Goal: Task Accomplishment & Management: Manage account settings

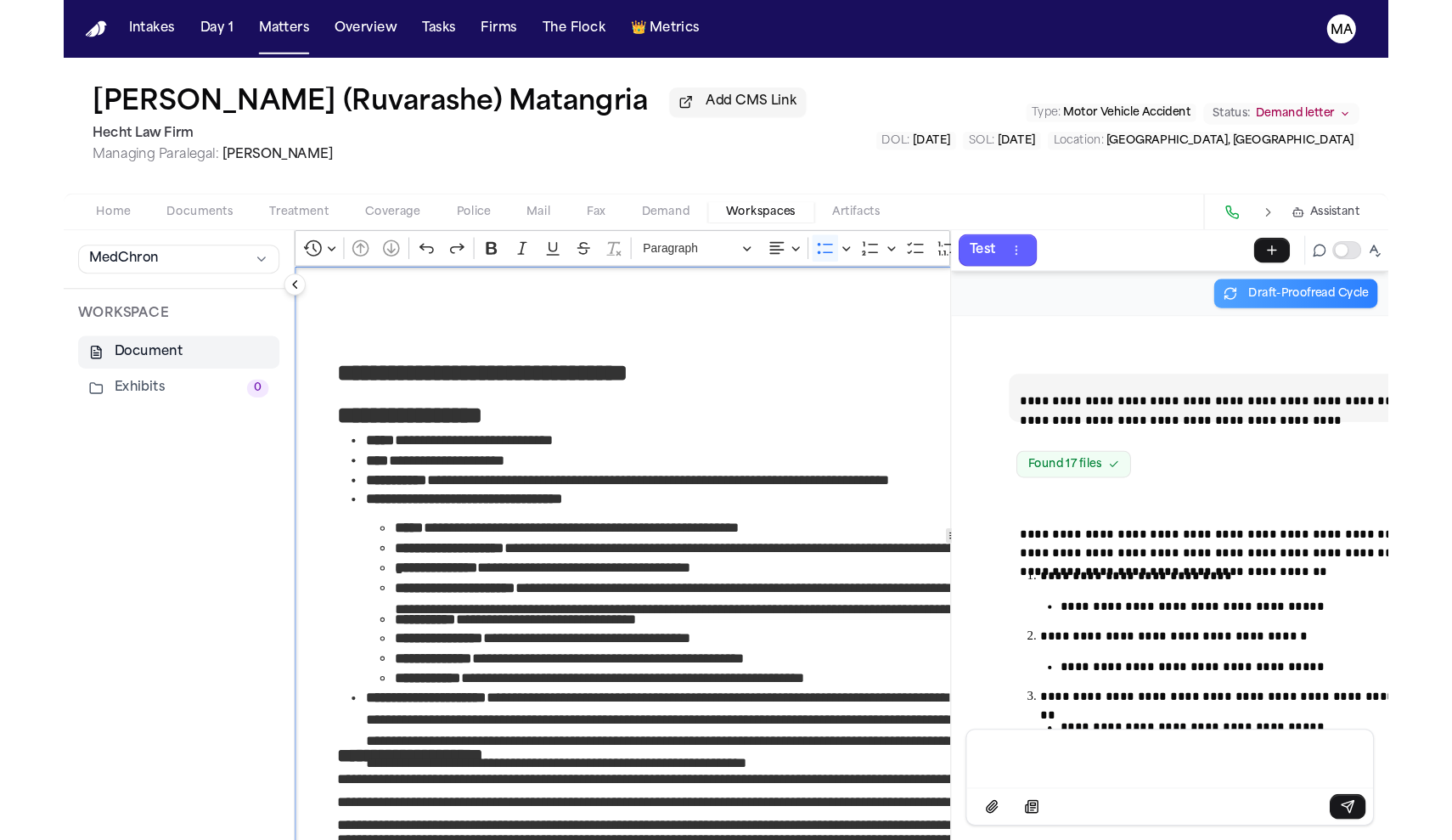
scroll to position [12624, 0]
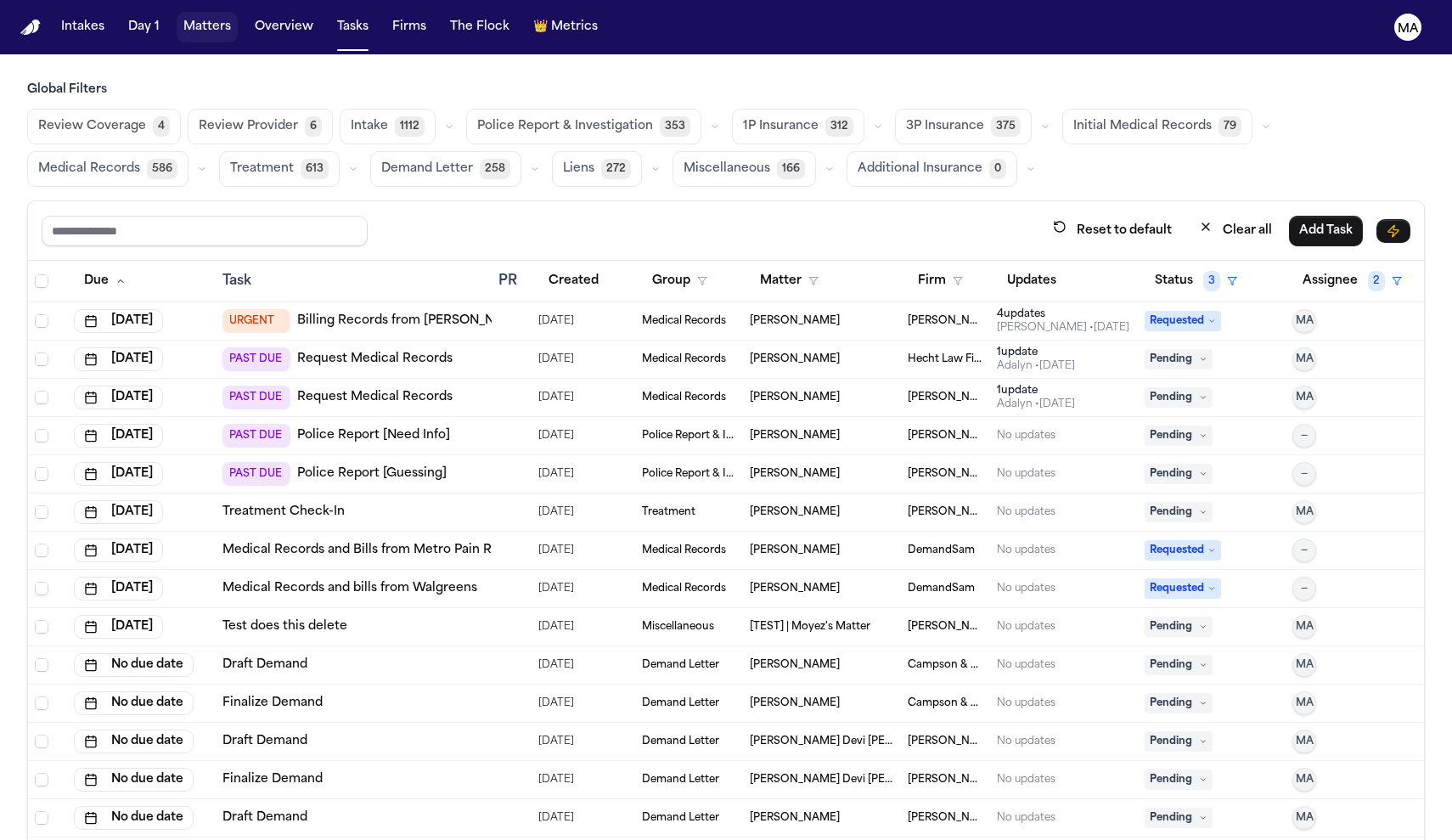
click at [177, 16] on button "Matters" at bounding box center [207, 27] width 61 height 31
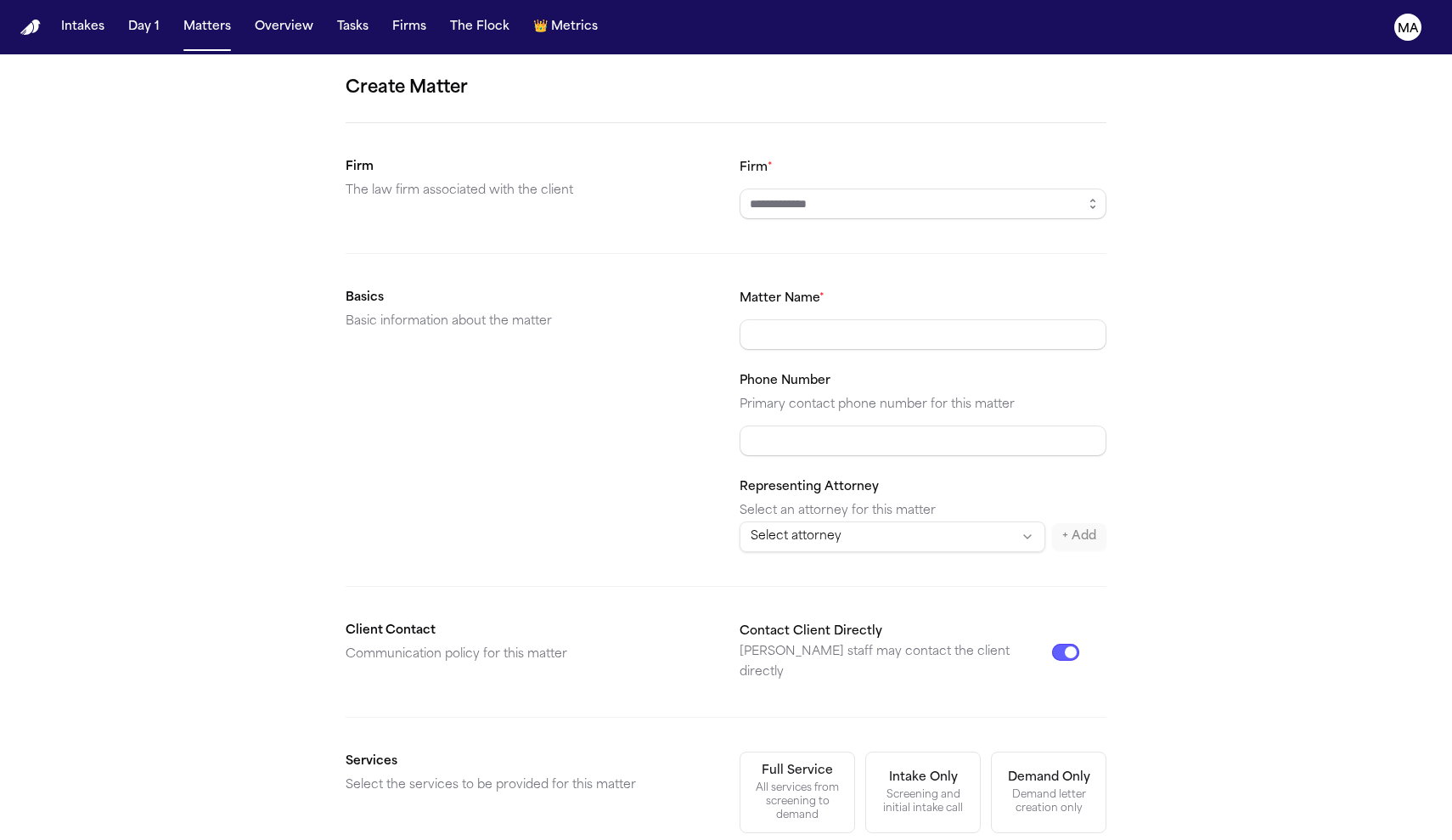
click at [851, 133] on form "Create Matter Firm The law firm associated with the client Firm * Basics Basic …" at bounding box center [726, 641] width 761 height 1134
click at [863, 189] on input "Firm *" at bounding box center [923, 204] width 367 height 31
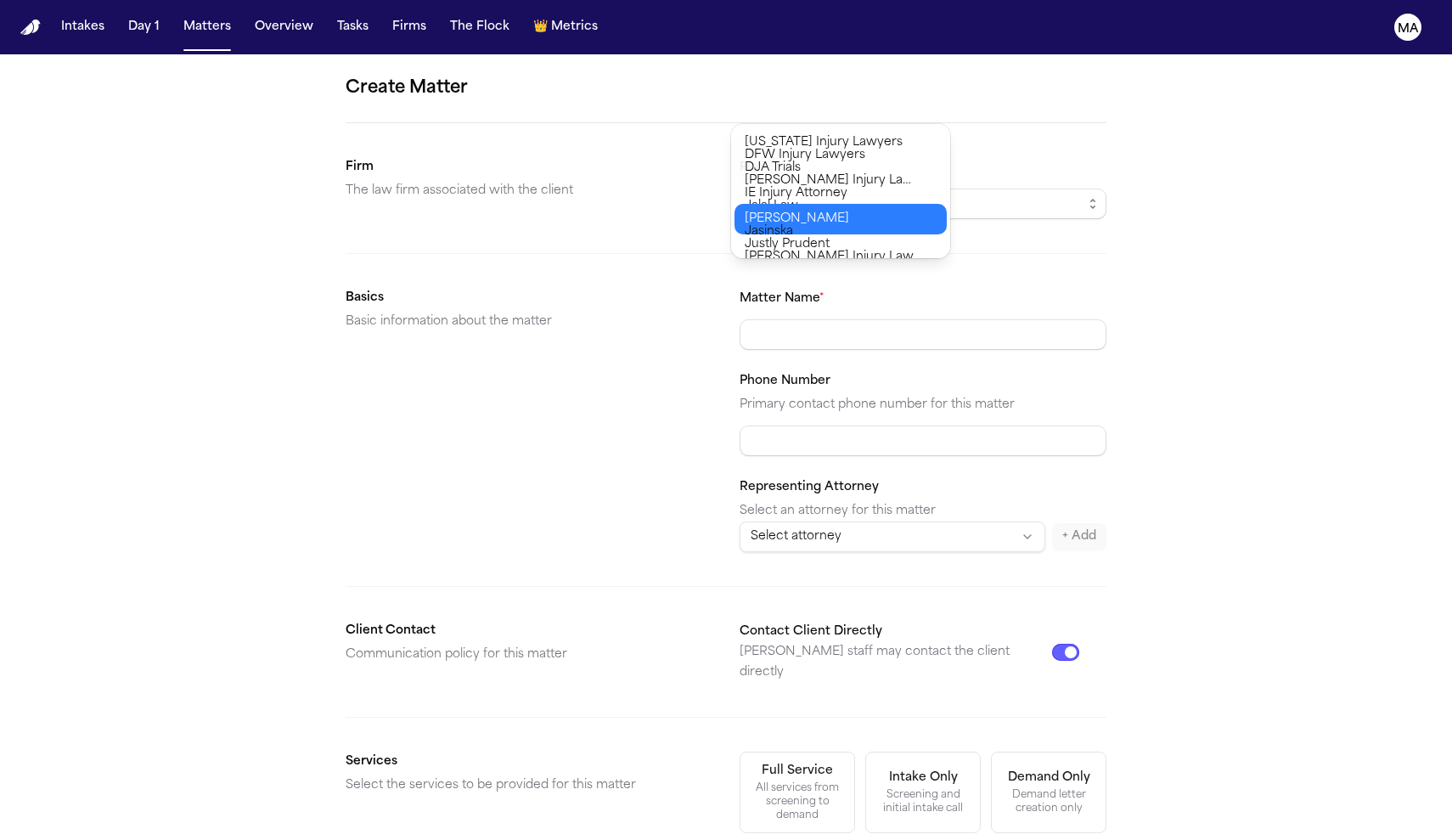
type input "**********"
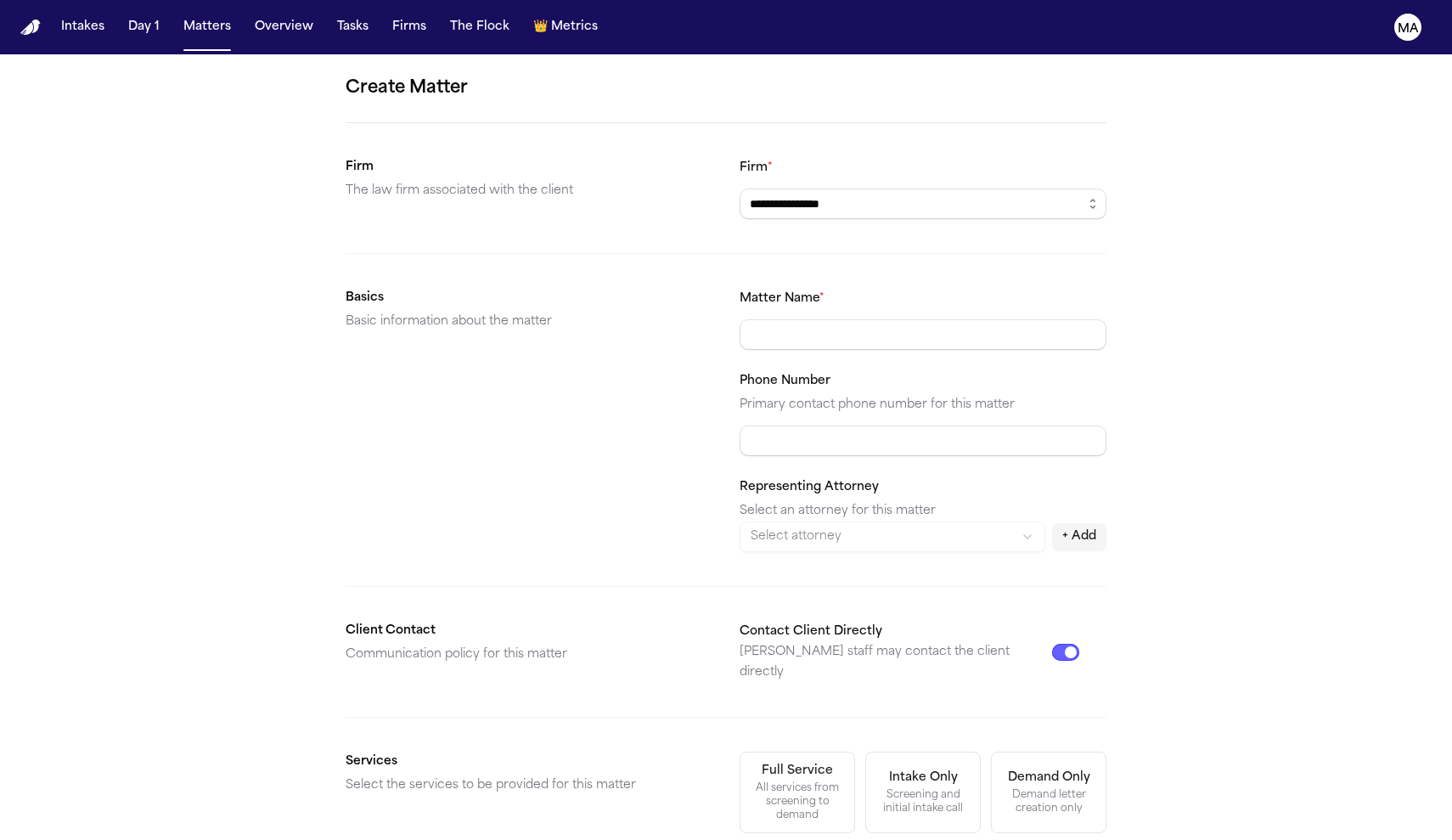
click at [796, 210] on body "**********" at bounding box center [726, 420] width 1452 height 840
type input "**********"
click at [781, 782] on div "All services from screening to demand" at bounding box center [798, 802] width 94 height 41
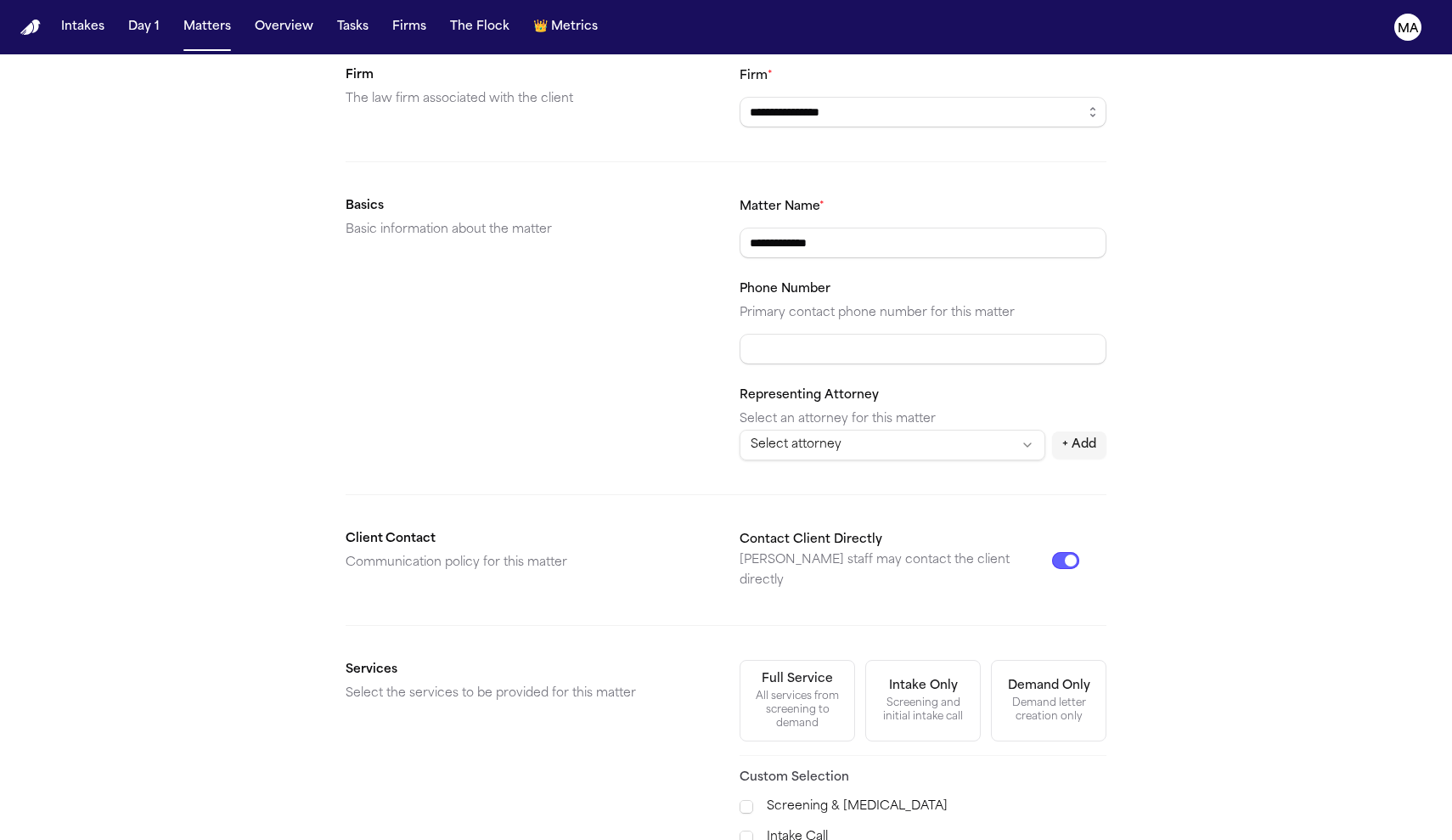
scroll to position [91, 0]
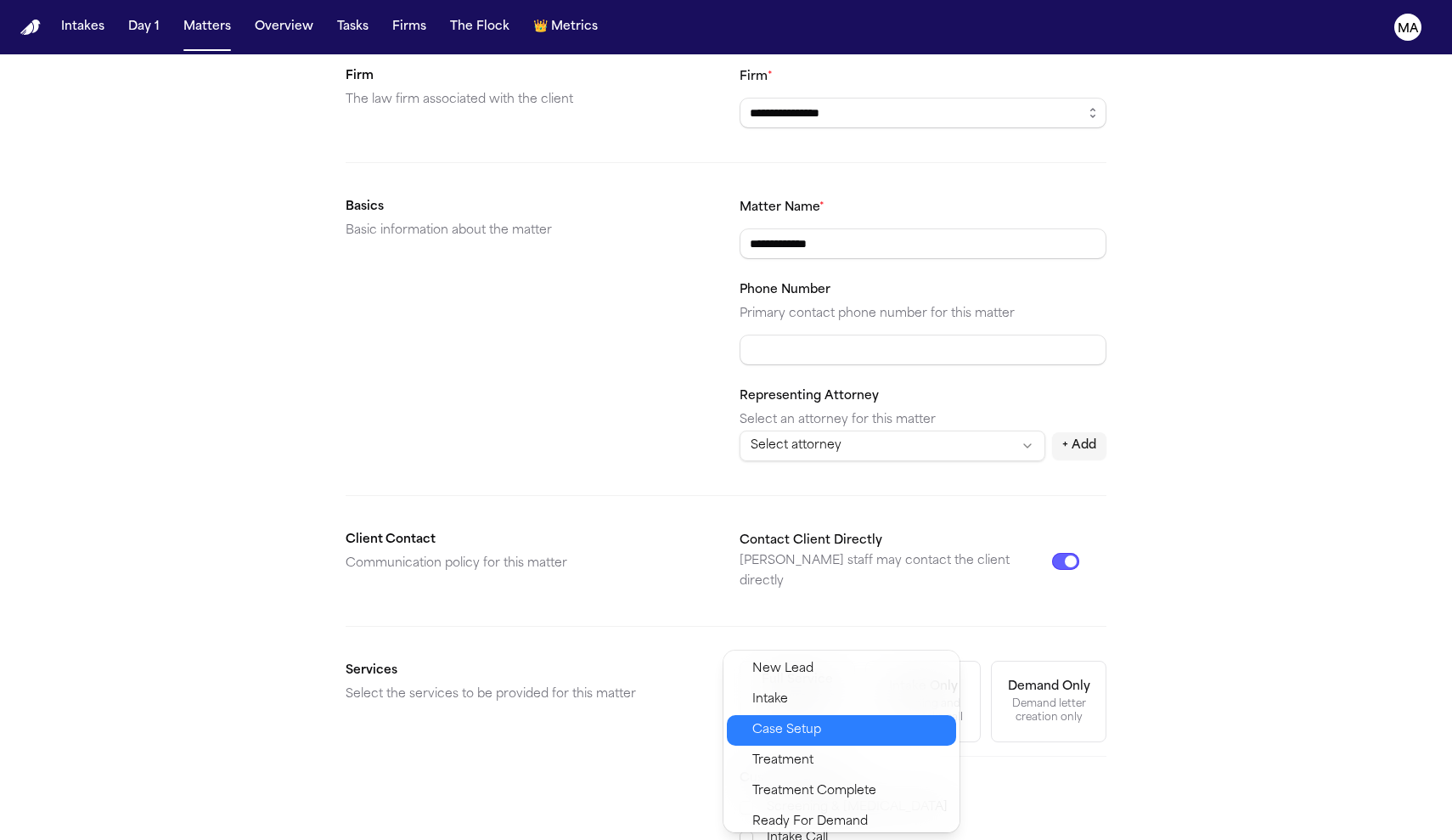
click at [783, 720] on span "Case Setup" at bounding box center [787, 729] width 69 height 20
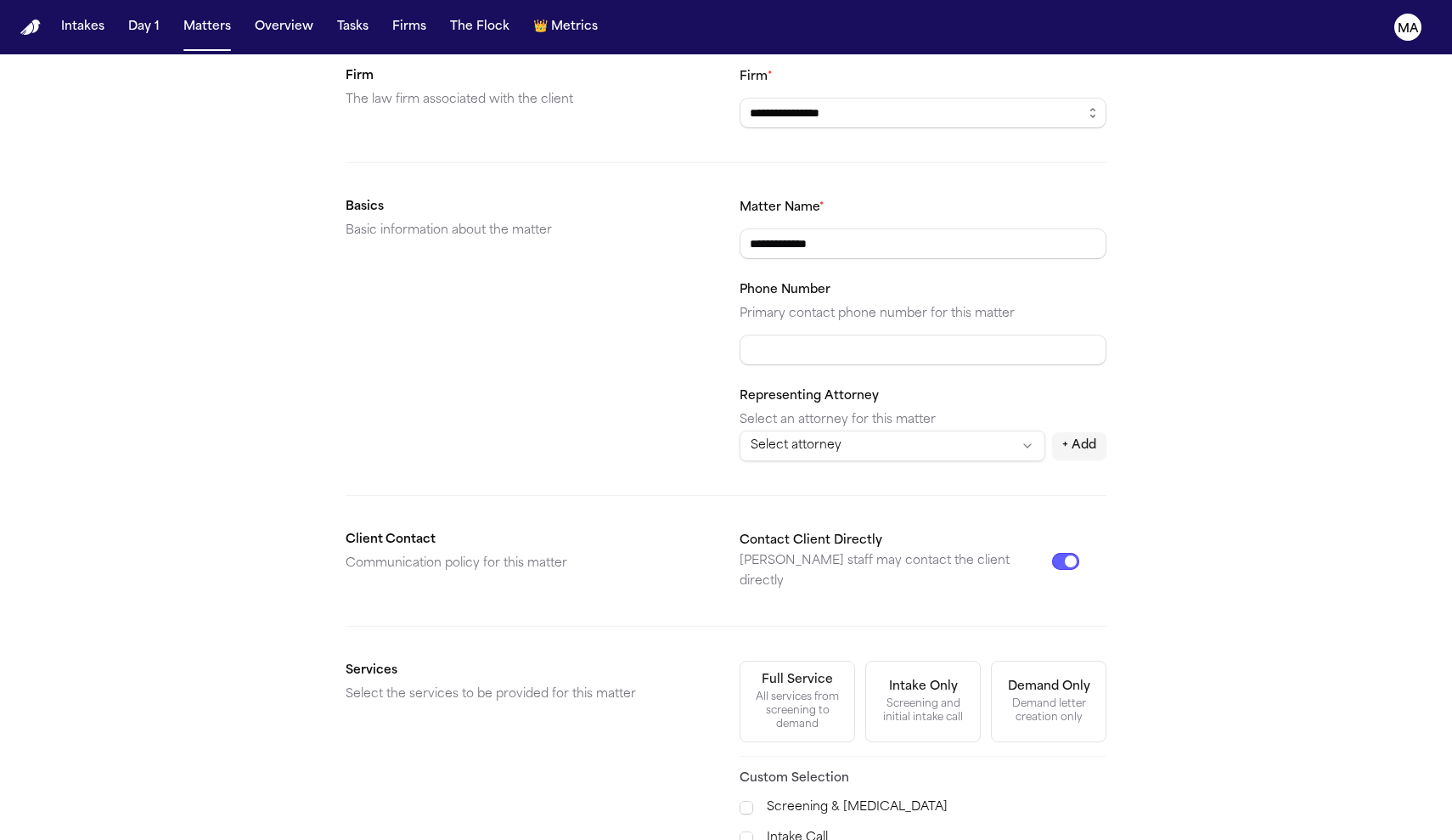
scroll to position [0, 0]
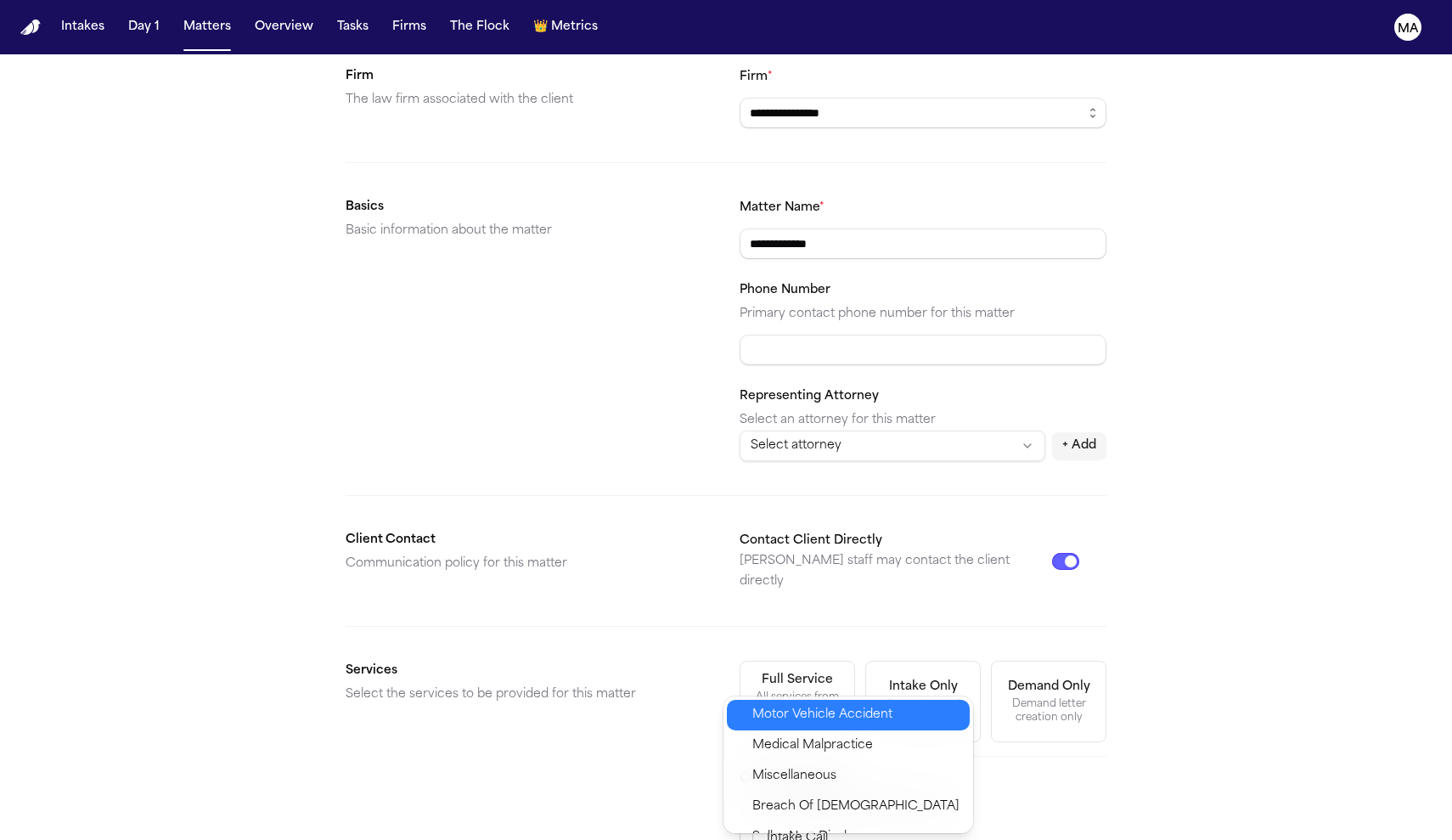
click at [814, 708] on div "Motor Vehicle Accident" at bounding box center [849, 715] width 242 height 31
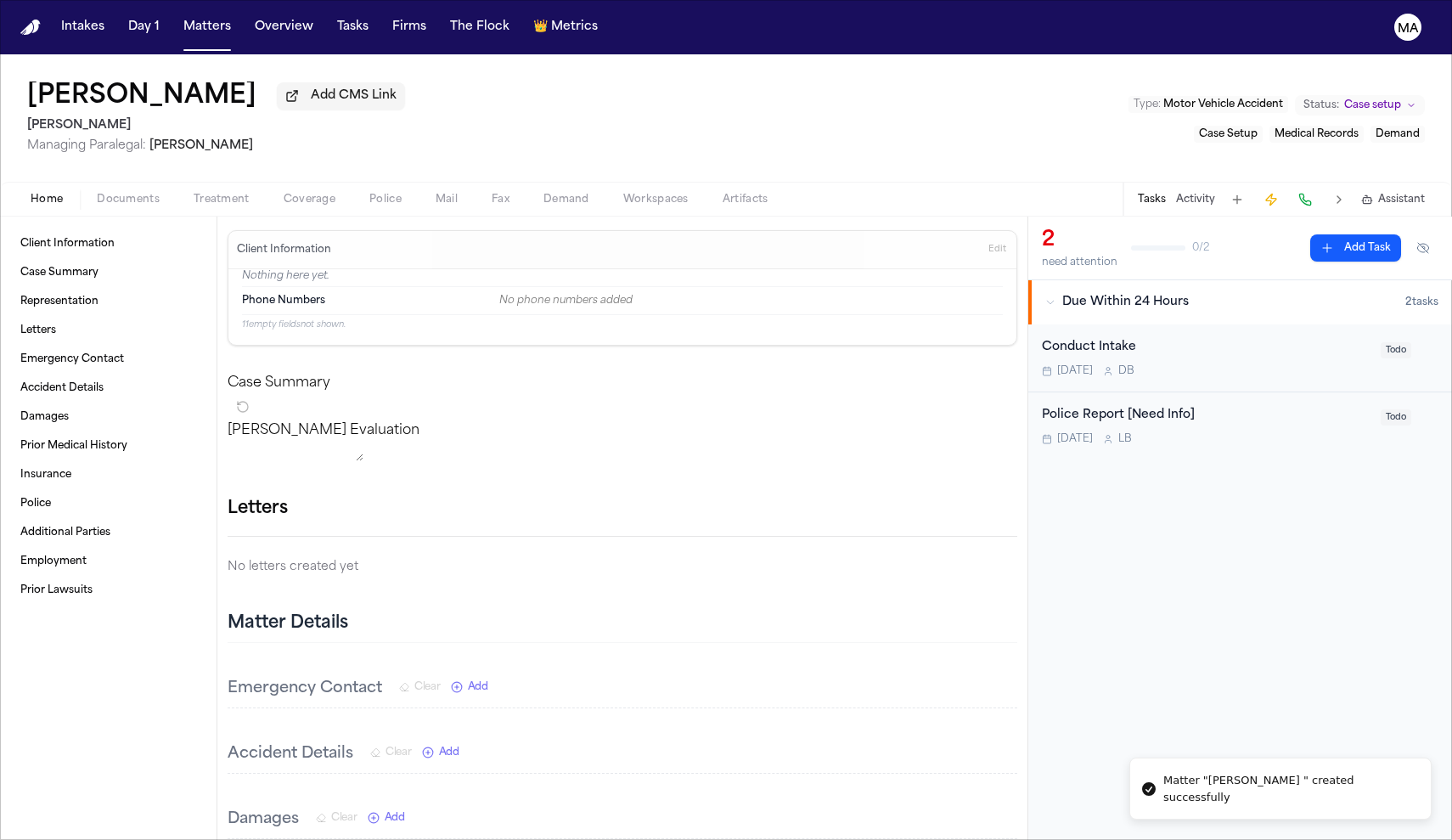
click at [1296, 182] on div "Tasks Activity Assistant" at bounding box center [1280, 199] width 316 height 33
click at [1215, 193] on button "Activity" at bounding box center [1195, 200] width 39 height 13
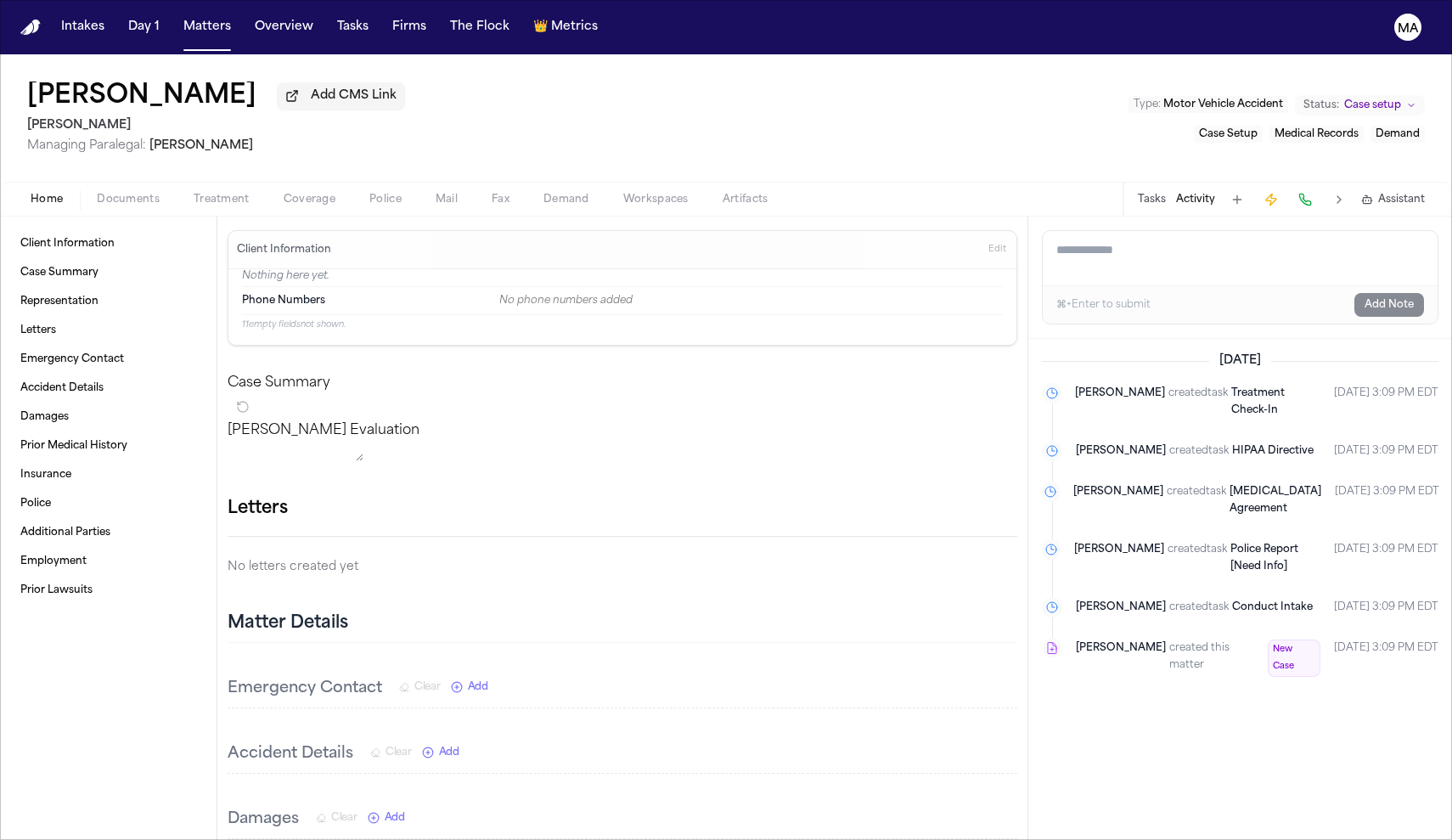
click at [1141, 231] on textarea "Add a note to this matter" at bounding box center [1241, 258] width 395 height 54
paste textarea "**********"
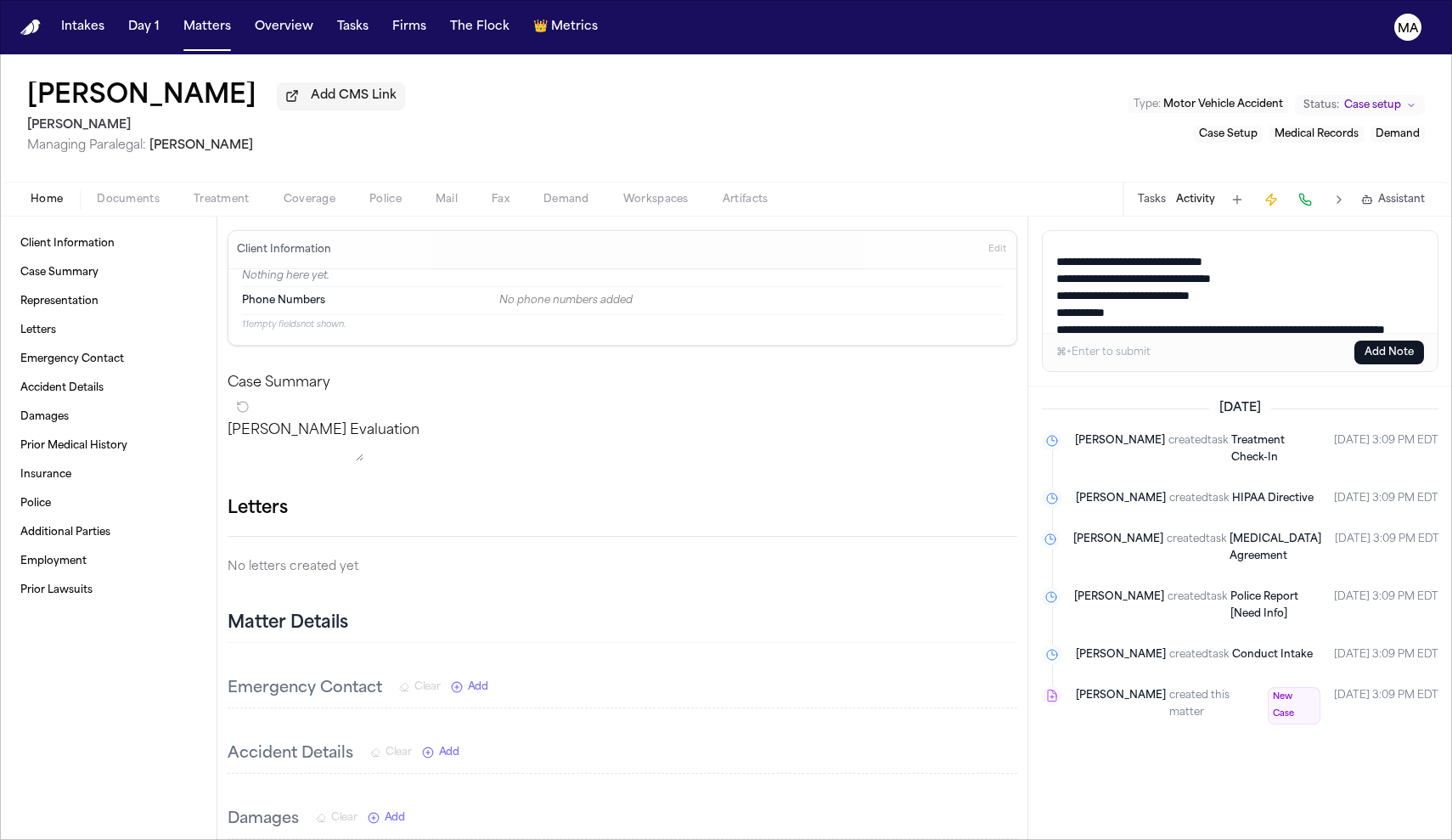
scroll to position [65, 0]
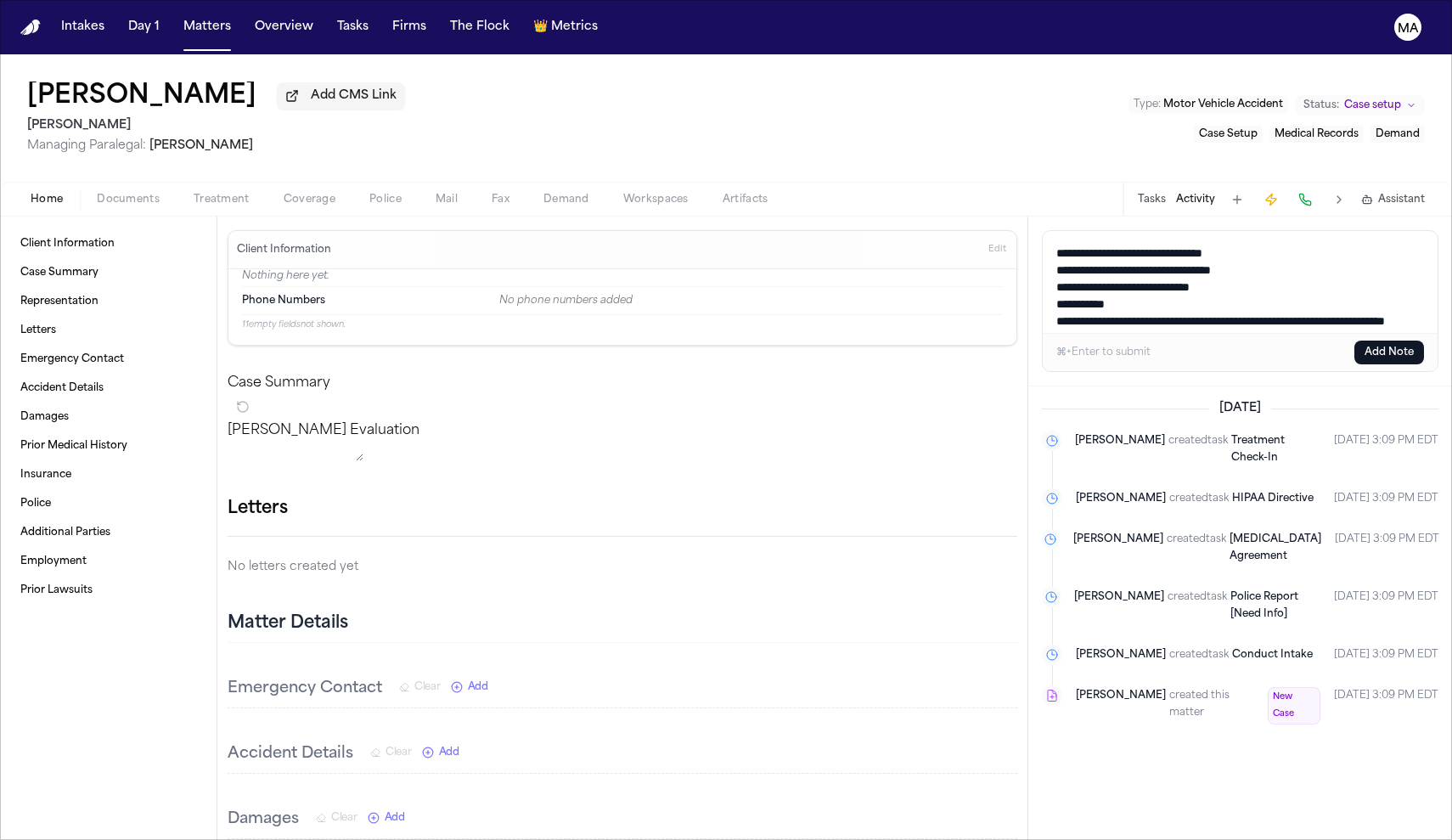
drag, startPoint x: 1336, startPoint y: 168, endPoint x: 1045, endPoint y: 157, distance: 291.2
click at [1045, 231] on textarea "**********" at bounding box center [1247, 282] width 407 height 102
drag, startPoint x: 1329, startPoint y: 224, endPoint x: 1040, endPoint y: 214, distance: 289.2
click at [1043, 231] on textarea "**********" at bounding box center [1247, 282] width 407 height 102
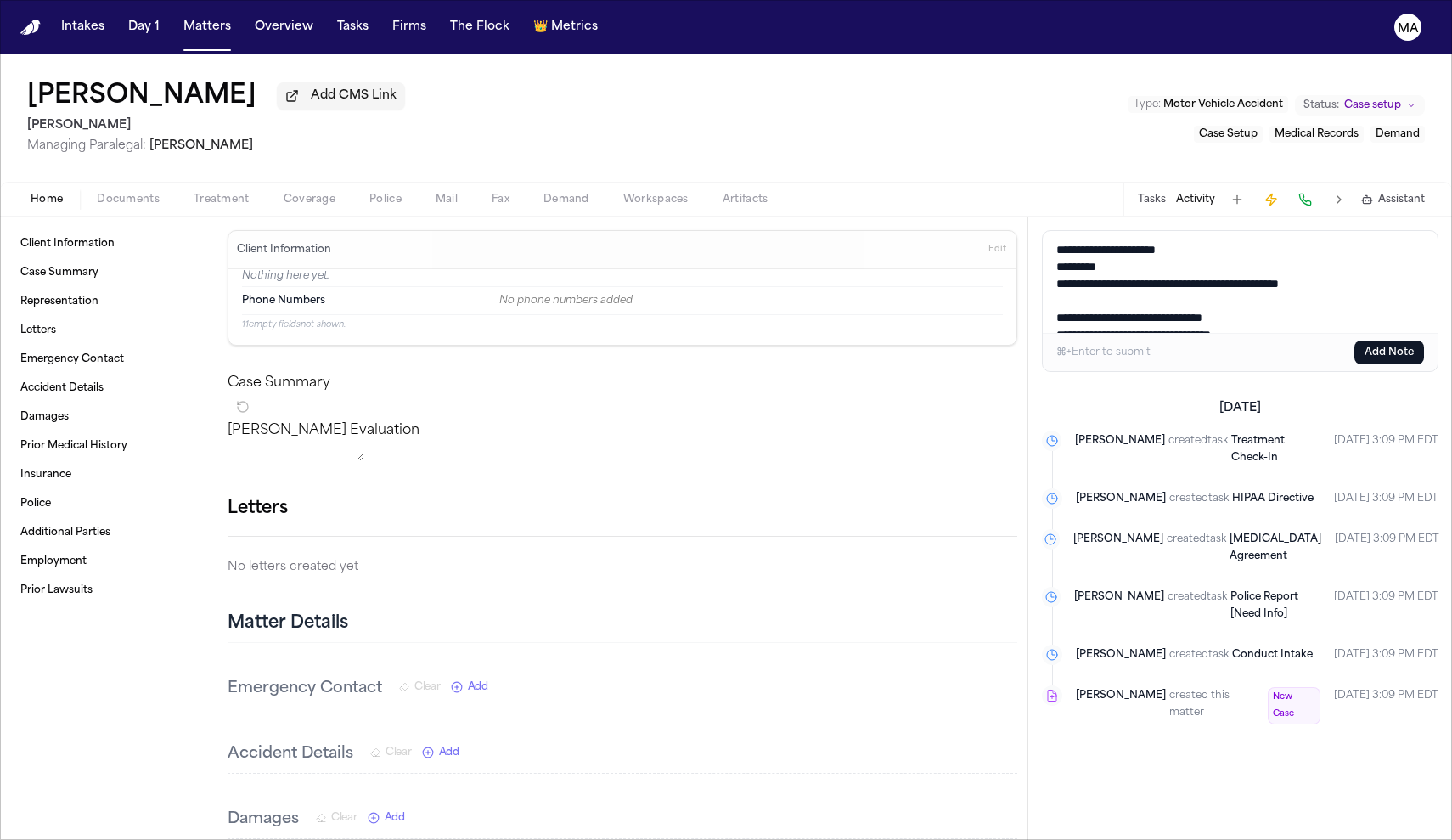
scroll to position [0, 0]
type textarea "**********"
click at [1399, 341] on button "Add Note" at bounding box center [1389, 352] width 70 height 24
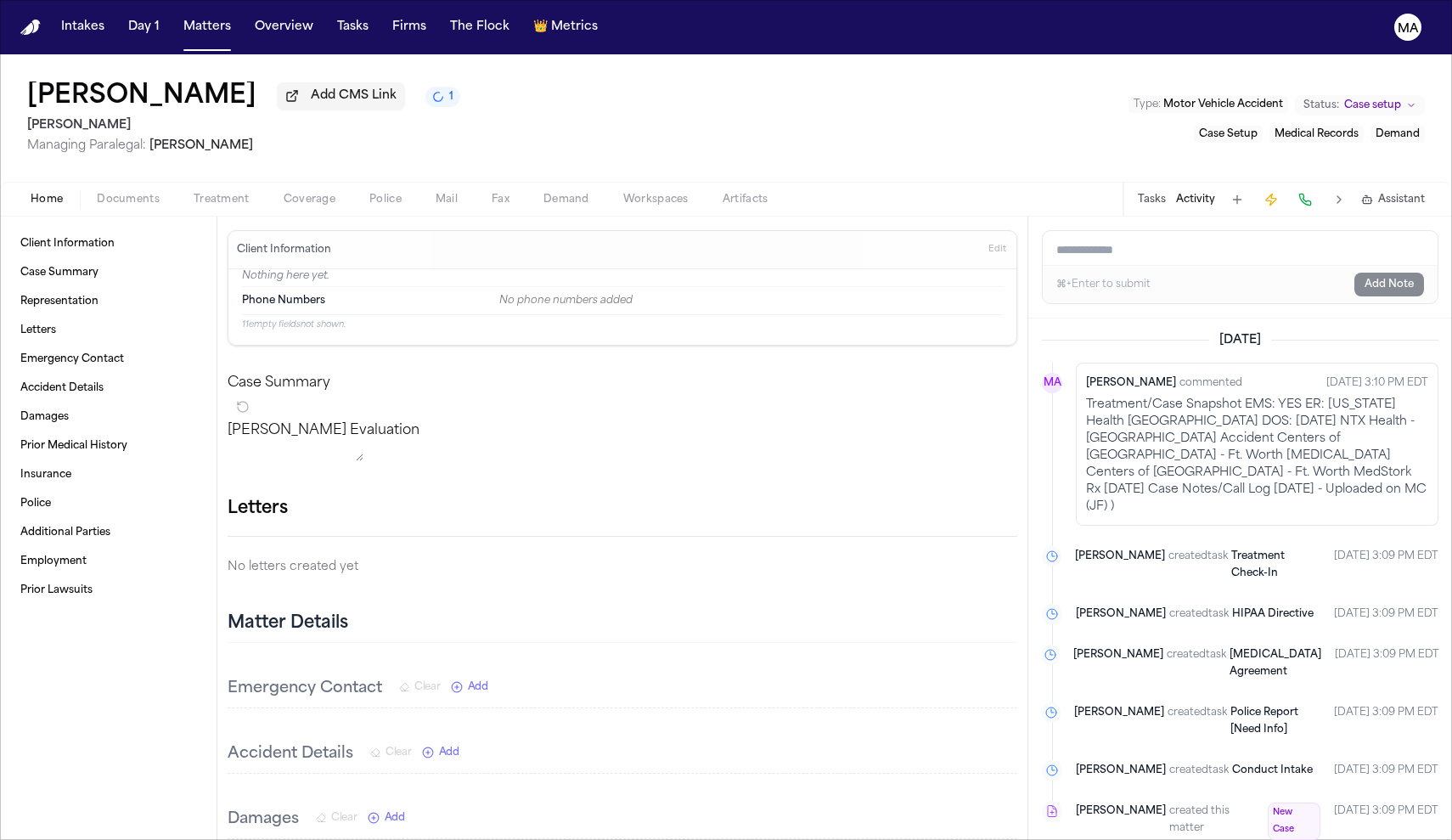
click at [111, 189] on button "Documents" at bounding box center [128, 199] width 96 height 20
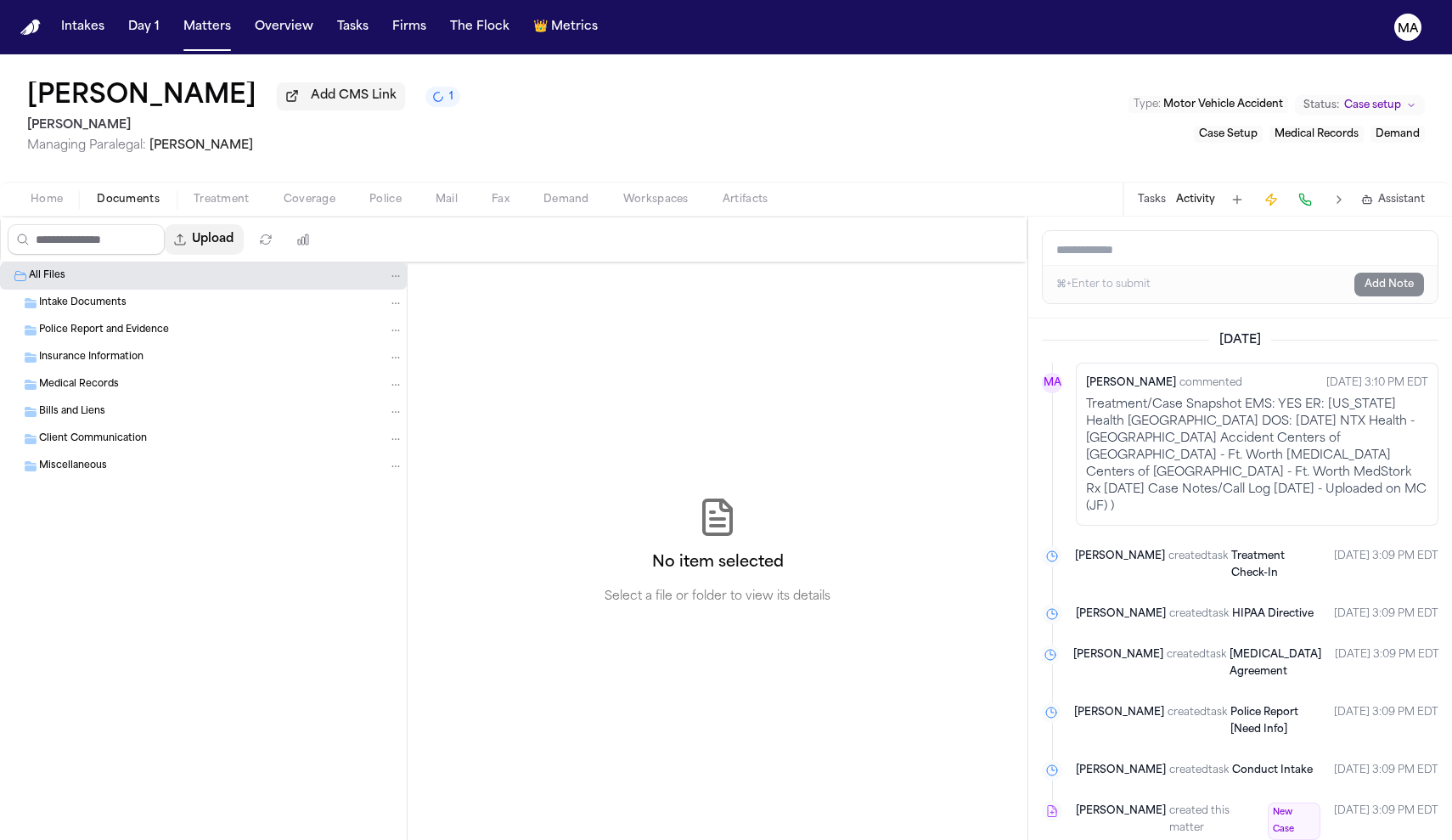
click at [177, 224] on button "Upload" at bounding box center [204, 240] width 79 height 31
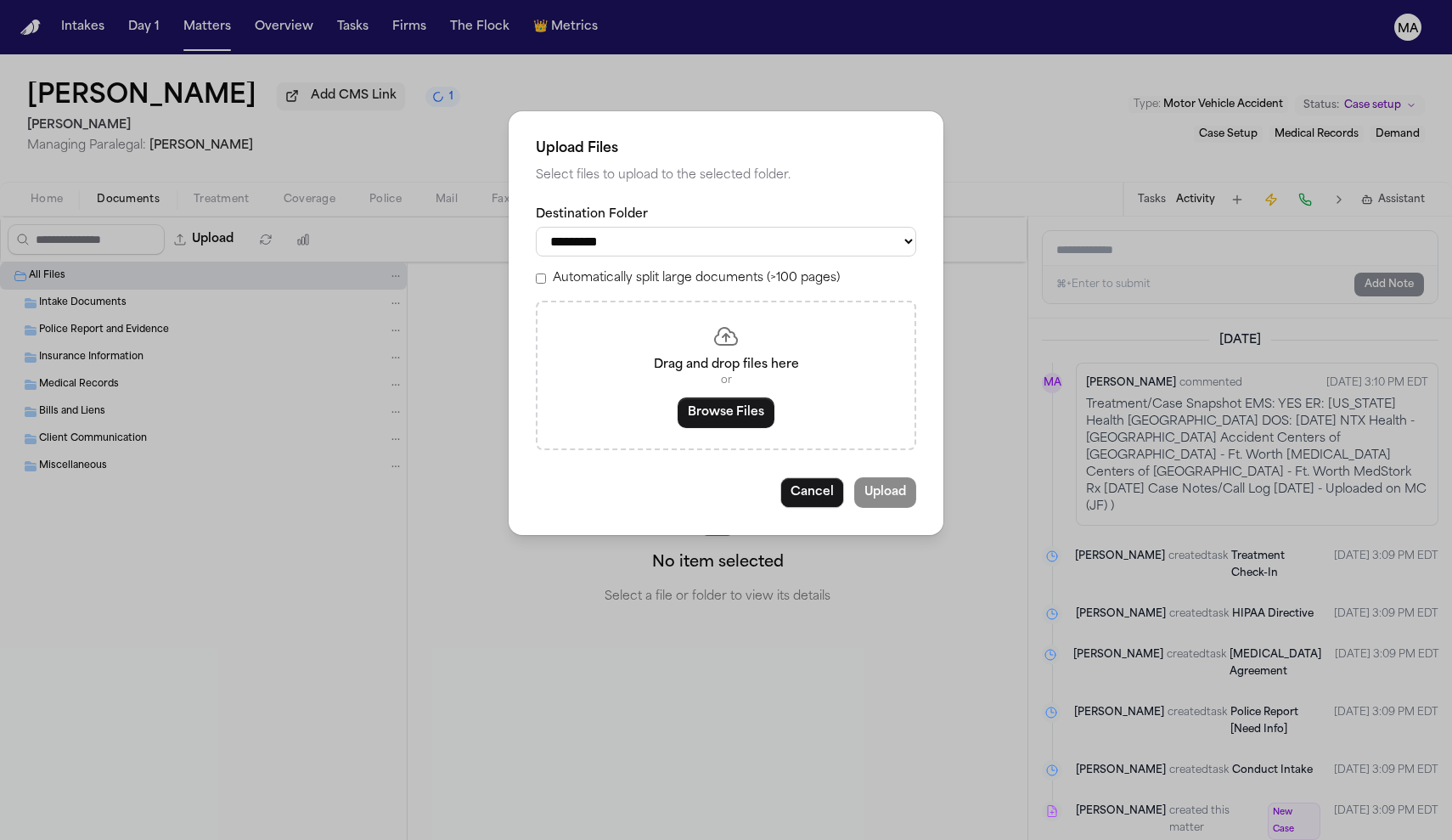
click at [646, 270] on label "Automatically split large documents (>100 pages)" at bounding box center [696, 279] width 287 height 17
click at [716, 397] on button "Browse Files" at bounding box center [726, 412] width 96 height 31
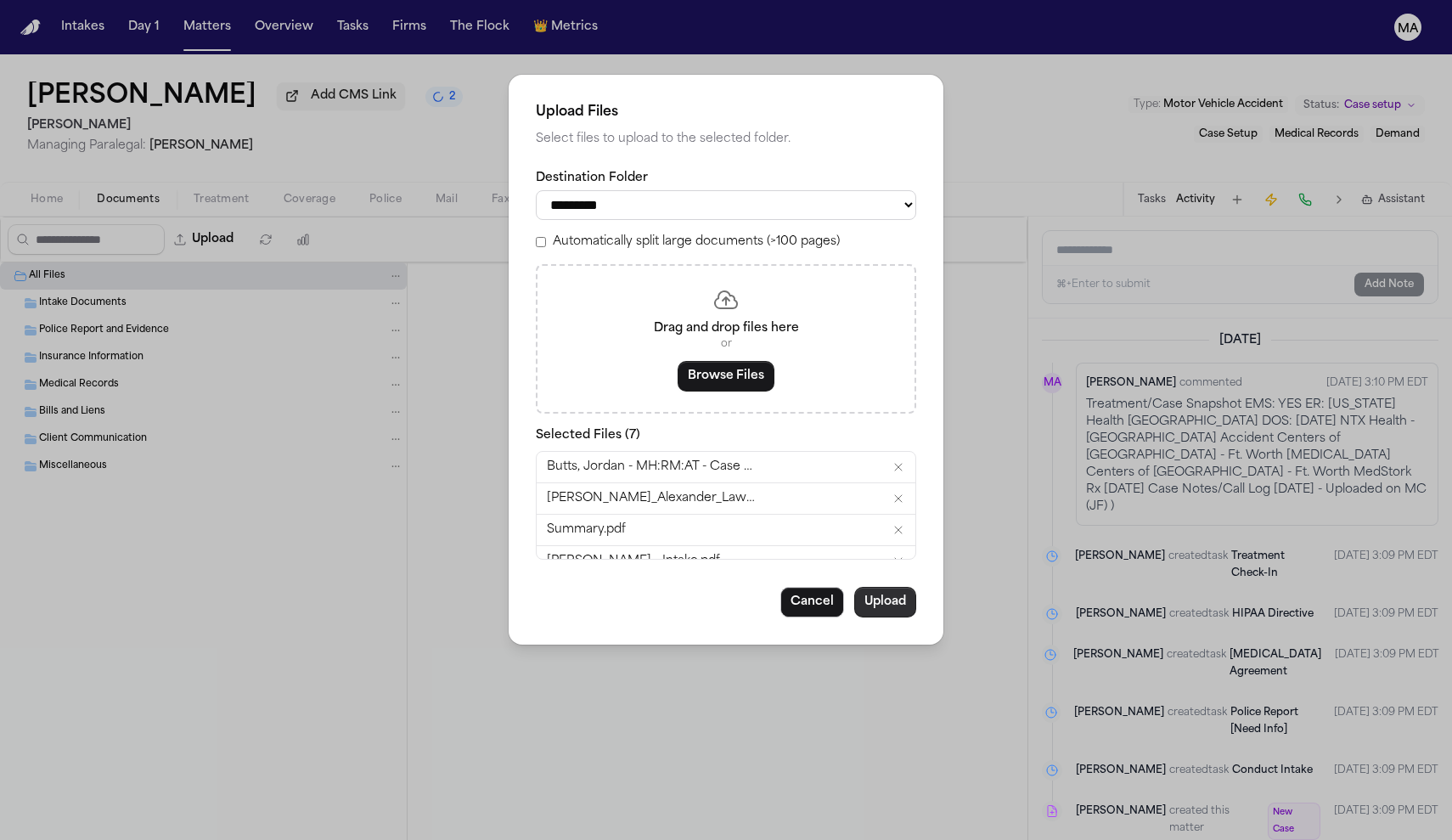
click at [854, 587] on button "Upload" at bounding box center [885, 602] width 62 height 31
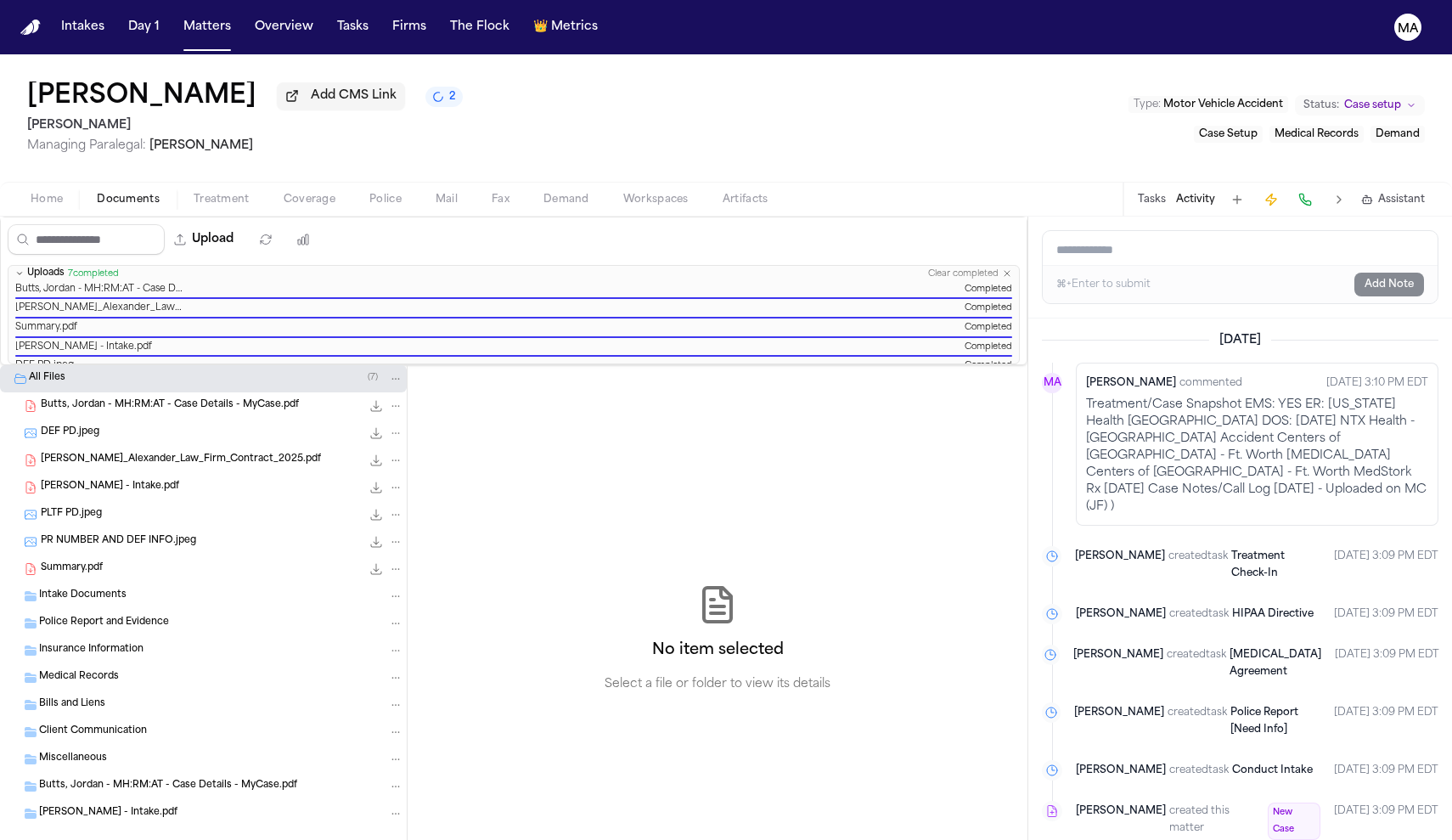
click at [1060, 488] on div "Today MA Mohamed Abdullah commented Sep 19, 2025 3:10 PM EDT Treatment/Case Sna…" at bounding box center [1240, 579] width 424 height 522
click at [1130, 497] on div "Today MA Mohamed Abdullah commented Sep 19, 2025 3:10 PM EDT Treatment/Case Sna…" at bounding box center [1240, 579] width 424 height 522
click at [1168, 492] on div "Today MA Mohamed Abdullah commented Sep 19, 2025 3:10 PM EDT Treatment/Case Sna…" at bounding box center [1240, 579] width 424 height 522
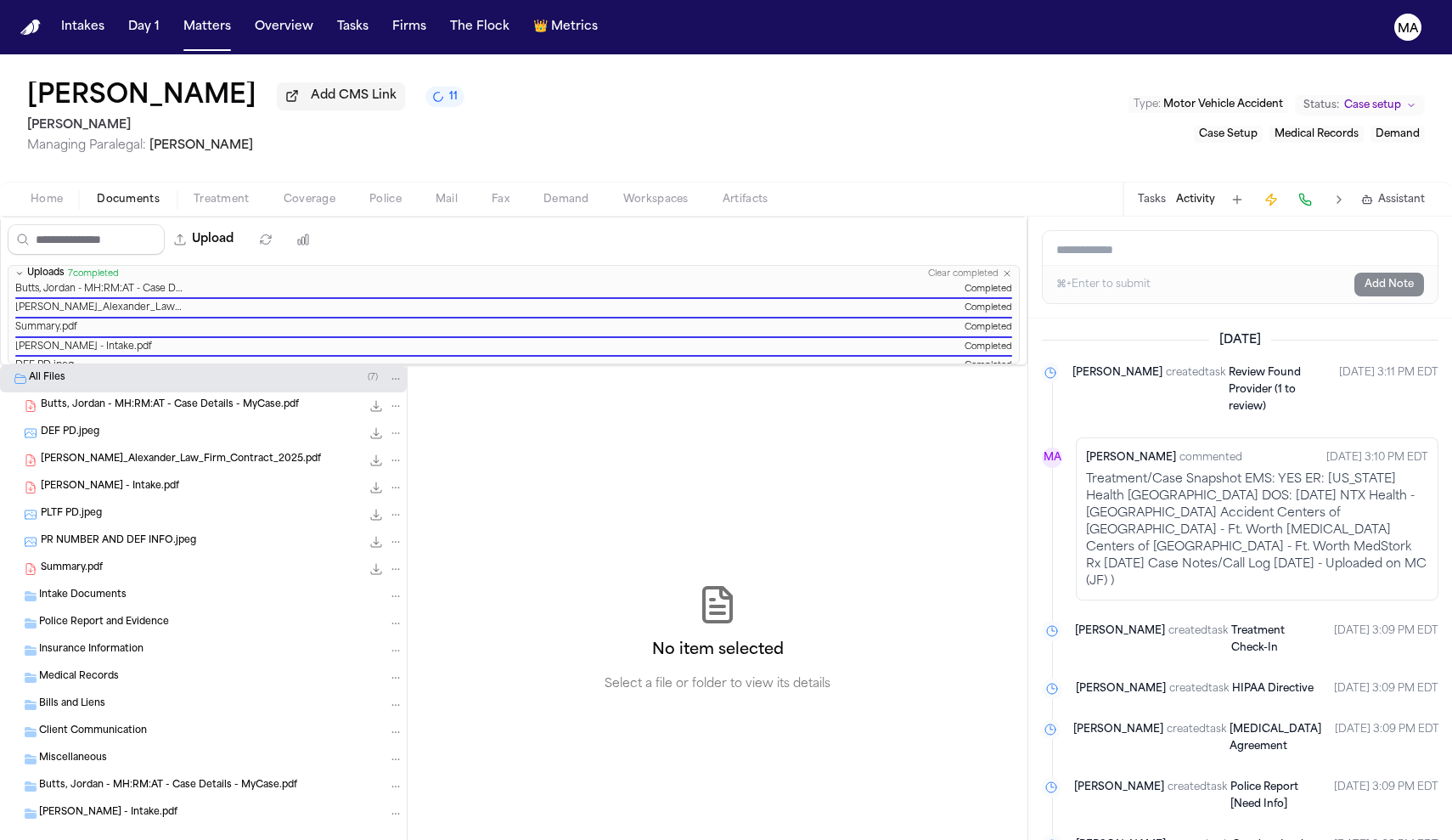
click at [457, 366] on div "No item selected Select a file or folder to view its details" at bounding box center [718, 639] width 621 height 547
click at [101, 480] on span "Jordan Butts - Intake.pdf" at bounding box center [110, 487] width 138 height 14
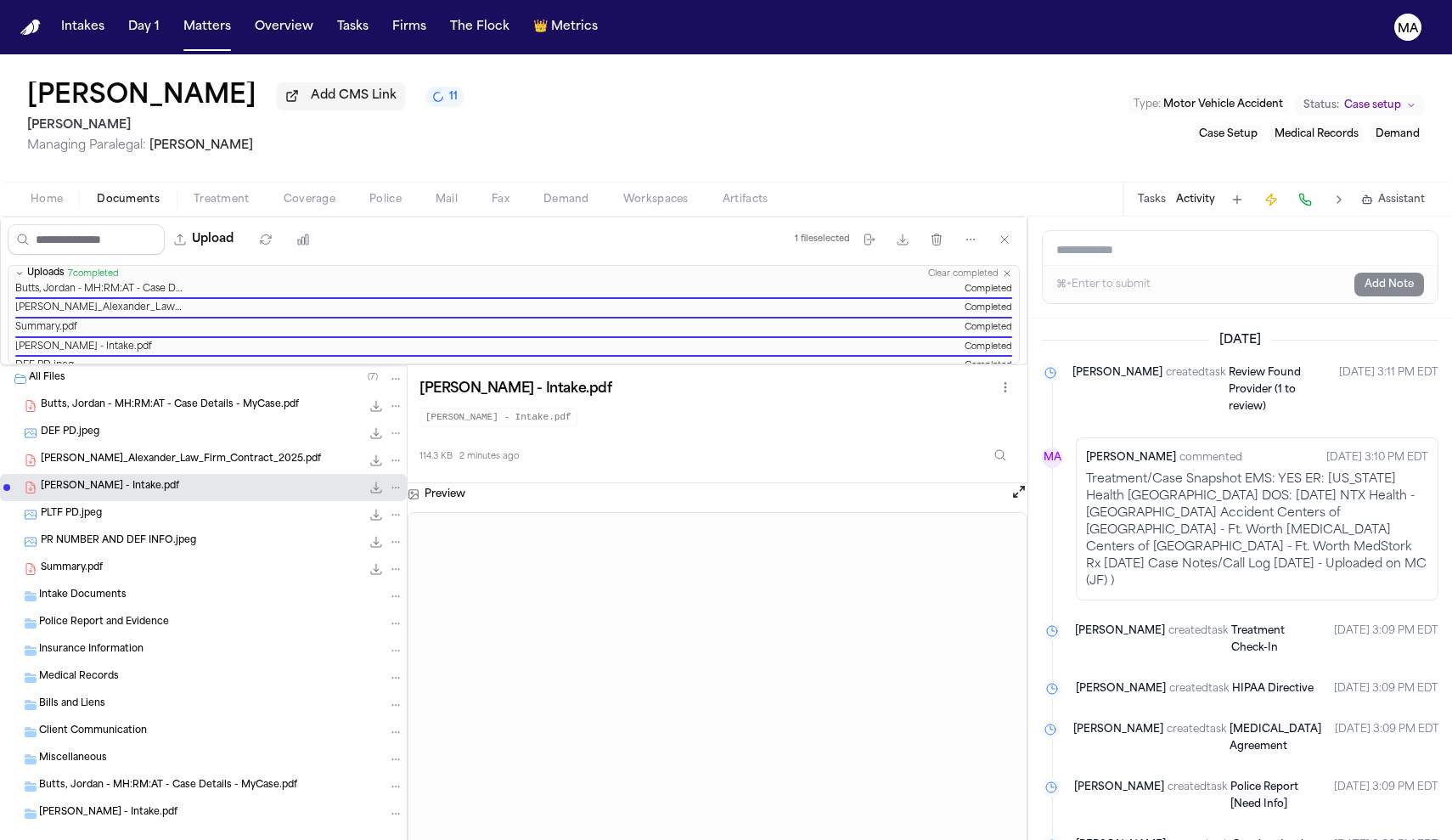
click at [96, 452] on span "J._Alexander_Law_Firm_Contract_2025.pdf" at bounding box center [181, 459] width 281 height 14
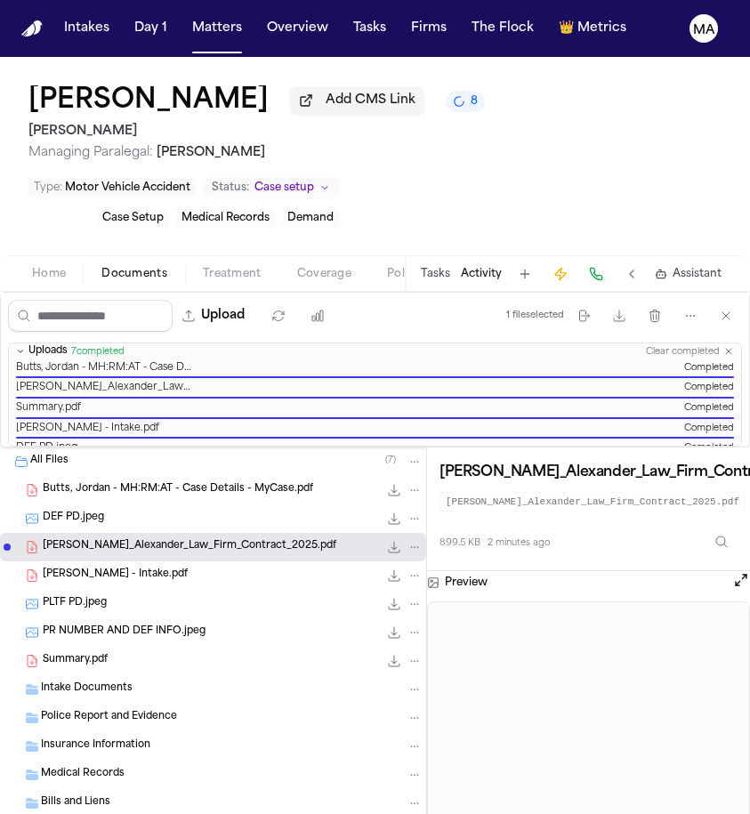
click at [117, 568] on span "Jordan Butts - Intake.pdf" at bounding box center [115, 575] width 145 height 15
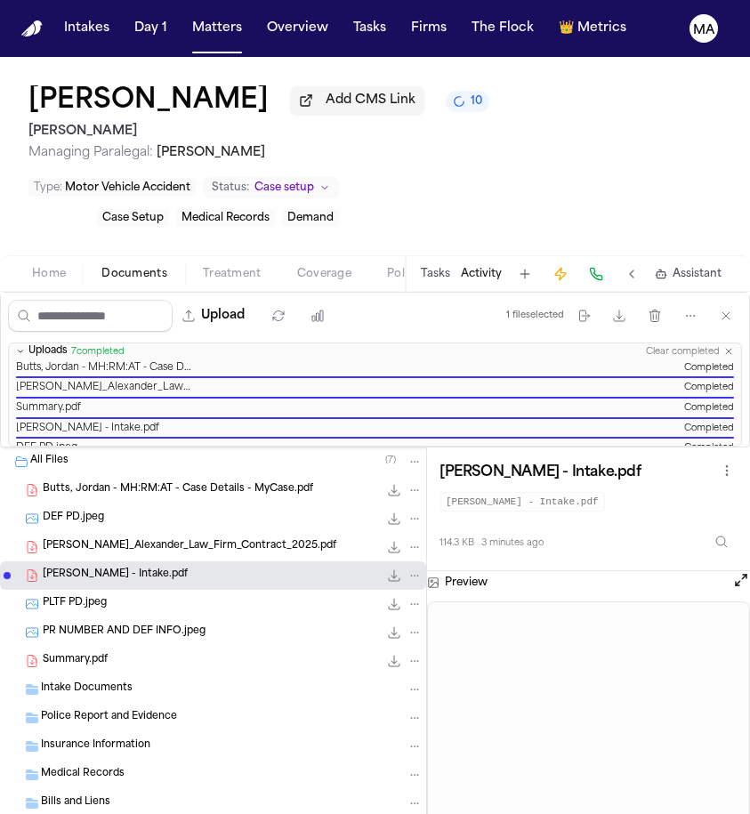
click at [240, 121] on h2 "J. Alexander Law" at bounding box center [258, 131] width 461 height 21
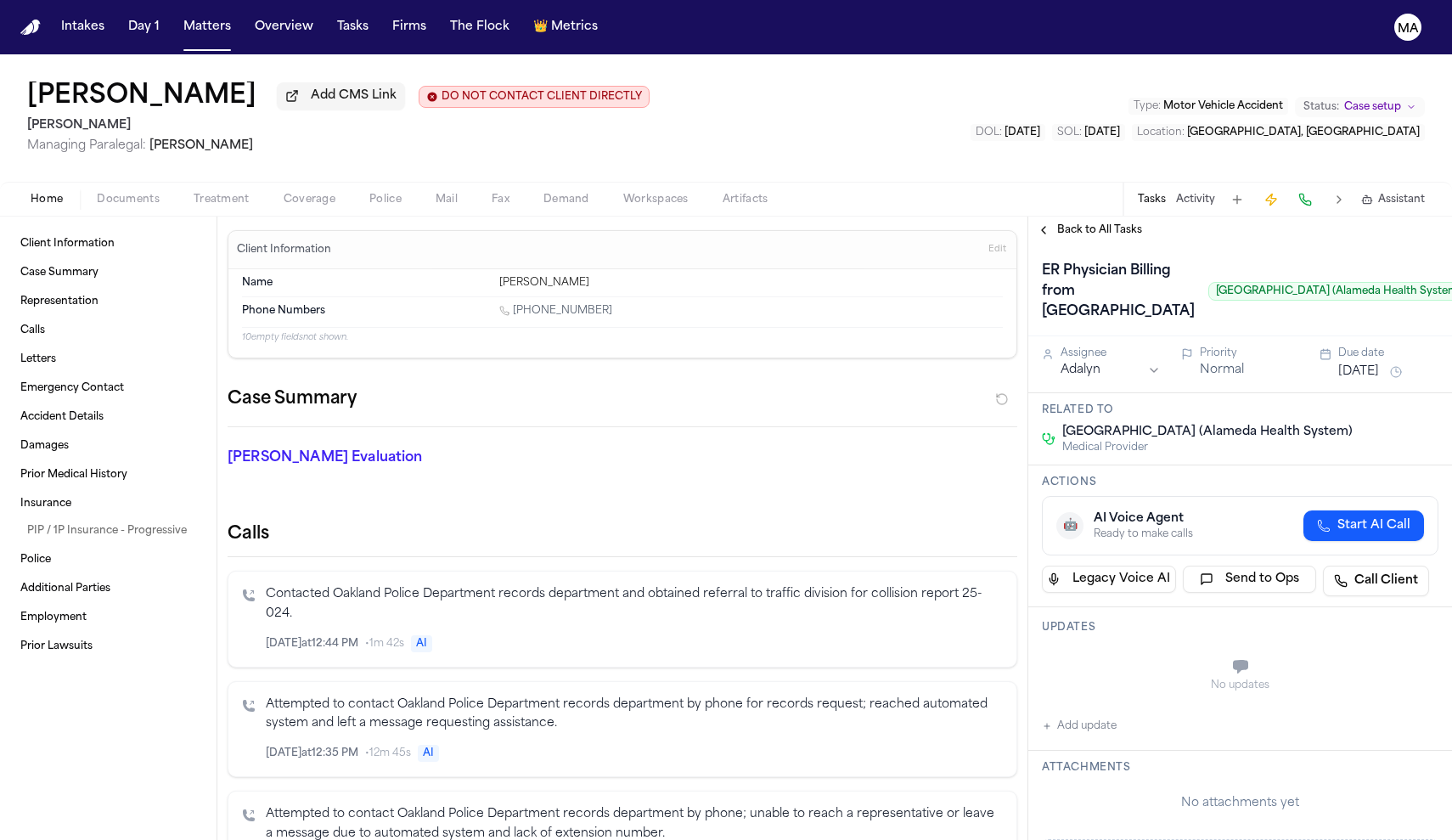
click at [194, 193] on span "Treatment" at bounding box center [221, 200] width 56 height 13
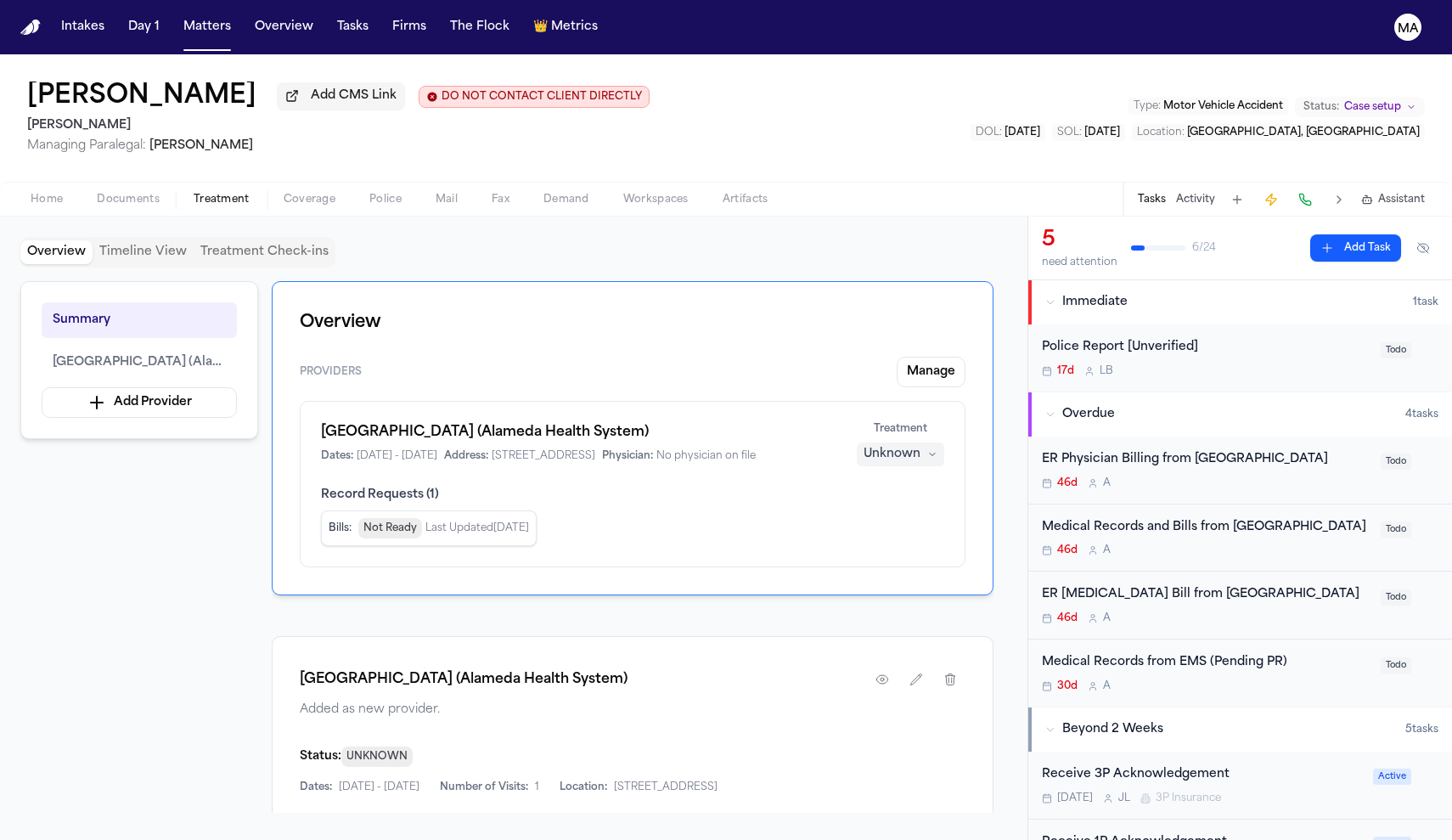
click at [920, 446] on div "Unknown" at bounding box center [893, 454] width 57 height 17
click at [926, 304] on span "Completed" at bounding box center [943, 312] width 67 height 17
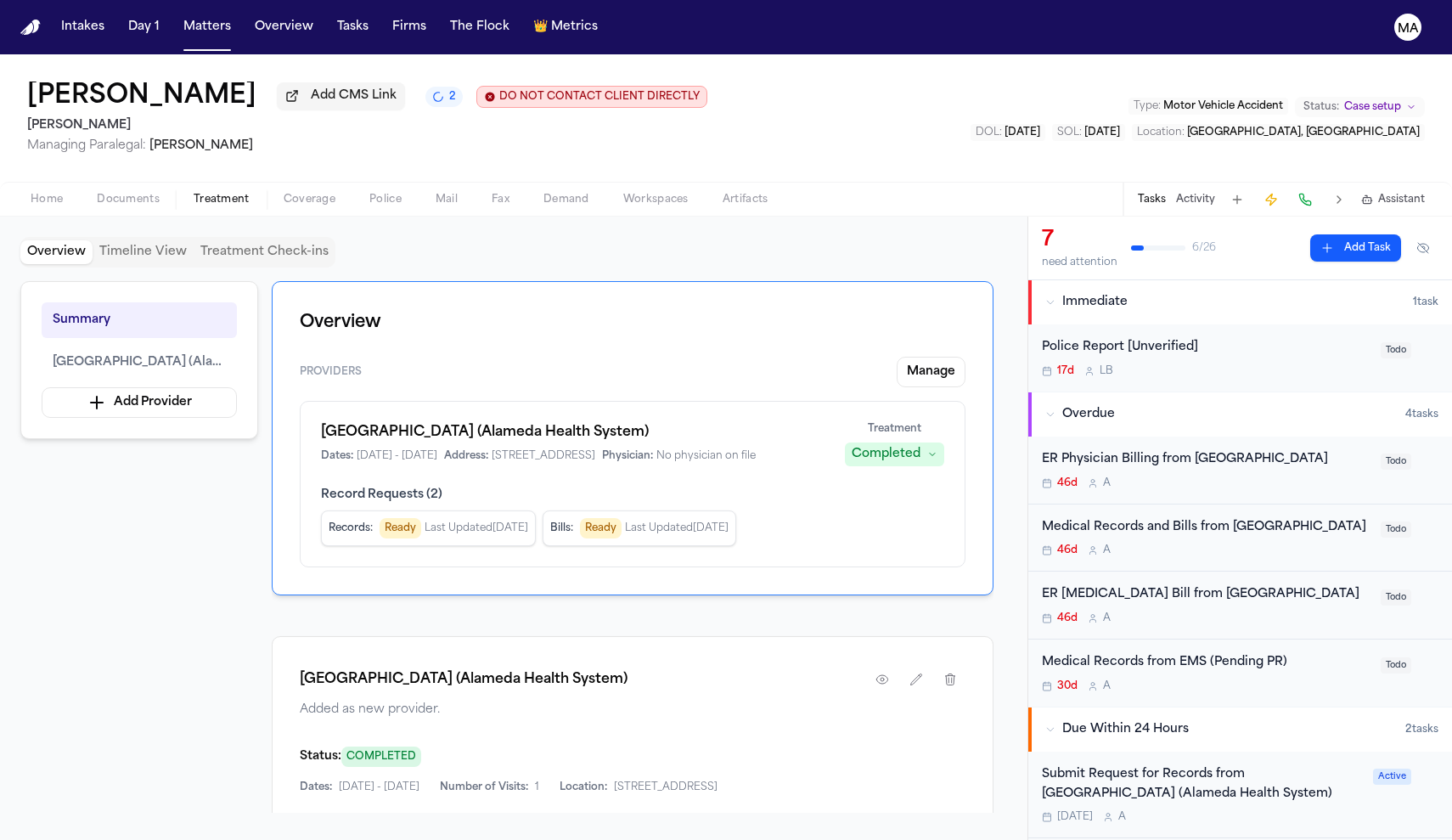
click at [1279, 518] on div "Medical Records and Bills from Highland Hospital" at bounding box center [1207, 528] width 328 height 19
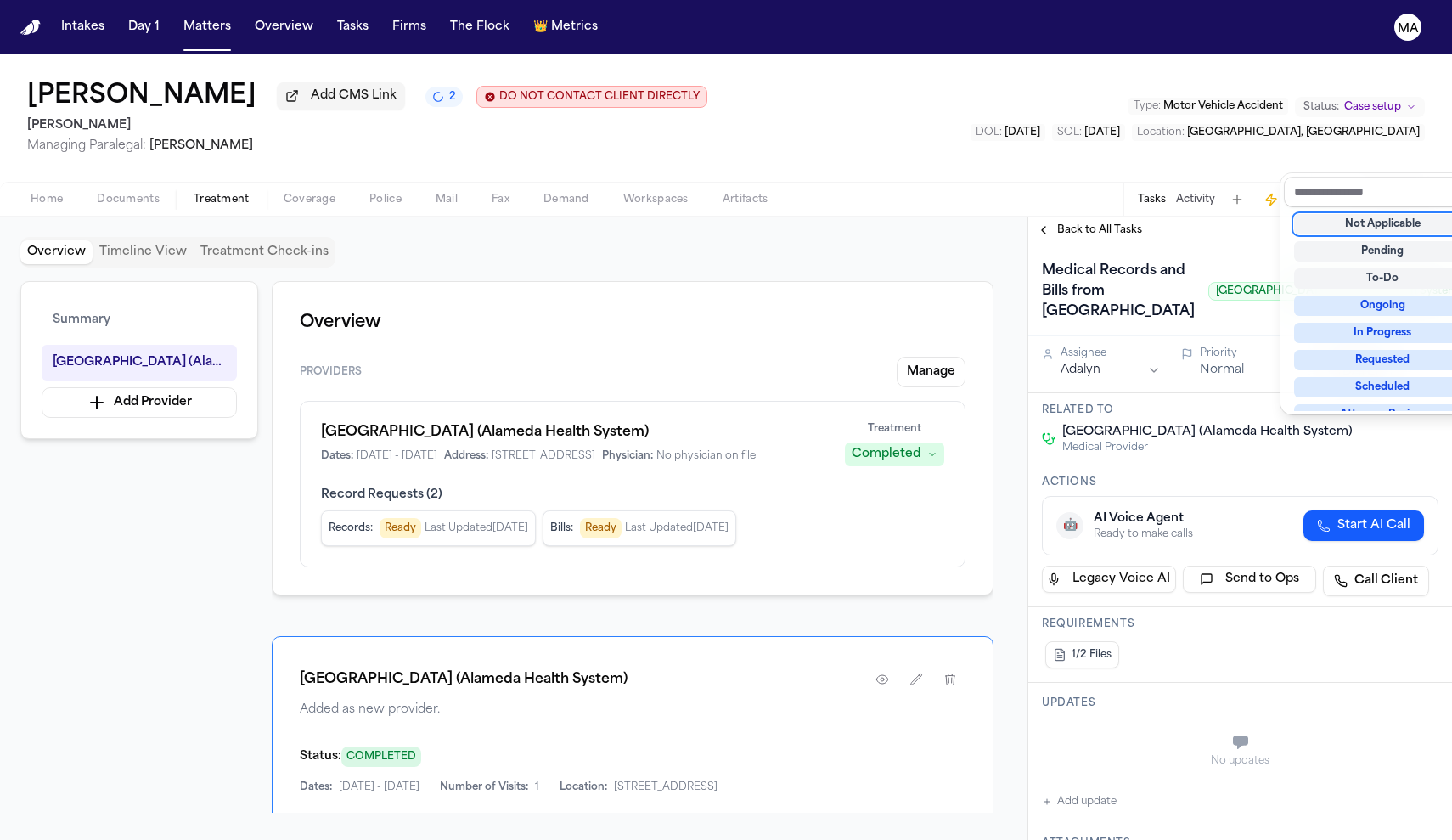
click at [1370, 214] on div "Not Applicable" at bounding box center [1383, 223] width 178 height 20
click at [1159, 217] on div "Back to All Tasks Medical Records and Bills from Highland Hospital Highland Hos…" at bounding box center [1240, 528] width 424 height 623
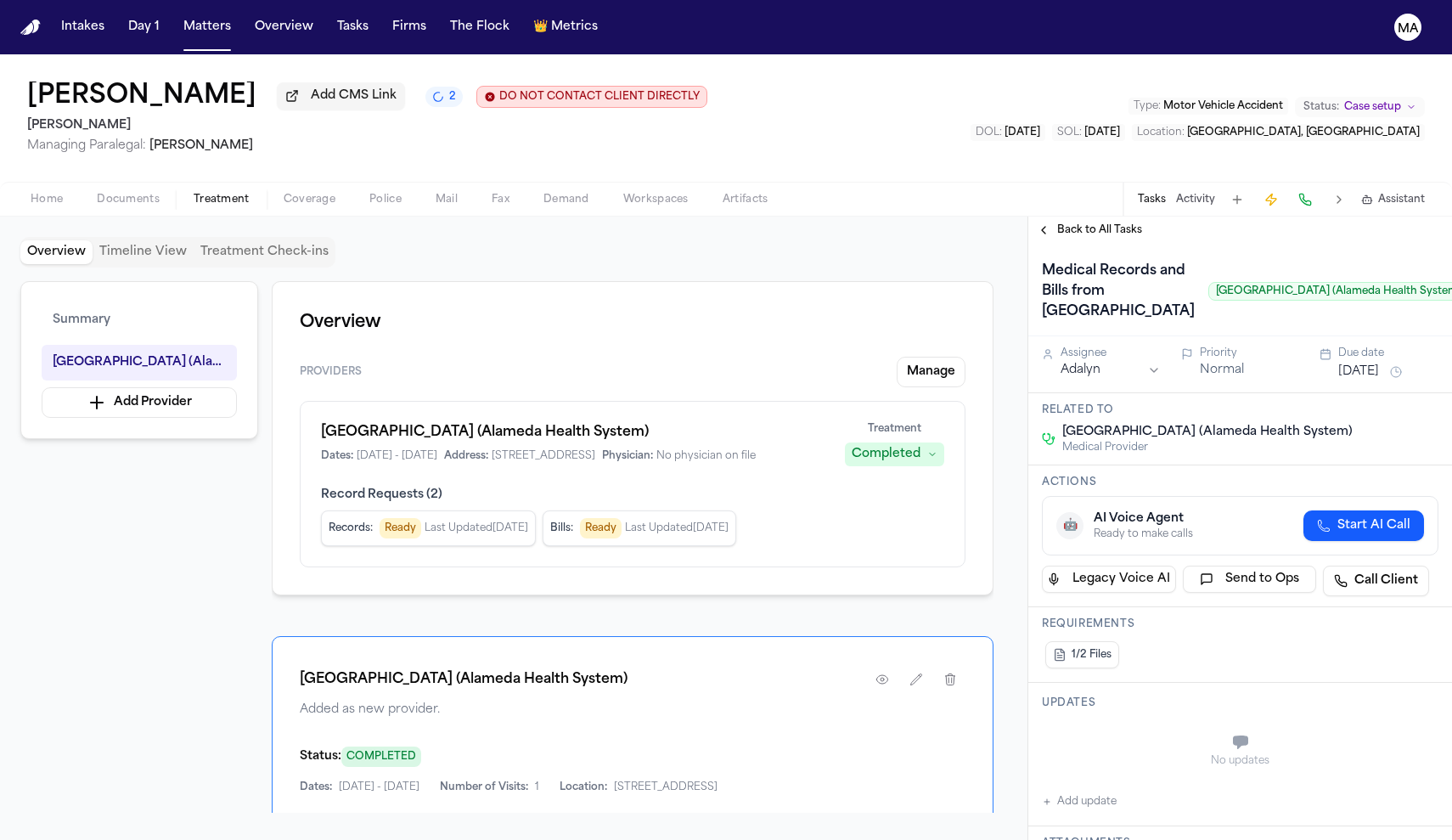
click at [1080, 223] on span "Back to All Tasks" at bounding box center [1100, 230] width 85 height 13
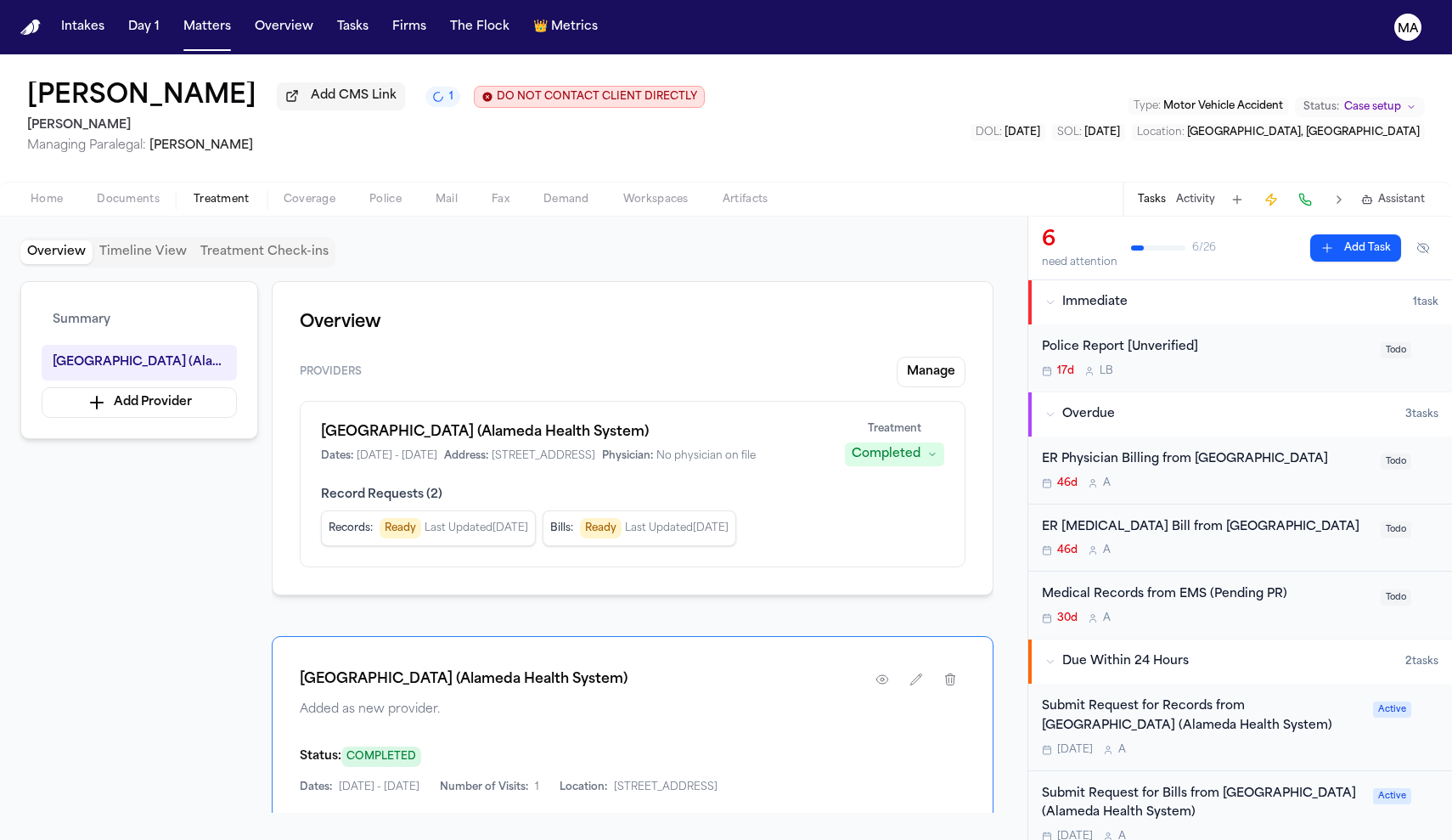
click at [1157, 585] on div "Medical Records from EMS (Pending PR)" at bounding box center [1207, 595] width 328 height 19
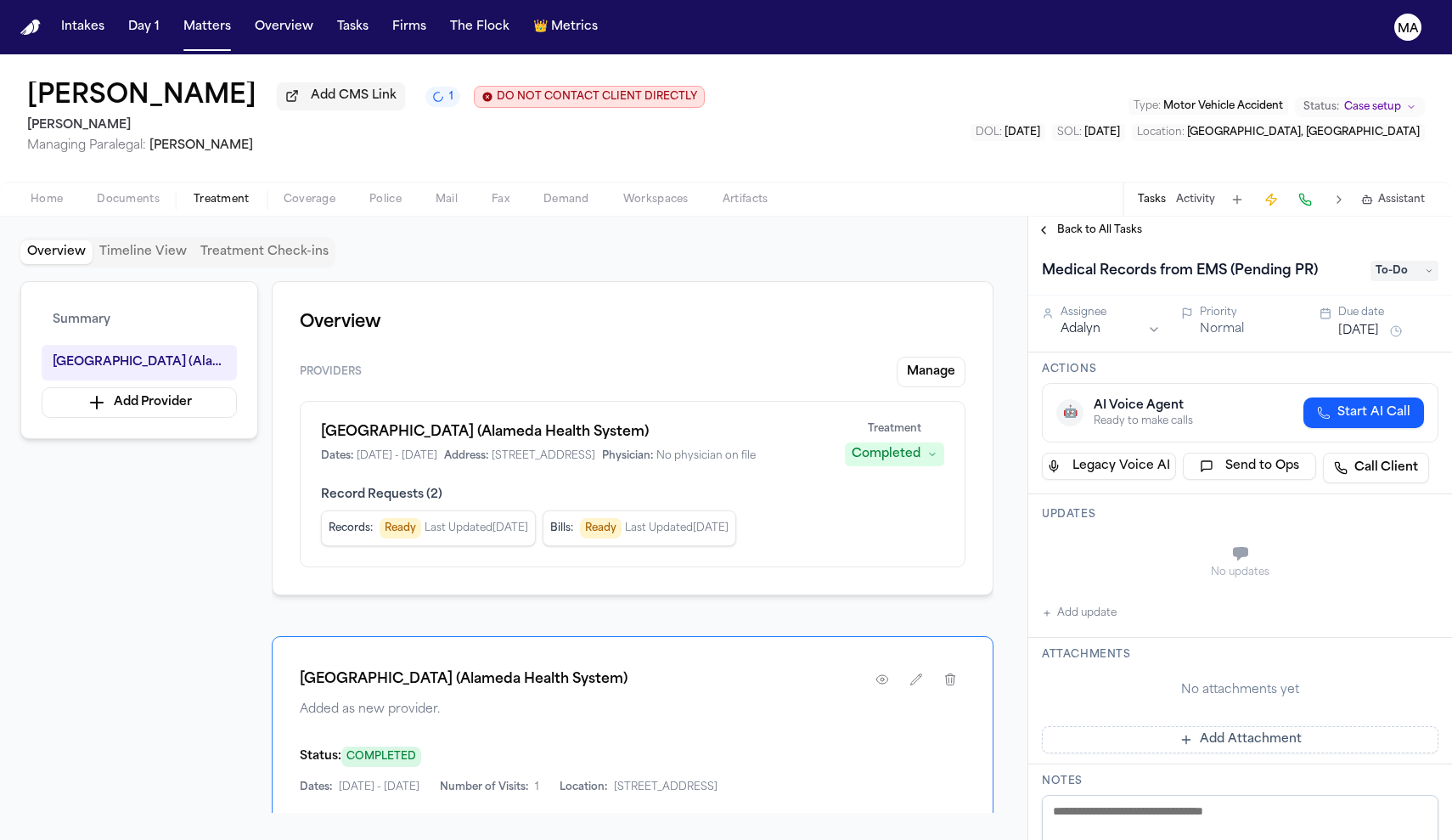
click at [1407, 261] on span "To-Do" at bounding box center [1404, 270] width 68 height 20
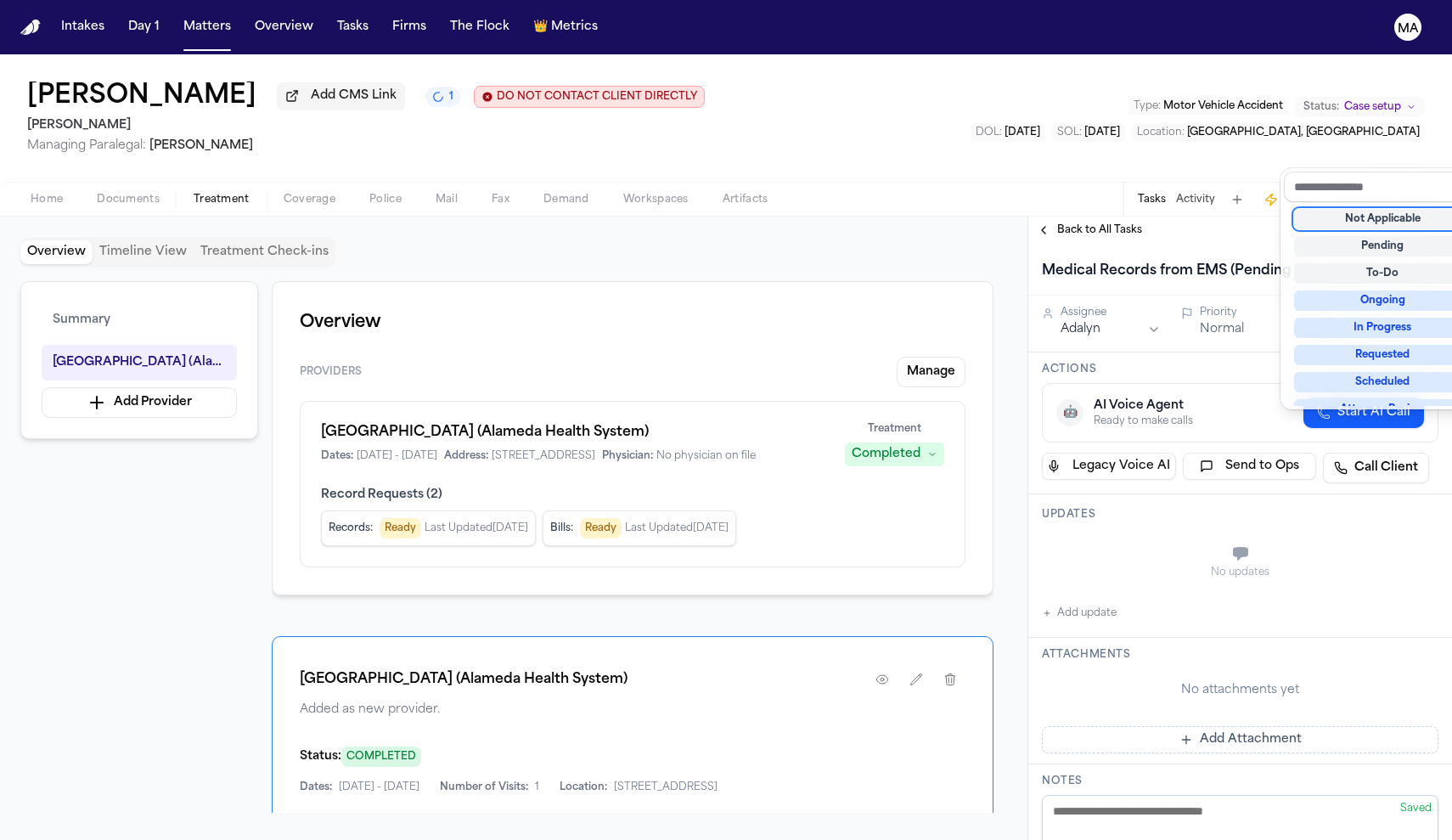
click at [1387, 209] on div "Not Applicable" at bounding box center [1383, 219] width 178 height 20
click at [1086, 217] on div "Back to All Tasks Medical Records from EMS (Pending PR) Not Applicable Assignee…" at bounding box center [1240, 528] width 424 height 623
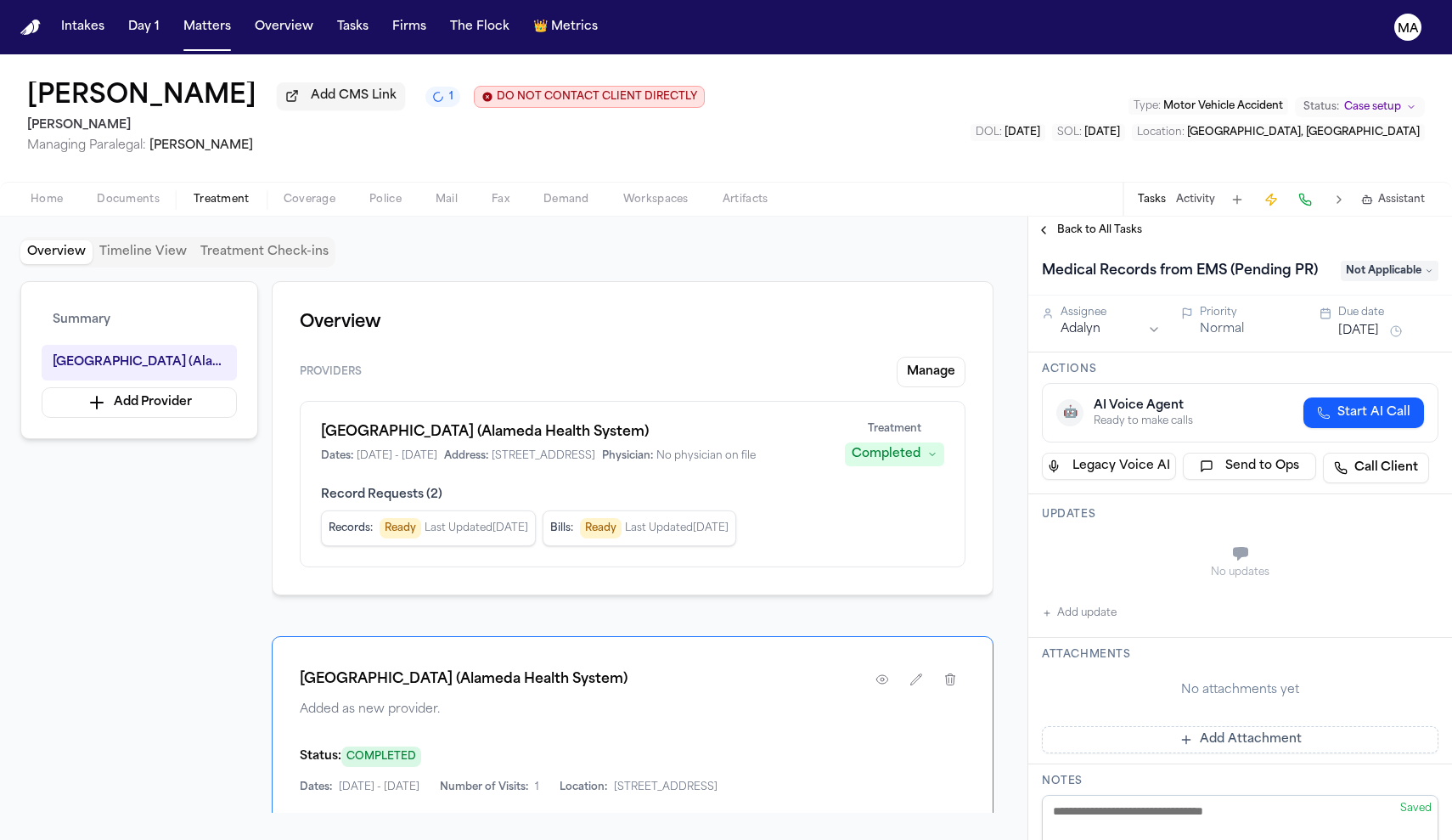
click at [1061, 223] on span "Back to All Tasks" at bounding box center [1100, 230] width 85 height 13
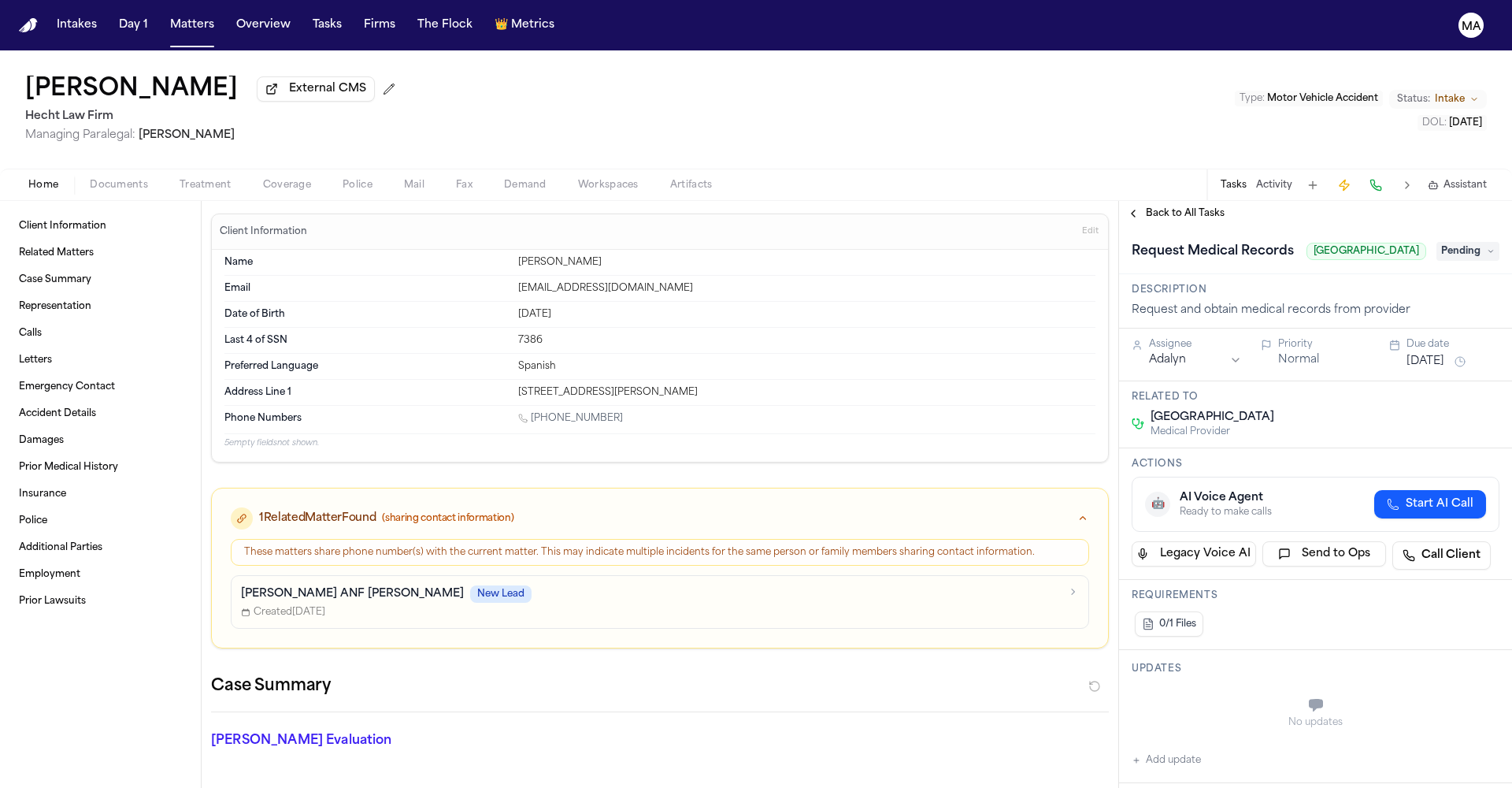
click at [180, 179] on span "Treatment" at bounding box center [205, 185] width 52 height 12
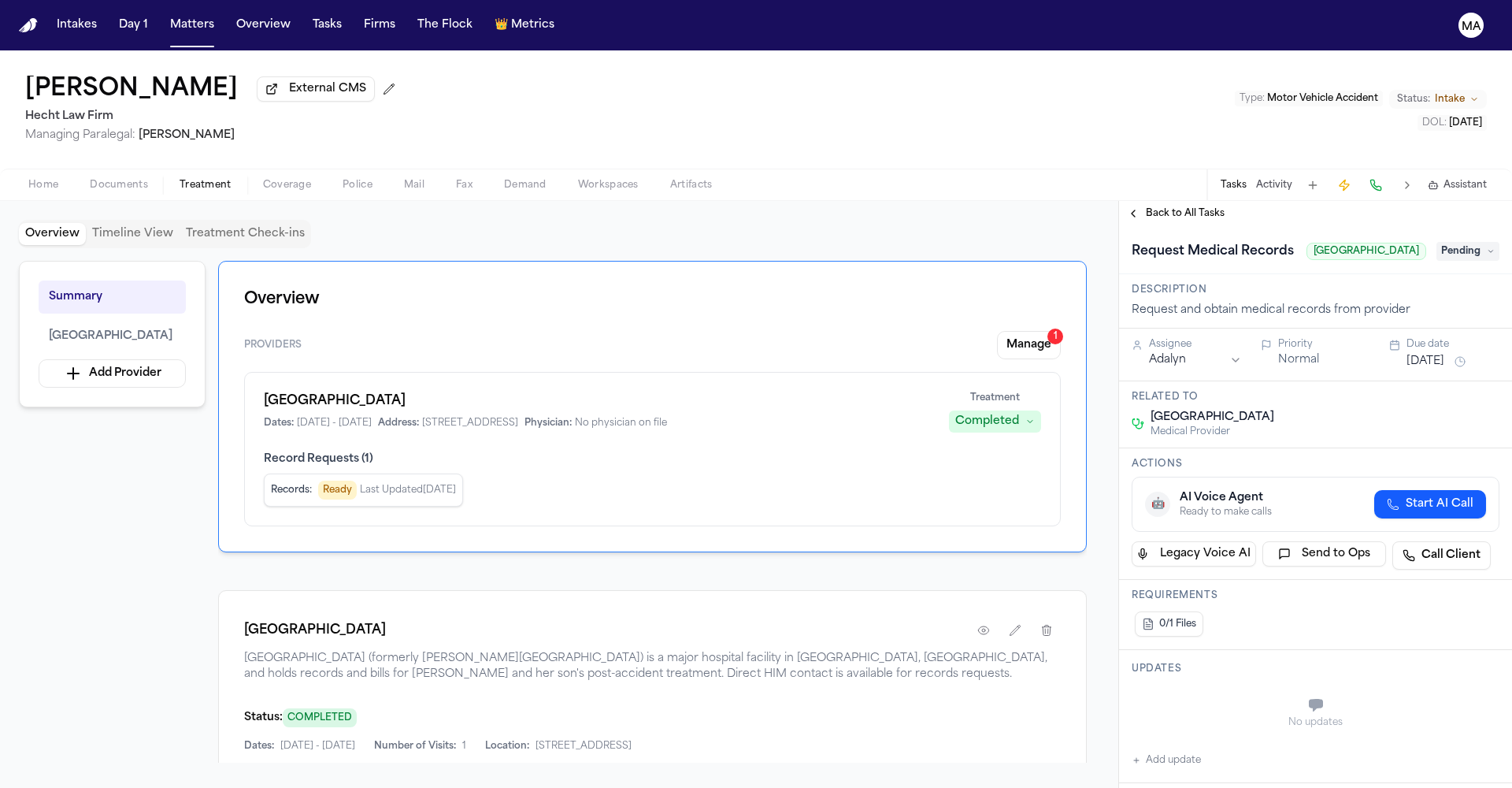
click at [1151, 207] on span "Back to All Tasks" at bounding box center [1185, 213] width 79 height 12
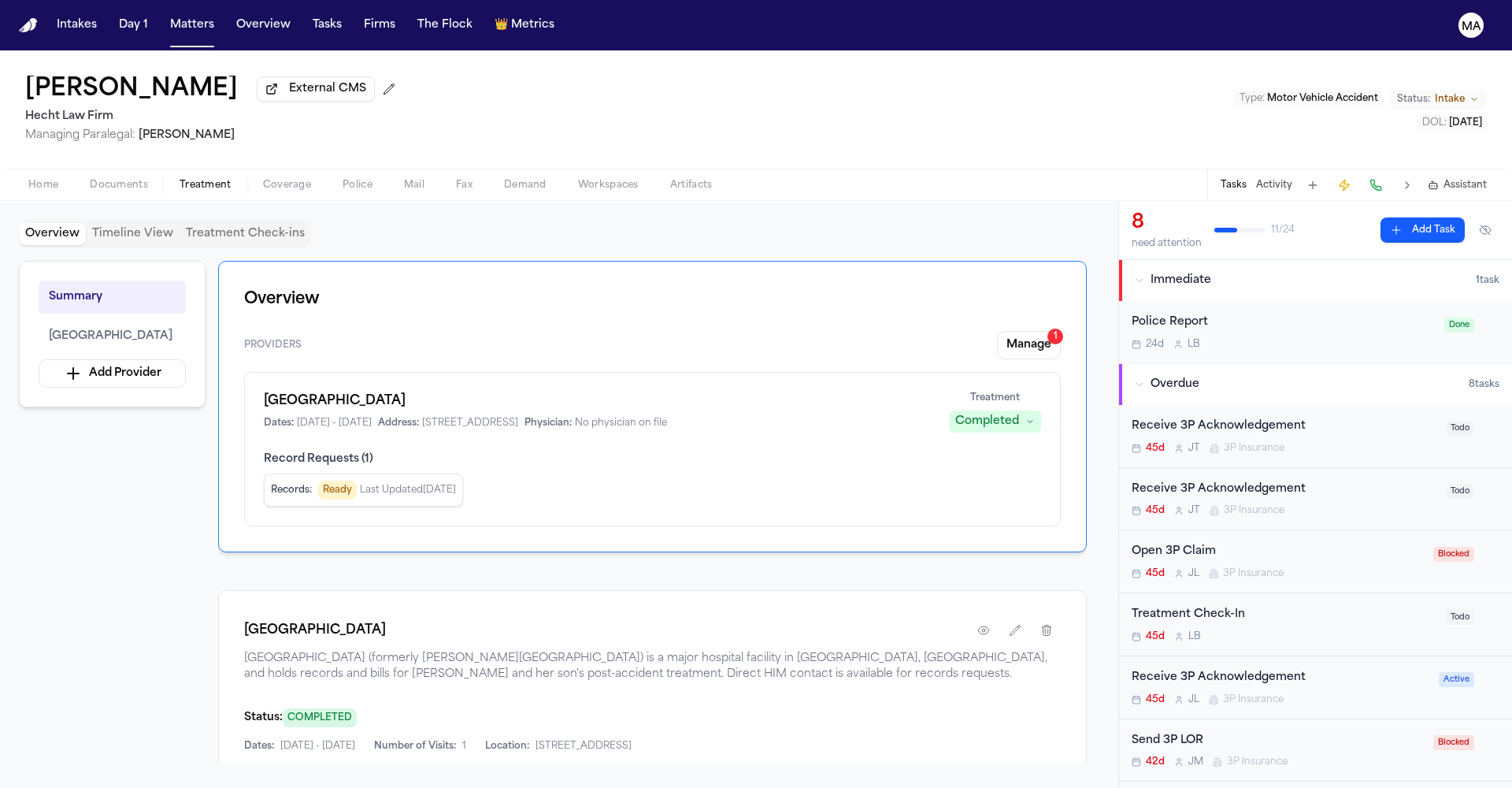
click at [605, 201] on div "Overview Timeline View Treatment Check-ins Summary [GEOGRAPHIC_DATA] Add Provid…" at bounding box center [559, 494] width 1118 height 587
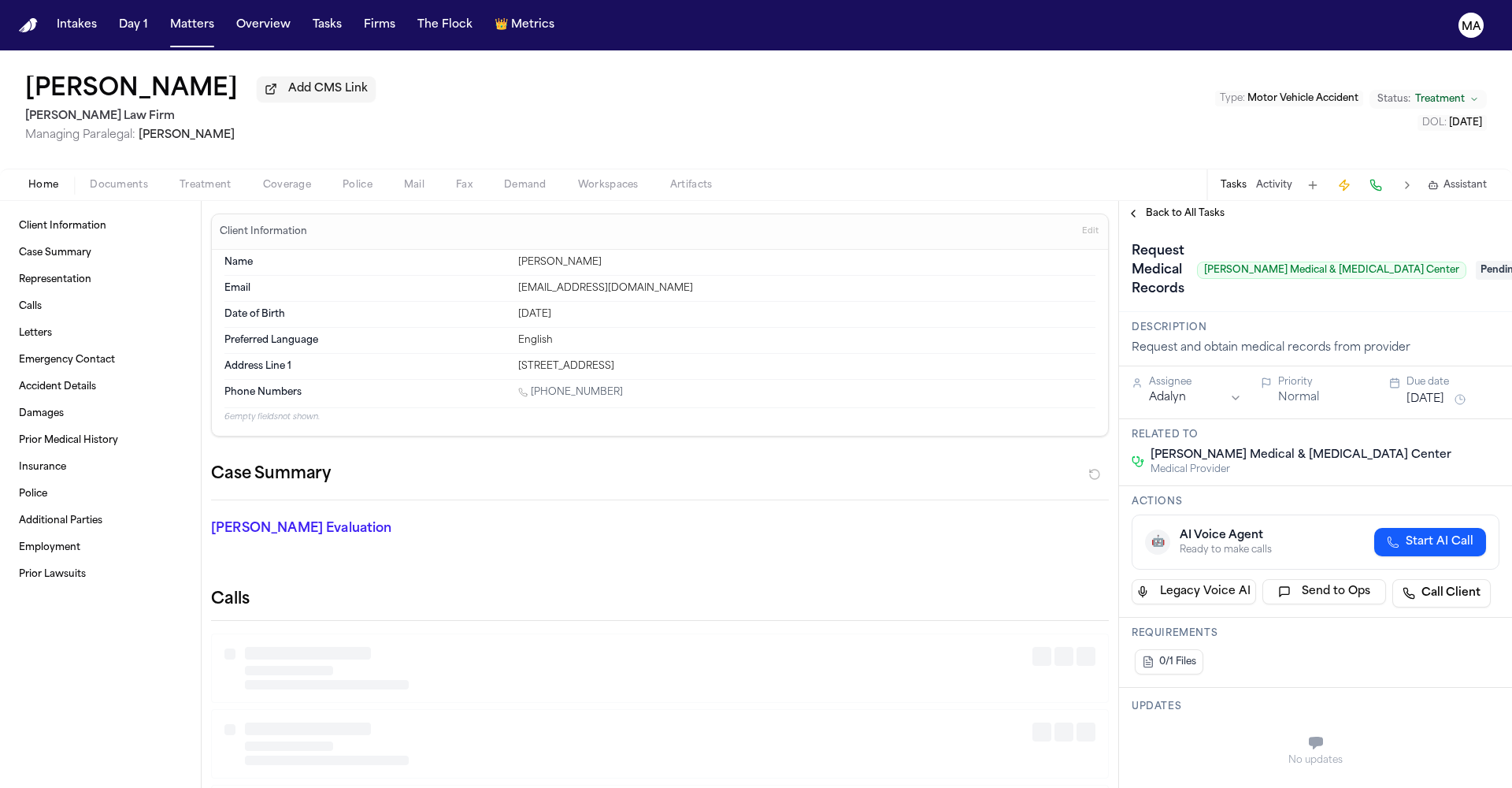
click at [180, 179] on span "Treatment" at bounding box center [205, 185] width 52 height 12
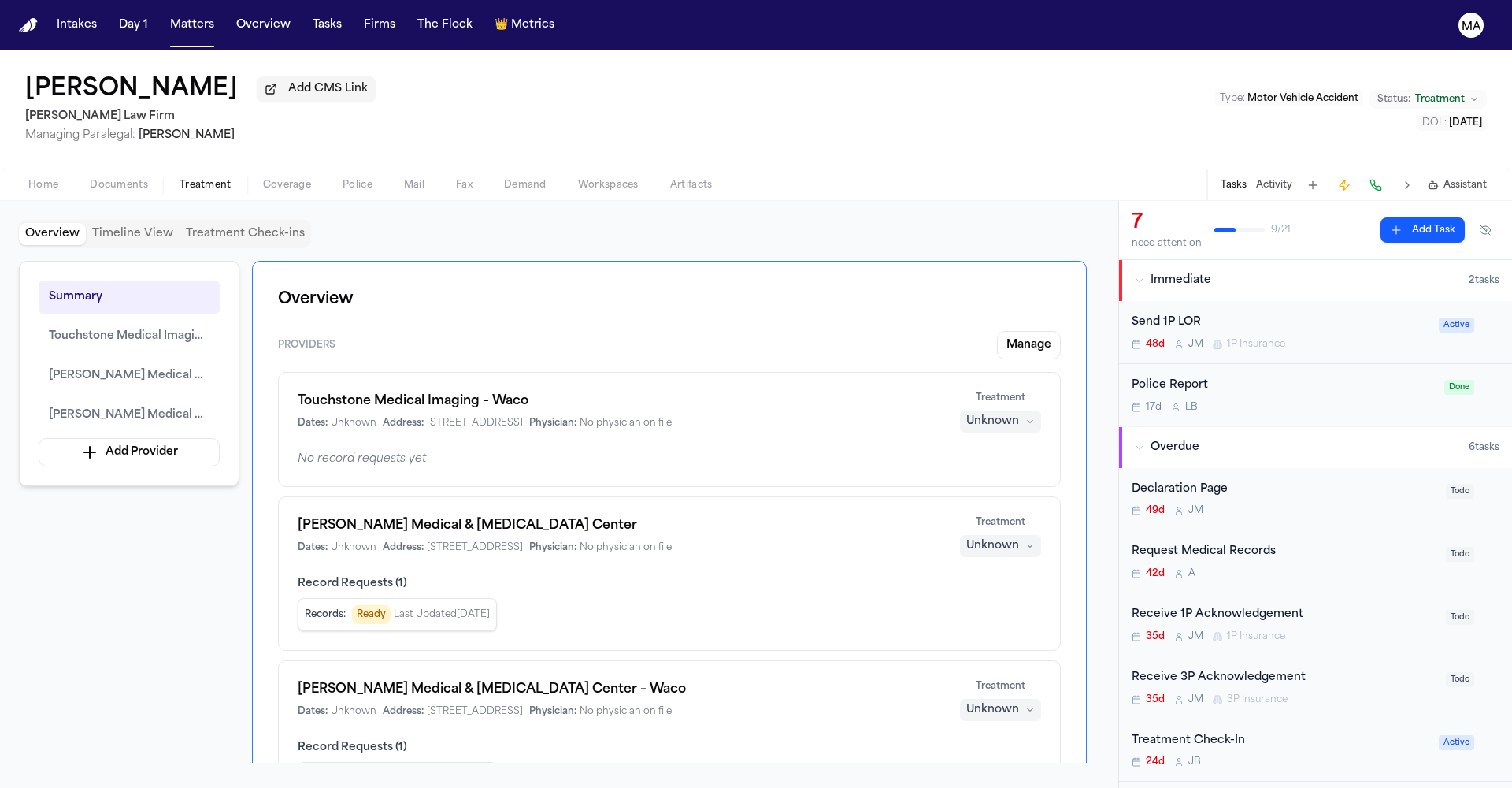
click at [1200, 543] on div "Request Medical Records" at bounding box center [1284, 552] width 305 height 18
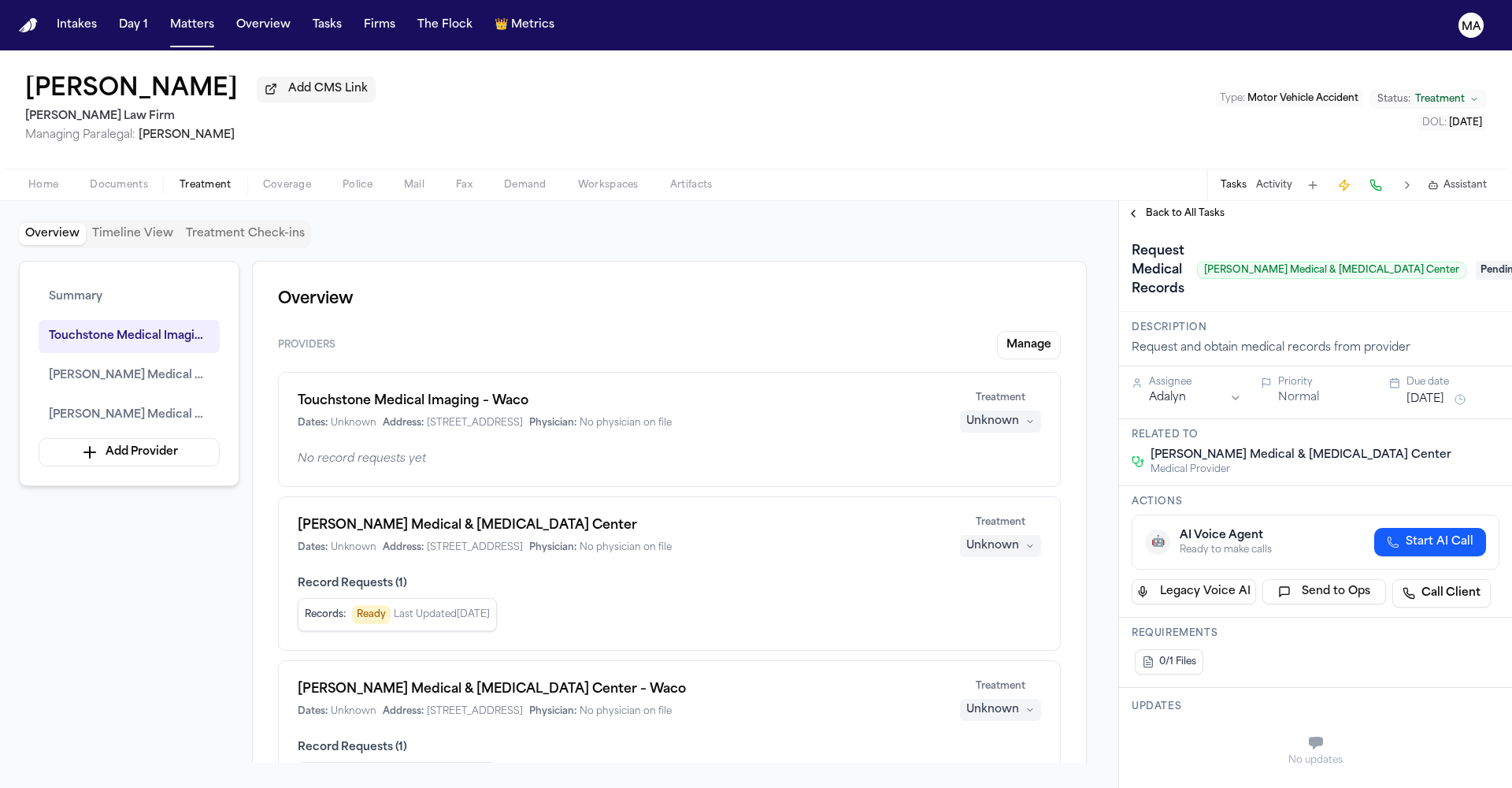
click at [1156, 207] on span "Back to All Tasks" at bounding box center [1185, 213] width 79 height 12
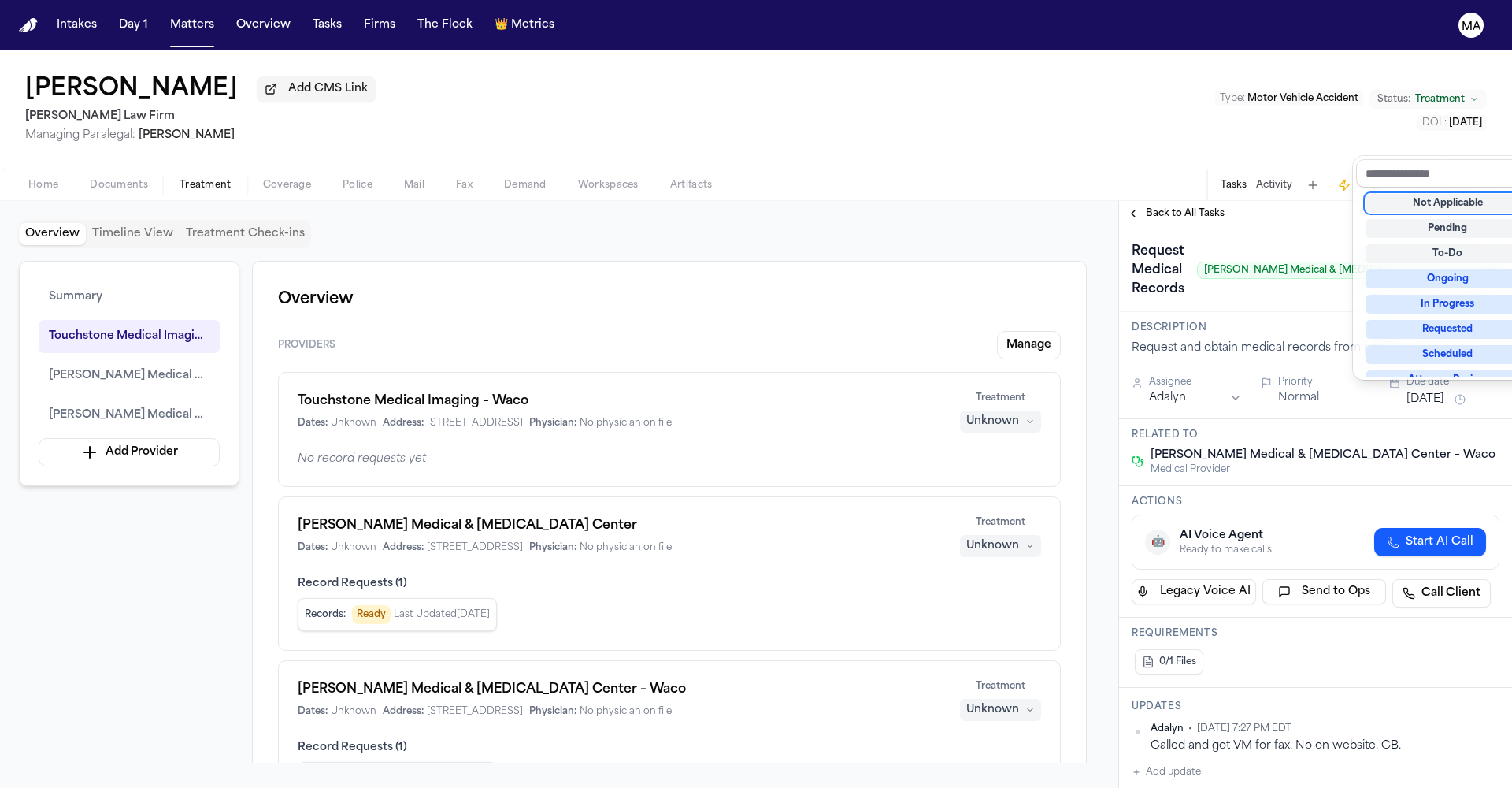
click at [1439, 194] on div "Not Applicable" at bounding box center [1448, 203] width 165 height 19
click at [1160, 201] on div "**********" at bounding box center [1315, 494] width 393 height 587
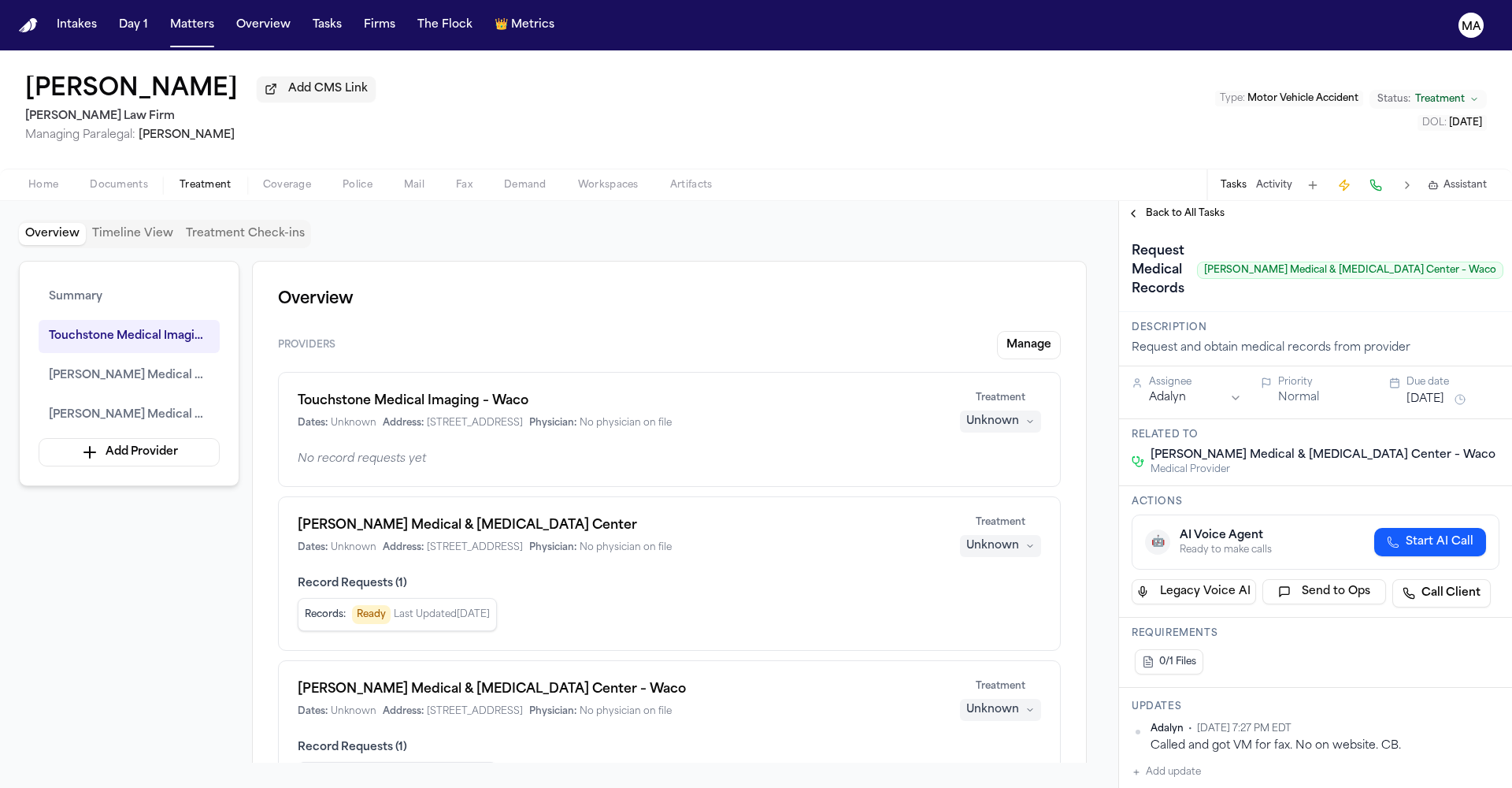
click at [1160, 207] on span "Back to All Tasks" at bounding box center [1185, 213] width 79 height 12
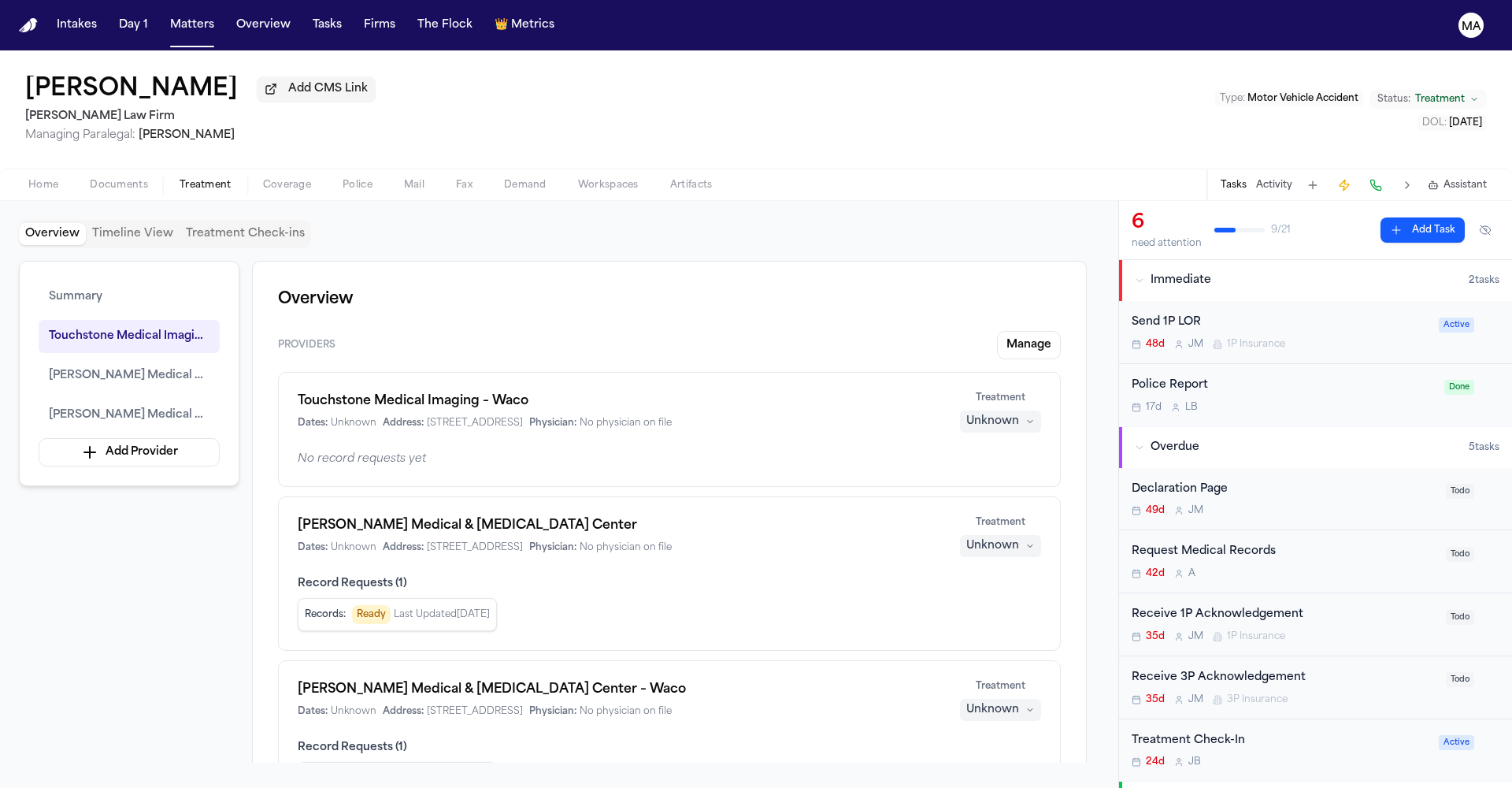
click at [1234, 543] on div "Request Medical Records" at bounding box center [1284, 552] width 305 height 18
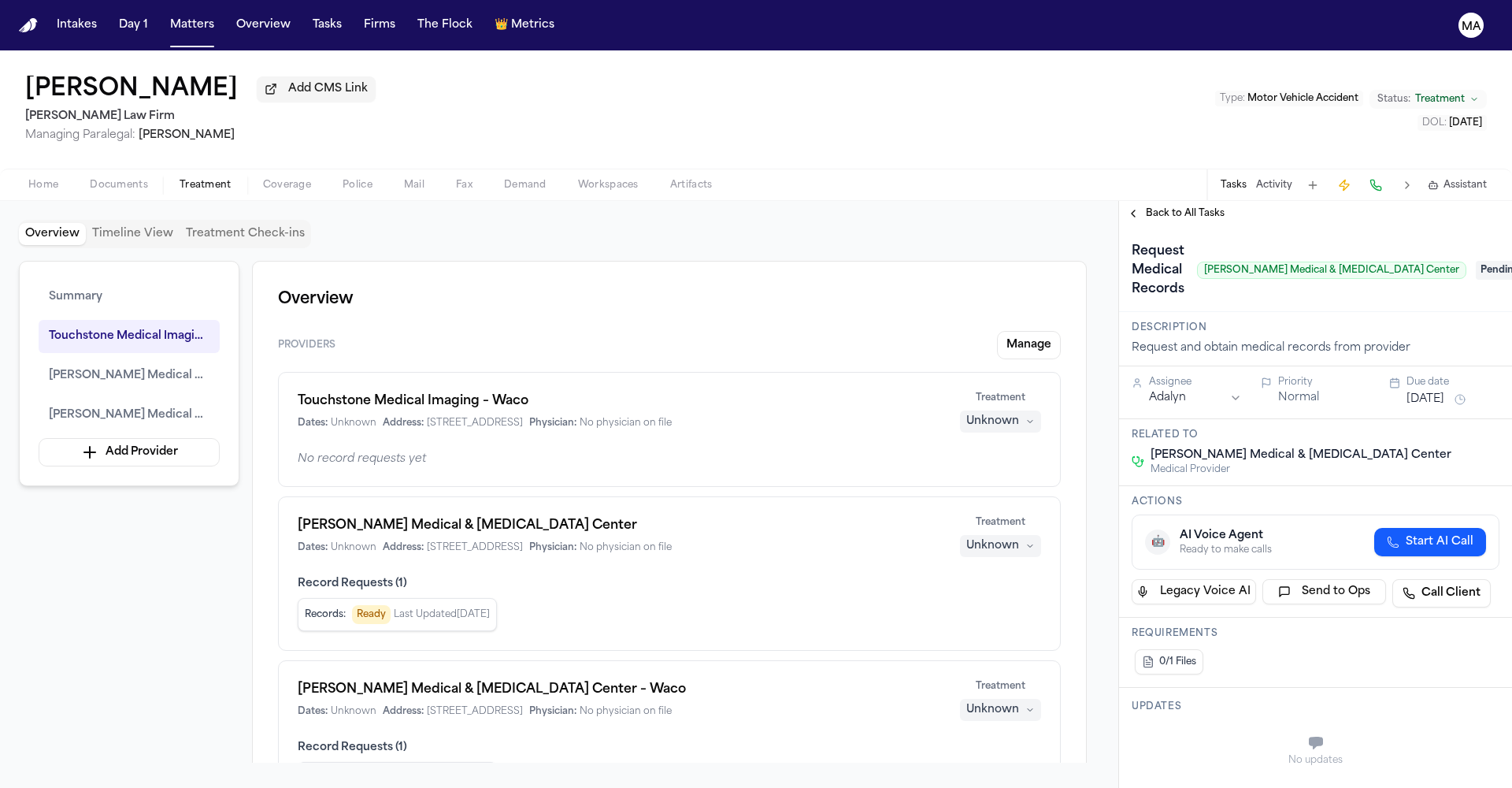
click at [1476, 261] on span "Pending" at bounding box center [1507, 270] width 63 height 19
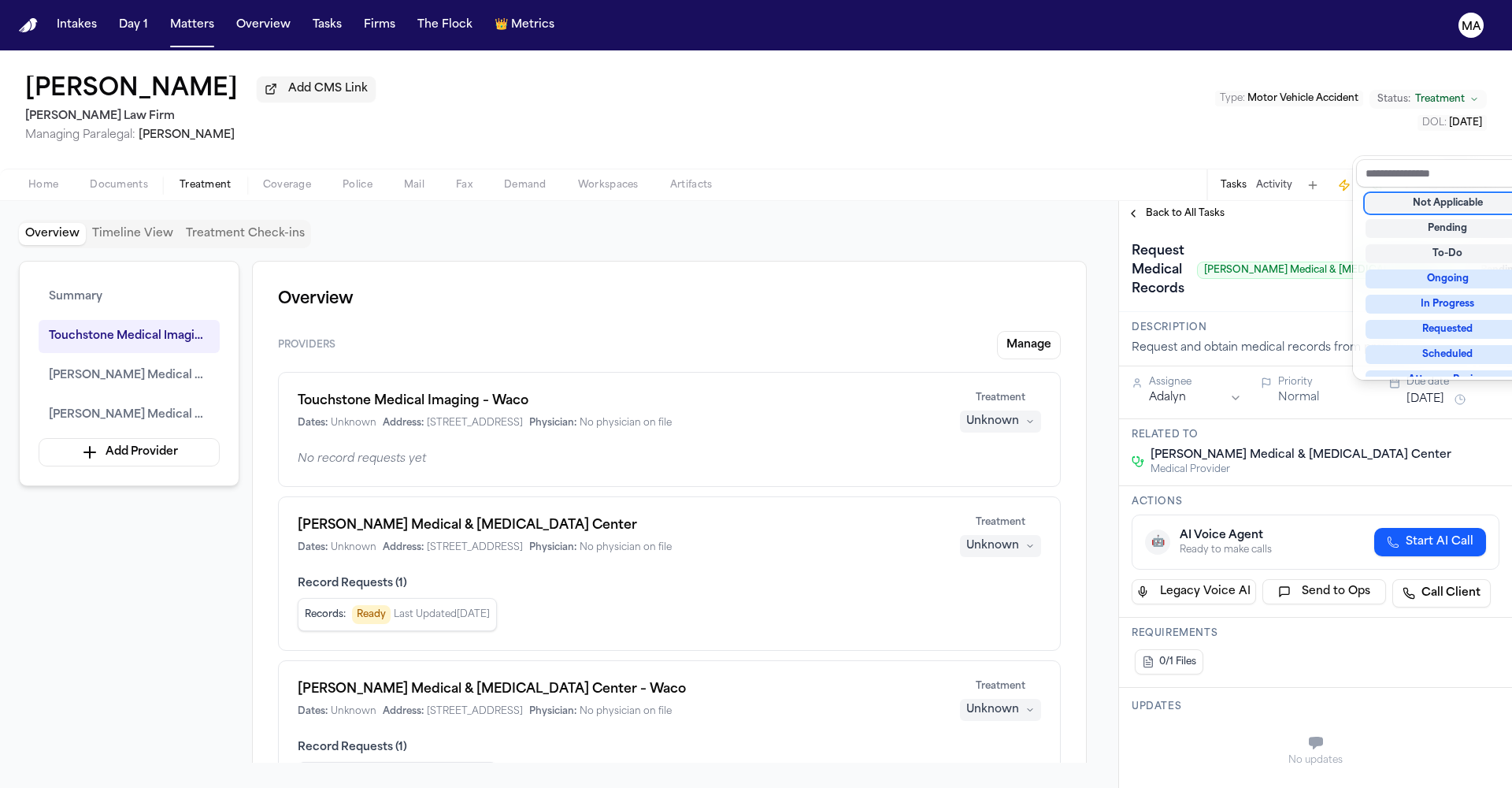
click at [1435, 194] on div "Not Applicable" at bounding box center [1448, 203] width 165 height 19
click at [1282, 201] on div "**********" at bounding box center [1315, 494] width 393 height 587
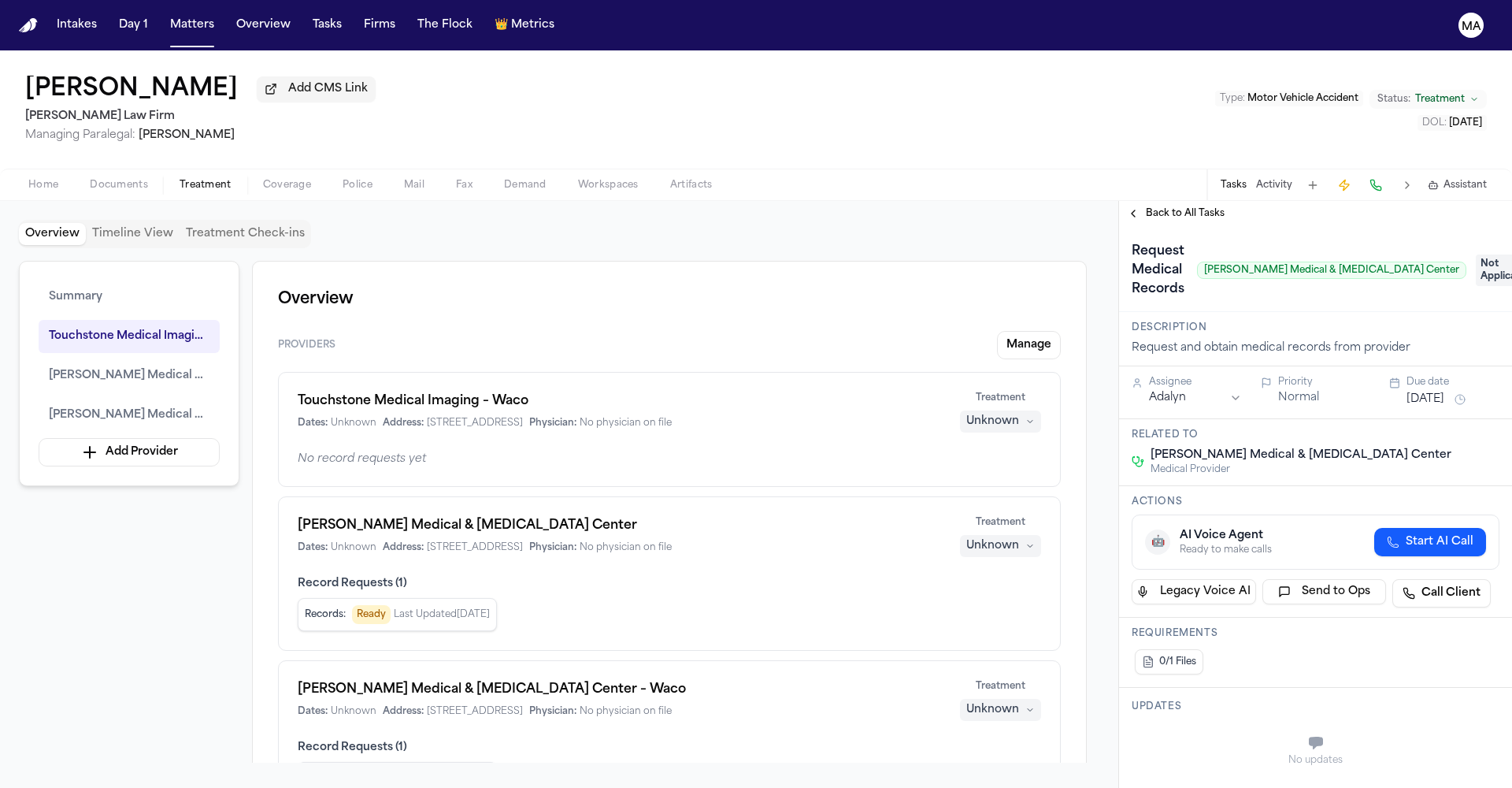
click at [1124, 207] on button "Back to All Tasks" at bounding box center [1176, 213] width 113 height 12
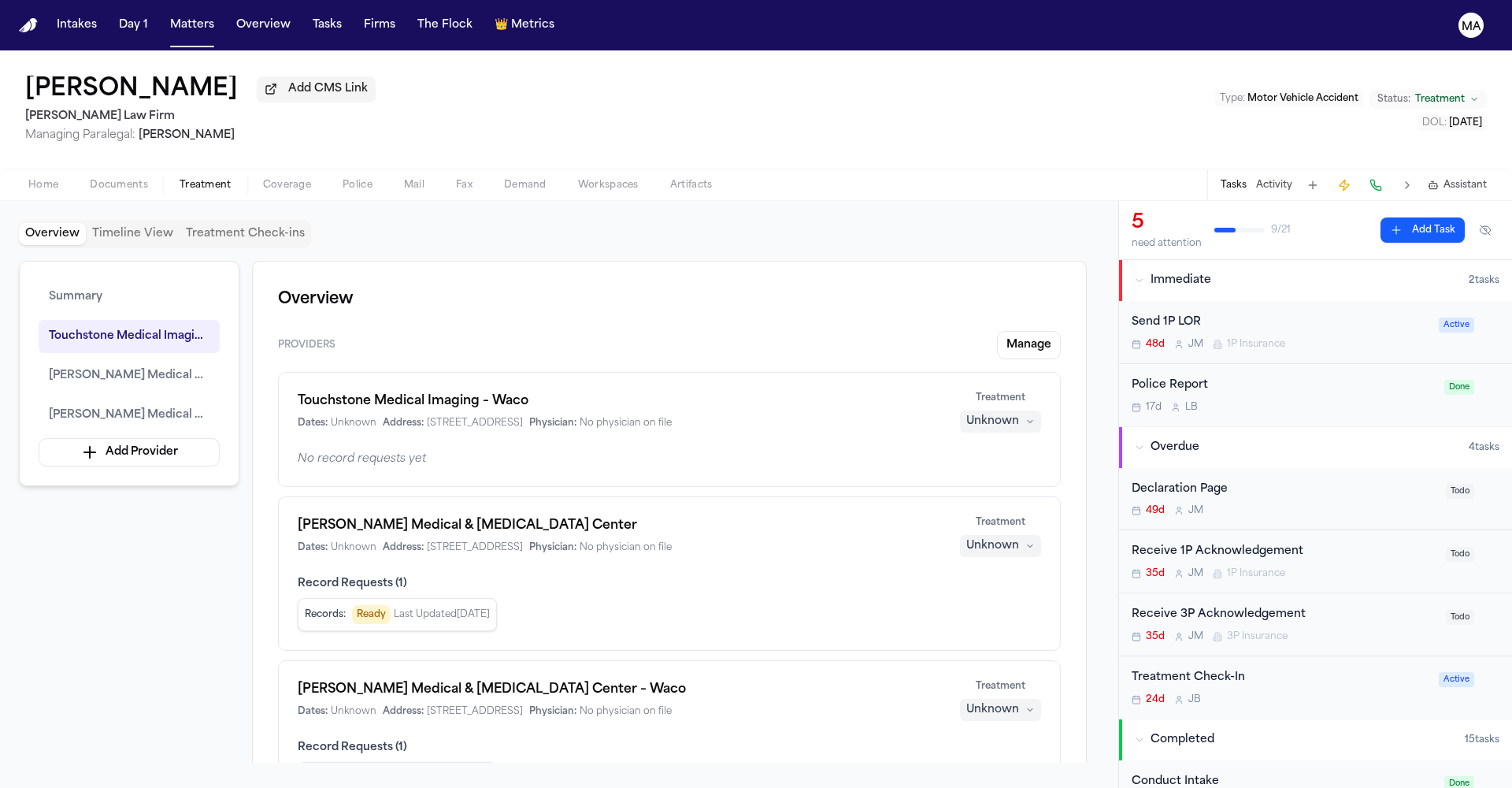
click at [1019, 413] on div "Unknown" at bounding box center [993, 421] width 53 height 16
click at [1022, 275] on button "Completed" at bounding box center [1058, 290] width 126 height 28
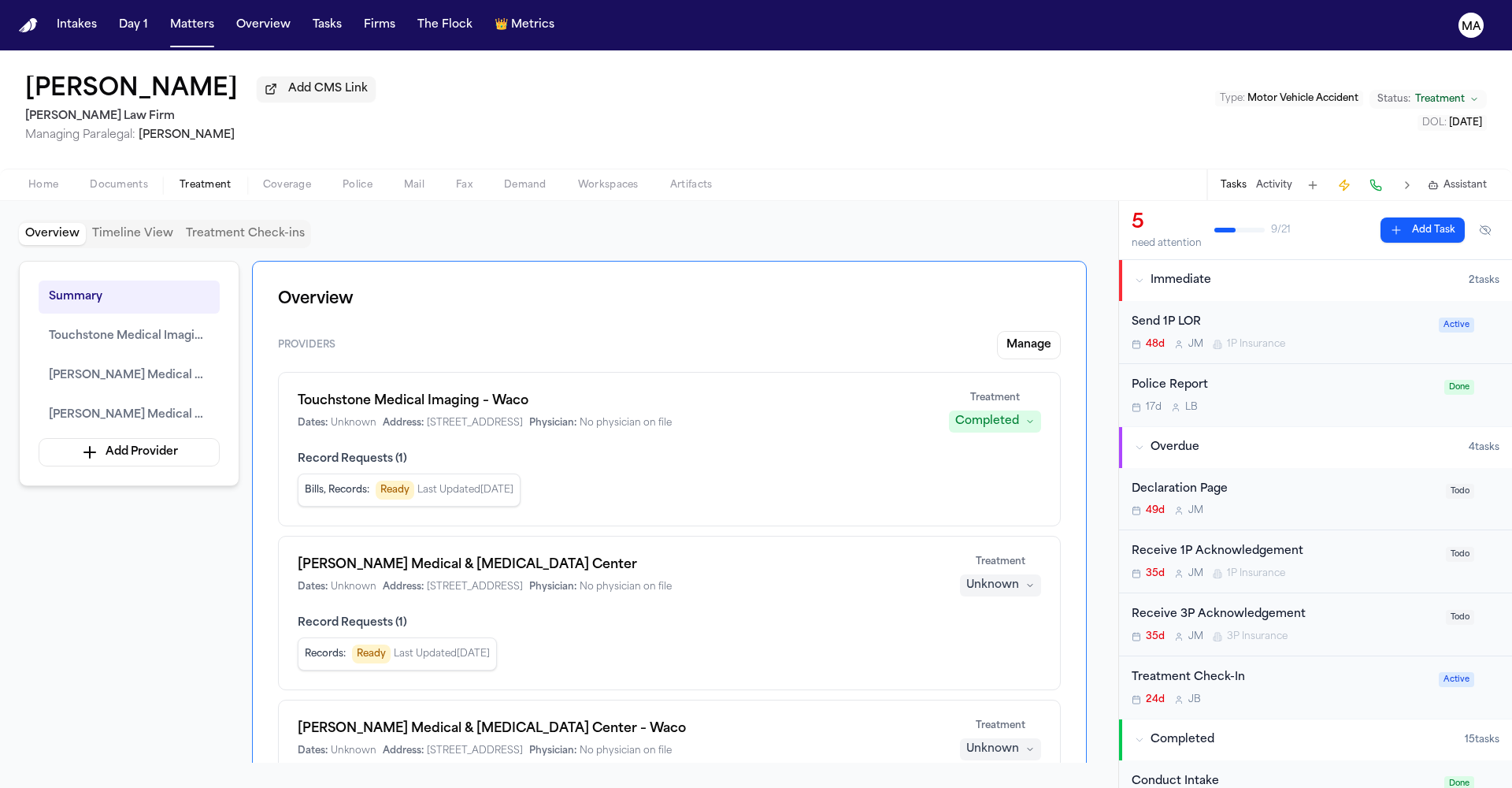
click at [1019, 741] on div "Unknown" at bounding box center [993, 749] width 53 height 16
click at [1030, 475] on span "Completed" at bounding box center [1038, 483] width 62 height 16
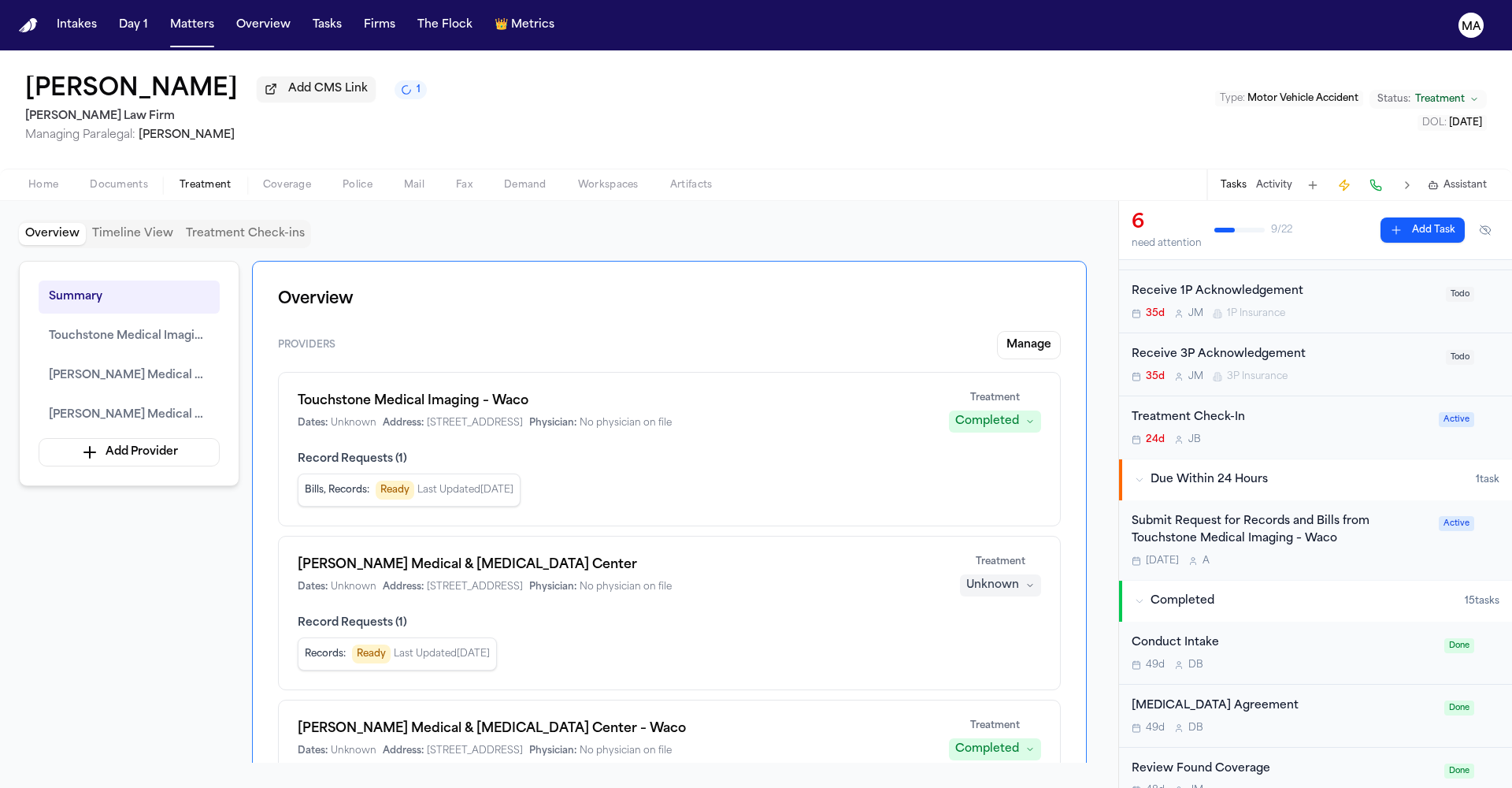
scroll to position [327, 0]
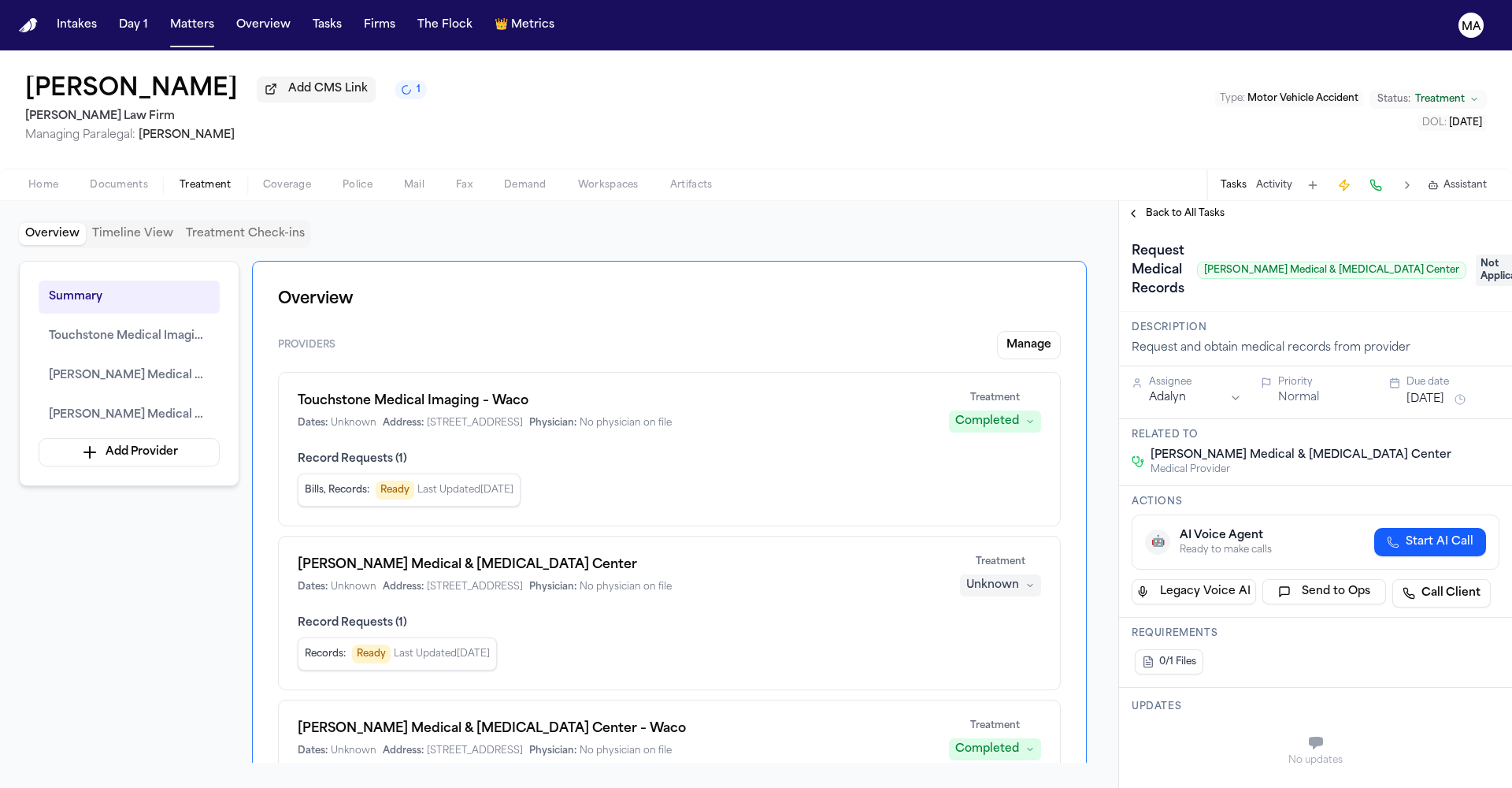
click at [1184, 207] on span "Back to All Tasks" at bounding box center [1185, 213] width 79 height 12
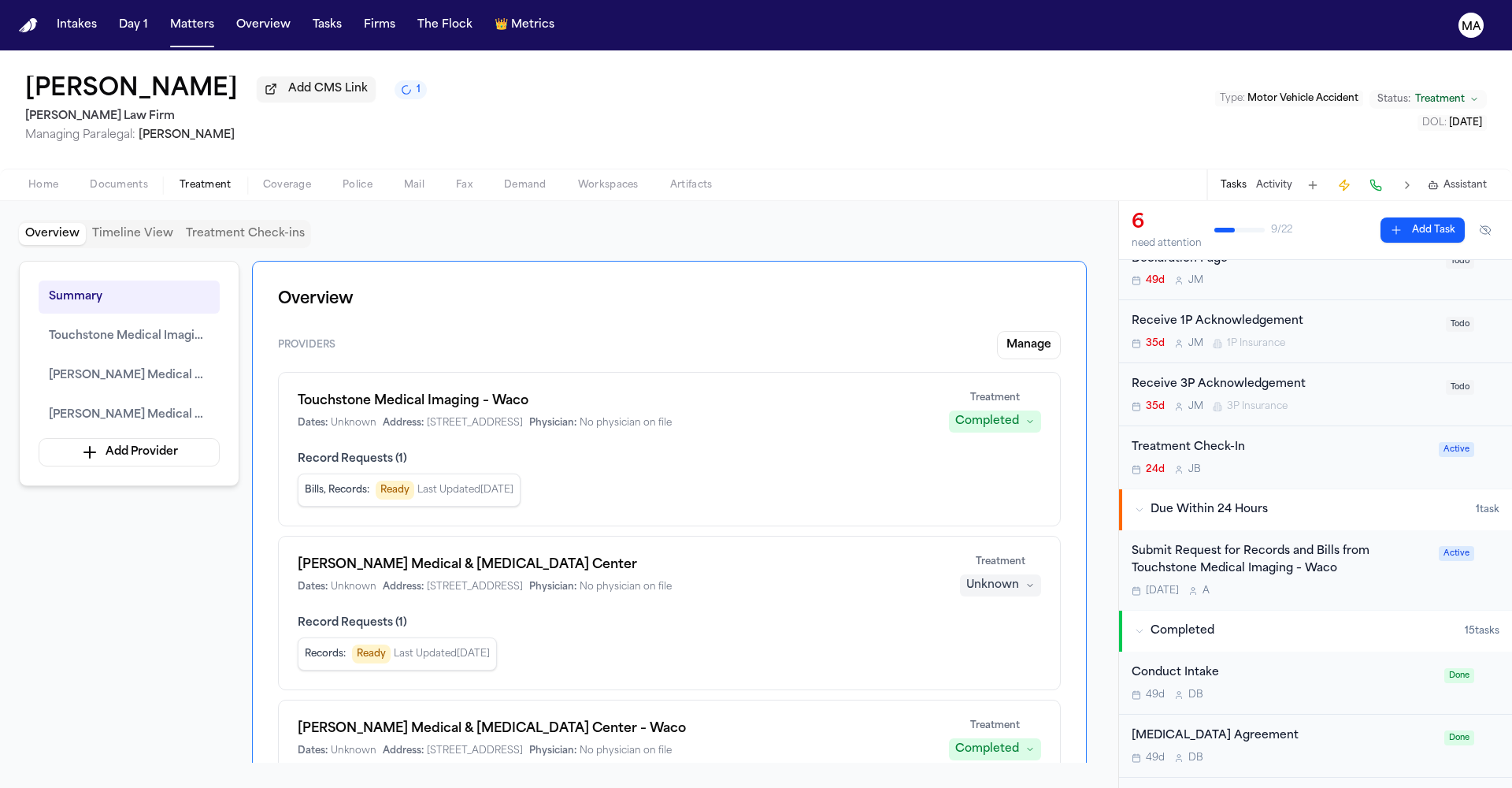
scroll to position [327, 0]
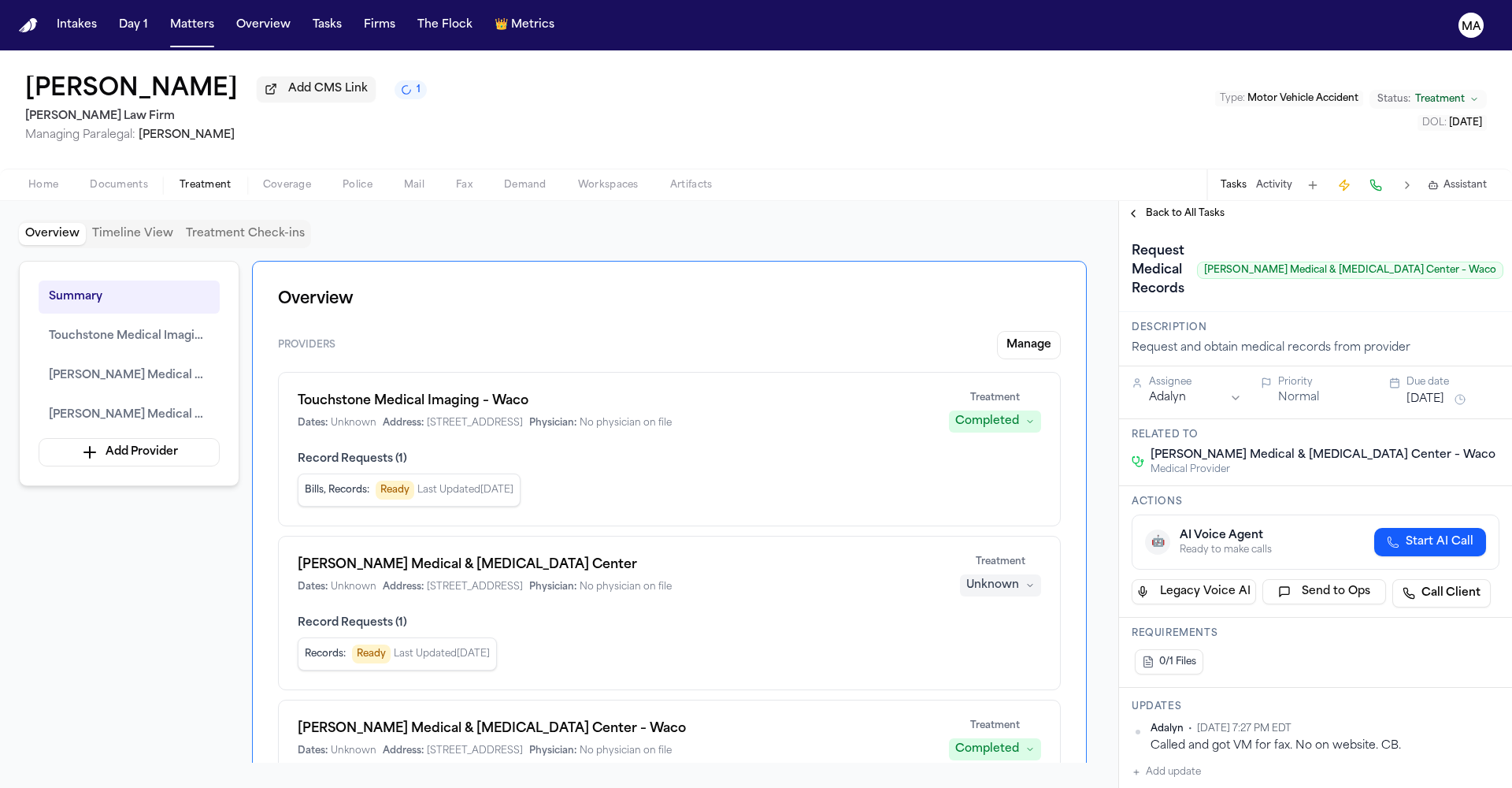
click at [1174, 201] on div "Back to All Tasks" at bounding box center [1315, 213] width 393 height 25
click at [1174, 207] on span "Back to All Tasks" at bounding box center [1185, 213] width 79 height 12
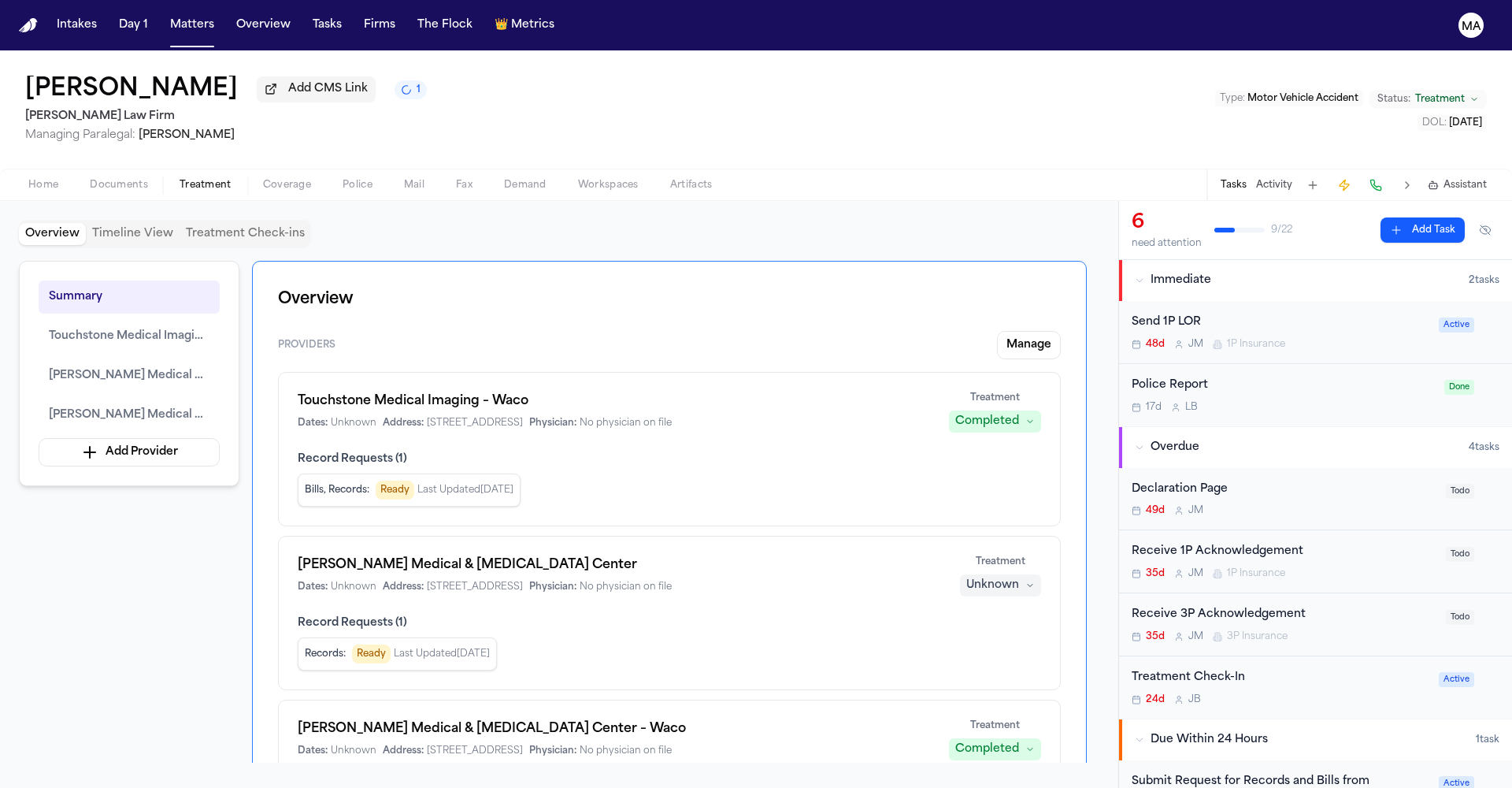
scroll to position [327, 0]
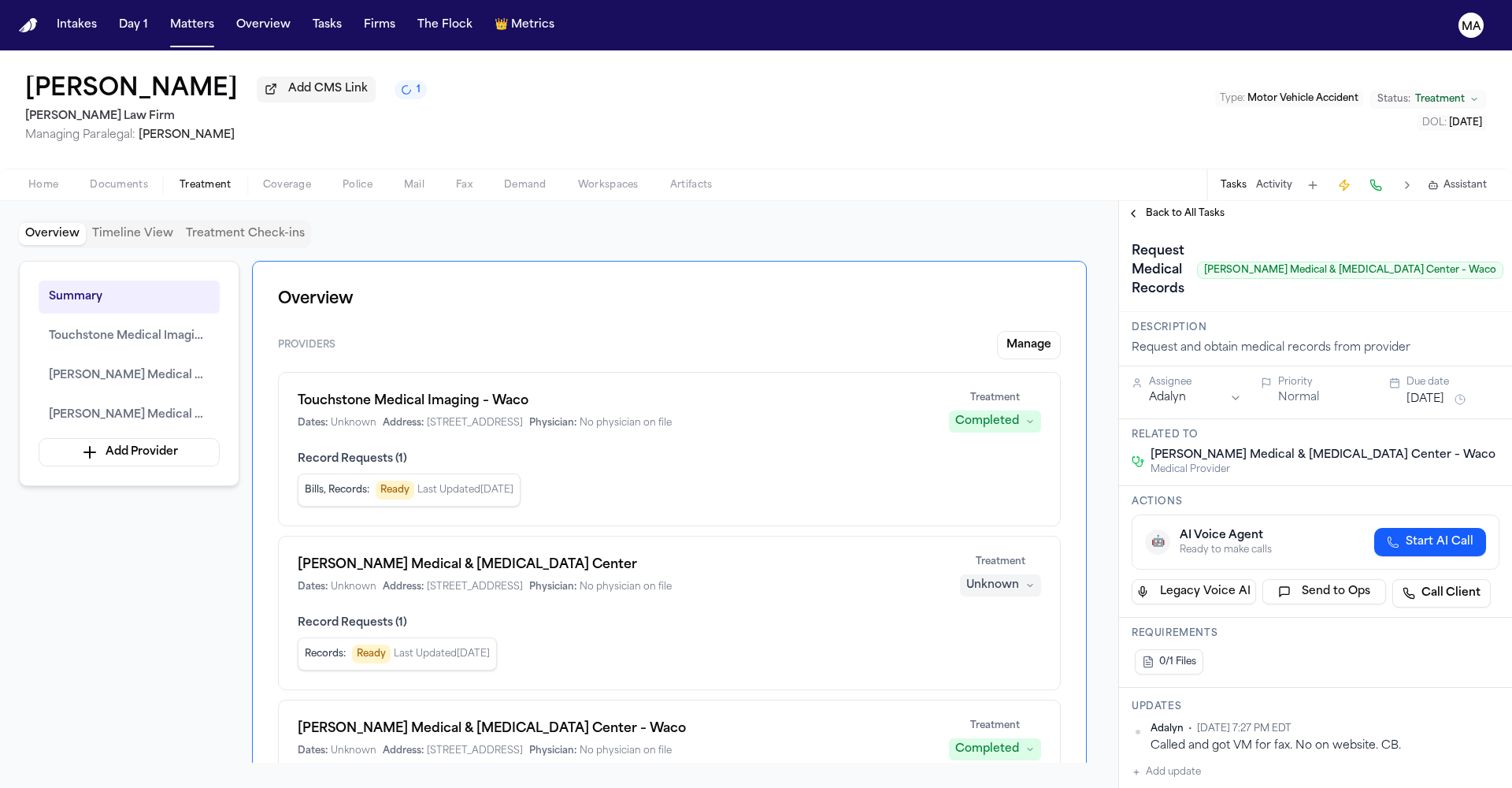
click at [1150, 207] on span "Back to All Tasks" at bounding box center [1185, 213] width 79 height 12
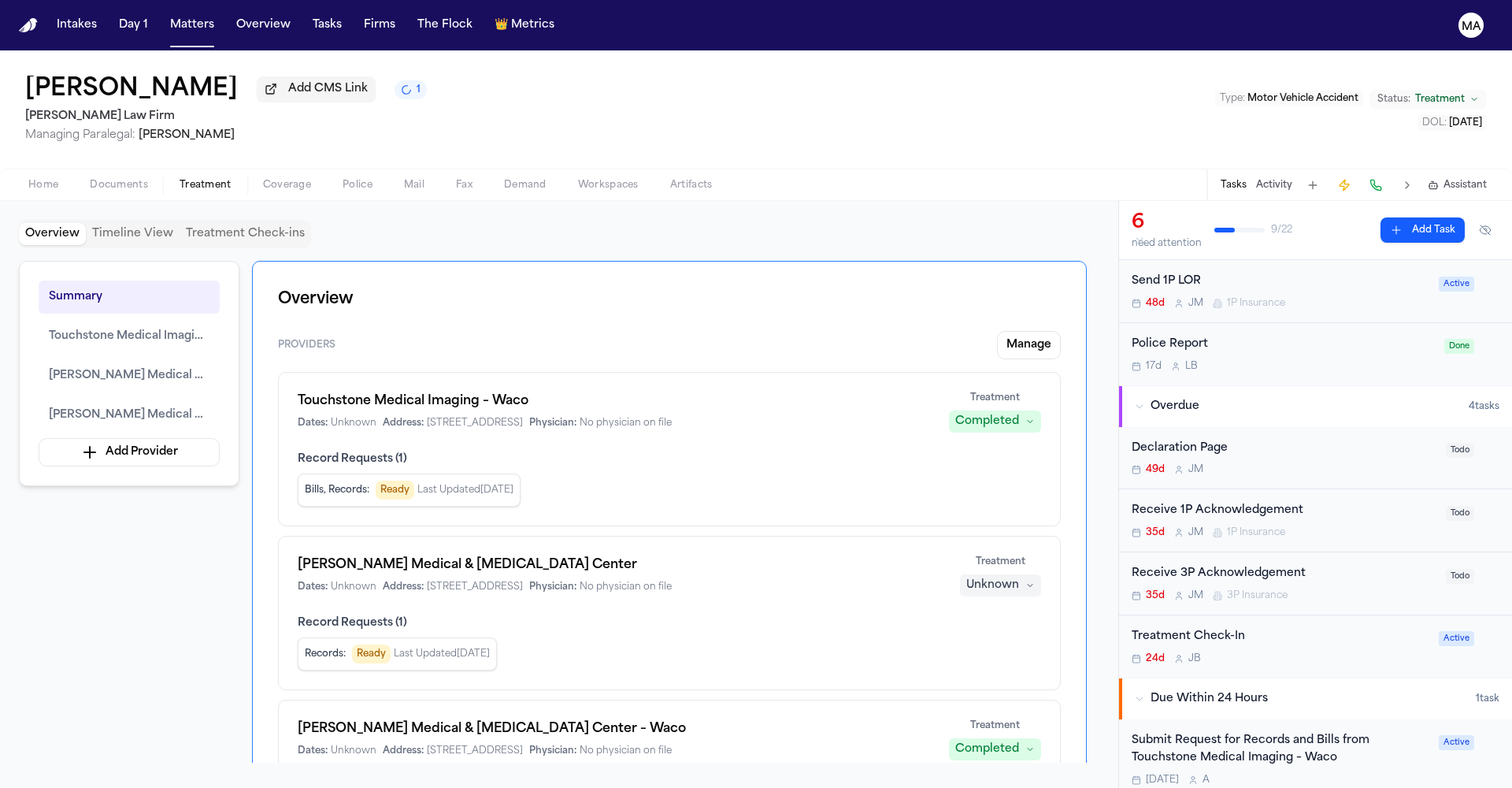
scroll to position [327, 0]
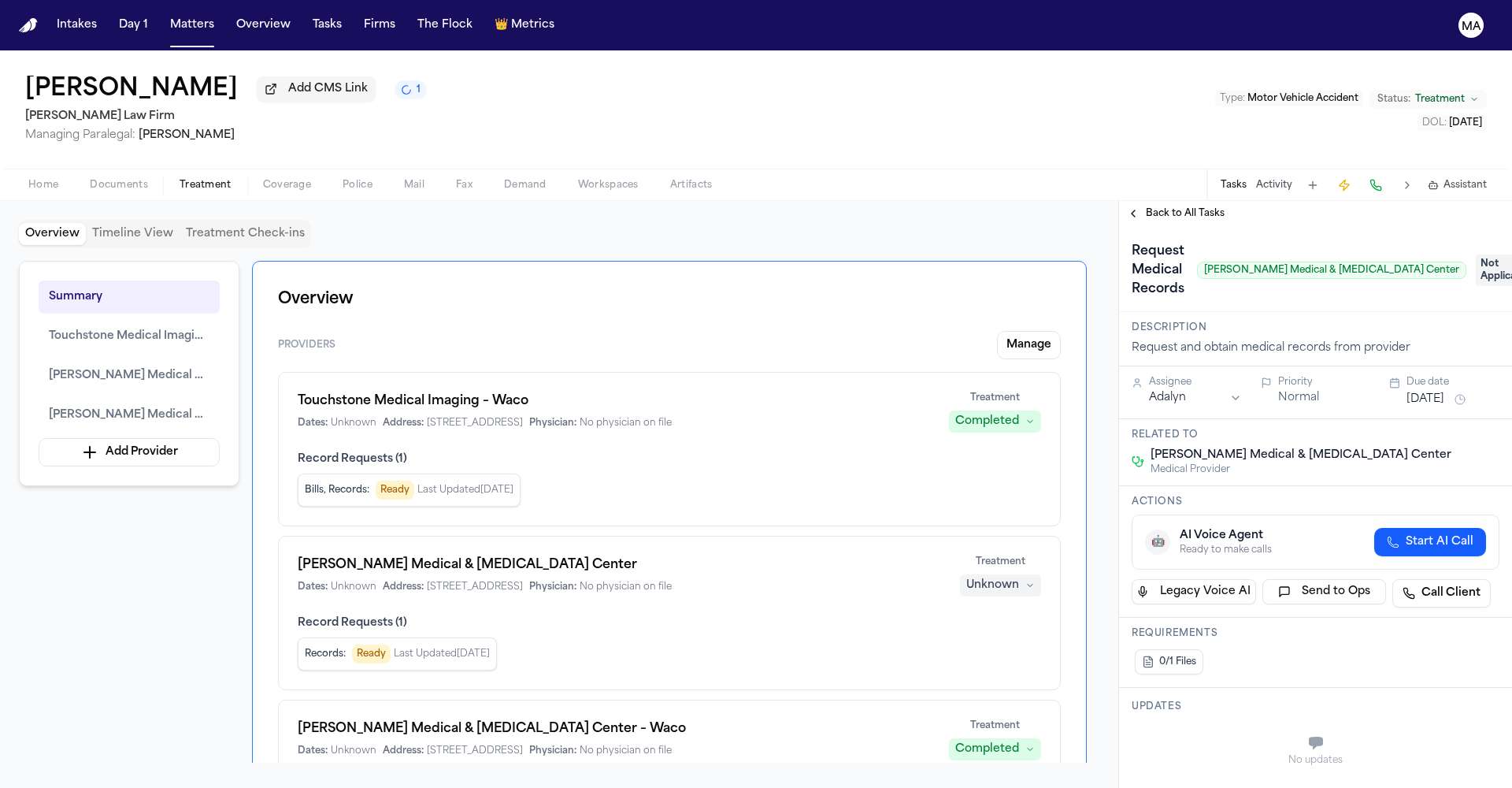
click at [1476, 254] on span "Not Applicable" at bounding box center [1507, 270] width 63 height 32
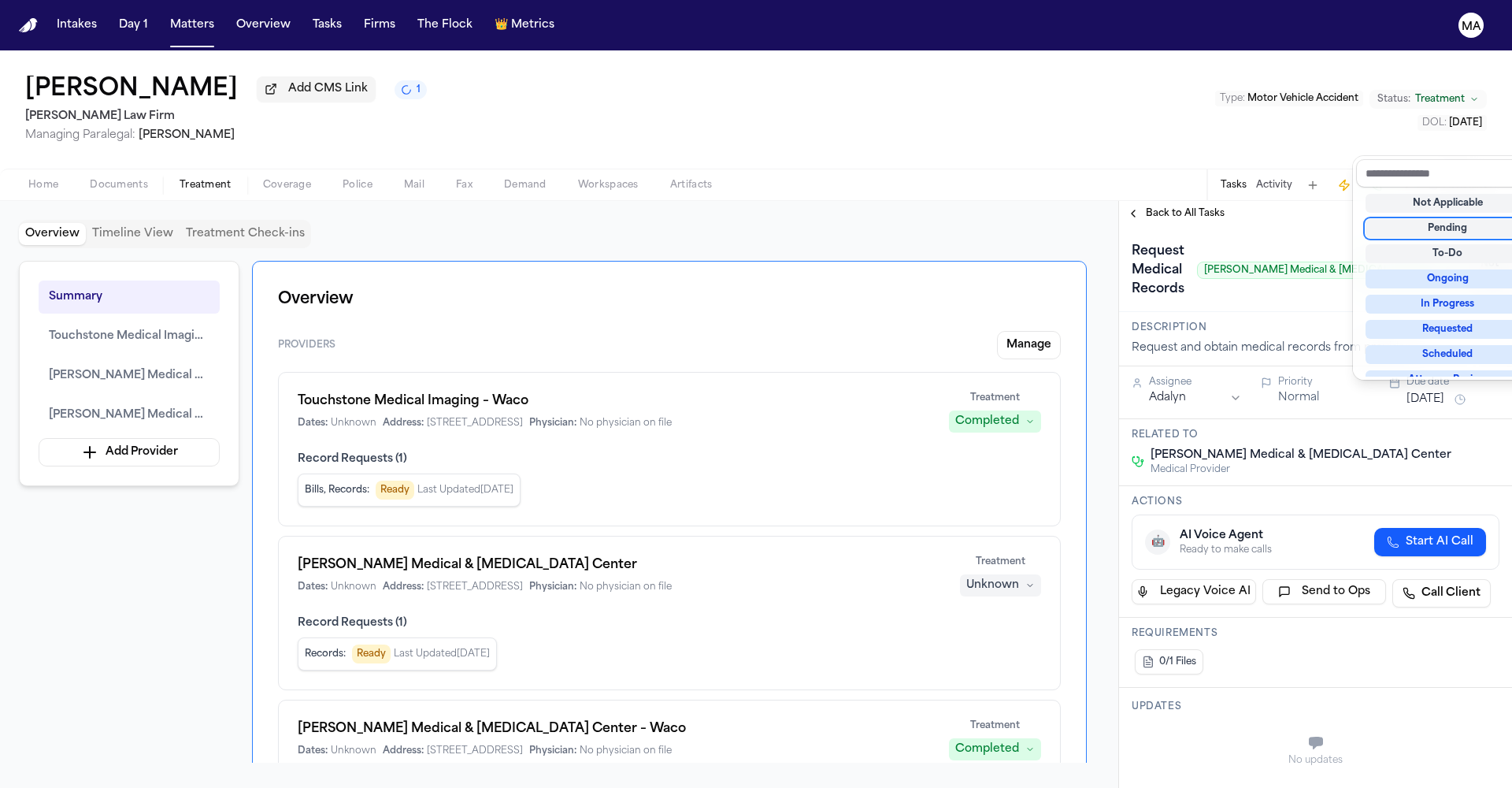
click at [1427, 219] on div "Pending" at bounding box center [1448, 228] width 165 height 19
click at [1277, 201] on div "**********" at bounding box center [1315, 494] width 393 height 587
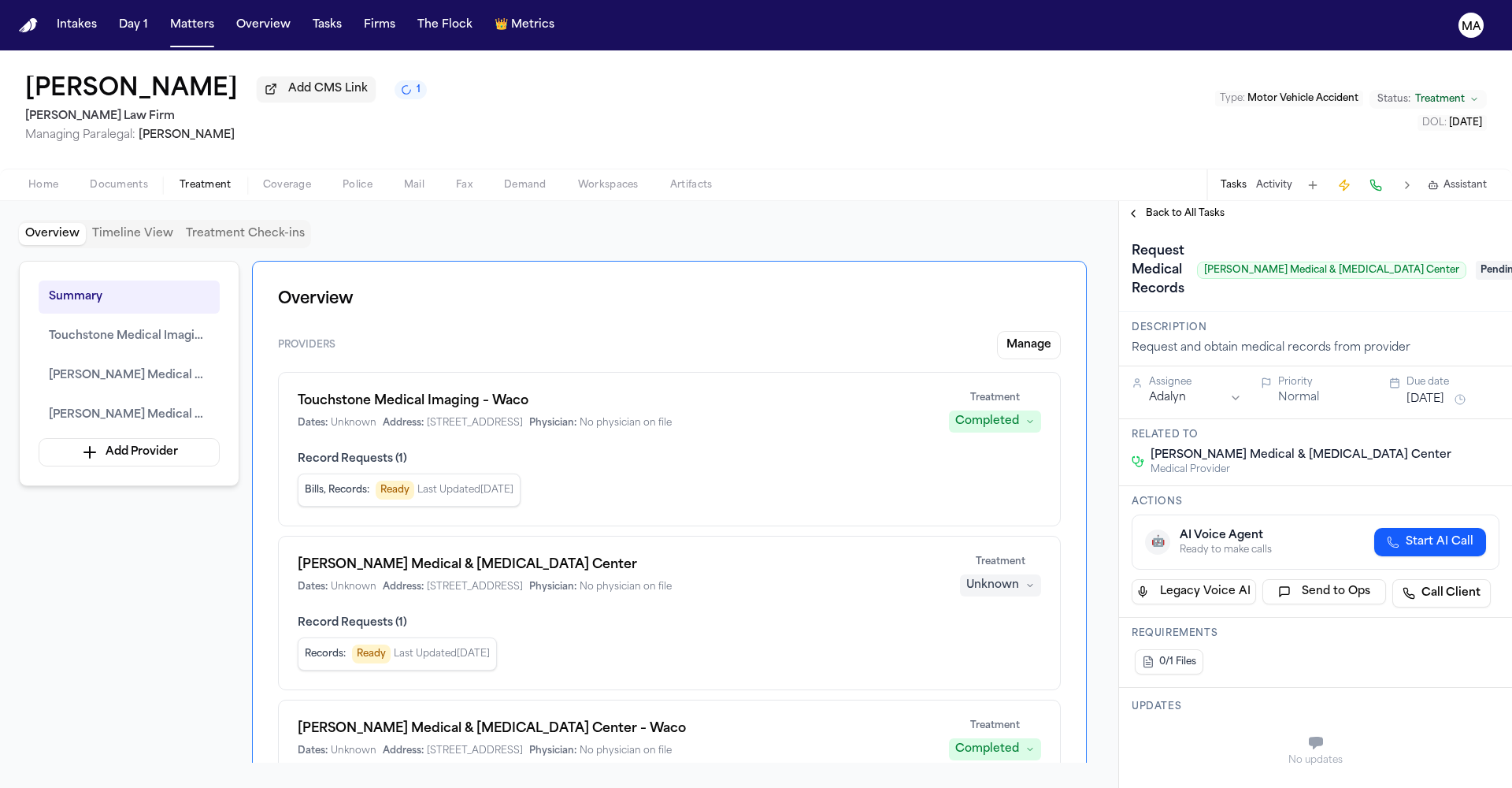
click at [1182, 207] on span "Back to All Tasks" at bounding box center [1185, 213] width 79 height 12
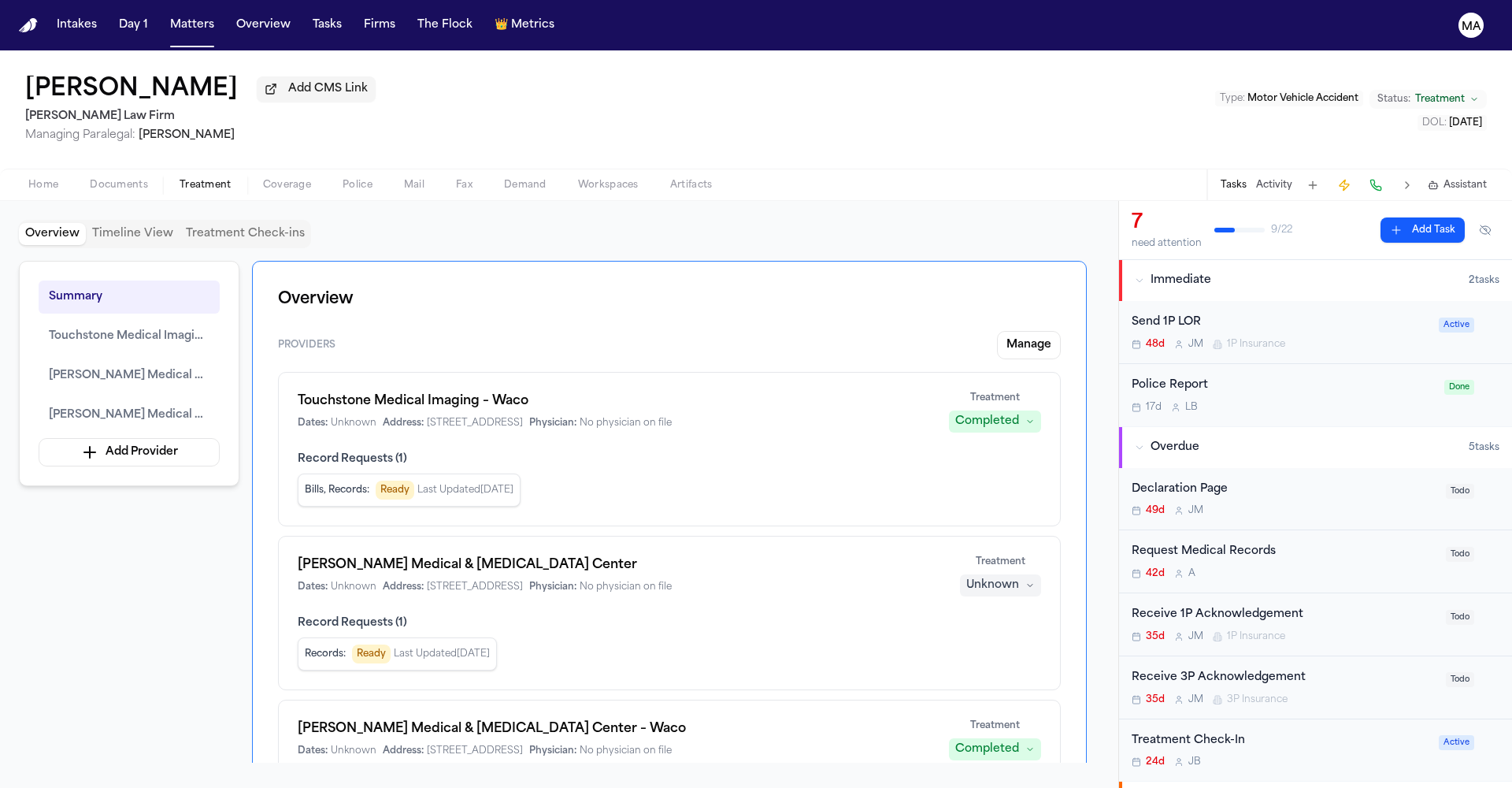
click at [621, 88] on div "[PERSON_NAME] Add CMS Link [PERSON_NAME] Law Firm Managing Paralegal: [PERSON_N…" at bounding box center [756, 109] width 1512 height 118
click at [628, 168] on div "Home Documents Treatment Coverage Police Mail Fax Demand Workspaces Artifacts T…" at bounding box center [756, 184] width 1512 height 32
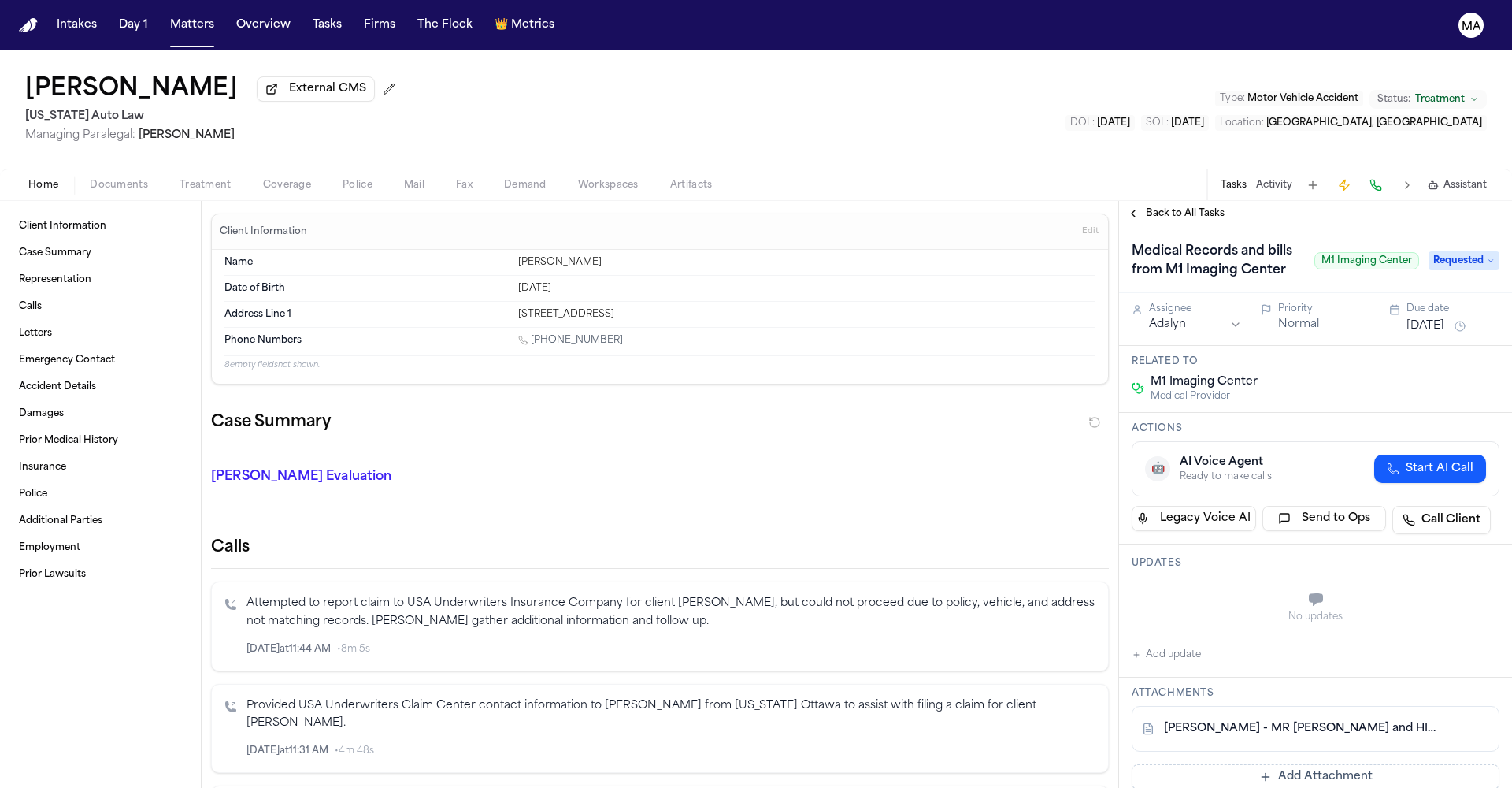
click at [1181, 207] on span "Back to All Tasks" at bounding box center [1185, 213] width 79 height 12
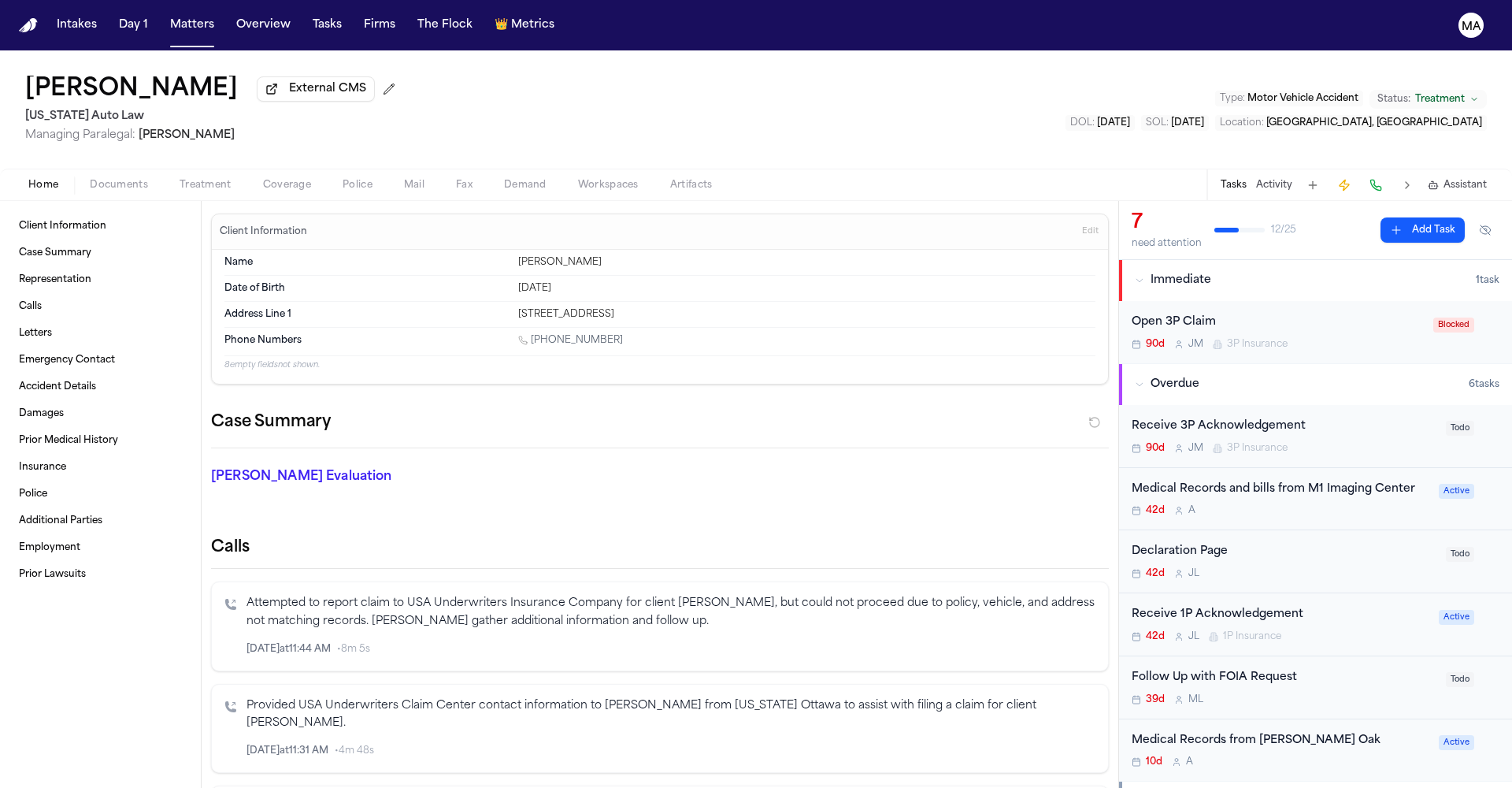
click at [1281, 467] on div "Medical Records and bills from M1 Imaging Center 42d A Active" at bounding box center [1315, 498] width 393 height 63
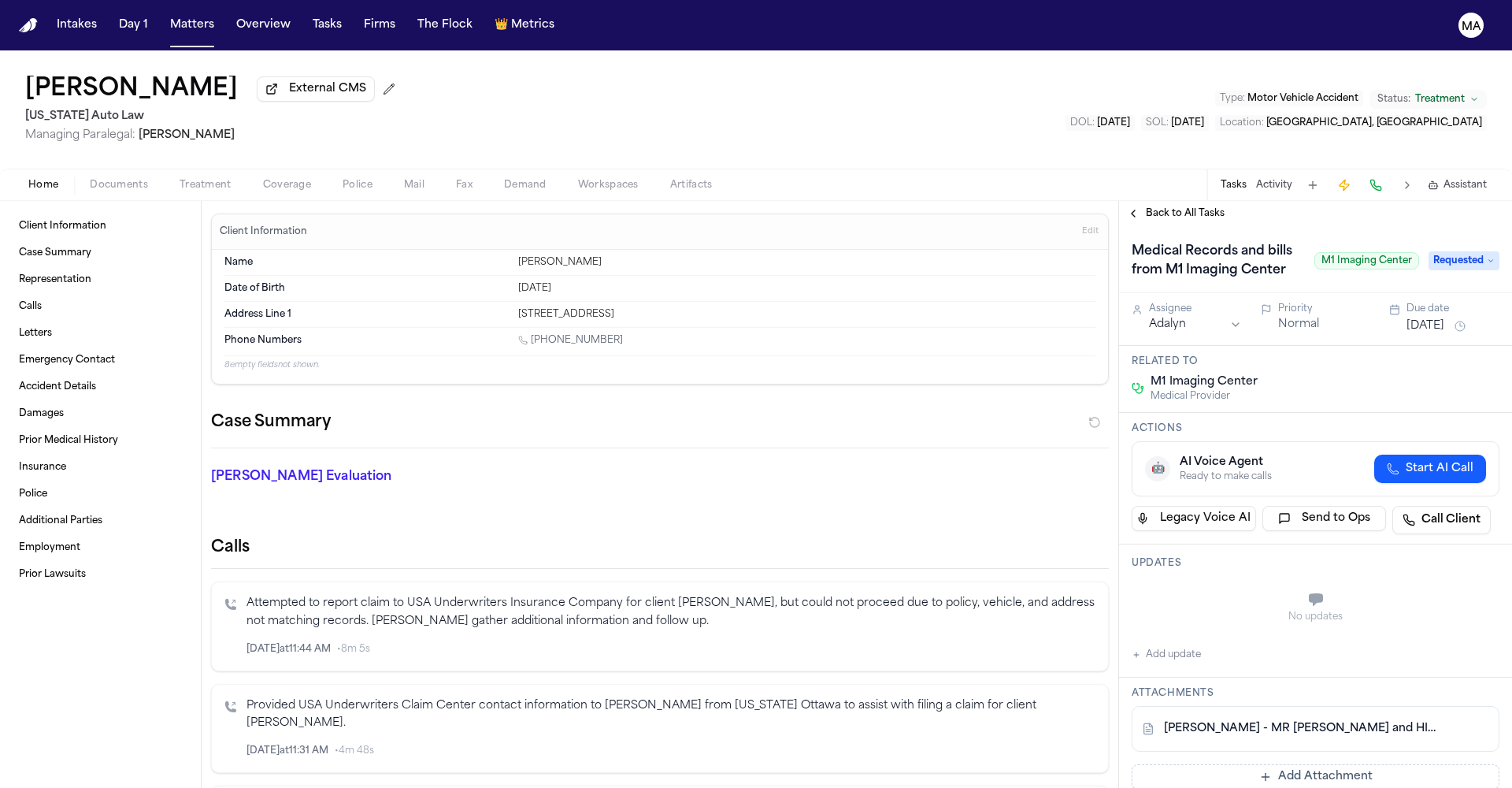
click at [1147, 207] on span "Back to All Tasks" at bounding box center [1185, 213] width 79 height 12
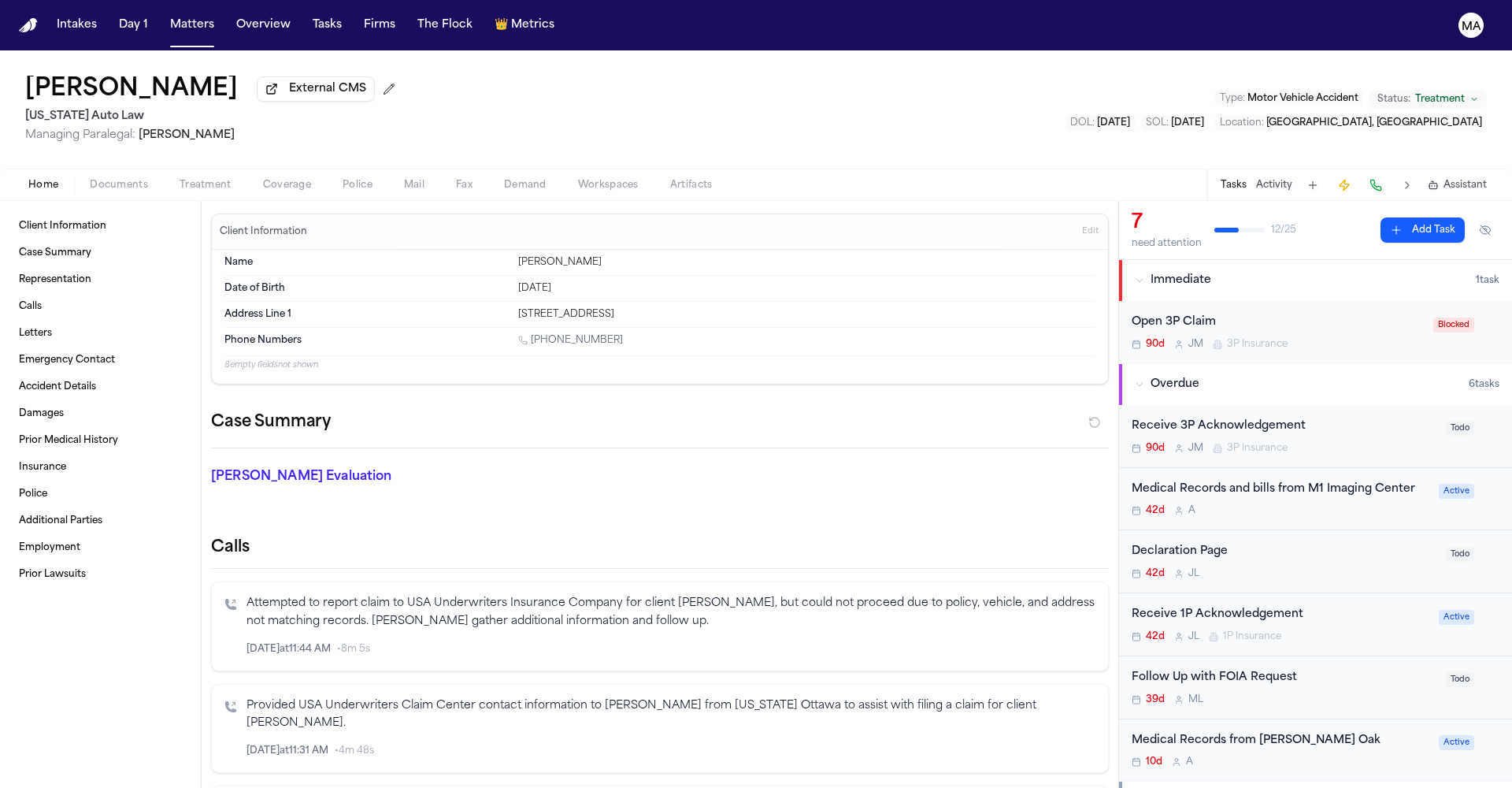
click at [180, 179] on span "Treatment" at bounding box center [205, 185] width 52 height 12
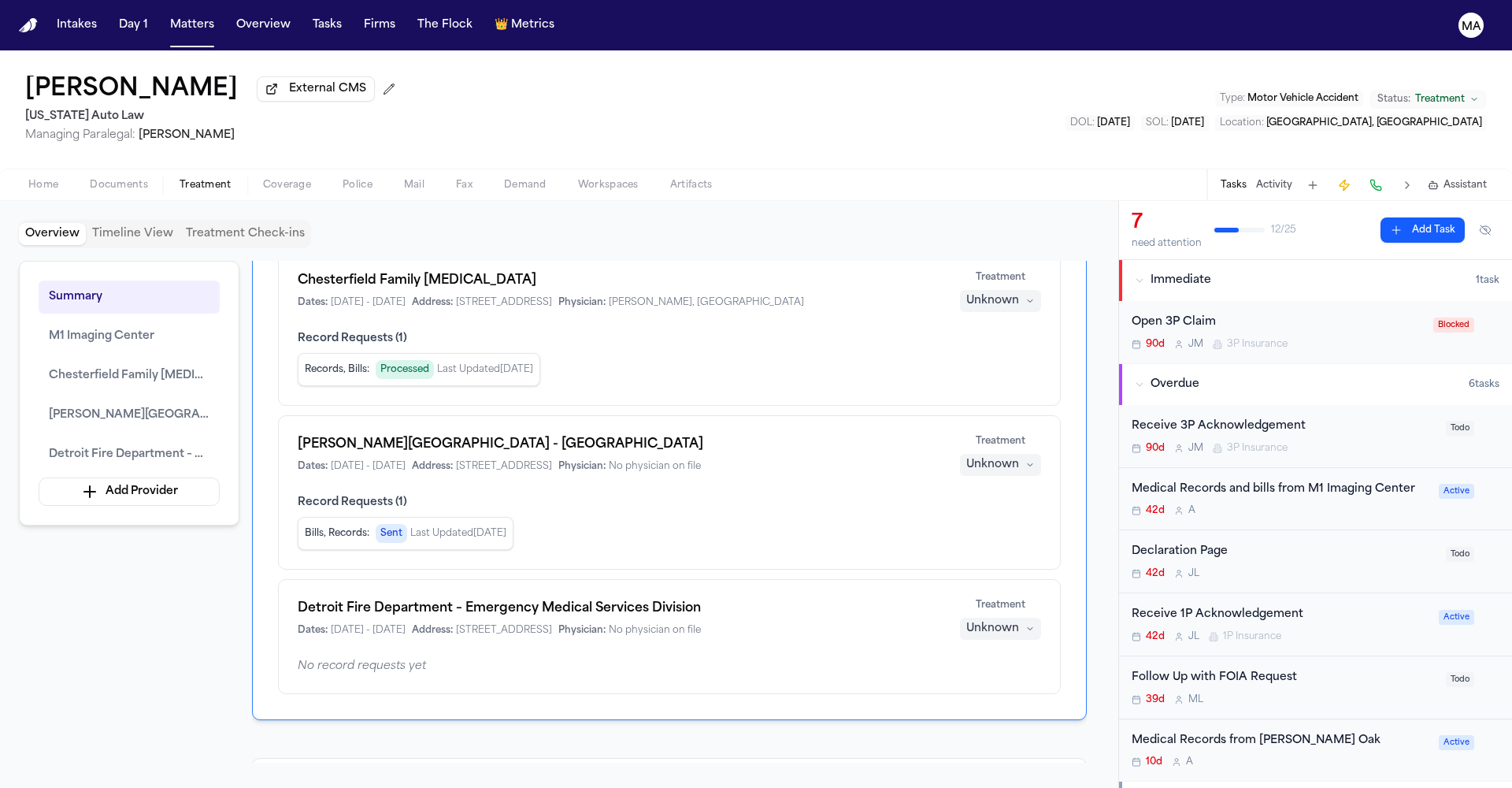
scroll to position [249, 0]
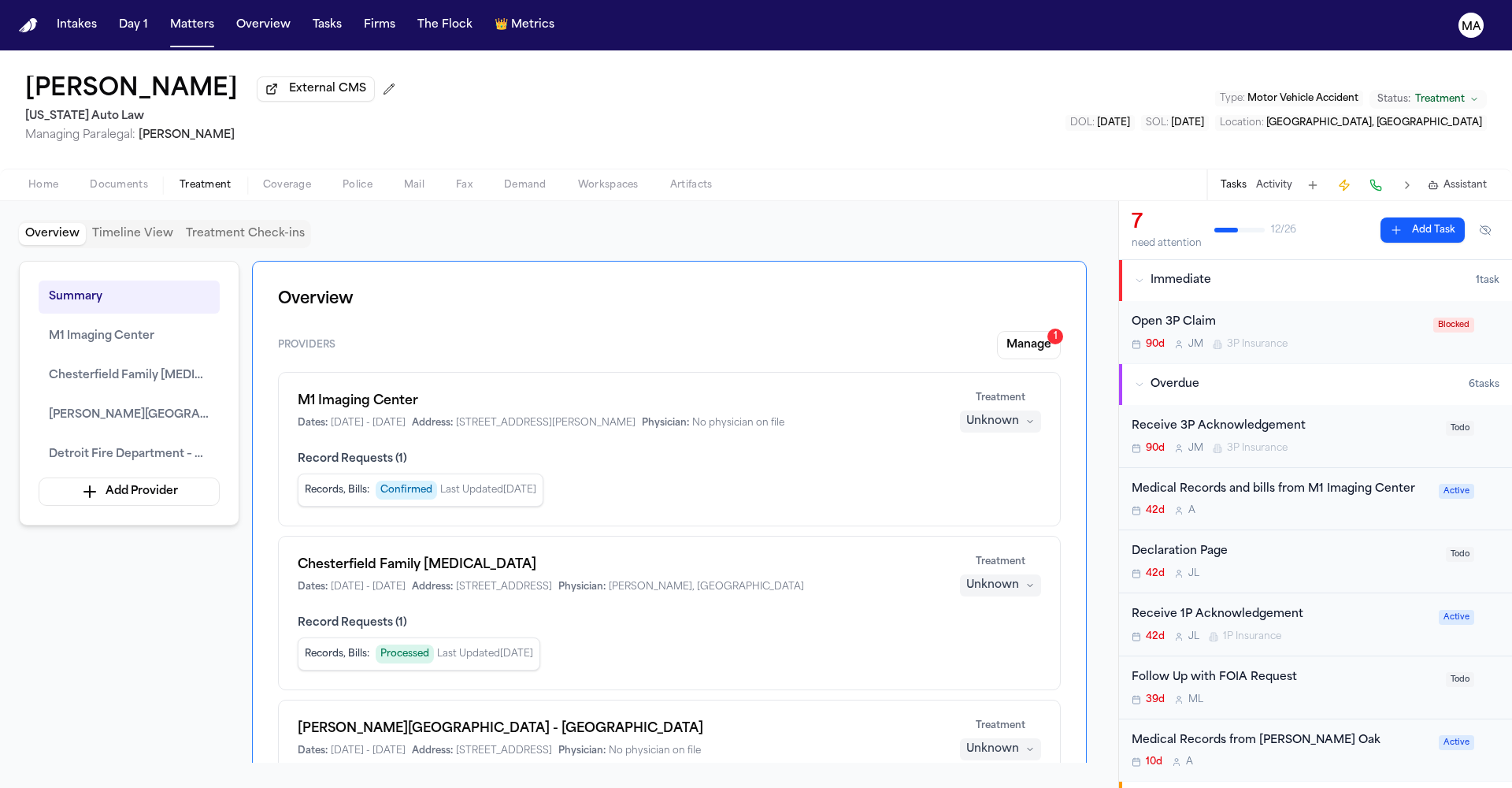
click at [1338, 504] on div "42d A" at bounding box center [1281, 510] width 297 height 12
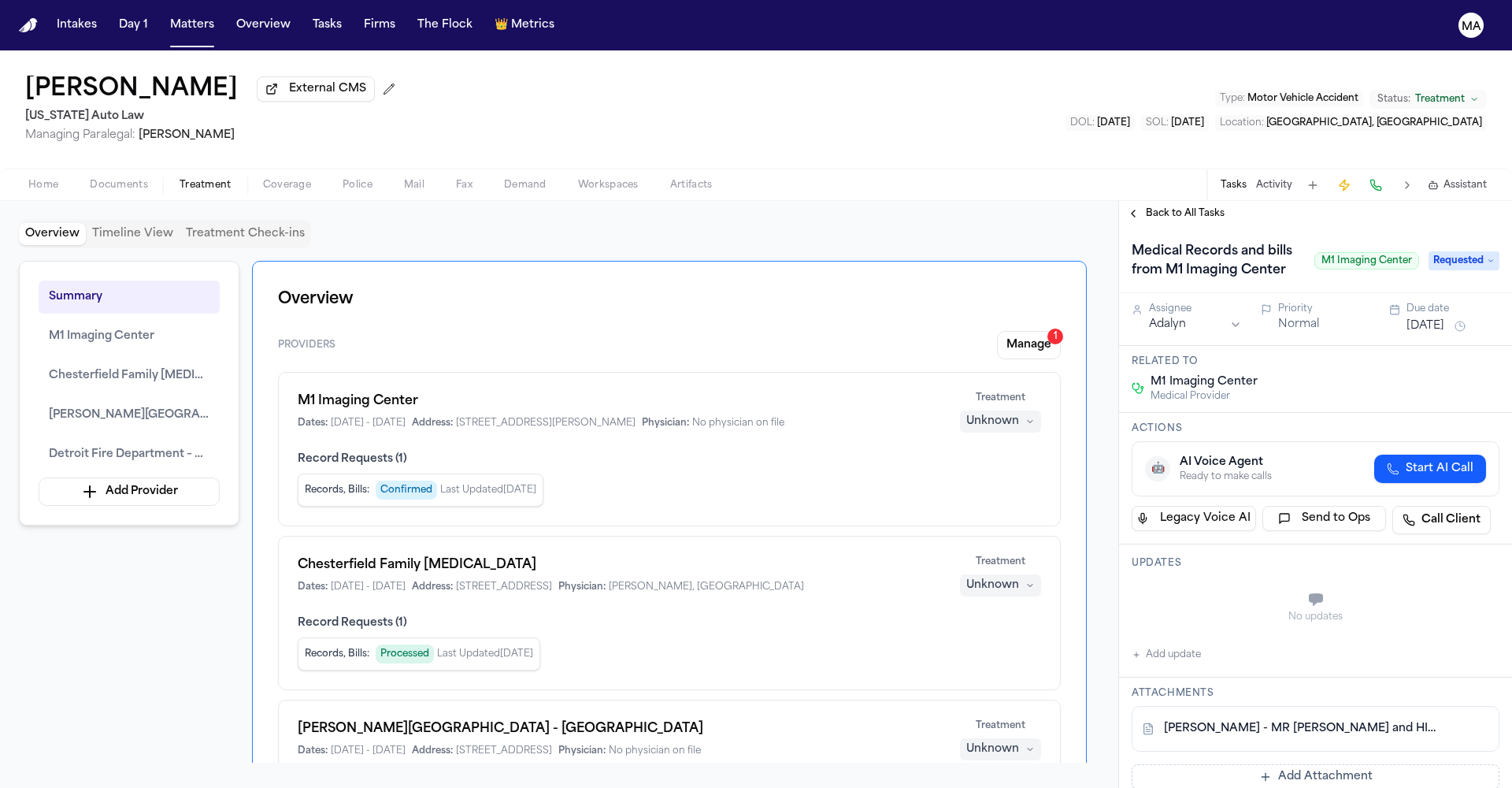
click at [1443, 251] on span "Requested" at bounding box center [1464, 260] width 71 height 19
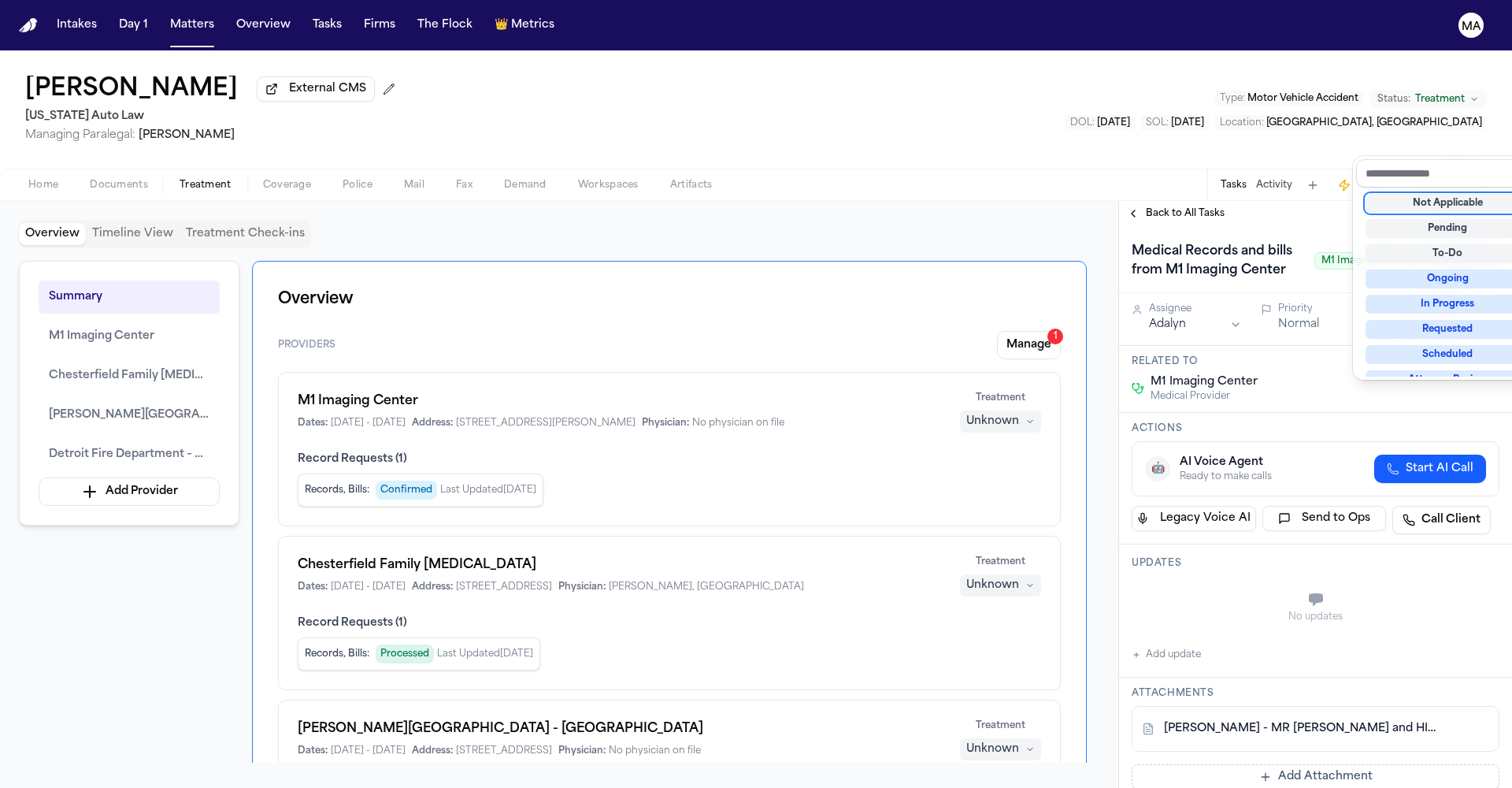
click at [1461, 194] on div "Not Applicable" at bounding box center [1448, 203] width 165 height 19
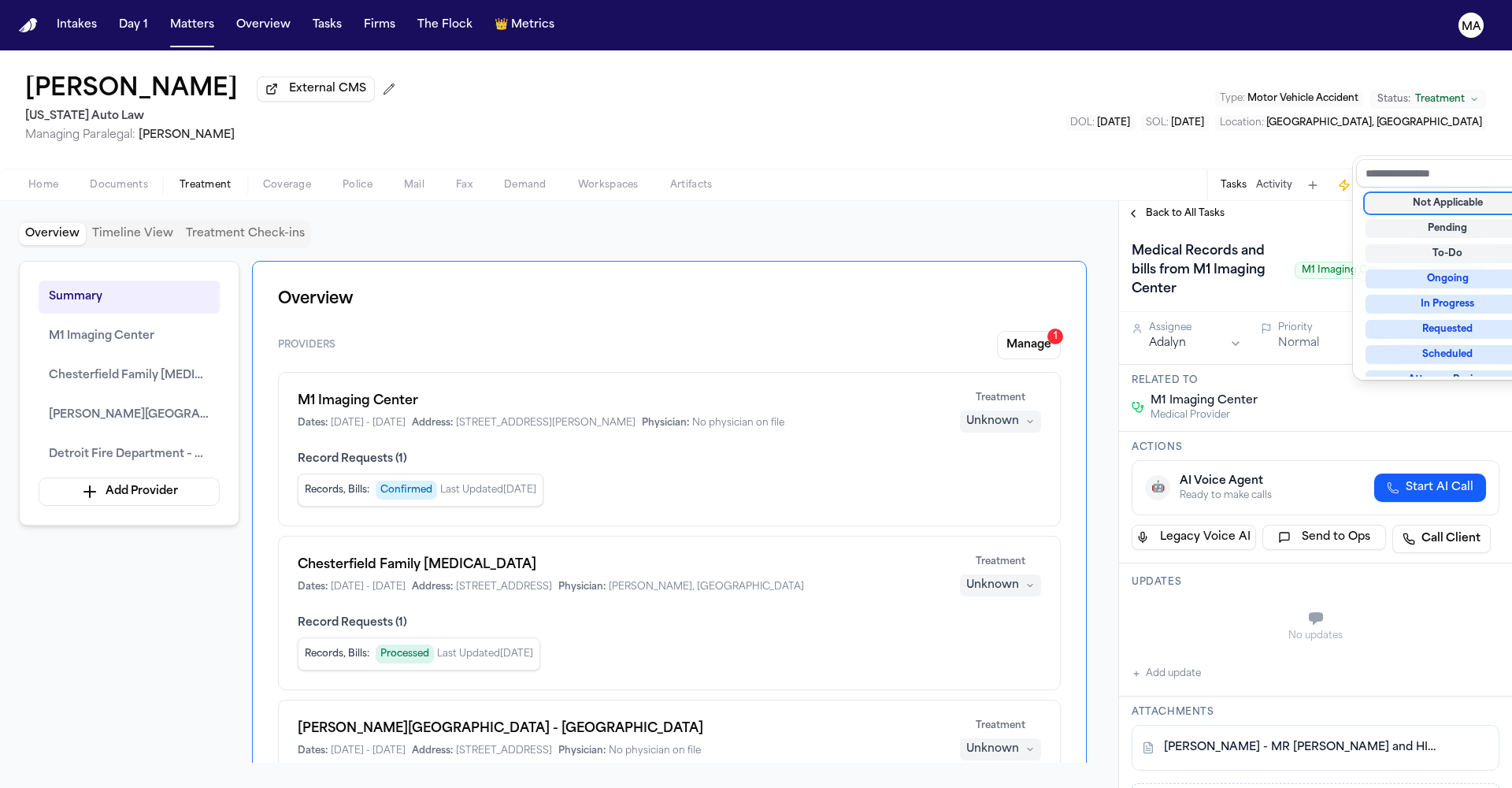
click at [1160, 201] on div "Back to All Tasks Medical Records and bills from M1 Imaging Center M1 Imaging C…" at bounding box center [1315, 494] width 393 height 587
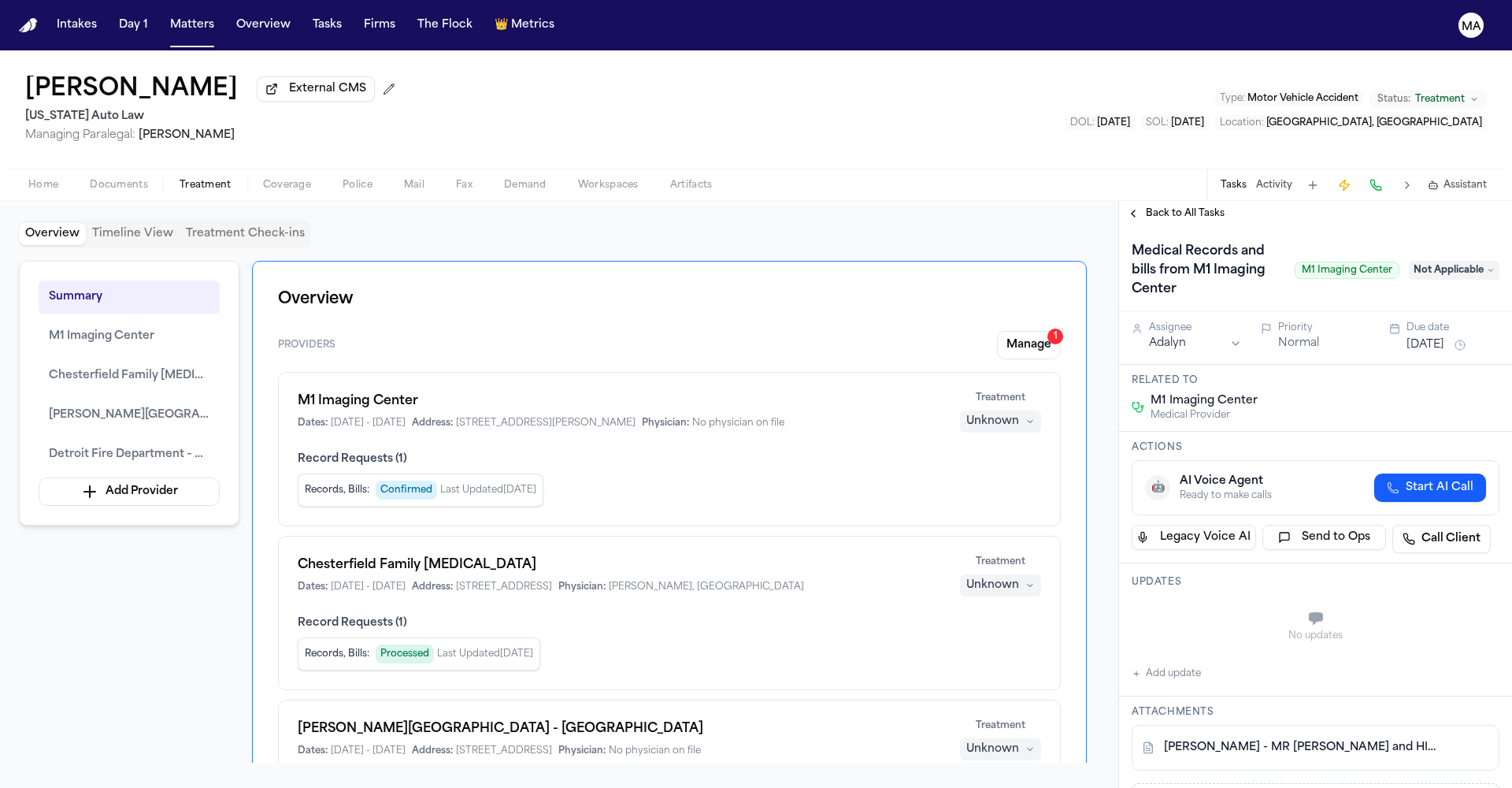
click at [1165, 207] on span "Back to All Tasks" at bounding box center [1185, 213] width 79 height 12
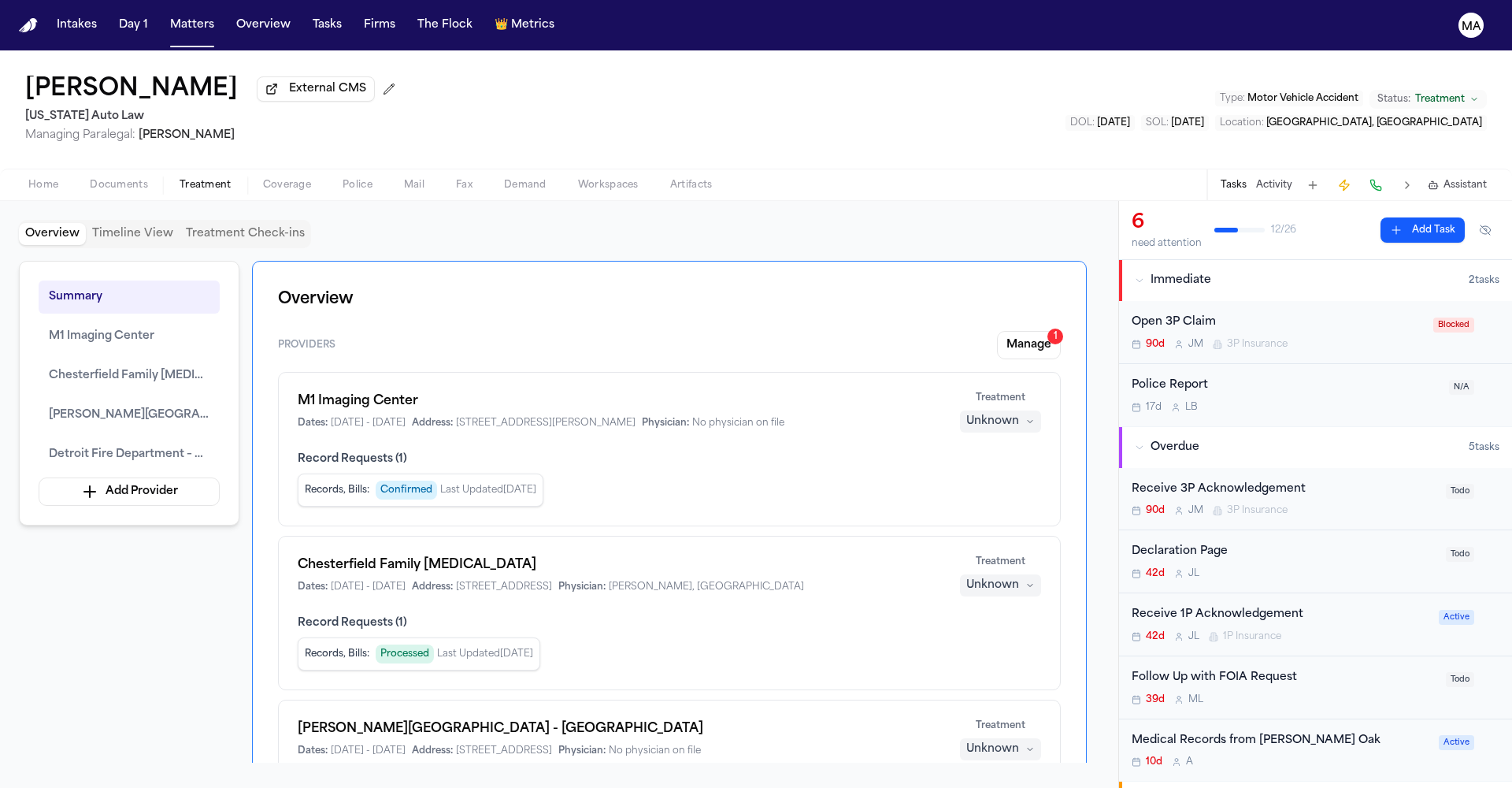
click at [1265, 755] on div "10d A" at bounding box center [1281, 761] width 297 height 12
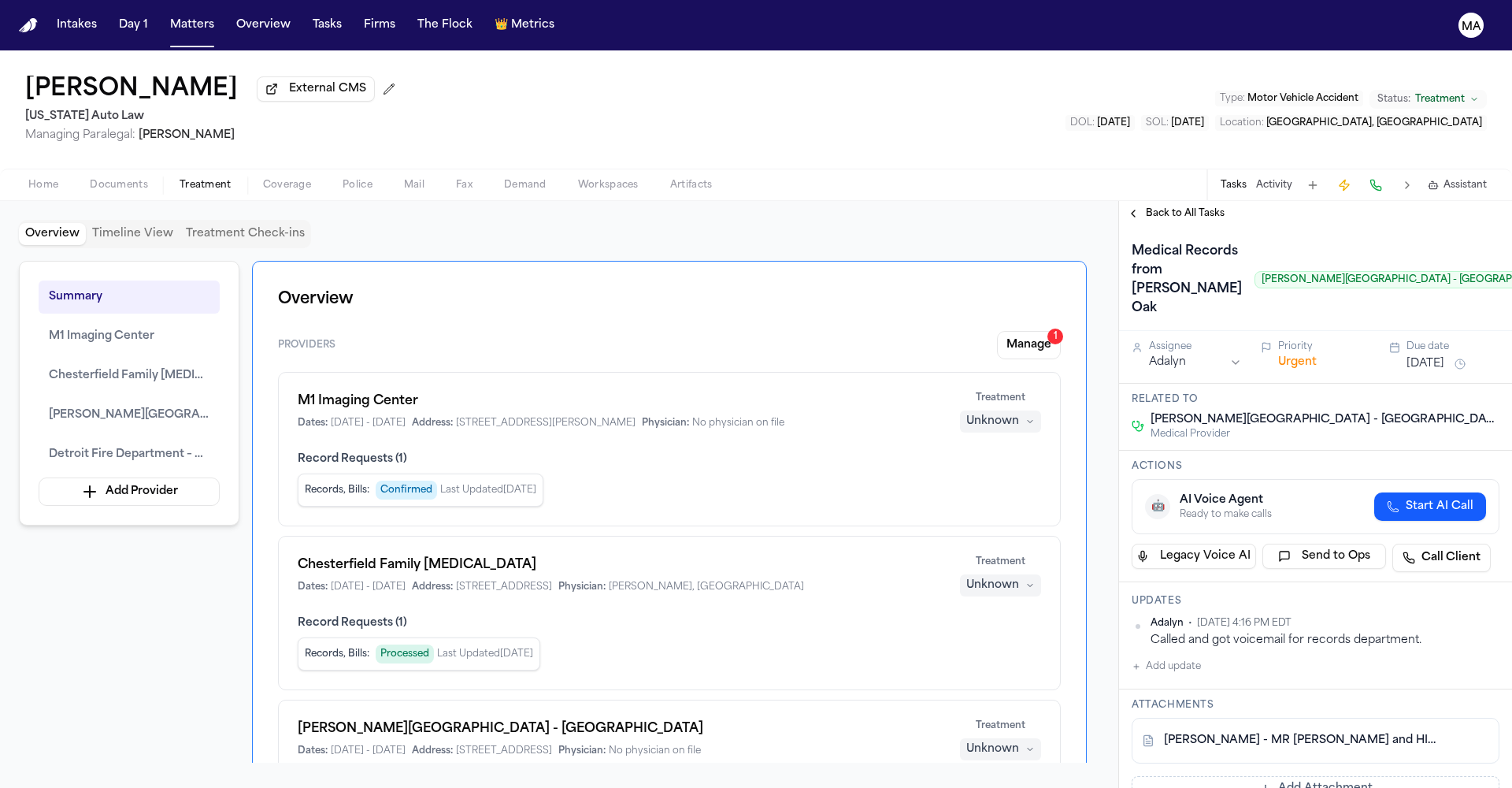
click at [1153, 207] on span "Back to All Tasks" at bounding box center [1185, 213] width 79 height 12
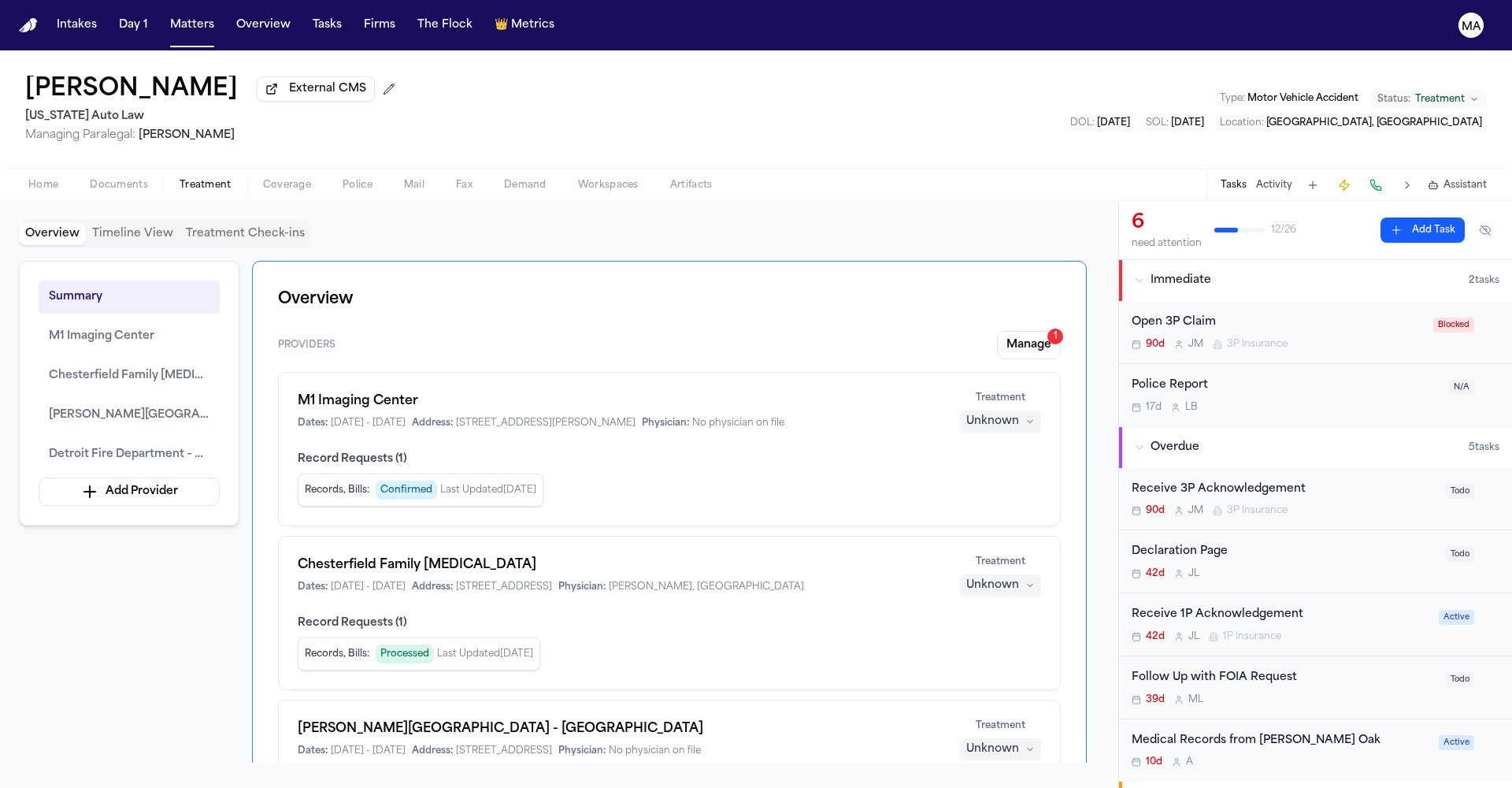
click at [861, 50] on div "Toni Norwood External CMS Michigan Auto Law Managing Paralegal: Michelle Landaz…" at bounding box center [756, 109] width 1512 height 118
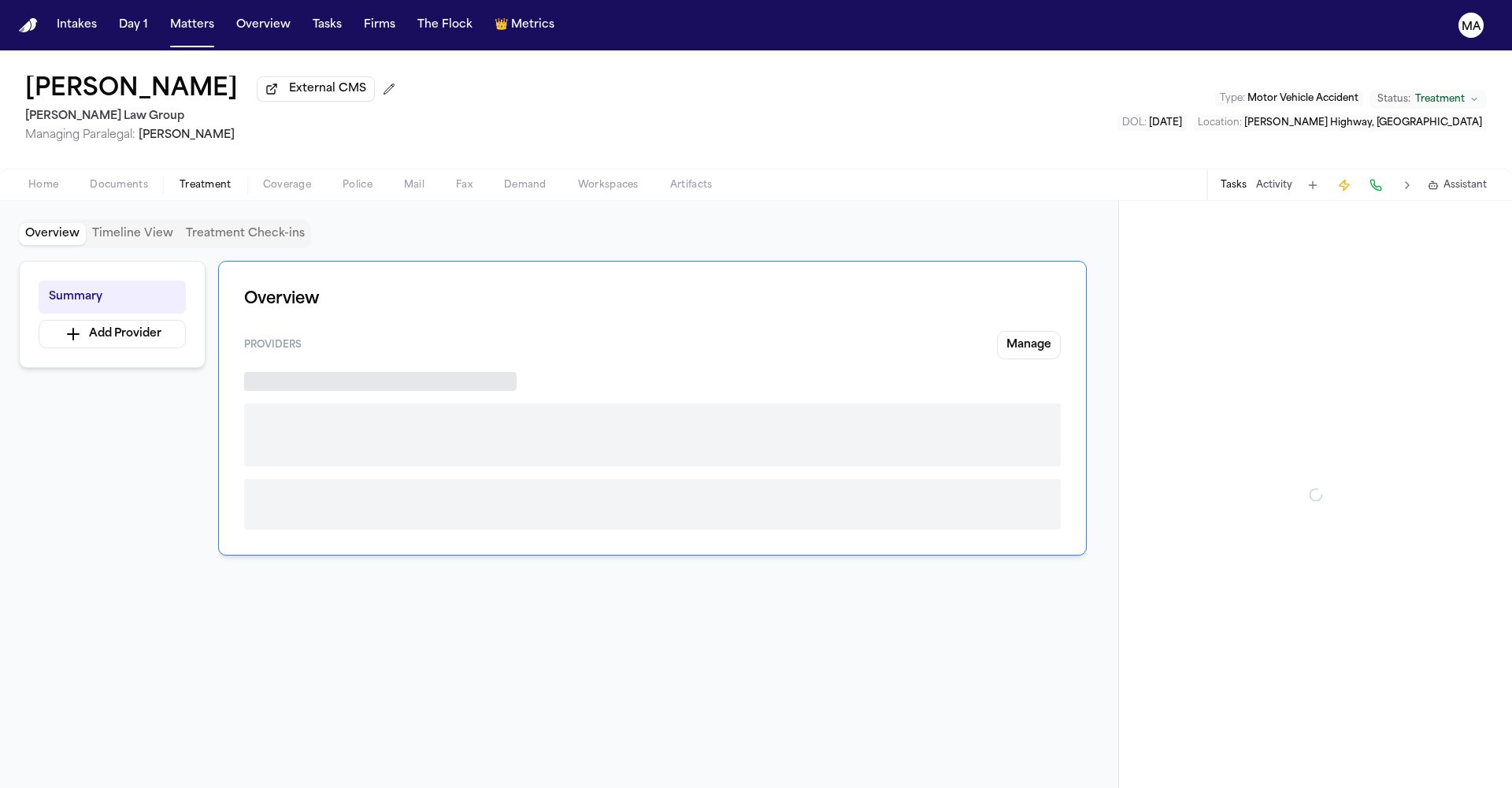
click at [180, 179] on span "Treatment" at bounding box center [205, 185] width 52 height 12
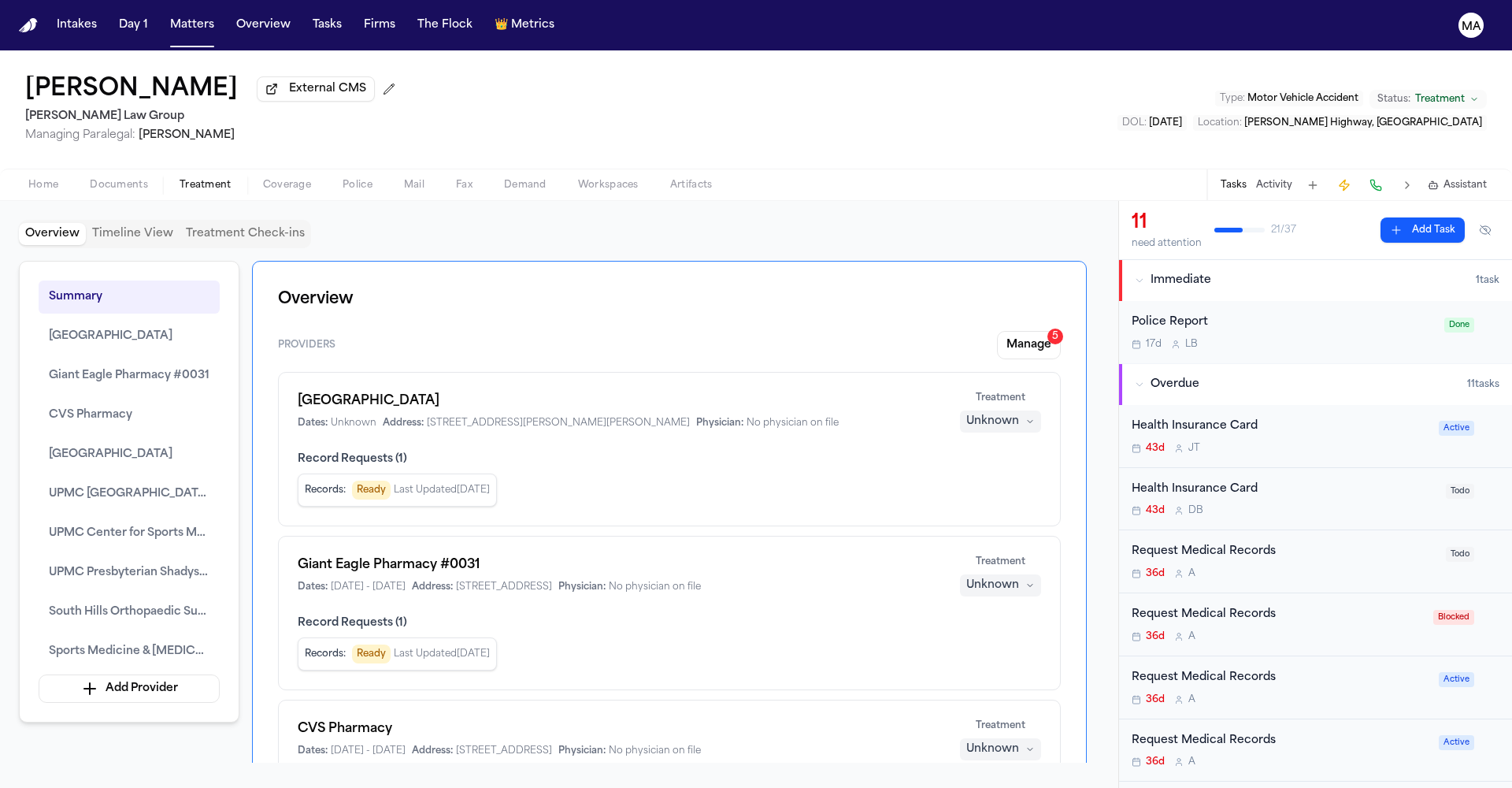
click at [1189, 732] on div "Request Medical Records" at bounding box center [1281, 741] width 297 height 18
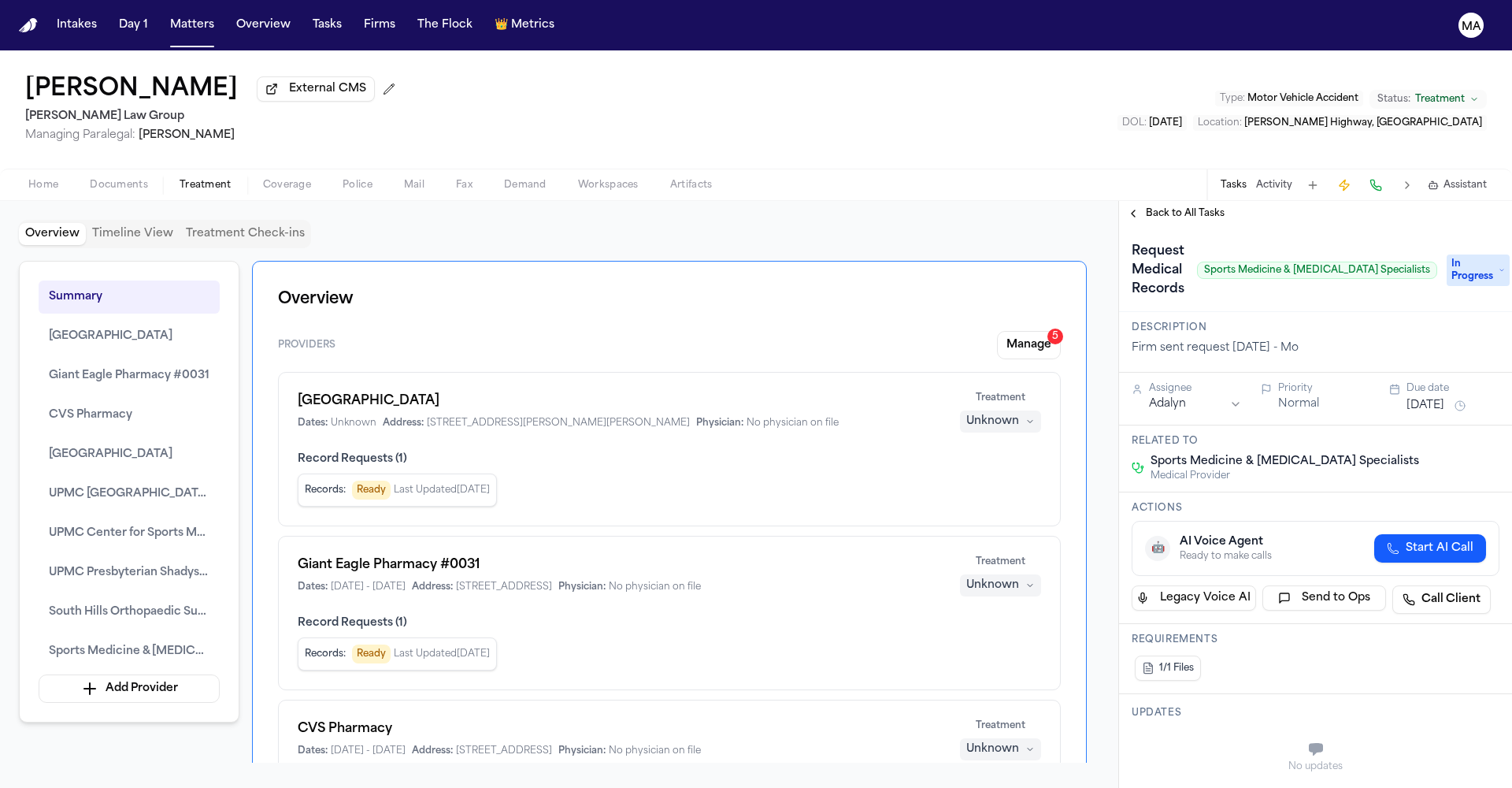
click at [1162, 207] on span "Back to All Tasks" at bounding box center [1185, 213] width 79 height 12
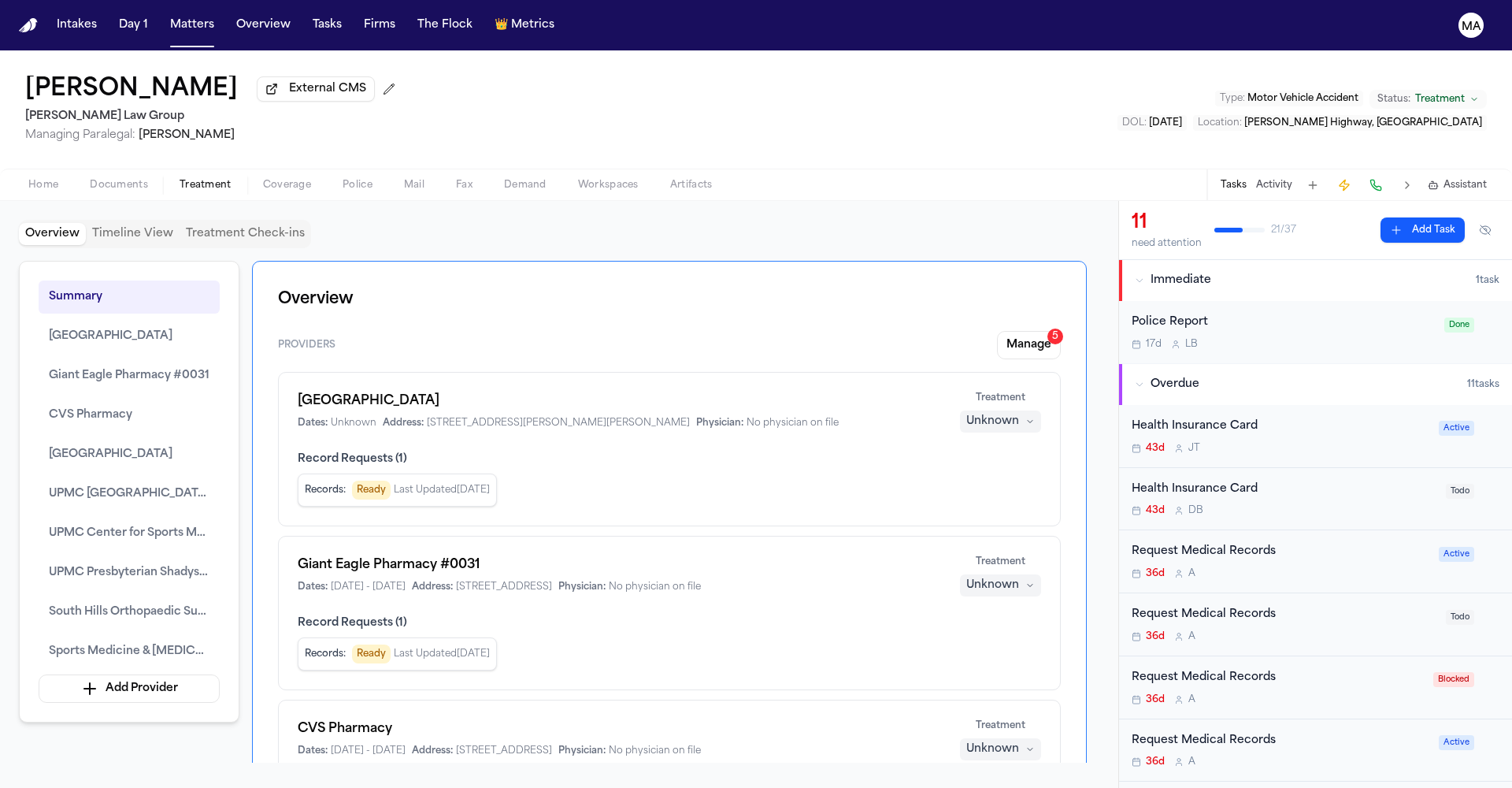
click at [99, 179] on span "Documents" at bounding box center [119, 185] width 58 height 12
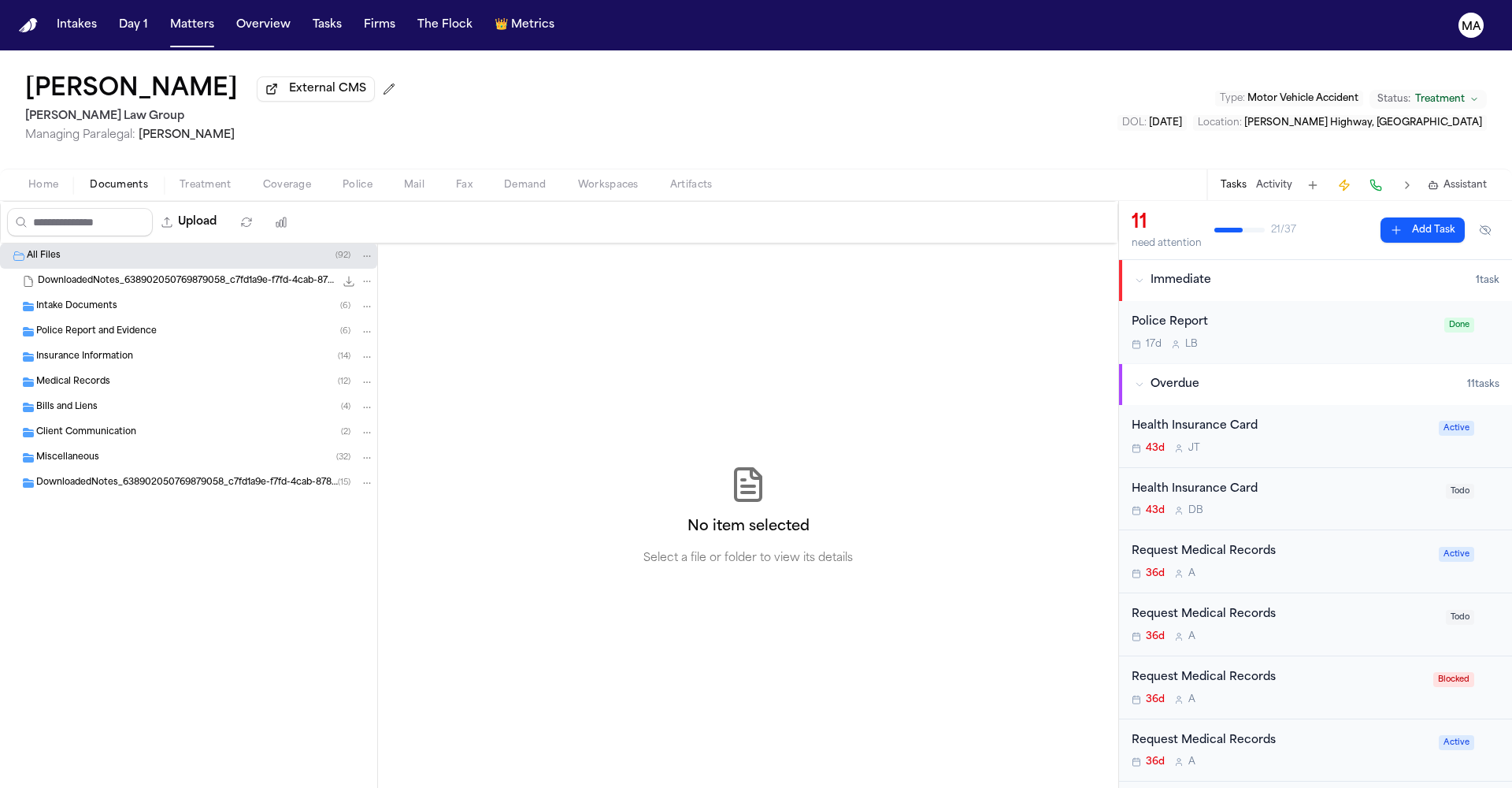
click at [104, 375] on div "Medical Records ( 12 )" at bounding box center [205, 382] width 338 height 14
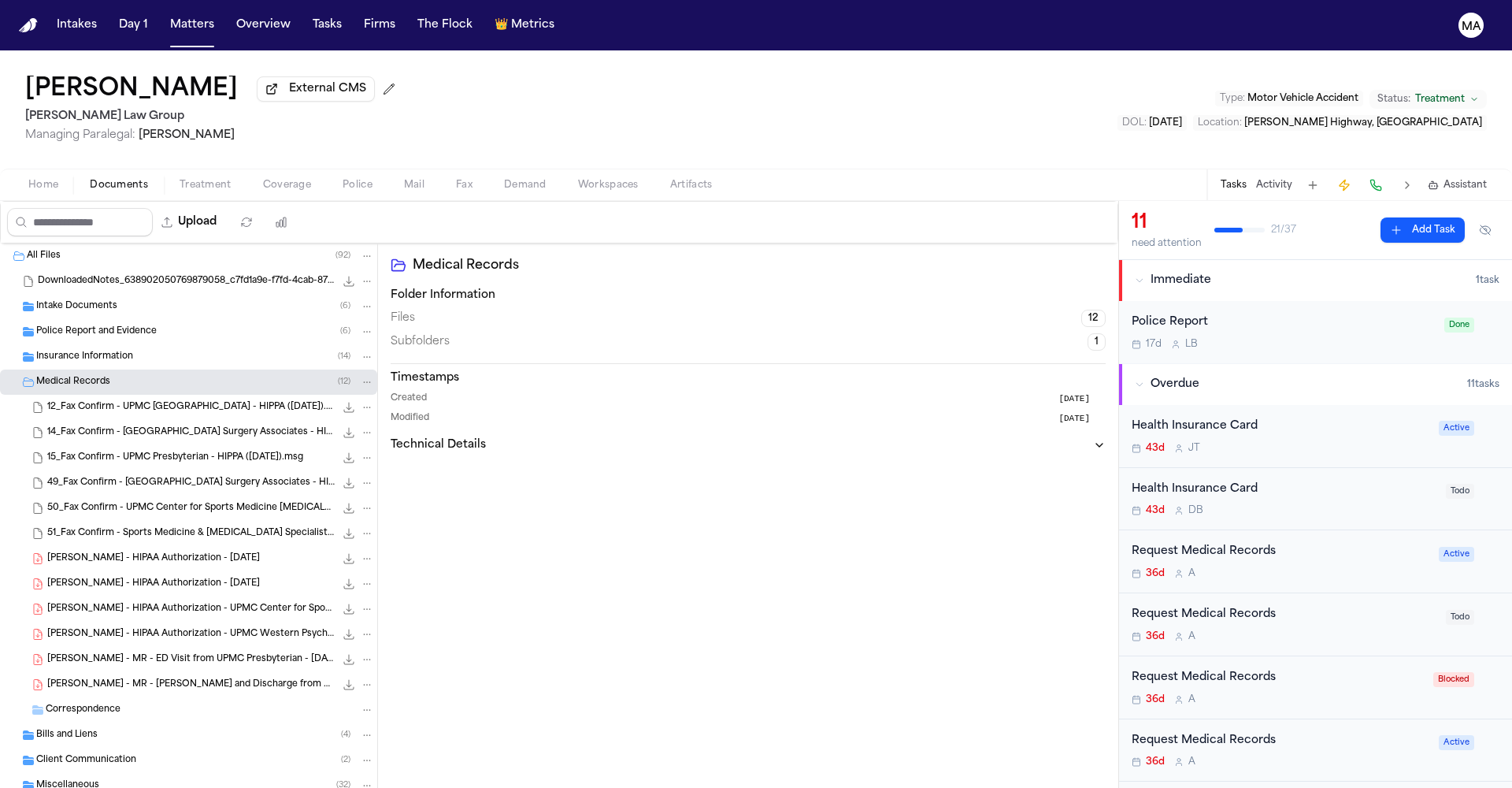
click at [125, 653] on span "[PERSON_NAME] - MR - ED Visit from UPMC Presbyterian - [DATE] to [DATE]" at bounding box center [190, 660] width 288 height 13
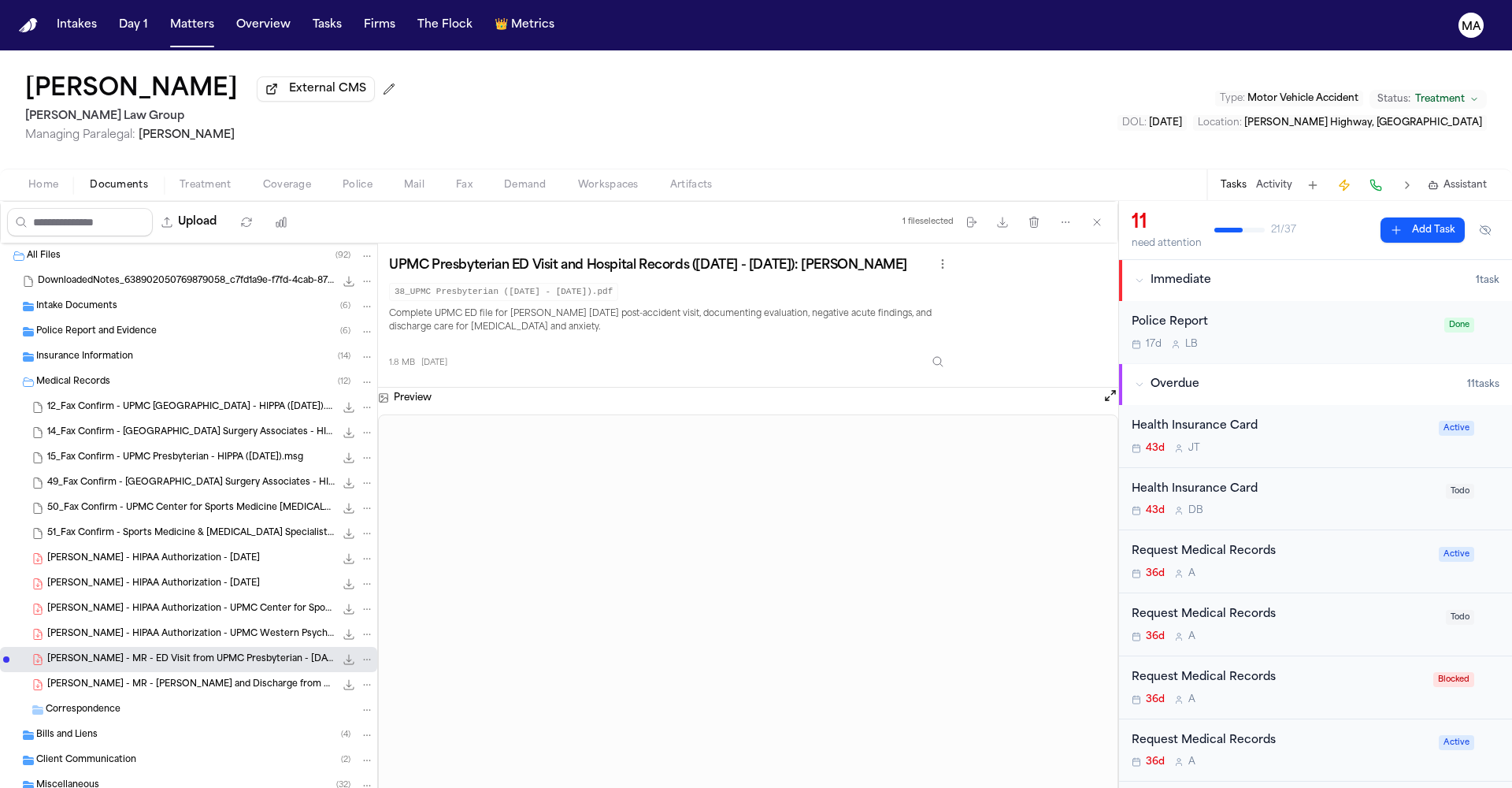
click at [73, 672] on div "[PERSON_NAME] - MR - [PERSON_NAME] and Discharge from UPMC Western Psych - [DAT…" at bounding box center [189, 684] width 377 height 25
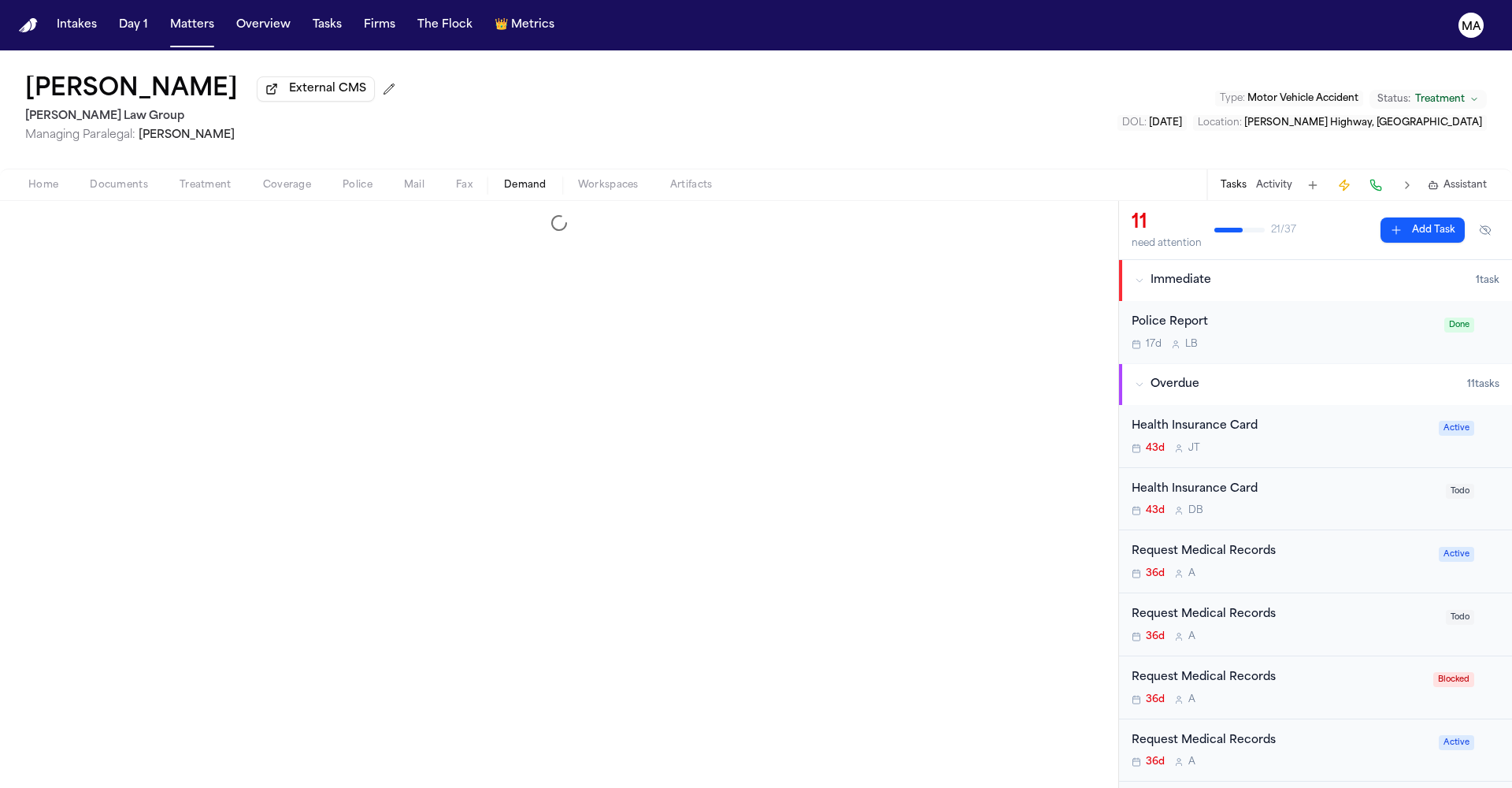
click at [504, 179] on span "Demand" at bounding box center [525, 185] width 42 height 12
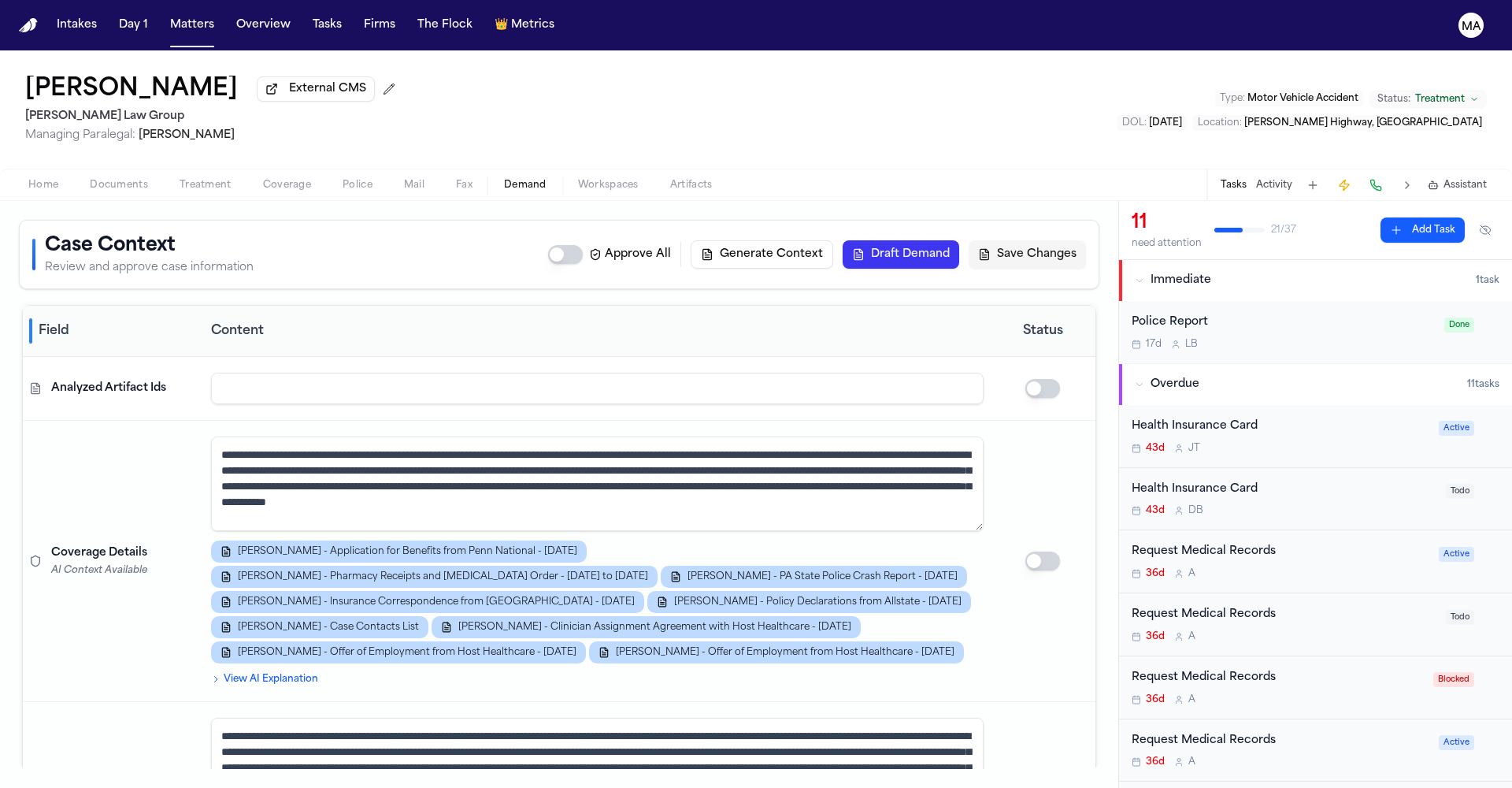
click at [180, 179] on span "Treatment" at bounding box center [205, 185] width 52 height 12
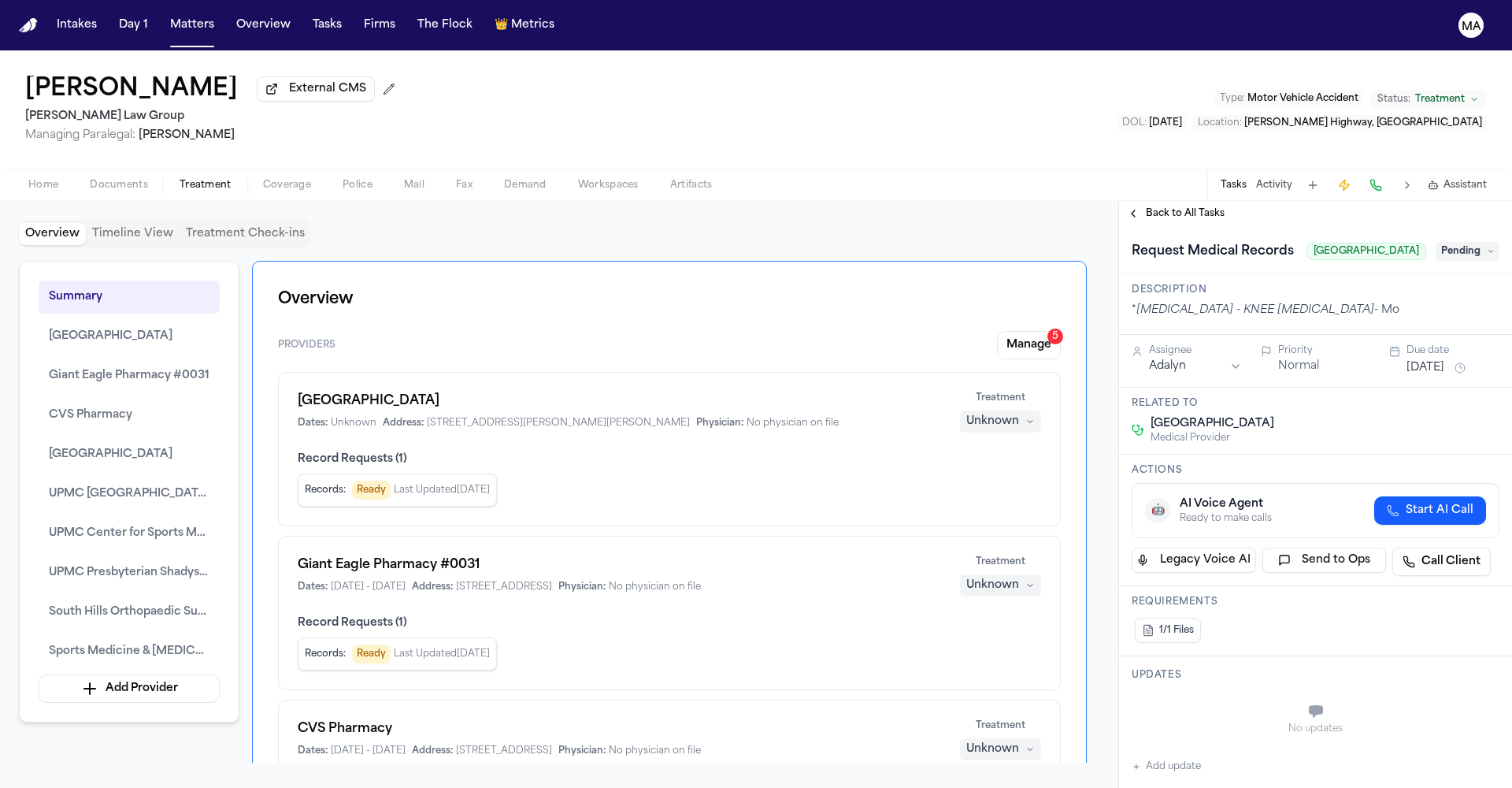
click at [1160, 207] on span "Back to All Tasks" at bounding box center [1185, 213] width 79 height 12
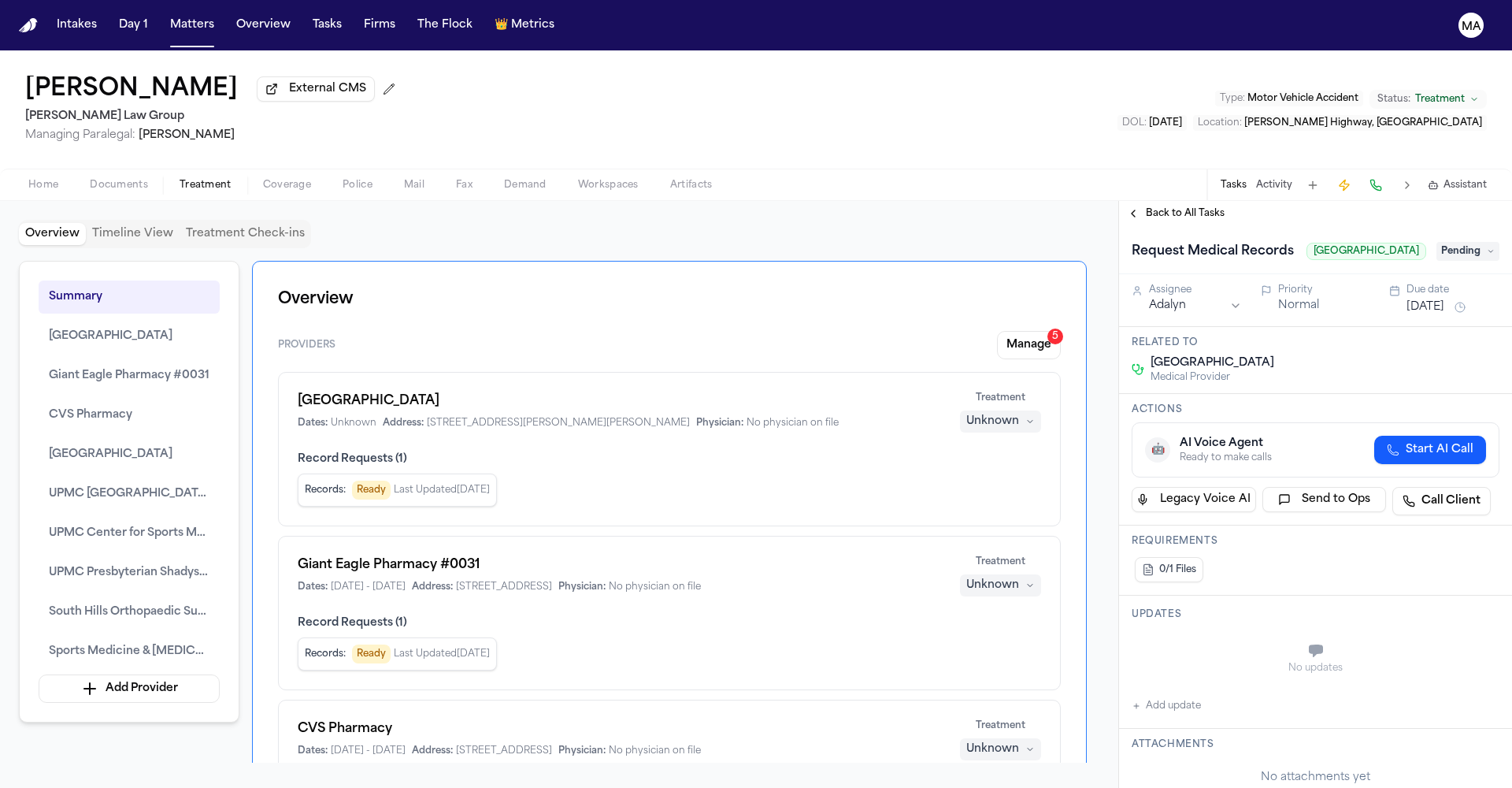
click at [1153, 207] on span "Back to All Tasks" at bounding box center [1185, 213] width 79 height 12
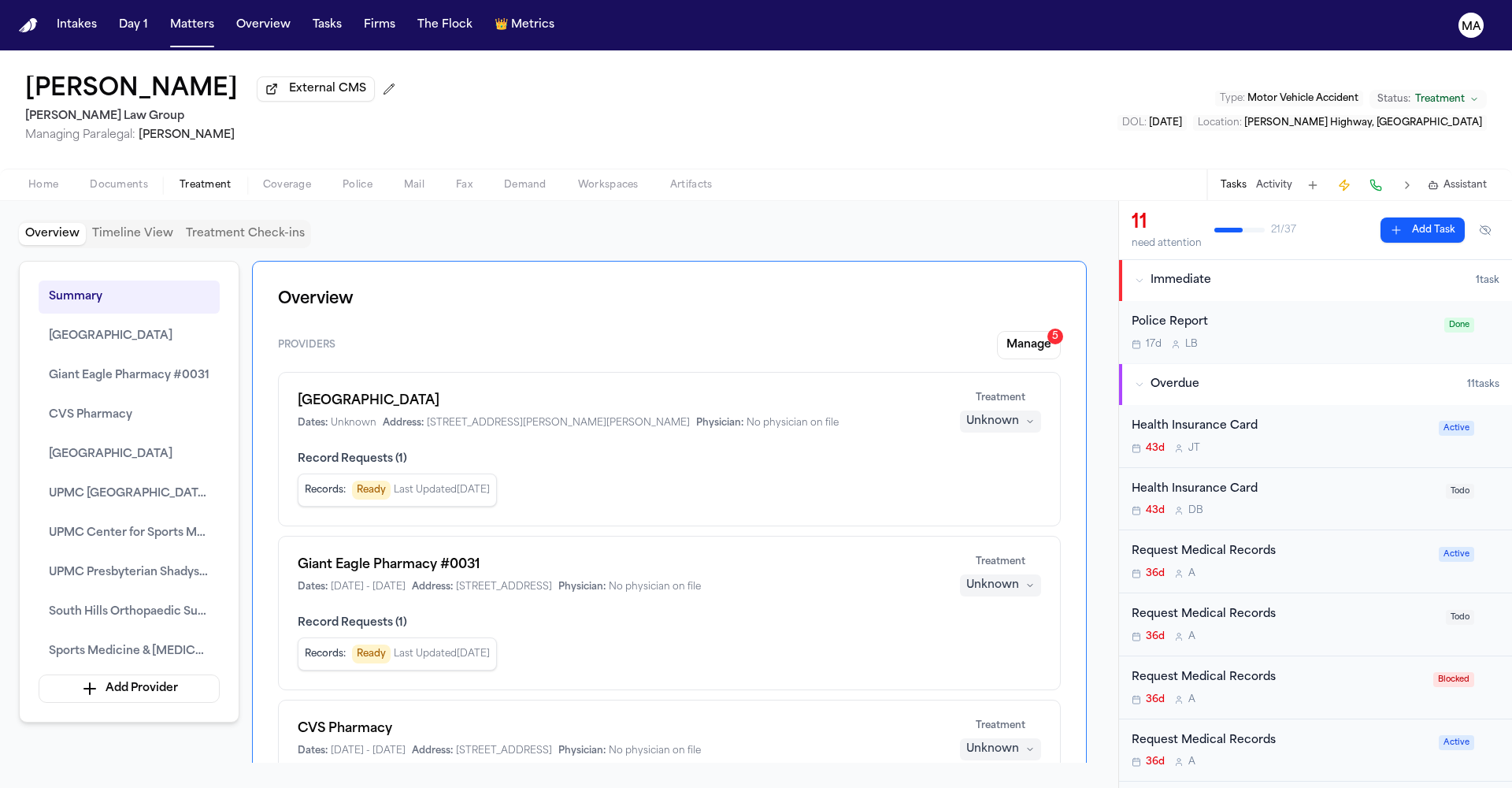
click at [1185, 787] on div "Request Medical Records" at bounding box center [1284, 803] width 305 height 18
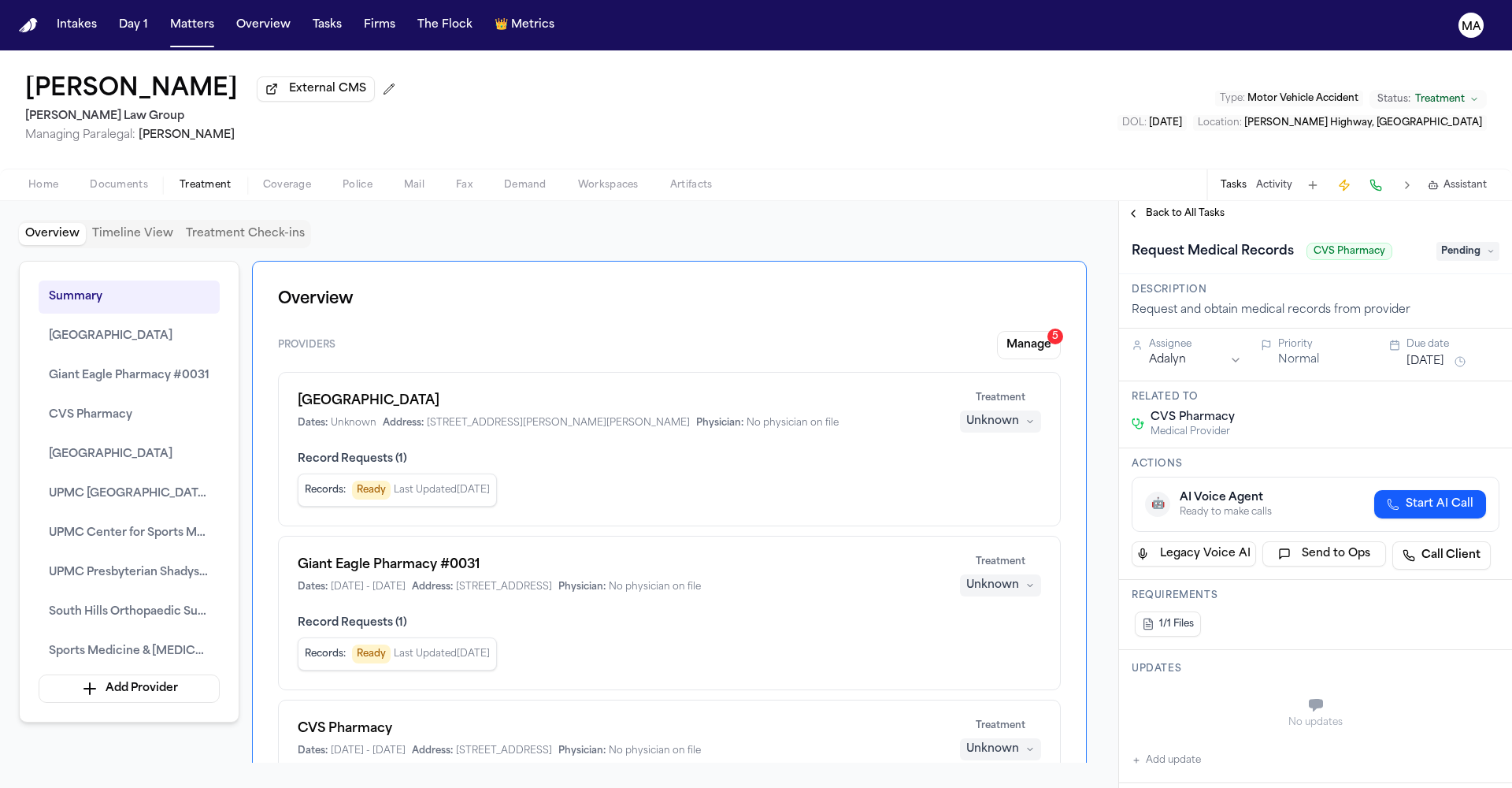
click at [1167, 201] on div "Back to All Tasks" at bounding box center [1315, 213] width 393 height 25
click at [1168, 207] on span "Back to All Tasks" at bounding box center [1185, 213] width 79 height 12
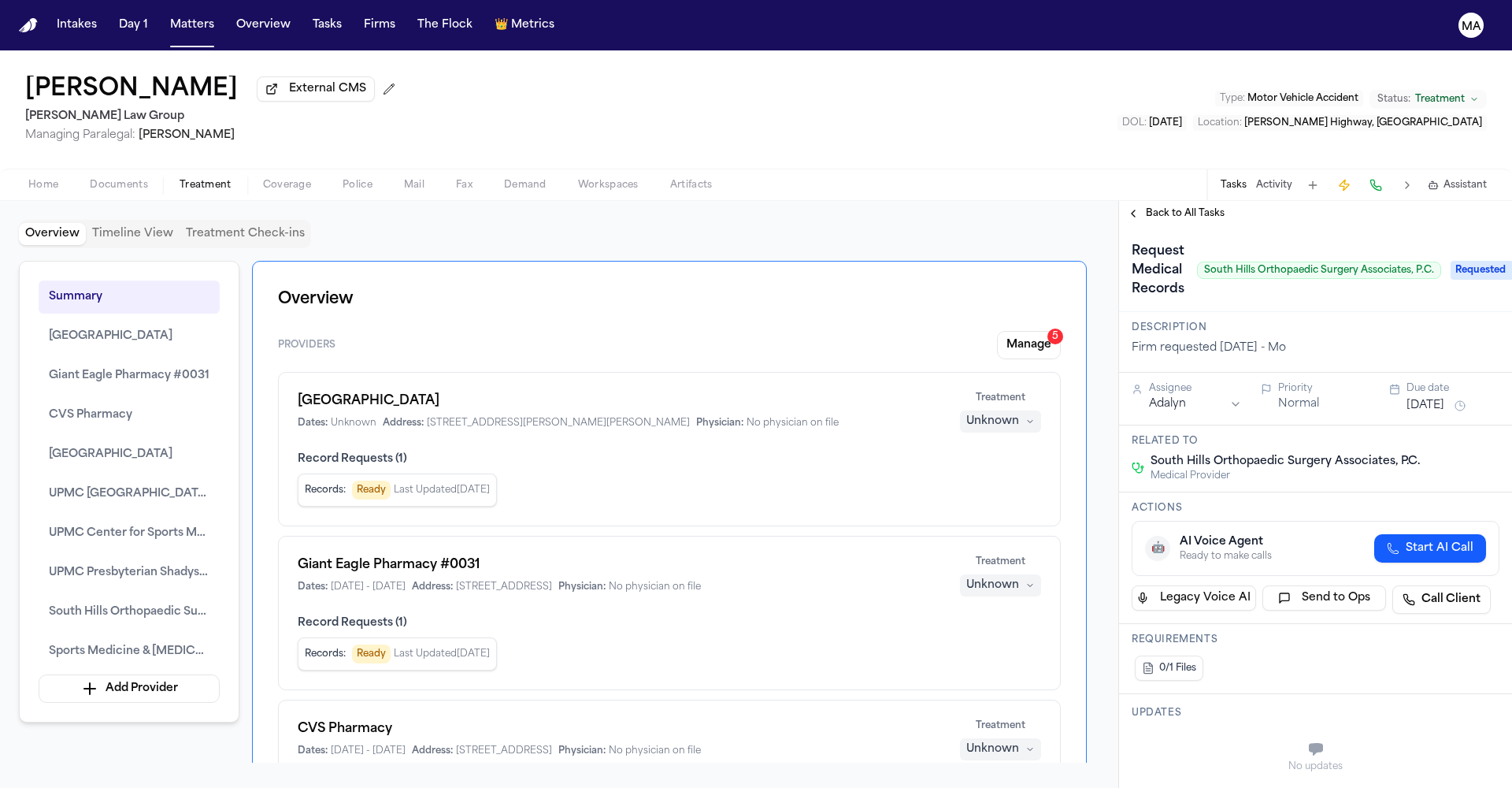
click at [1168, 207] on span "Back to All Tasks" at bounding box center [1185, 213] width 79 height 12
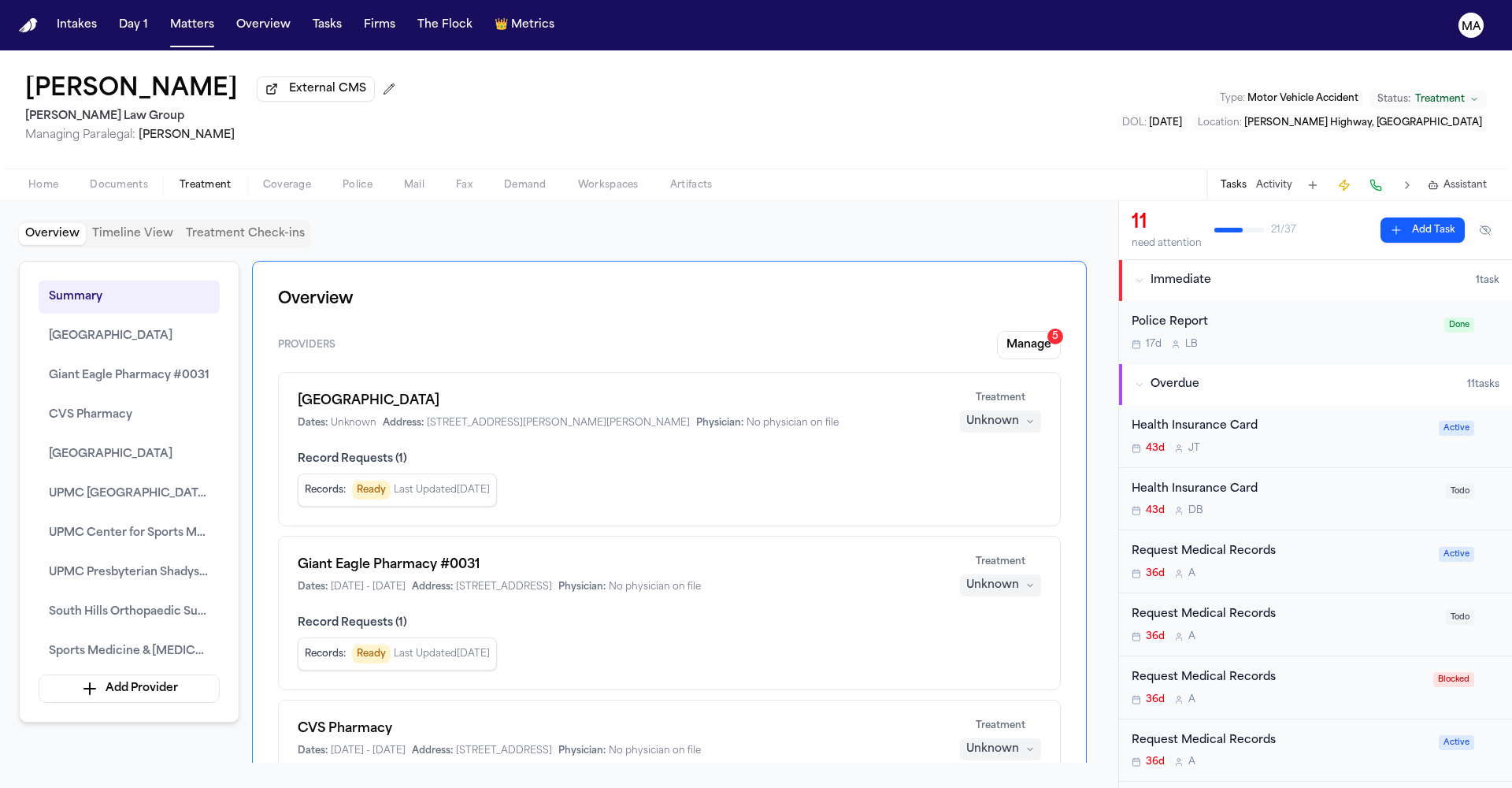
click at [1192, 606] on div "Request Medical Records" at bounding box center [1284, 614] width 305 height 18
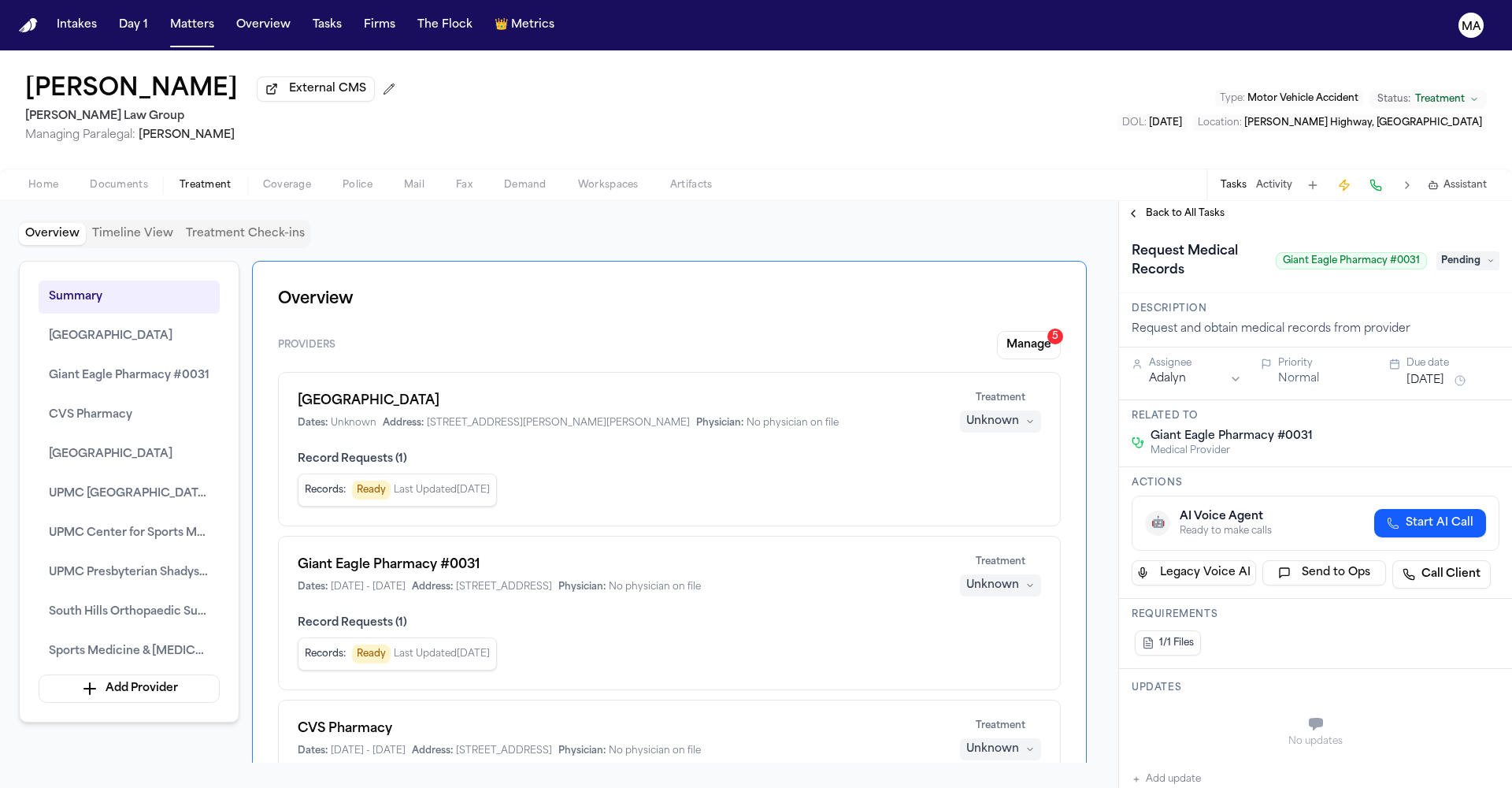
click at [1177, 207] on span "Back to All Tasks" at bounding box center [1185, 213] width 79 height 12
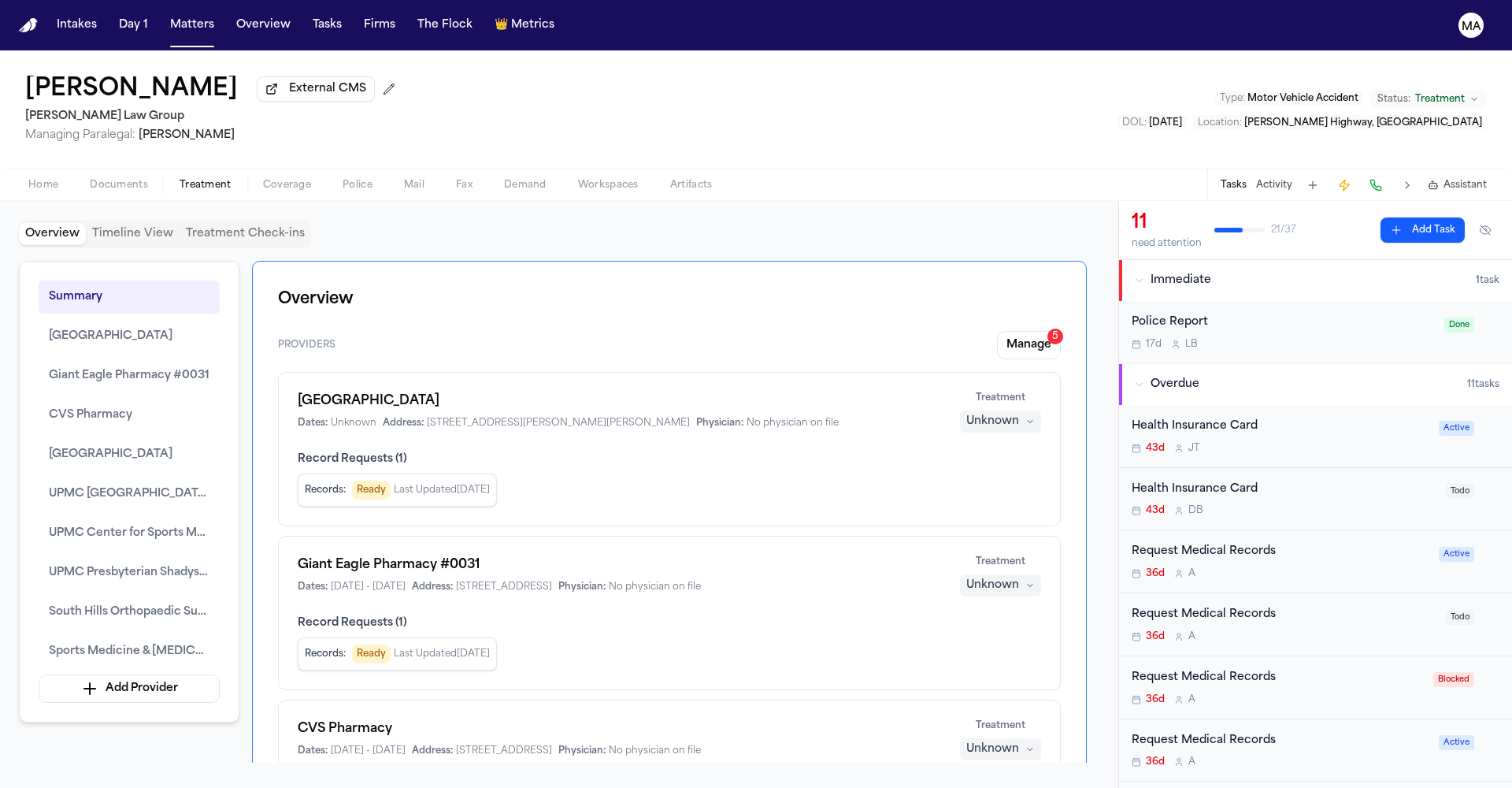
click at [1199, 481] on div "Health Insurance Card" at bounding box center [1284, 490] width 305 height 18
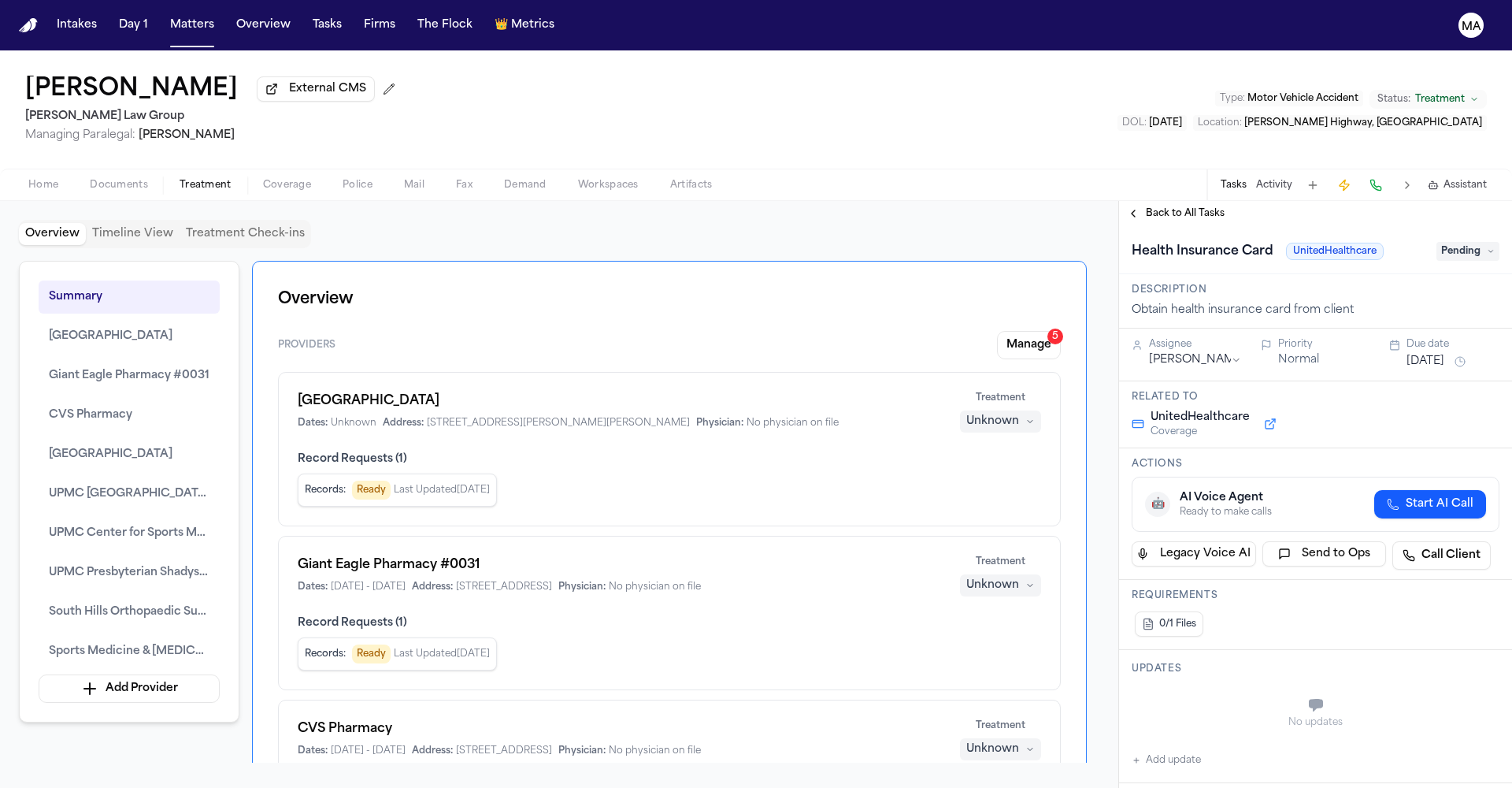
click at [1146, 207] on span "Back to All Tasks" at bounding box center [1185, 213] width 79 height 12
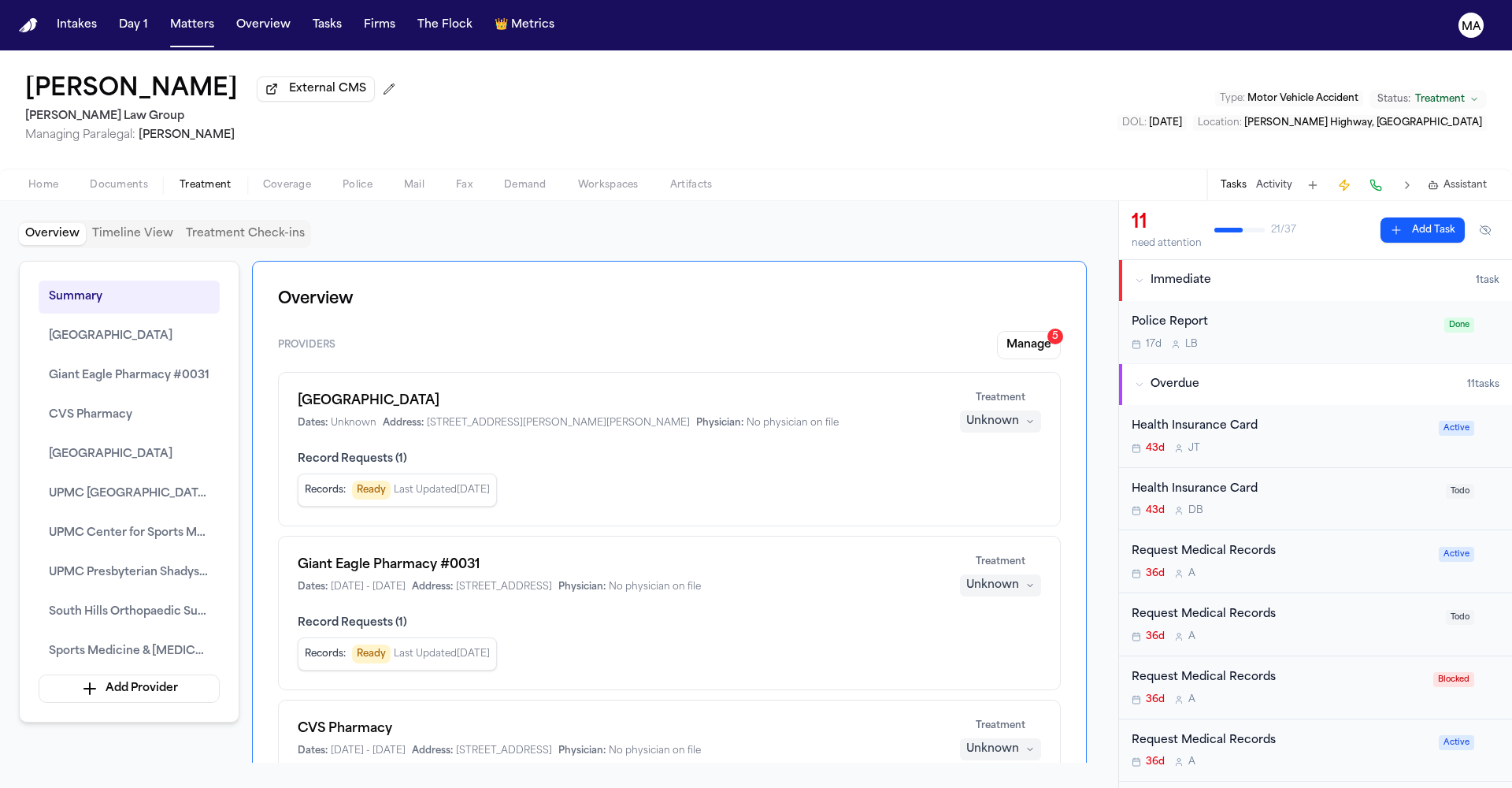
click at [1169, 543] on div "Request Medical Records" at bounding box center [1281, 552] width 297 height 18
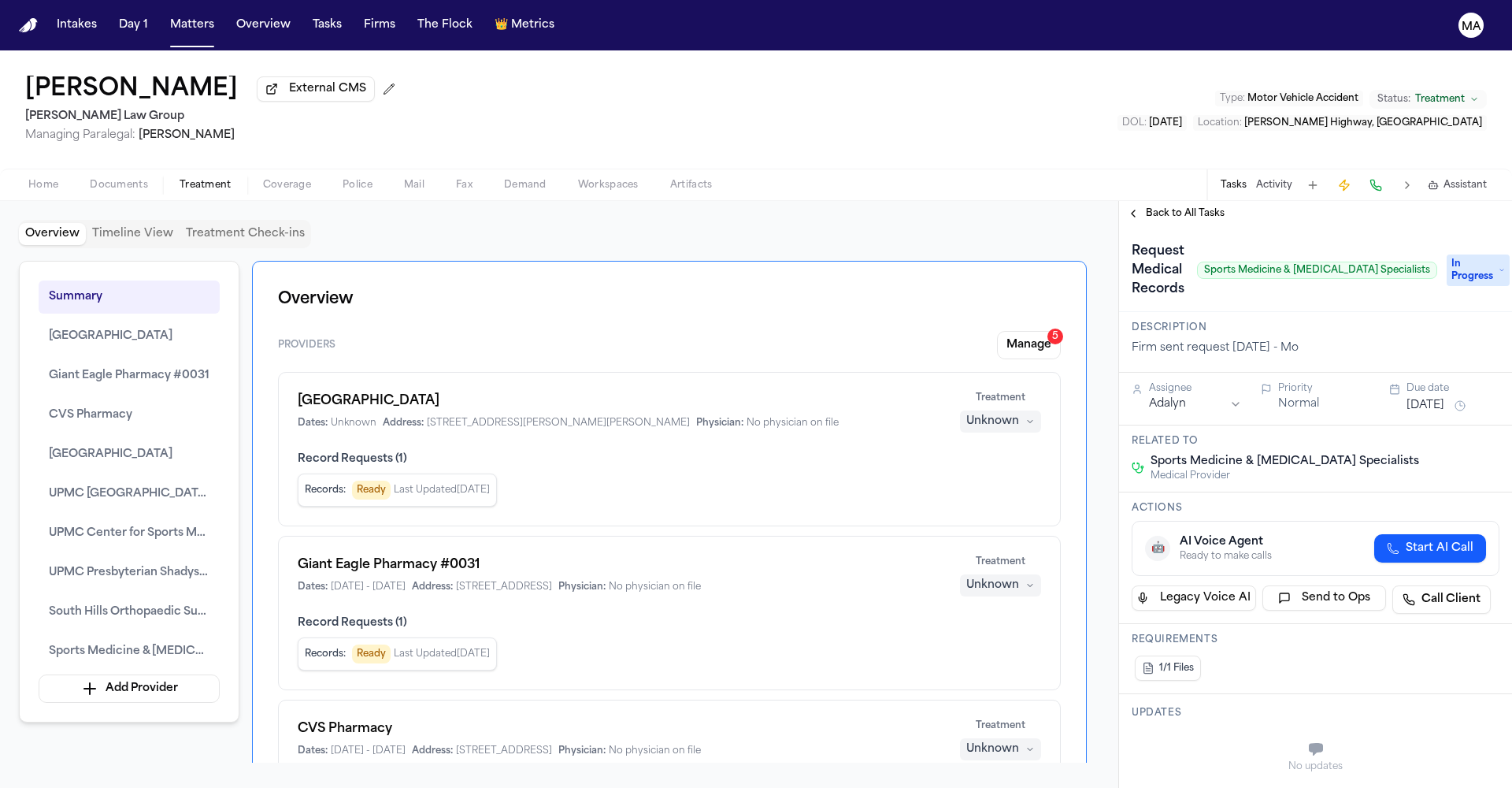
click at [1153, 207] on span "Back to All Tasks" at bounding box center [1185, 213] width 79 height 12
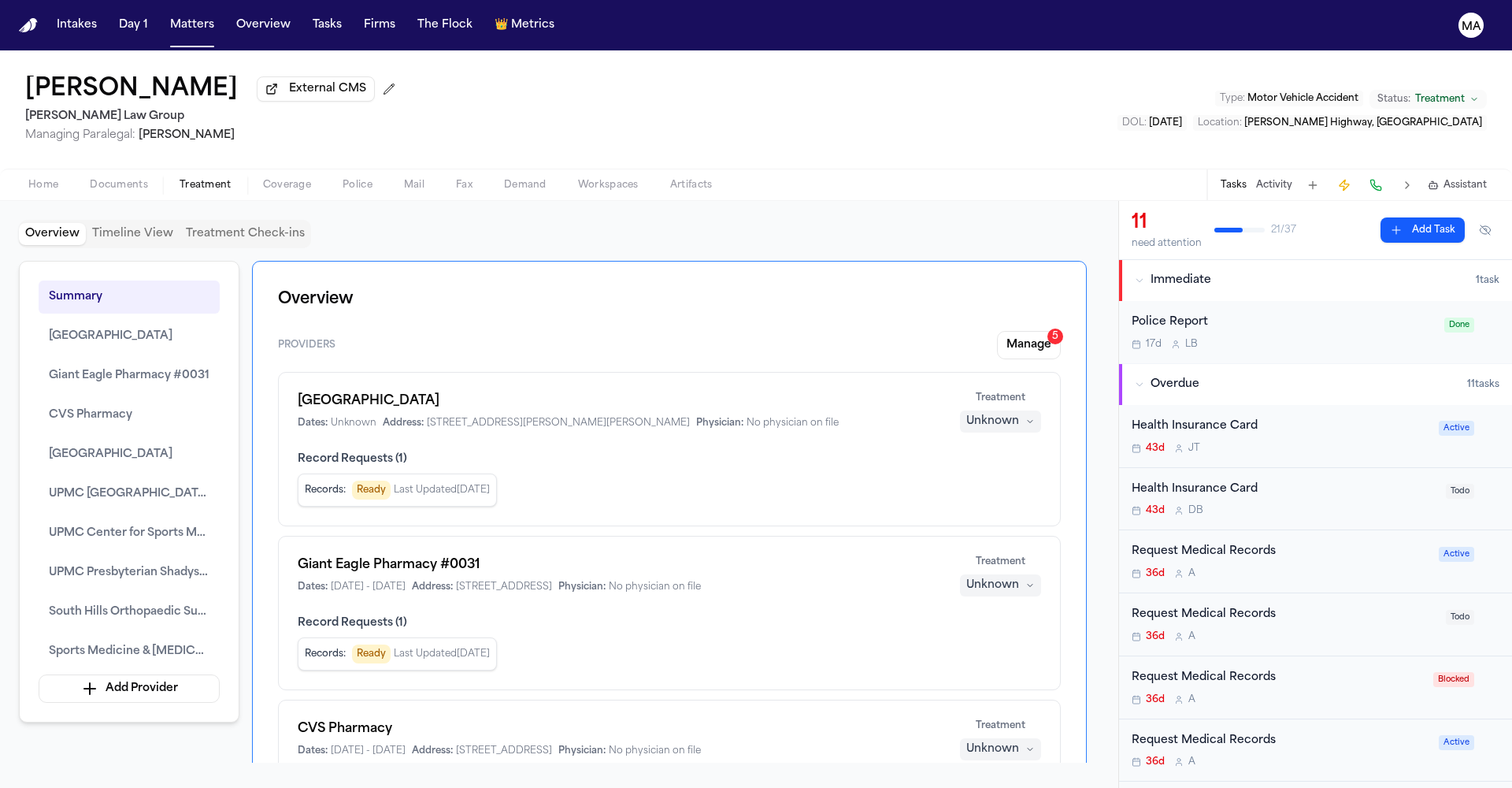
click at [1174, 606] on div "Request Medical Records 36d A" at bounding box center [1284, 624] width 305 height 37
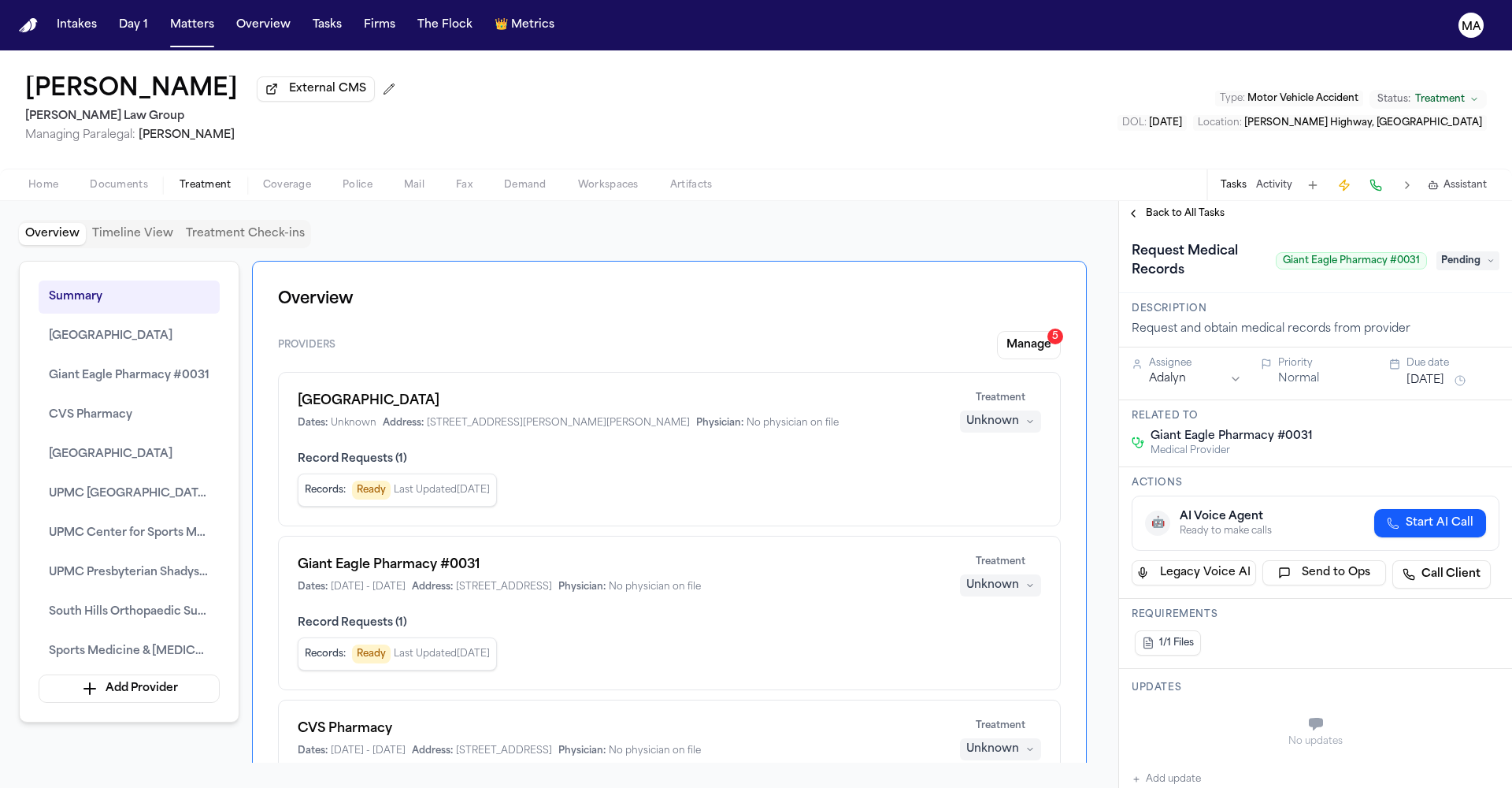
click at [1153, 207] on span "Back to All Tasks" at bounding box center [1185, 213] width 79 height 12
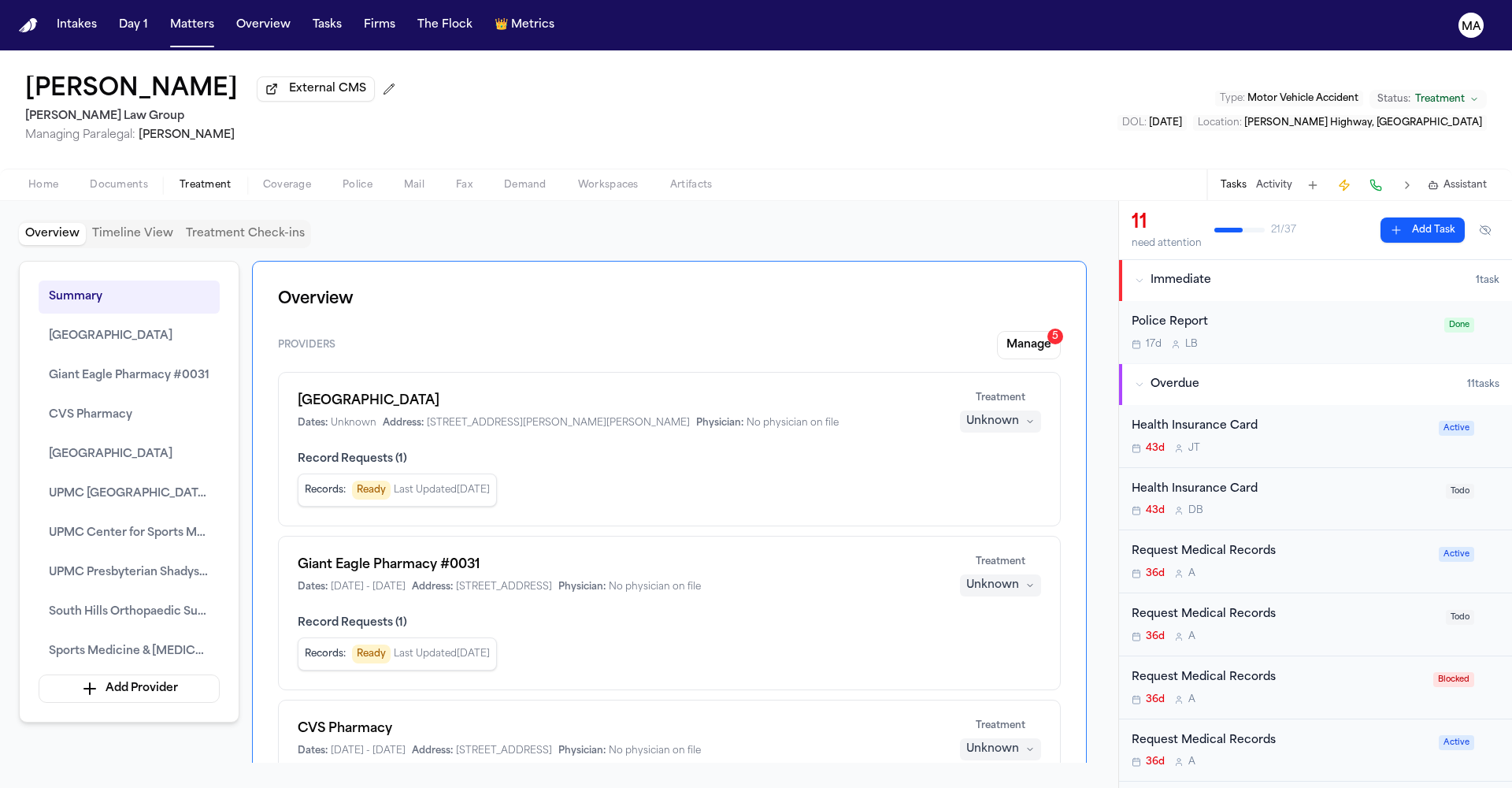
click at [1190, 668] on div "Request Medical Records 36d A" at bounding box center [1278, 687] width 292 height 37
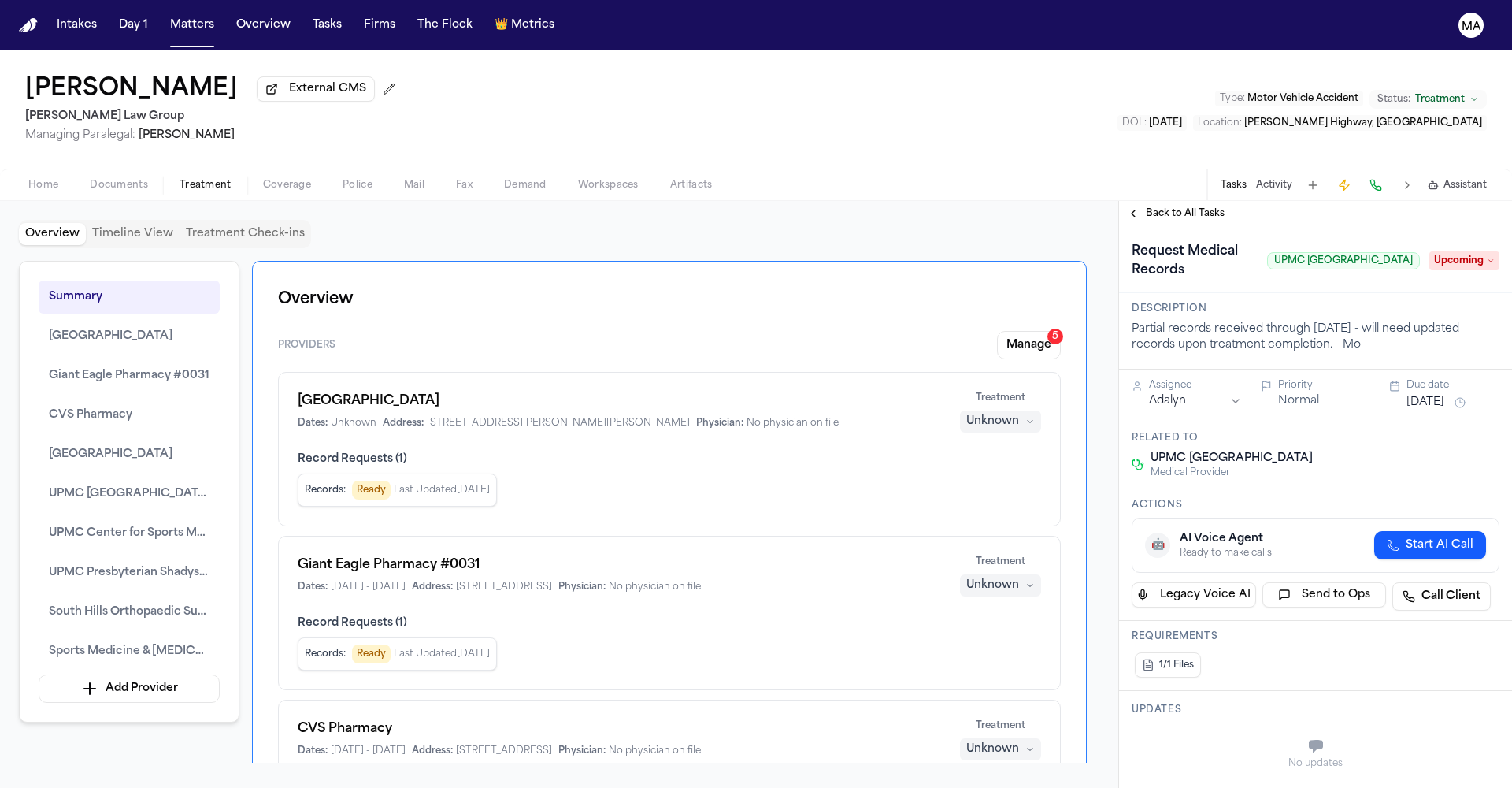
click at [1161, 207] on span "Back to All Tasks" at bounding box center [1185, 213] width 79 height 12
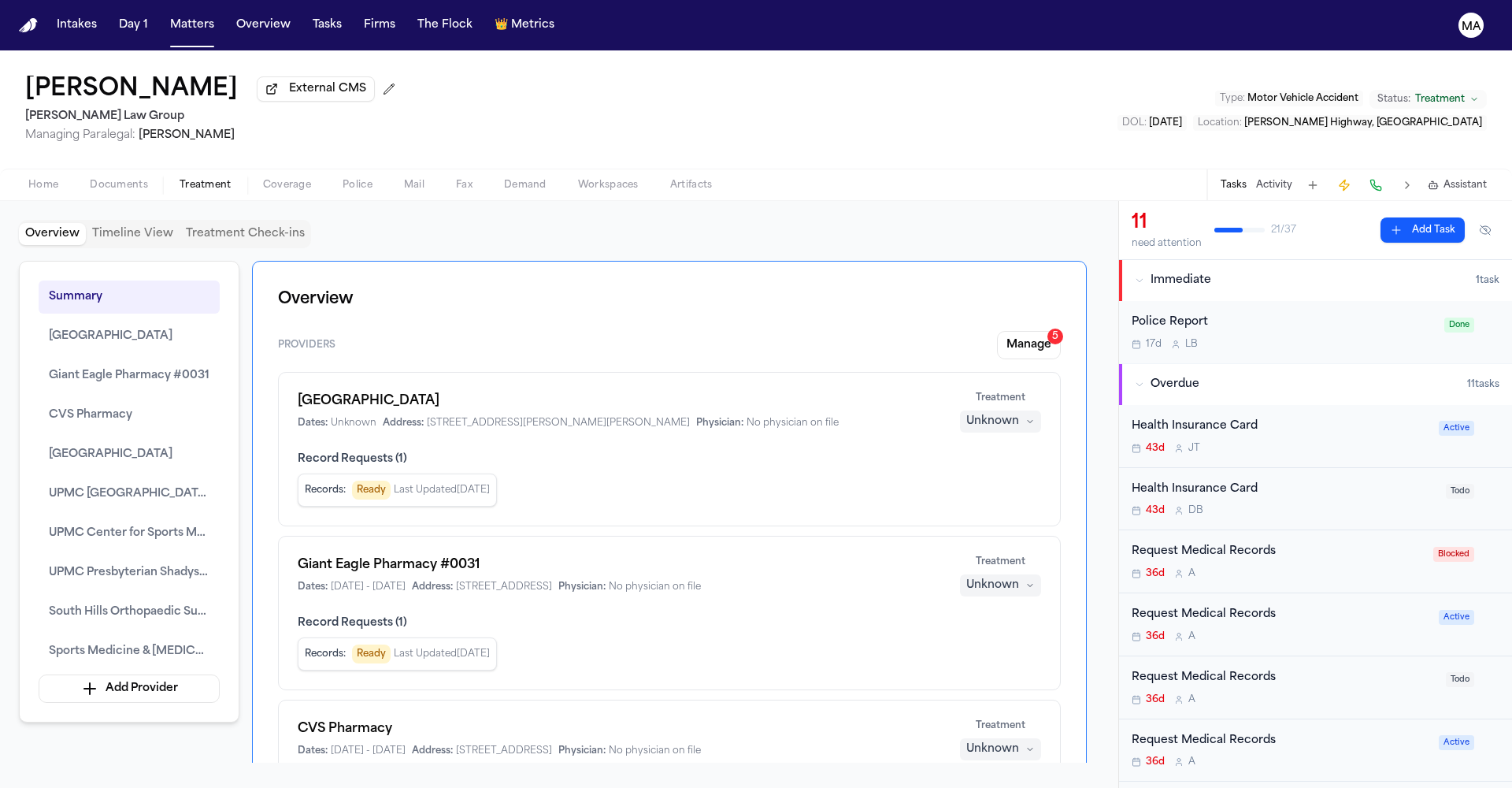
click at [1180, 668] on div "Request Medical Records" at bounding box center [1284, 677] width 305 height 18
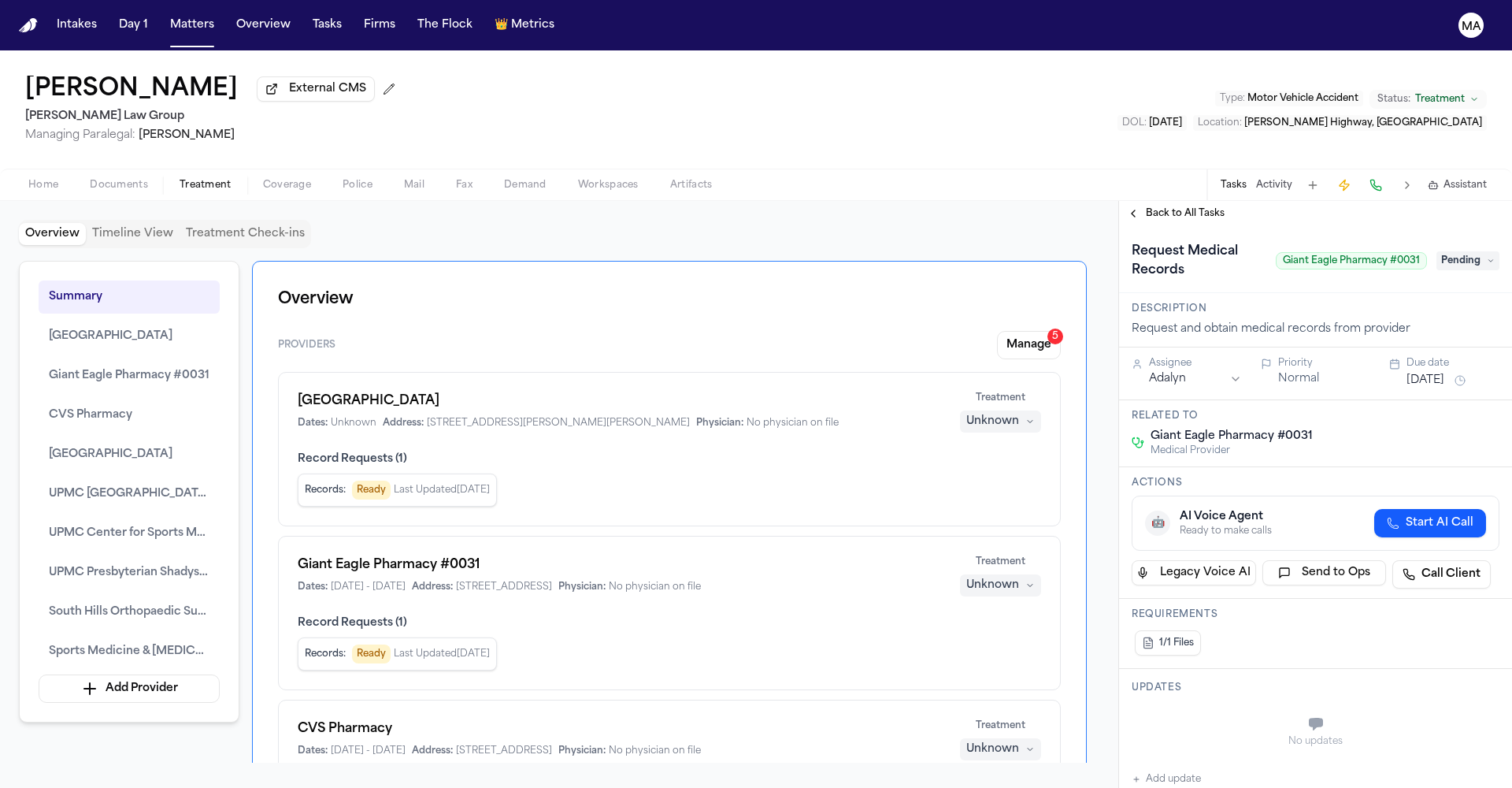
click at [1156, 207] on span "Back to All Tasks" at bounding box center [1185, 213] width 79 height 12
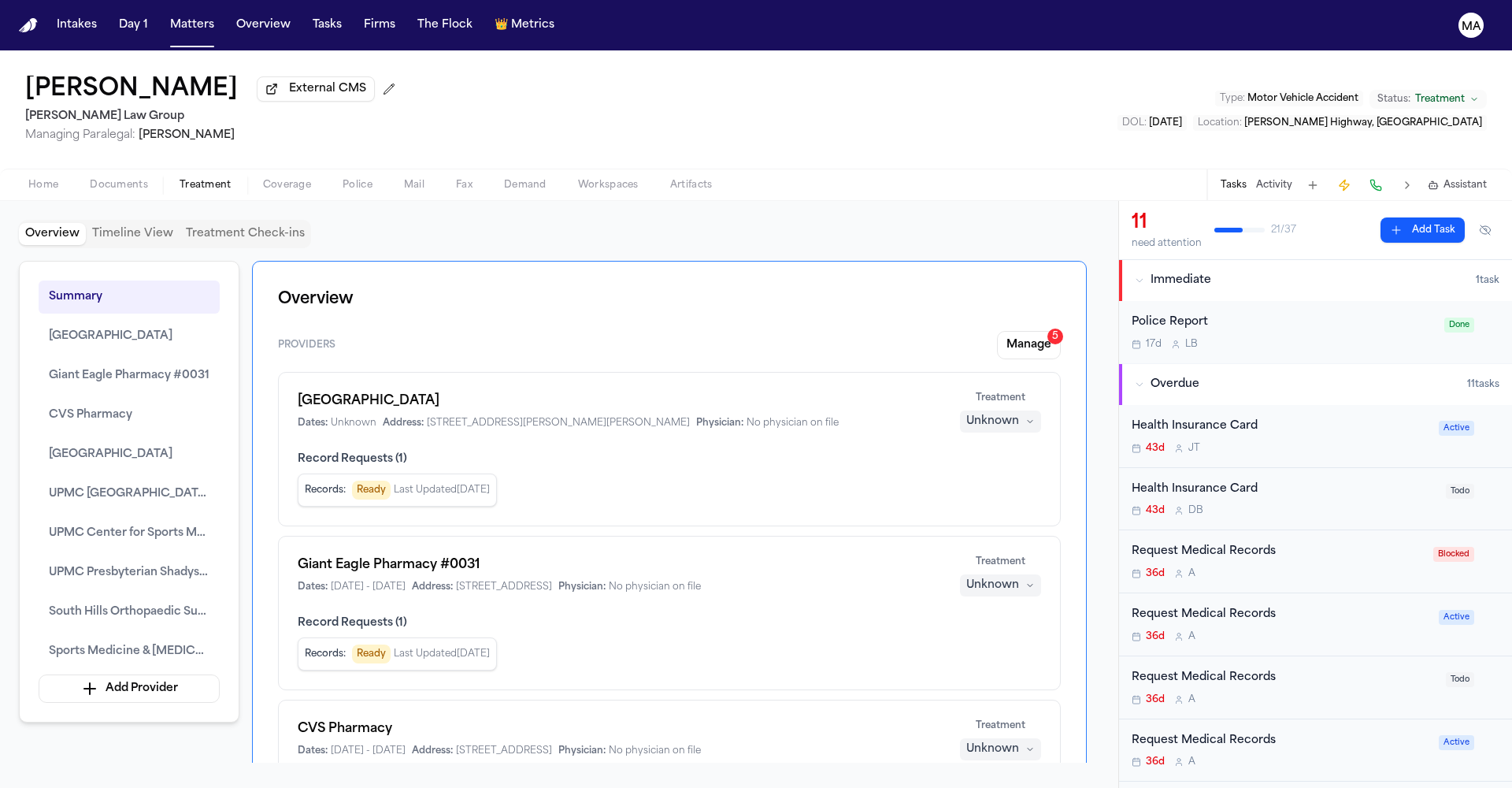
click at [1188, 755] on div "36d A" at bounding box center [1281, 761] width 297 height 12
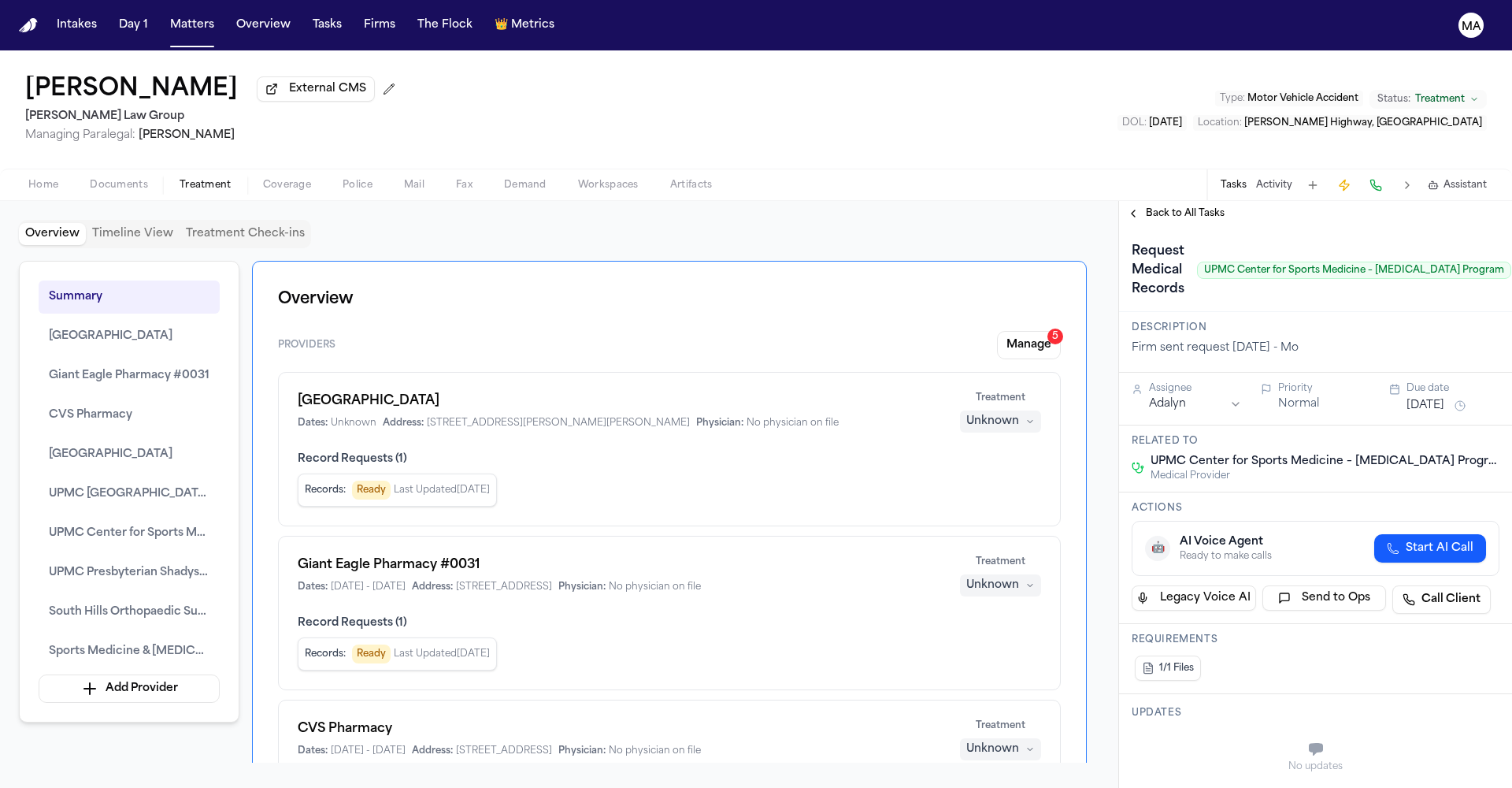
click at [1183, 207] on span "Back to All Tasks" at bounding box center [1185, 213] width 79 height 12
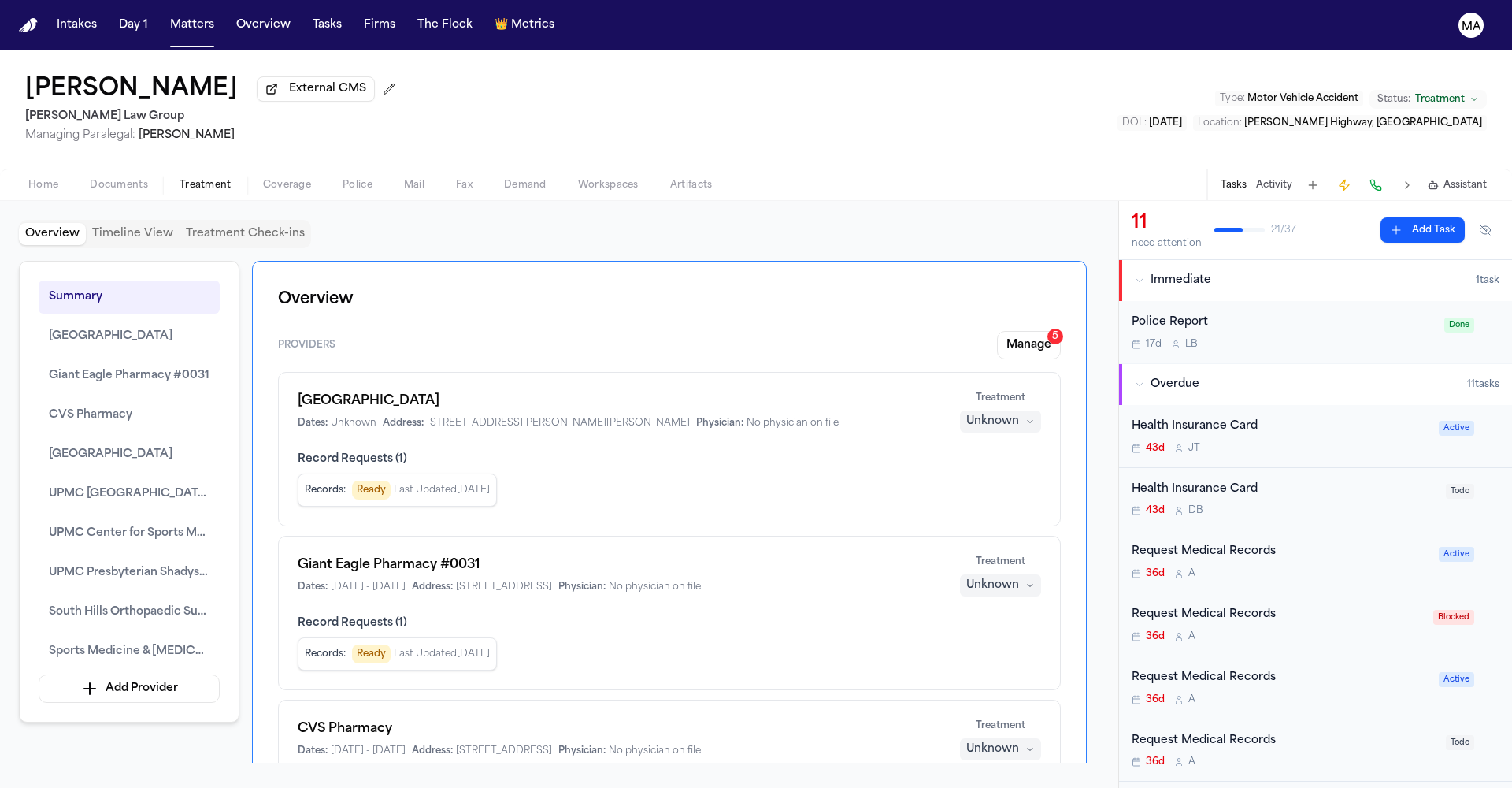
scroll to position [800, 0]
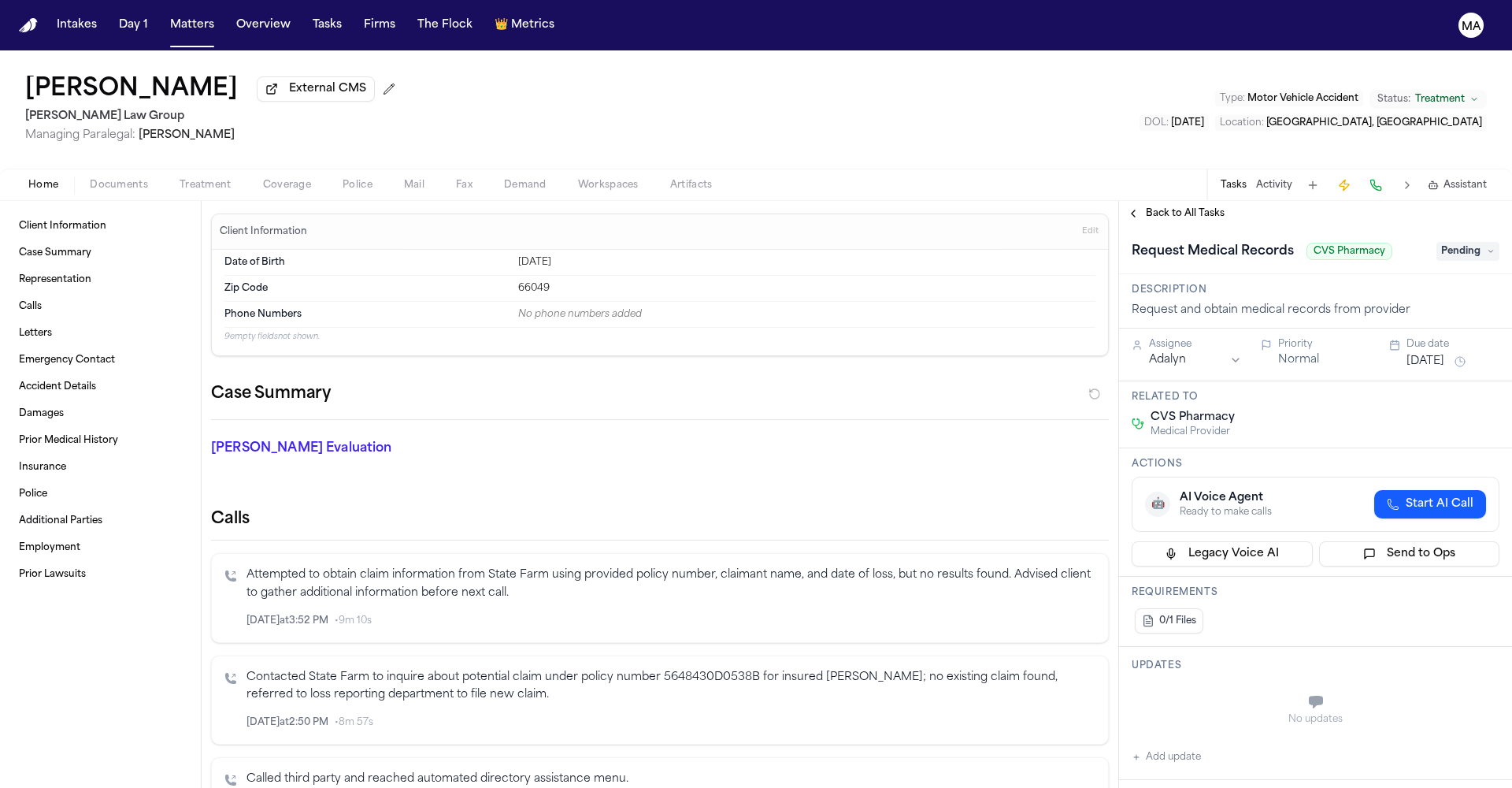
click at [1146, 207] on span "Back to All Tasks" at bounding box center [1185, 213] width 79 height 12
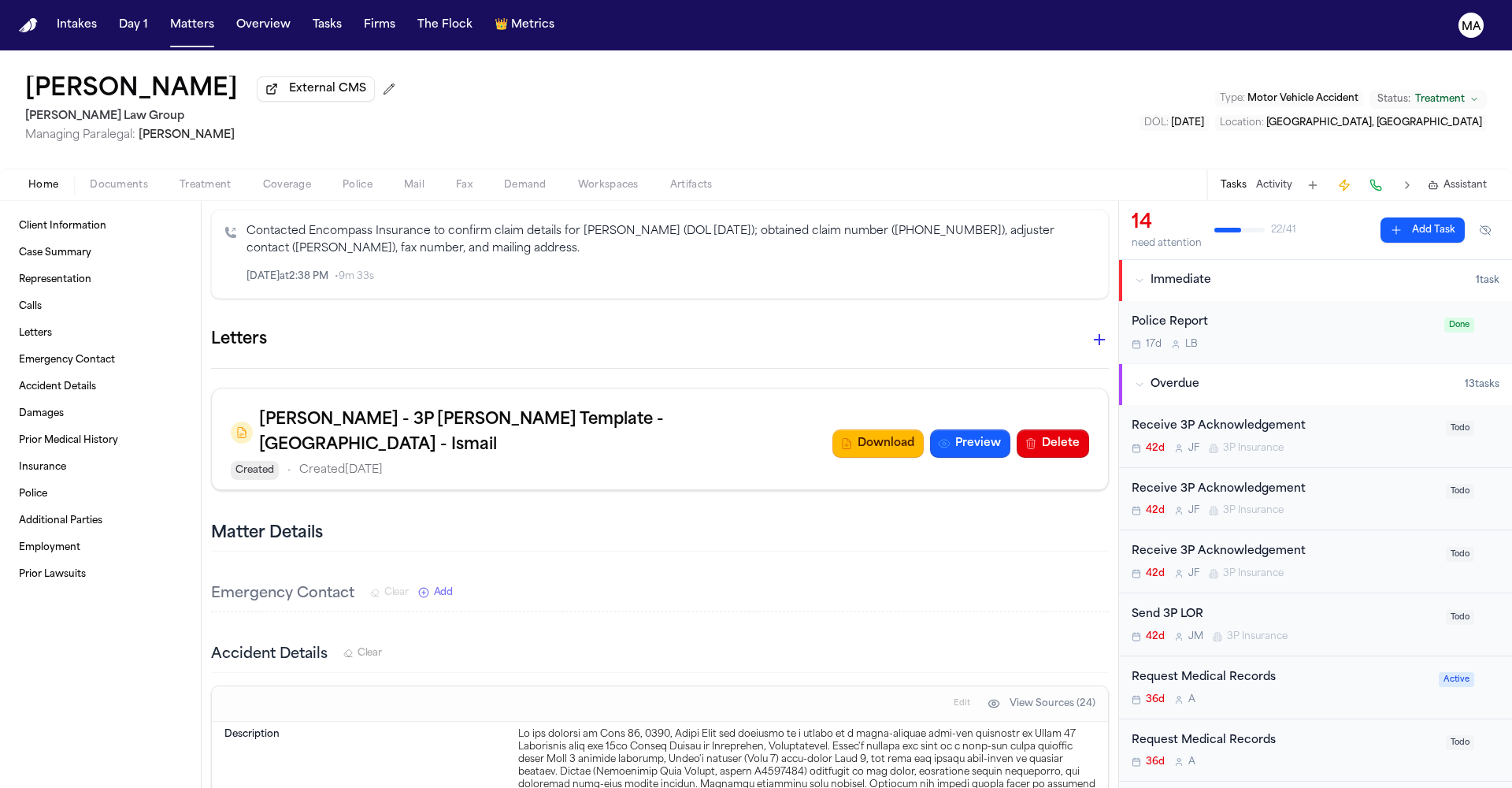
scroll to position [539, 0]
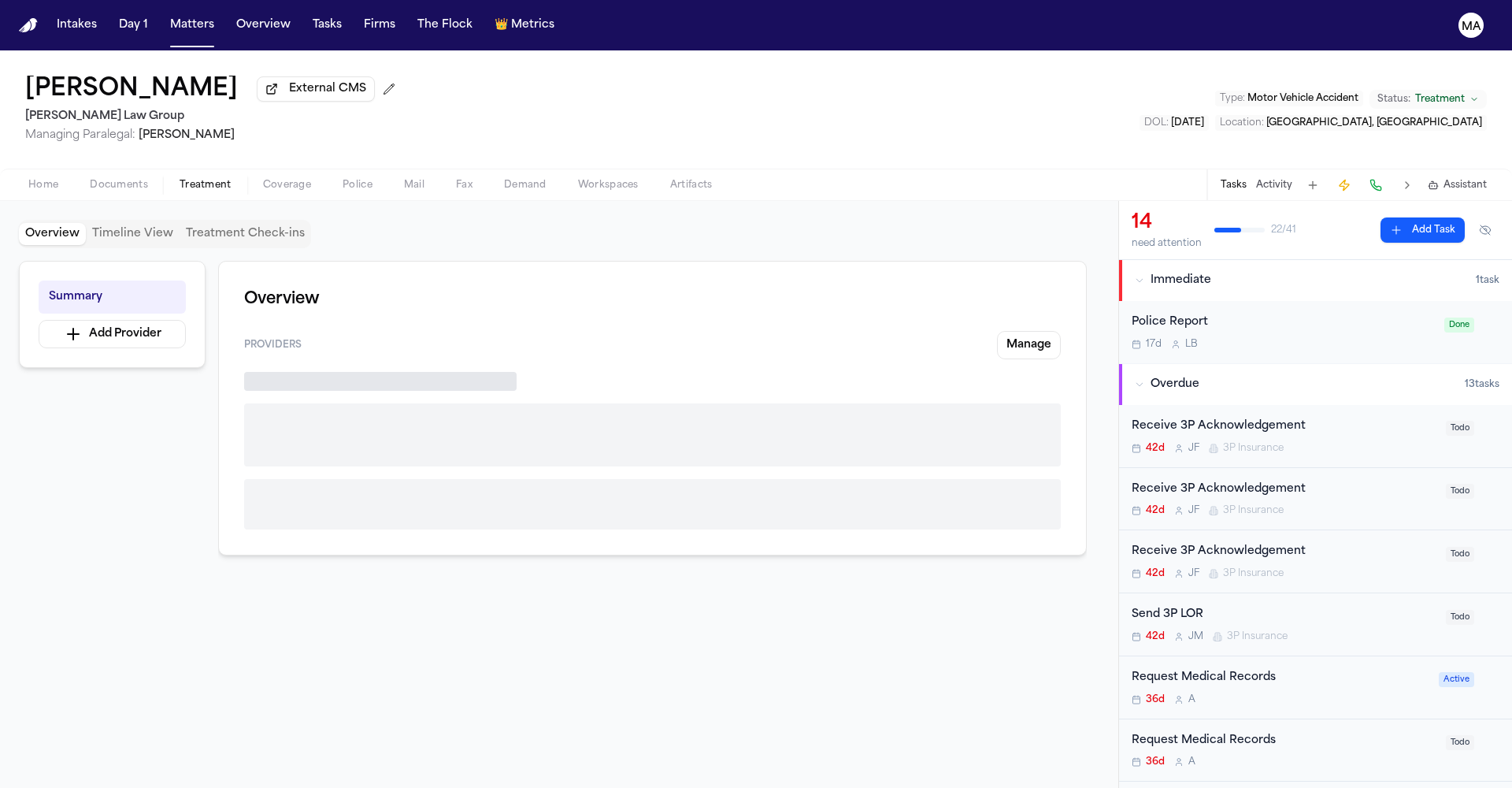
click at [180, 179] on span "Treatment" at bounding box center [205, 185] width 52 height 12
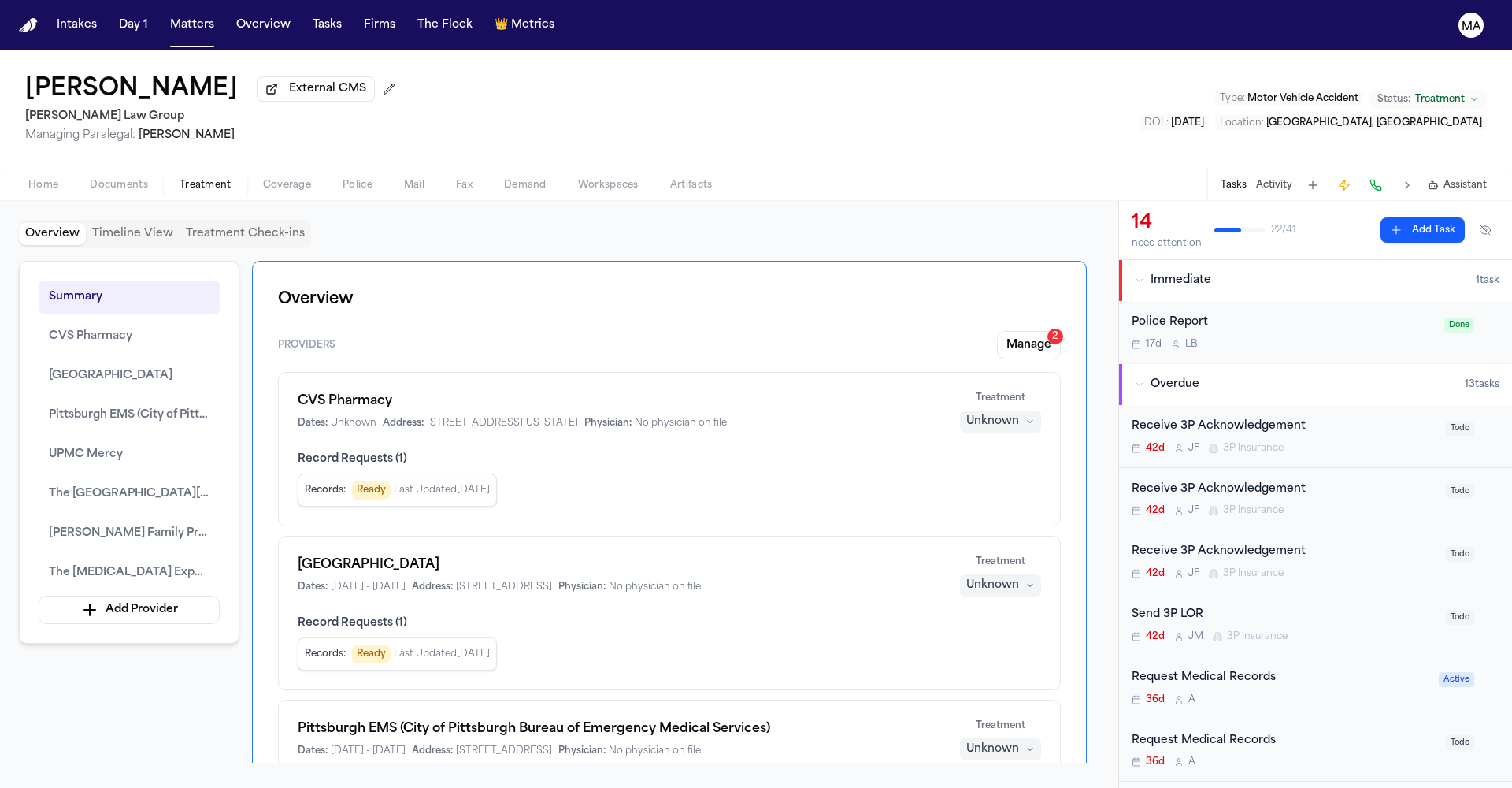
click at [1035, 417] on icon "button" at bounding box center [1030, 421] width 10 height 10
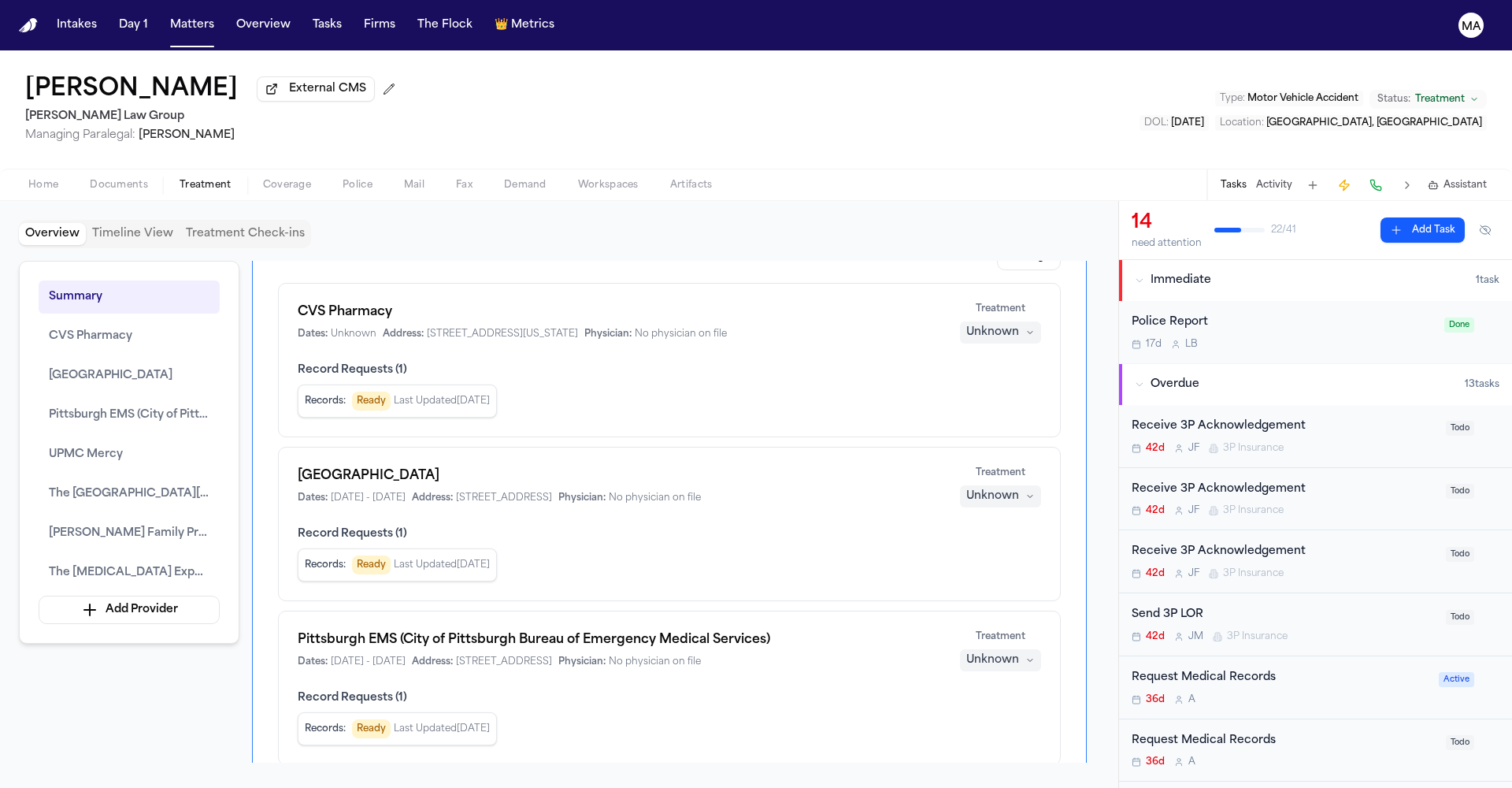
click at [1019, 489] on div "Unknown" at bounding box center [993, 497] width 53 height 16
click at [1038, 290] on span "Completed" at bounding box center [1038, 297] width 62 height 16
click at [1019, 653] on div "Unknown" at bounding box center [993, 661] width 53 height 16
click at [1032, 387] on span "Completed" at bounding box center [1038, 395] width 62 height 16
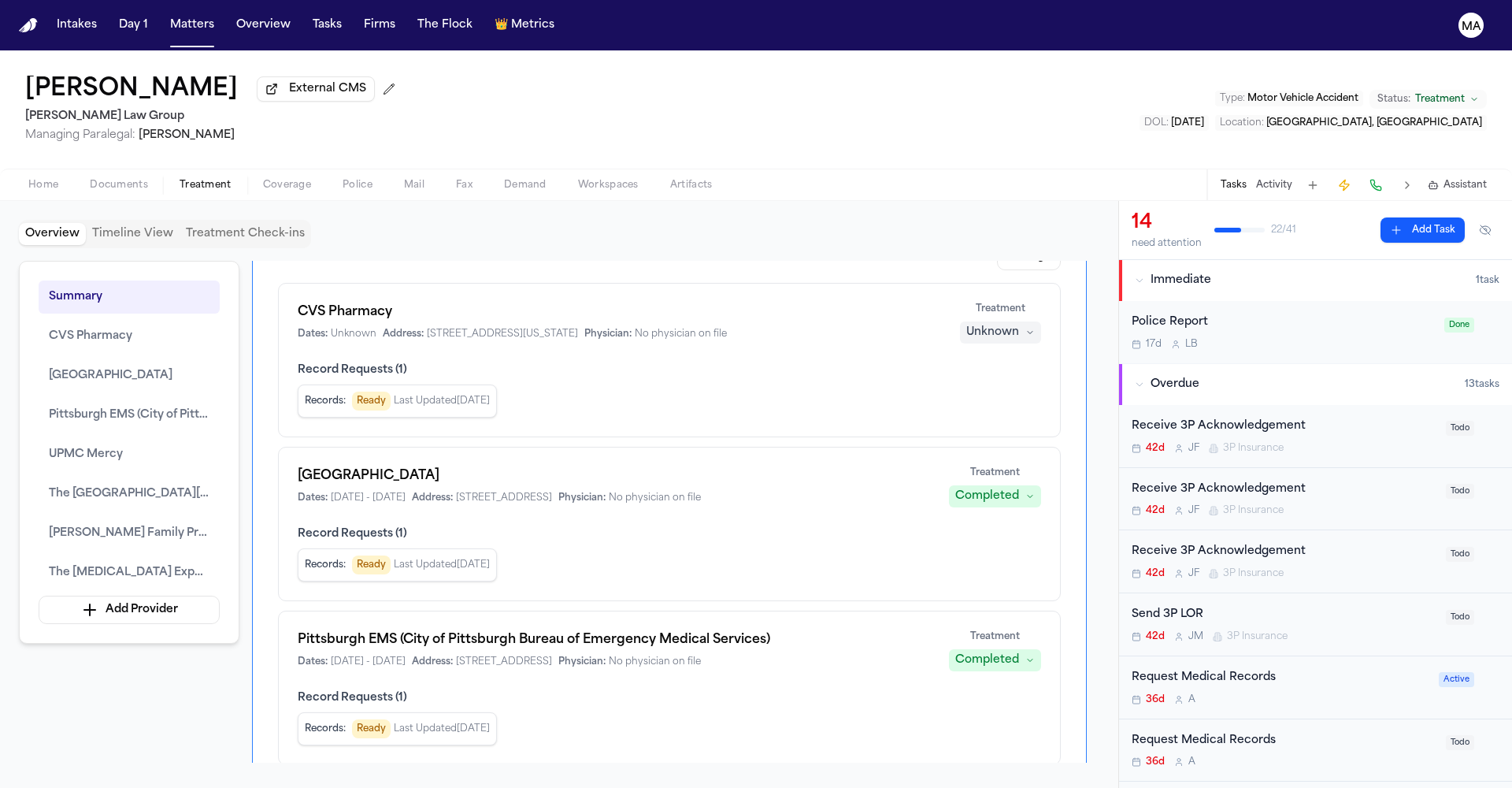
click at [1022, 484] on span "Completed" at bounding box center [1038, 492] width 62 height 16
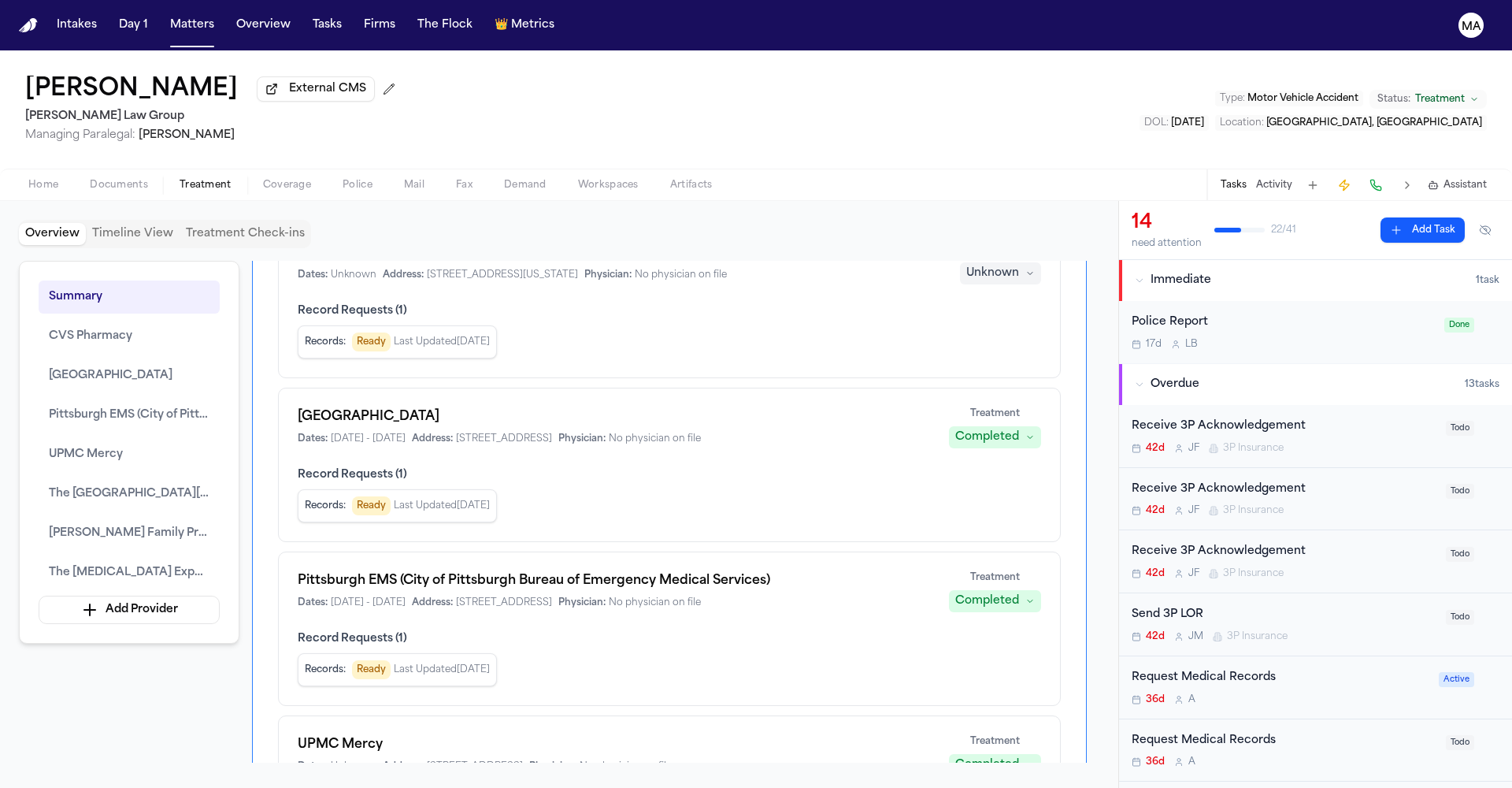
scroll to position [184, 0]
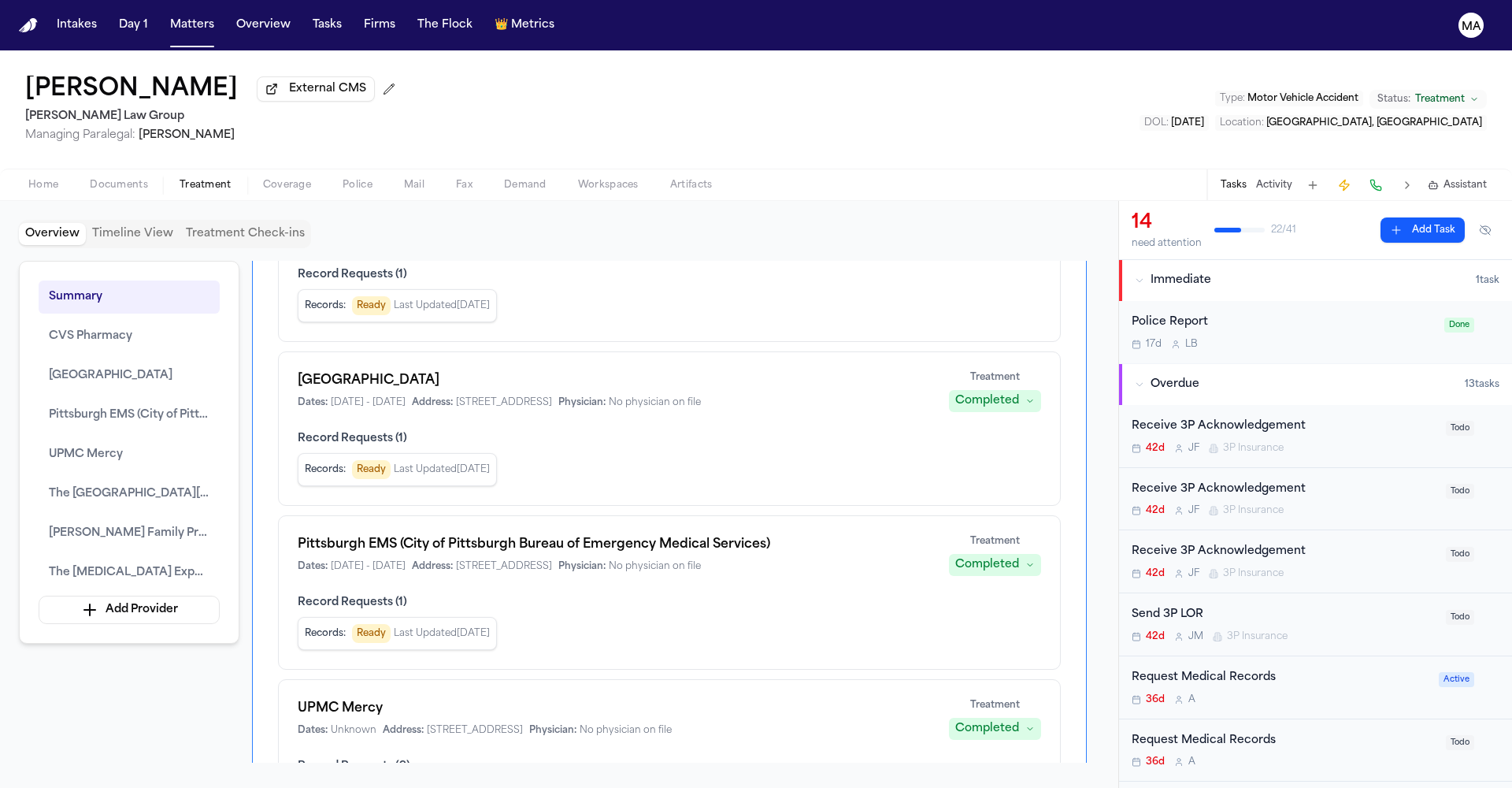
click at [1033, 481] on button "Completed" at bounding box center [1058, 495] width 126 height 28
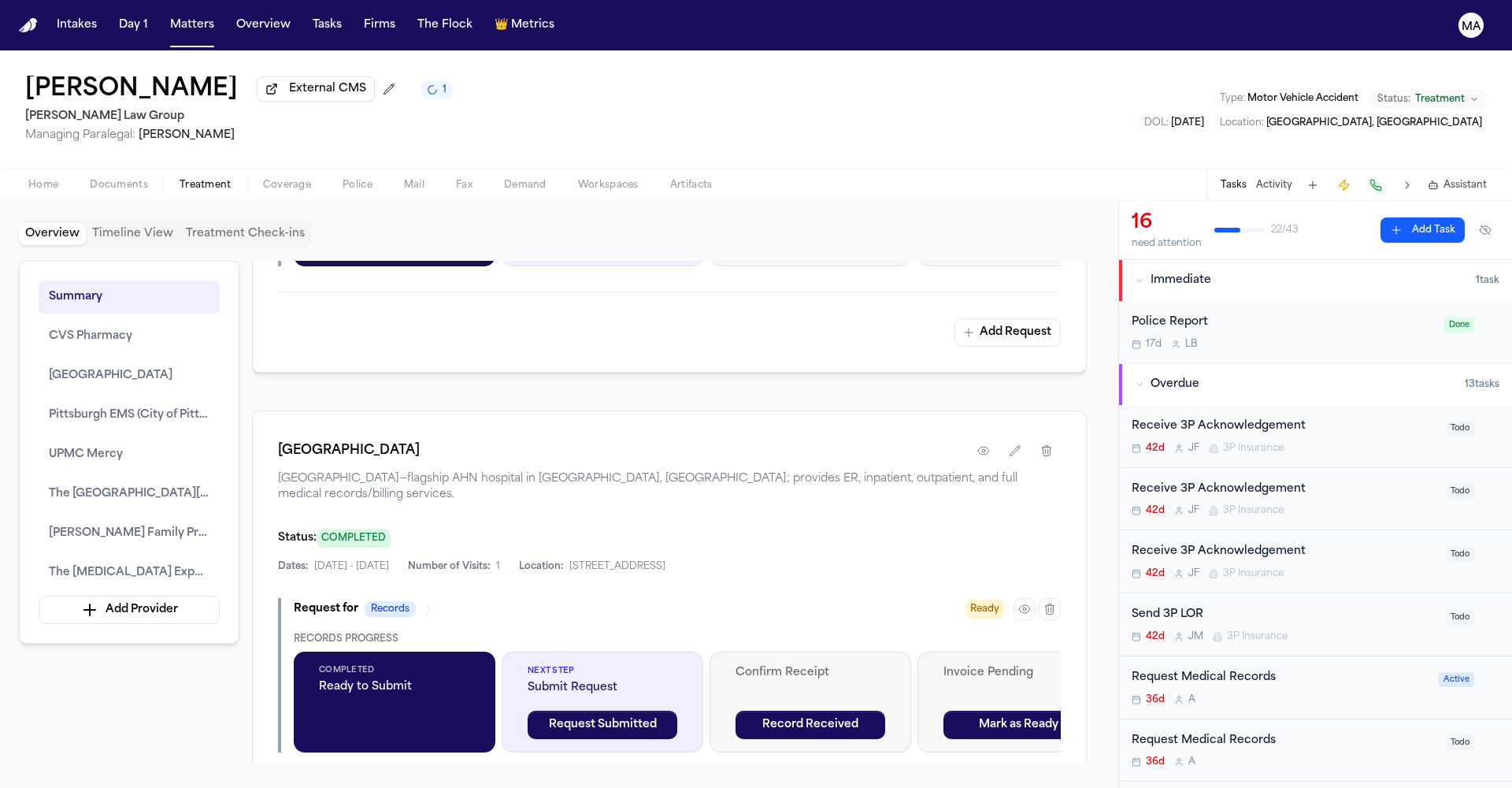
scroll to position [1358, 0]
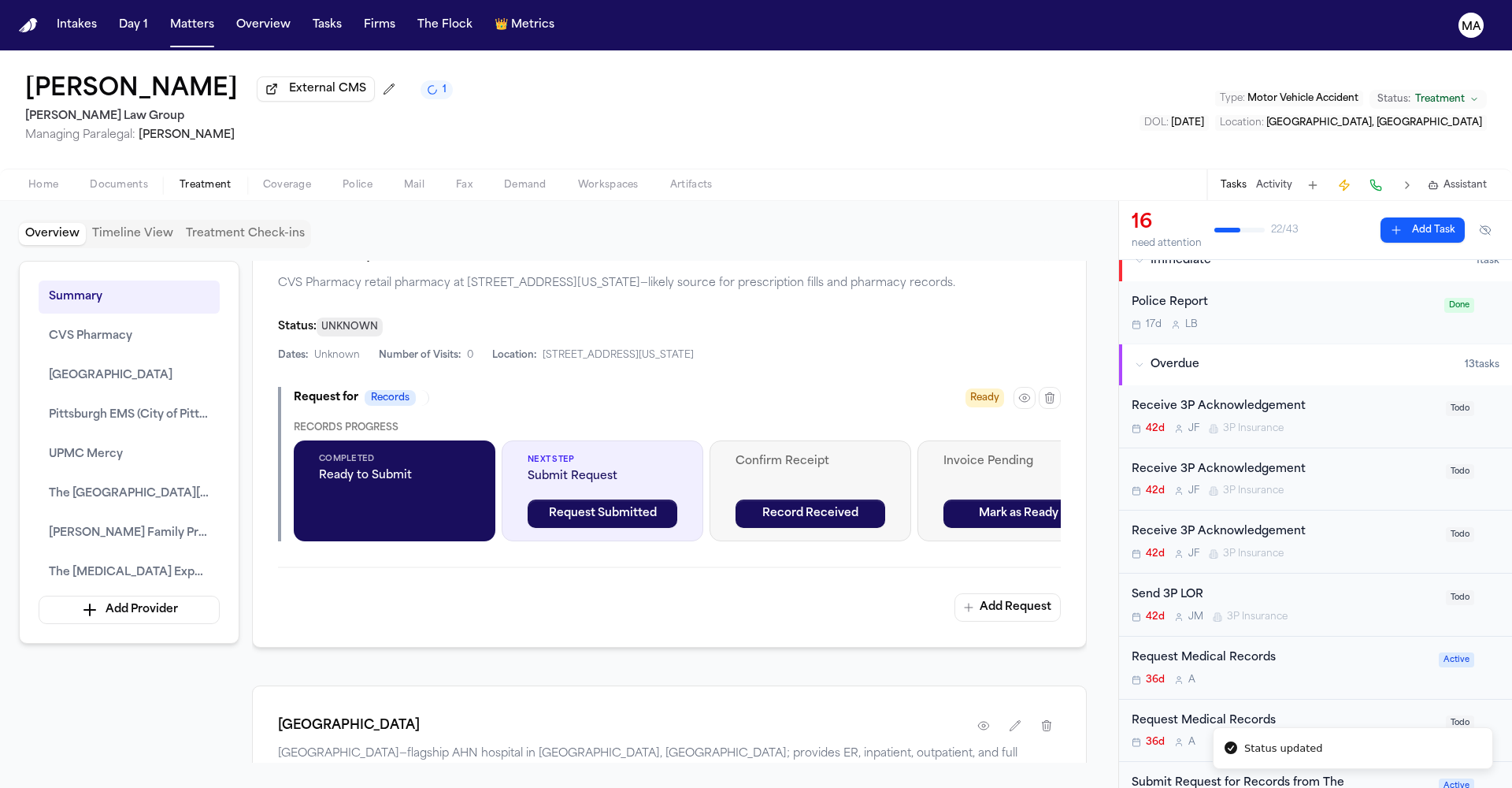
scroll to position [0, 0]
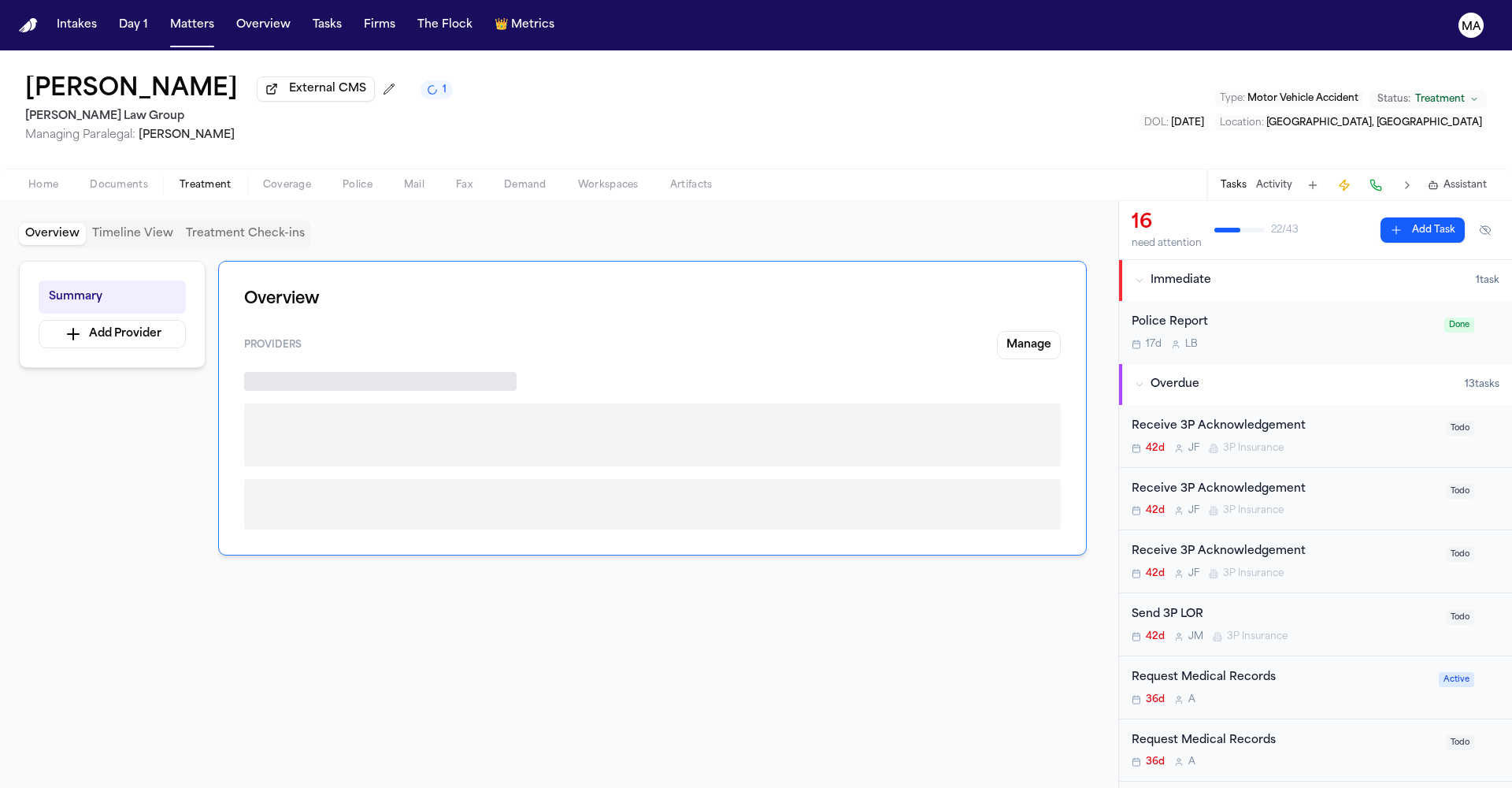
click at [89, 179] on span "Documents" at bounding box center [119, 185] width 58 height 12
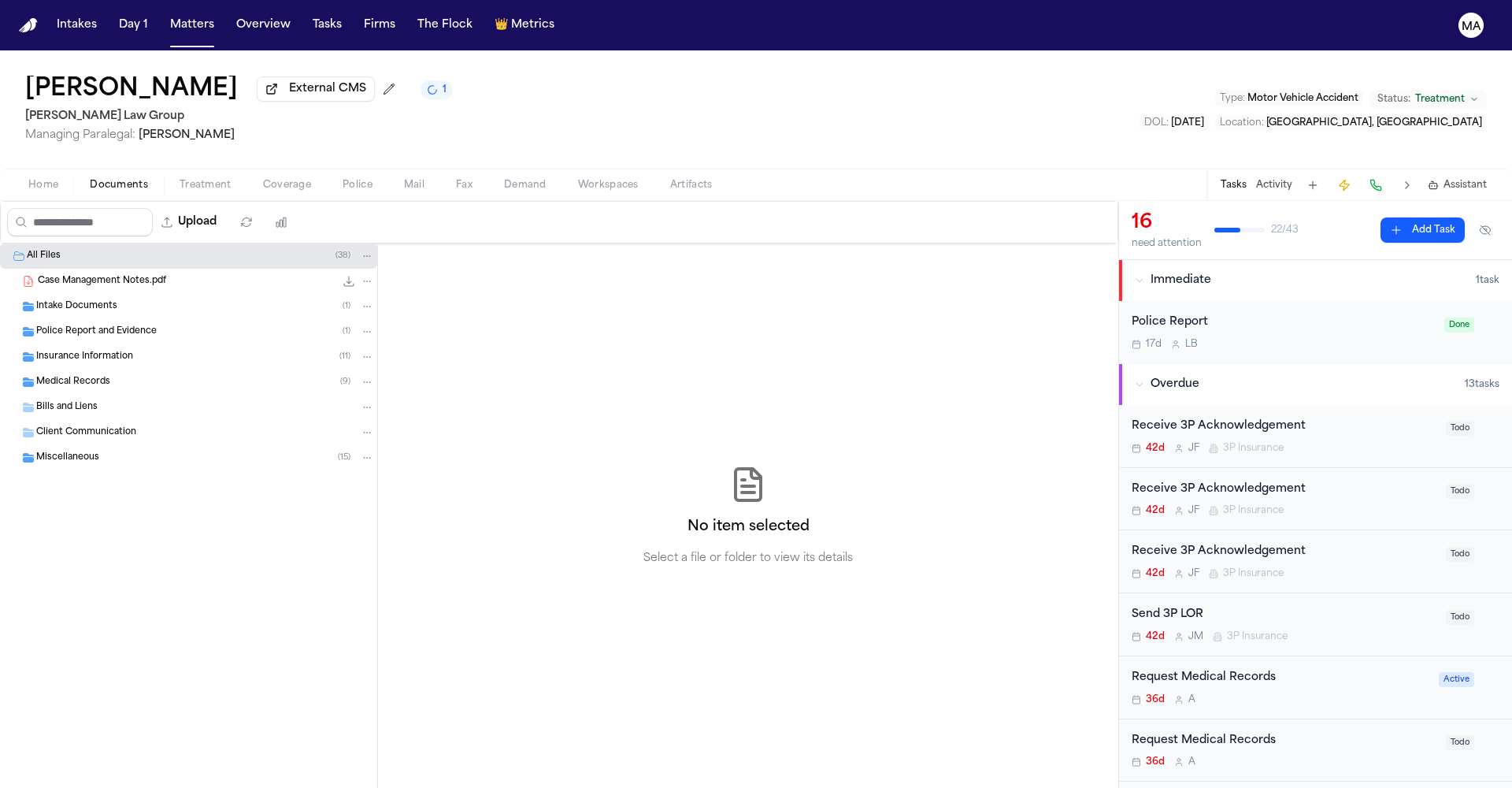
click at [118, 350] on div "Insurance Information ( 11 )" at bounding box center [205, 357] width 338 height 14
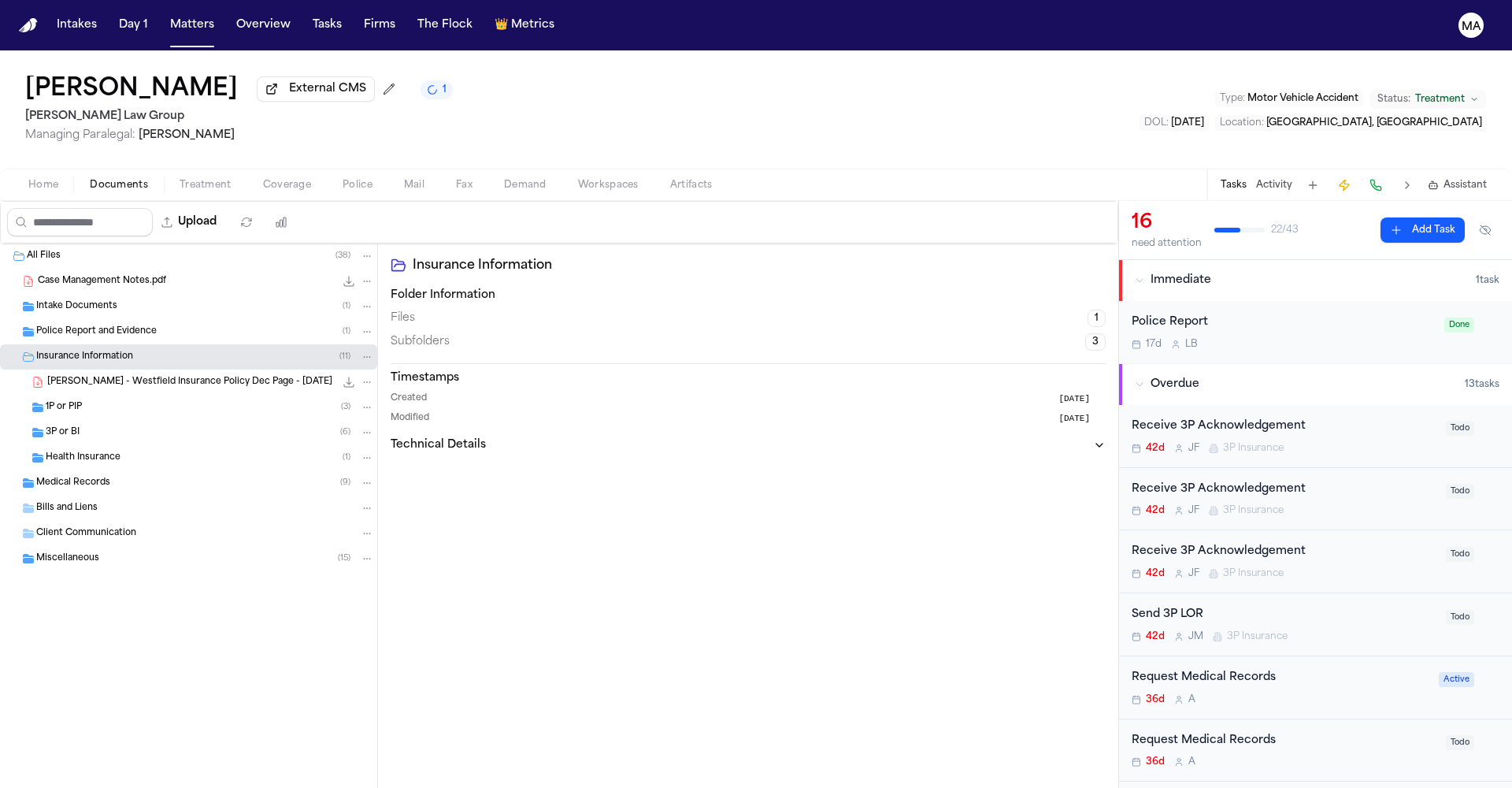
click at [92, 400] on div "1P or PIP ( 3 )" at bounding box center [210, 407] width 328 height 14
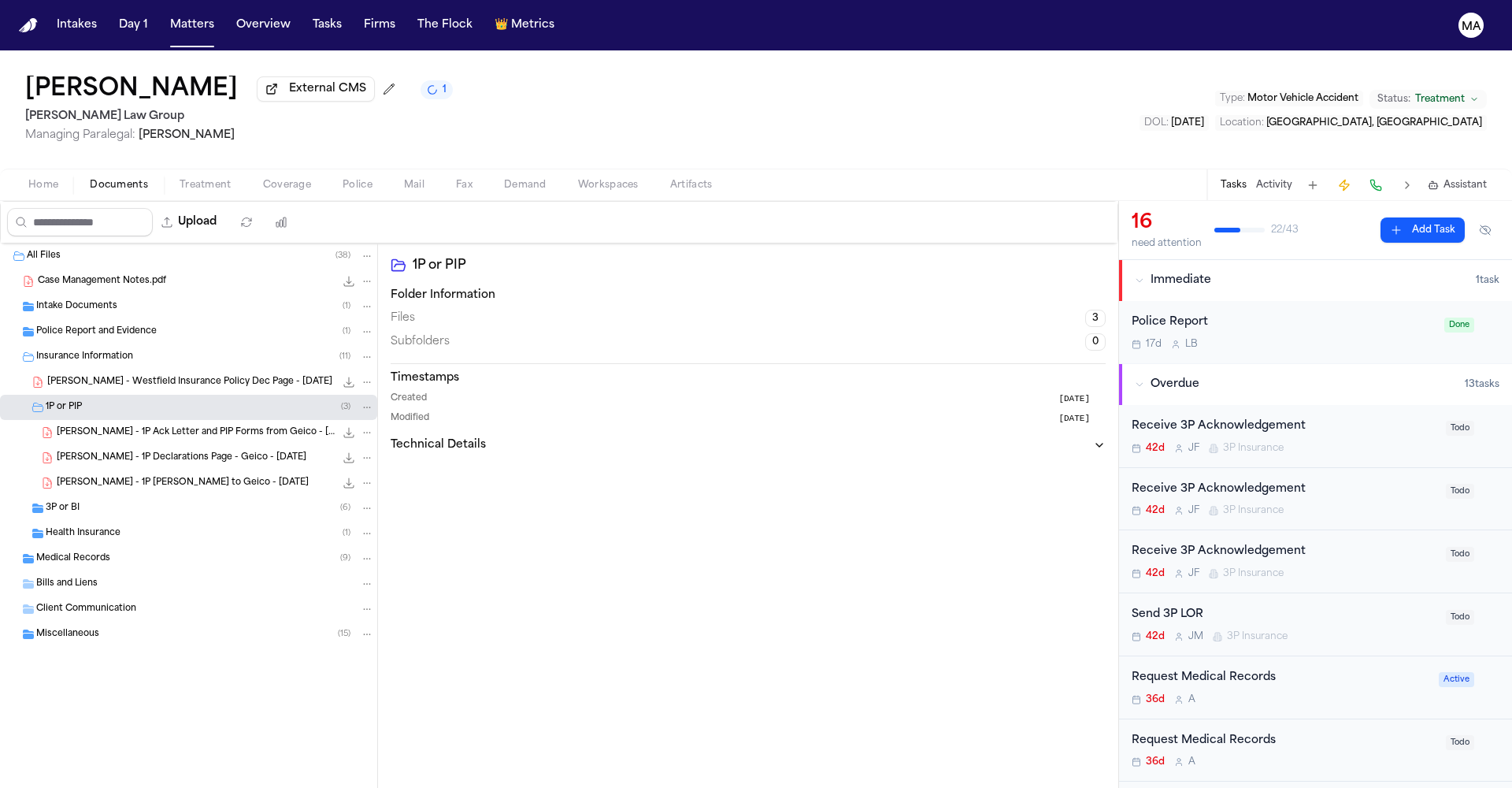
click at [118, 470] on div "S. Yang - 1P LOR to Geico - 7.22.25 177.2 KB • PDF" at bounding box center [189, 483] width 377 height 25
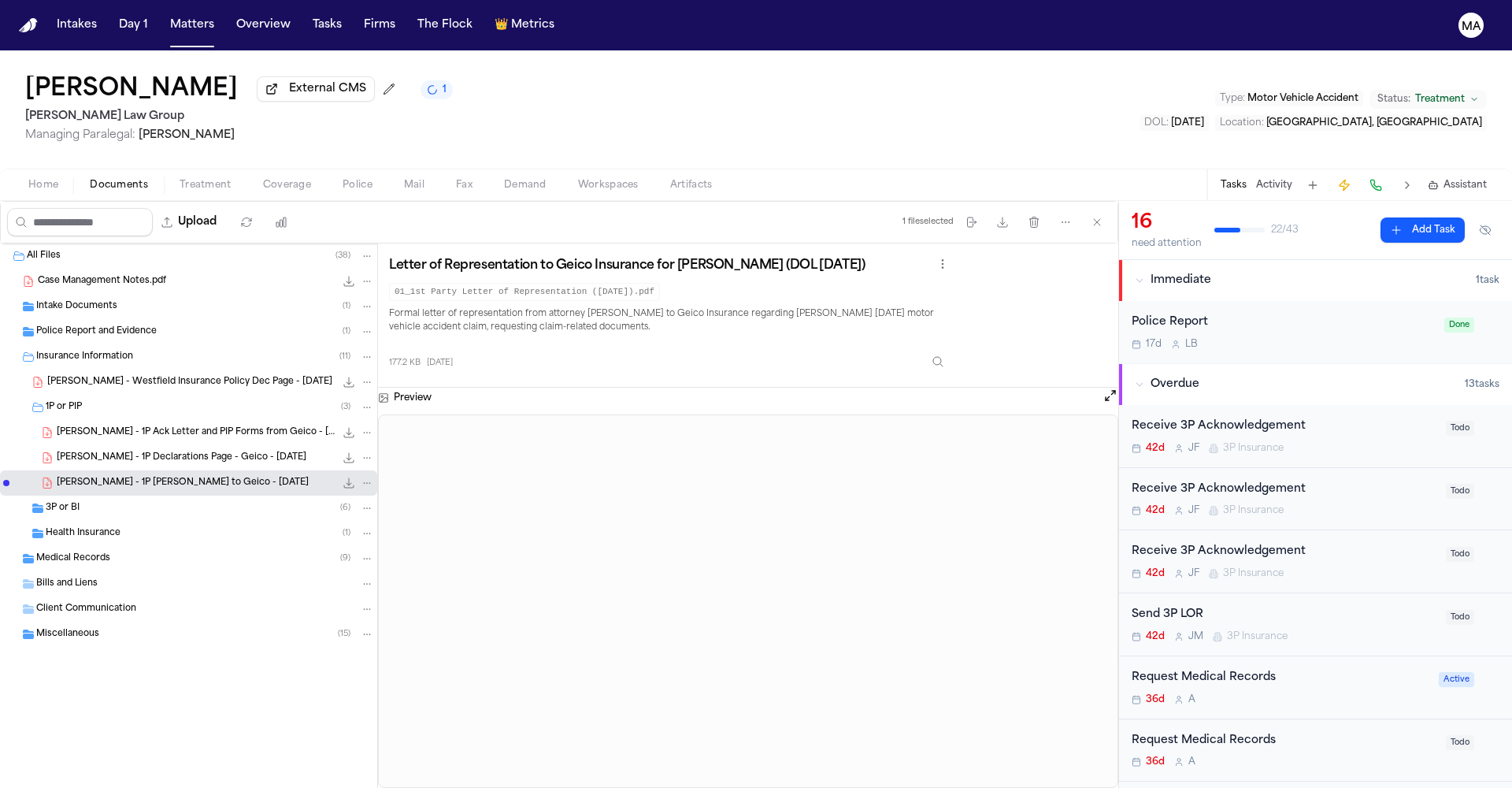
click at [117, 420] on div "S. Yang - 1P Ack Letter and PIP Forms from Geico - 7.22.25 166.1 KB • PDF" at bounding box center [189, 432] width 377 height 25
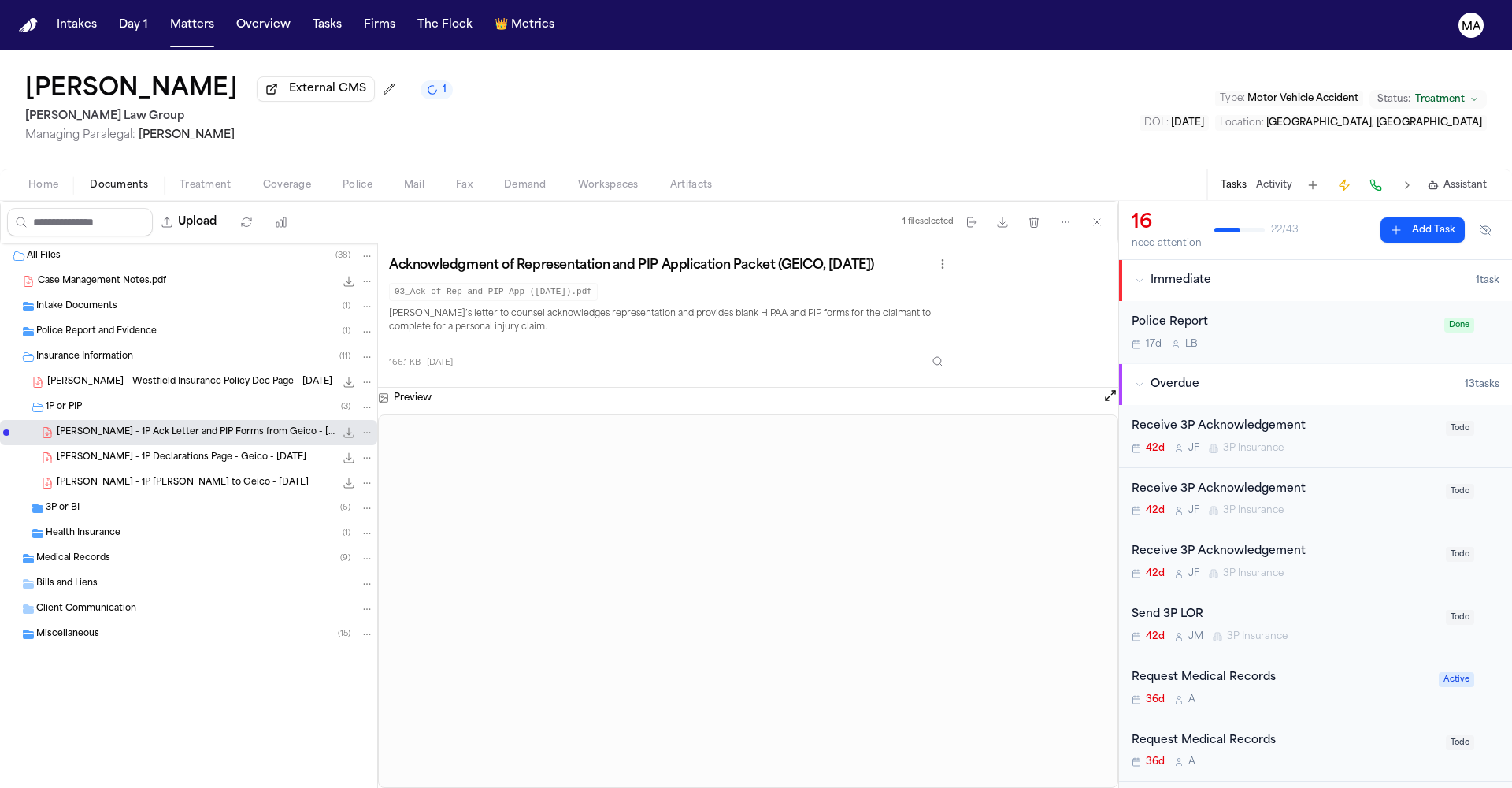
click at [82, 496] on div "3P or BI ( 6 )" at bounding box center [189, 508] width 377 height 25
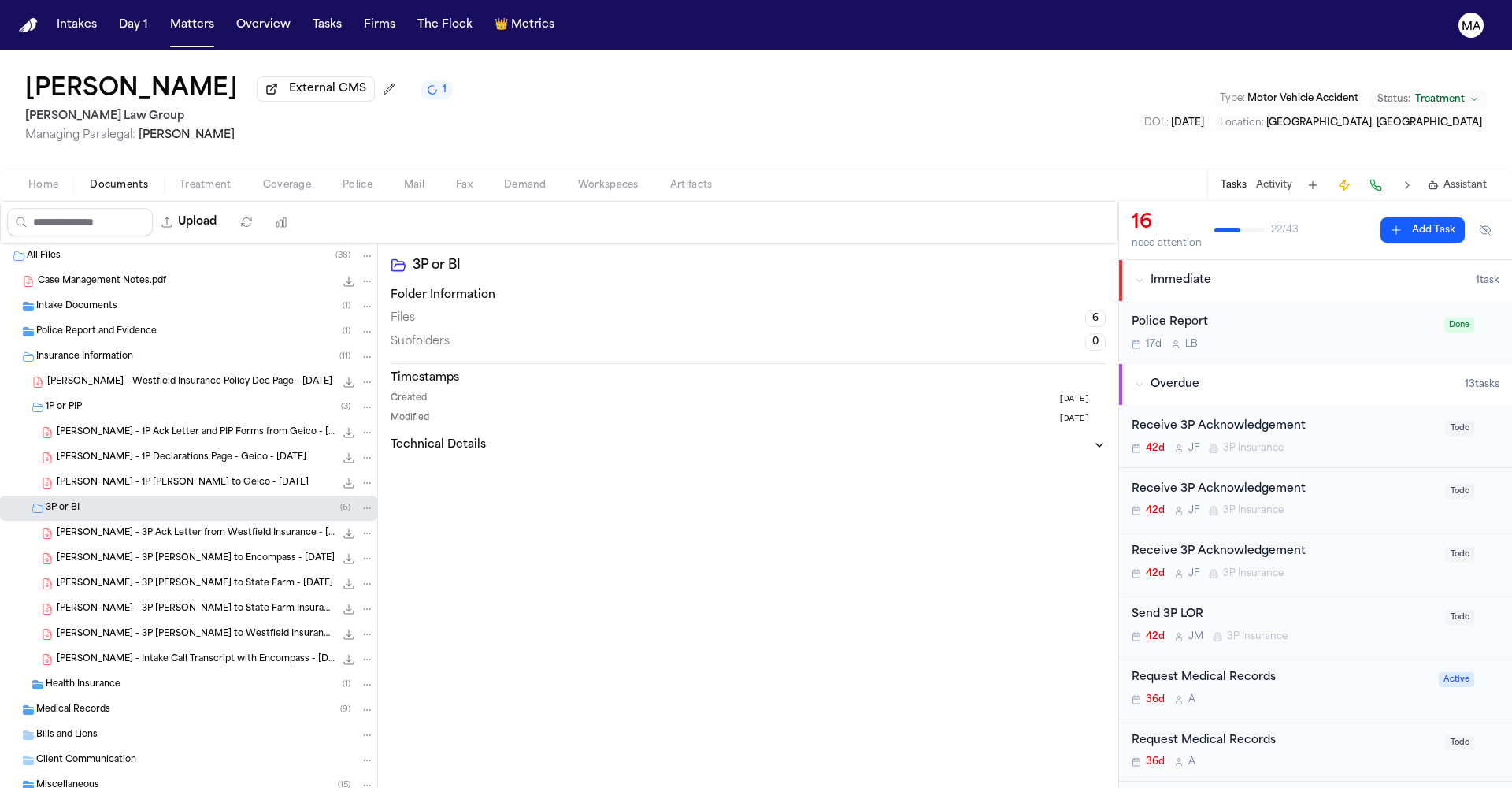
click at [122, 521] on div "S. Yang - 3P Ack Letter from Westfield Insurance - 8.5.25 135.6 KB • PDF" at bounding box center [189, 533] width 377 height 25
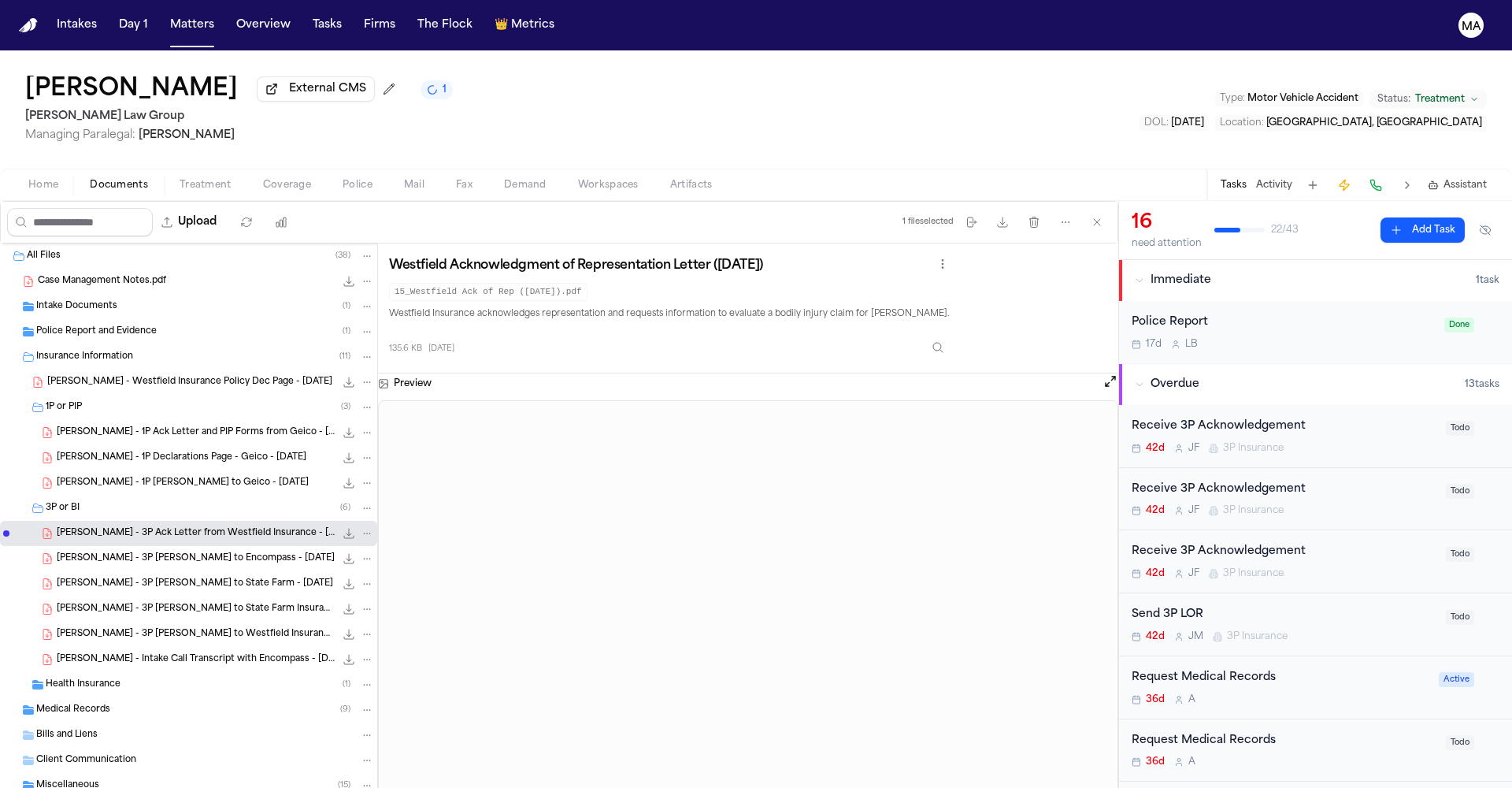
click at [102, 546] on div "S. Yang - 3P LOR to Encompass - 9.9.25 316.6 KB • PDF" at bounding box center [189, 559] width 377 height 25
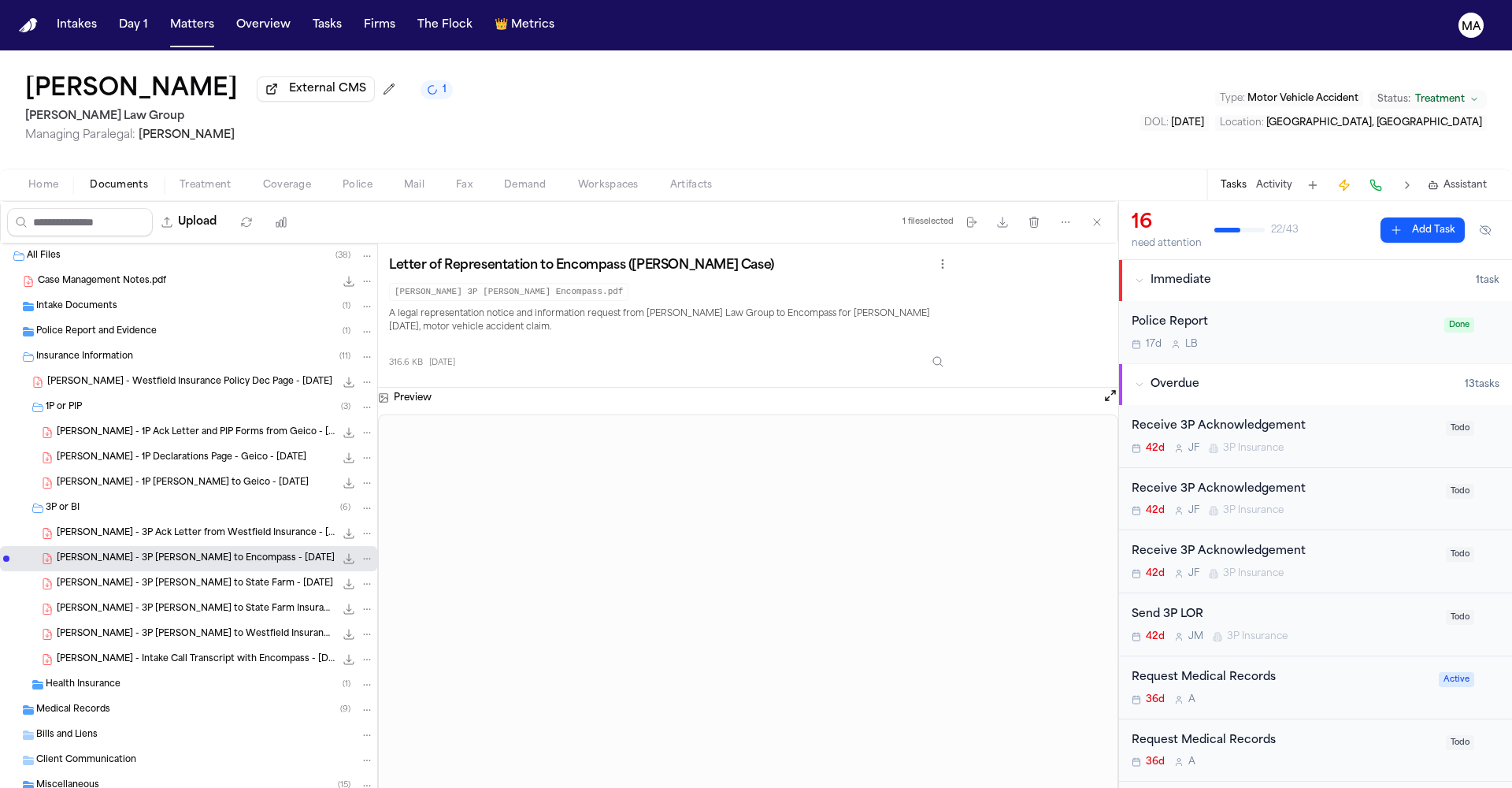
click at [104, 577] on span "S. Yang - 3P LOR to State Farm - 7.29.25" at bounding box center [195, 583] width 276 height 13
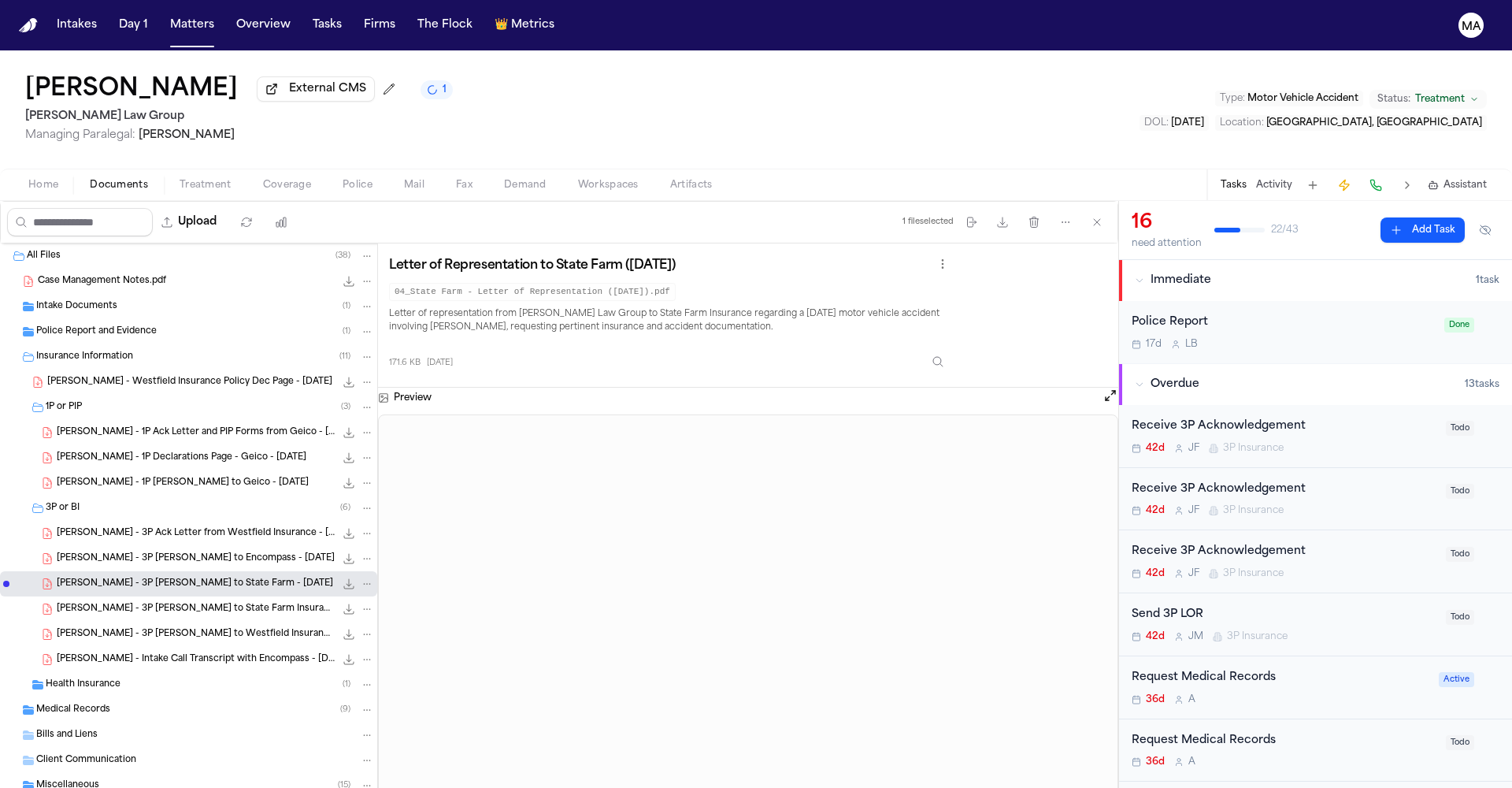
click at [109, 597] on div "S. Yang - 3P LOR to State Farm Insurance - 9.9.25 214.1 KB • PDF" at bounding box center [189, 609] width 377 height 25
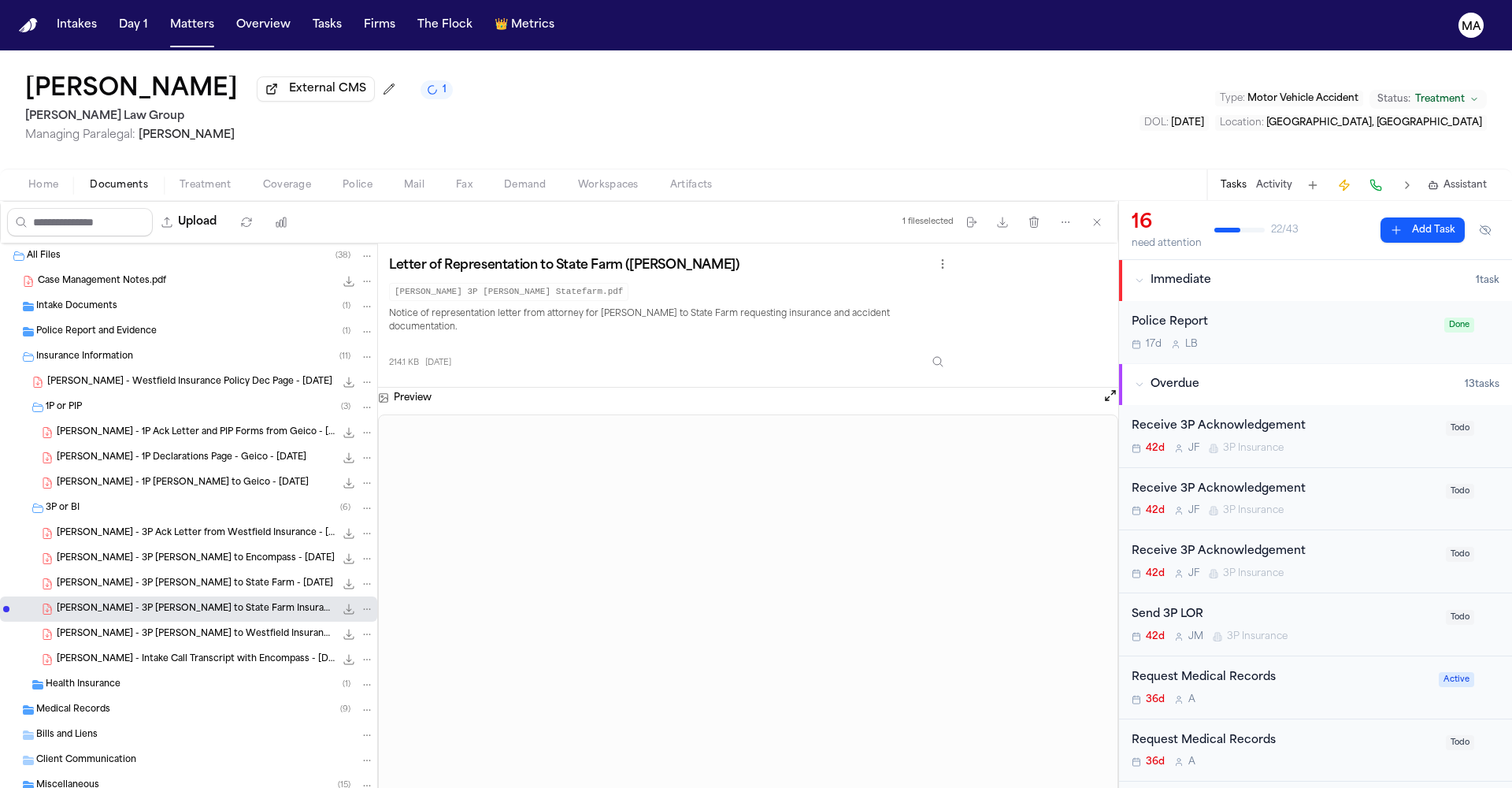
click at [117, 628] on span "S. Yang - 3P LOR to Westfield Insurance - 7.29.25" at bounding box center [196, 634] width 278 height 13
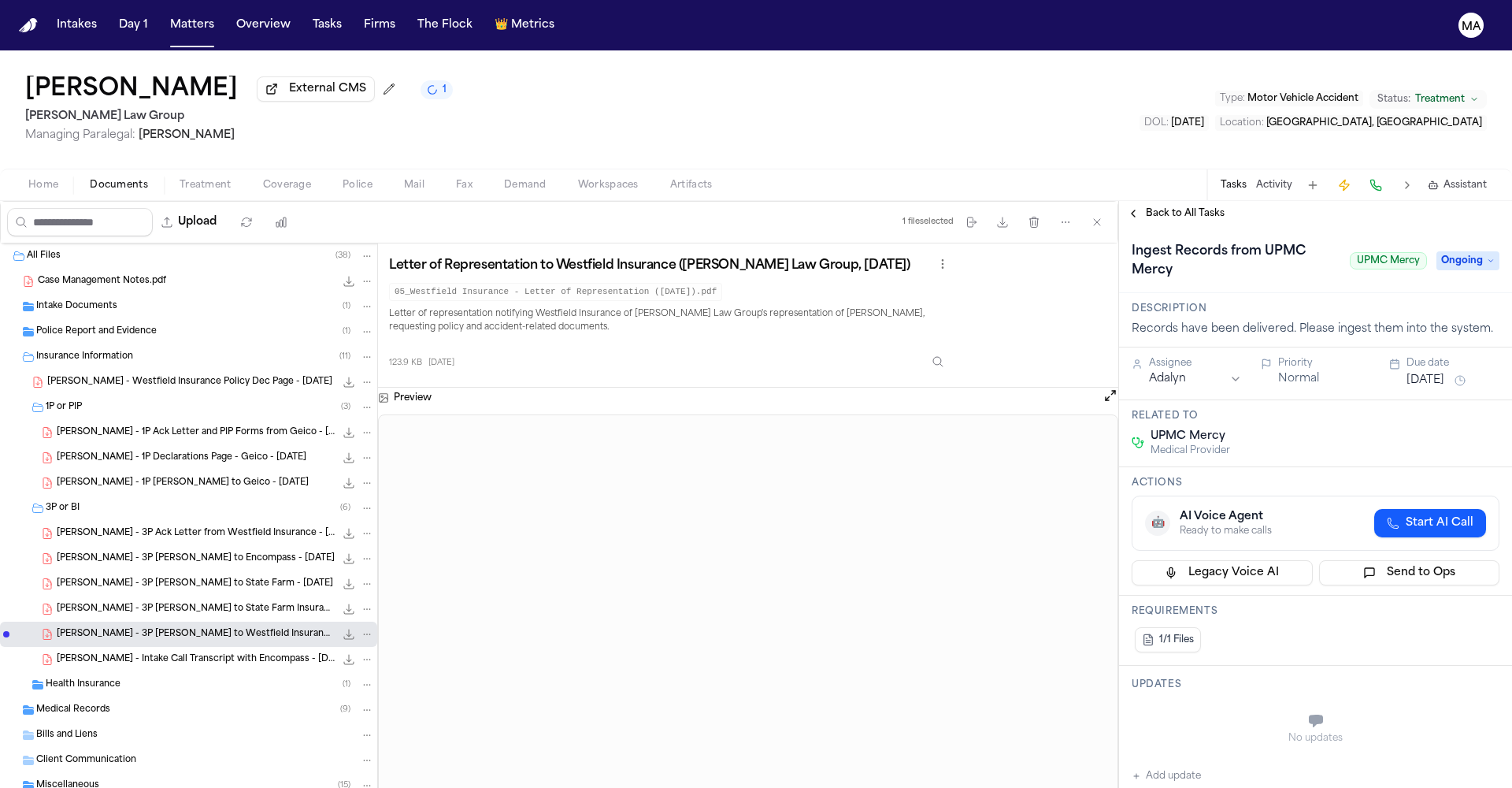
click at [1444, 251] on span "Ongoing" at bounding box center [1468, 260] width 63 height 19
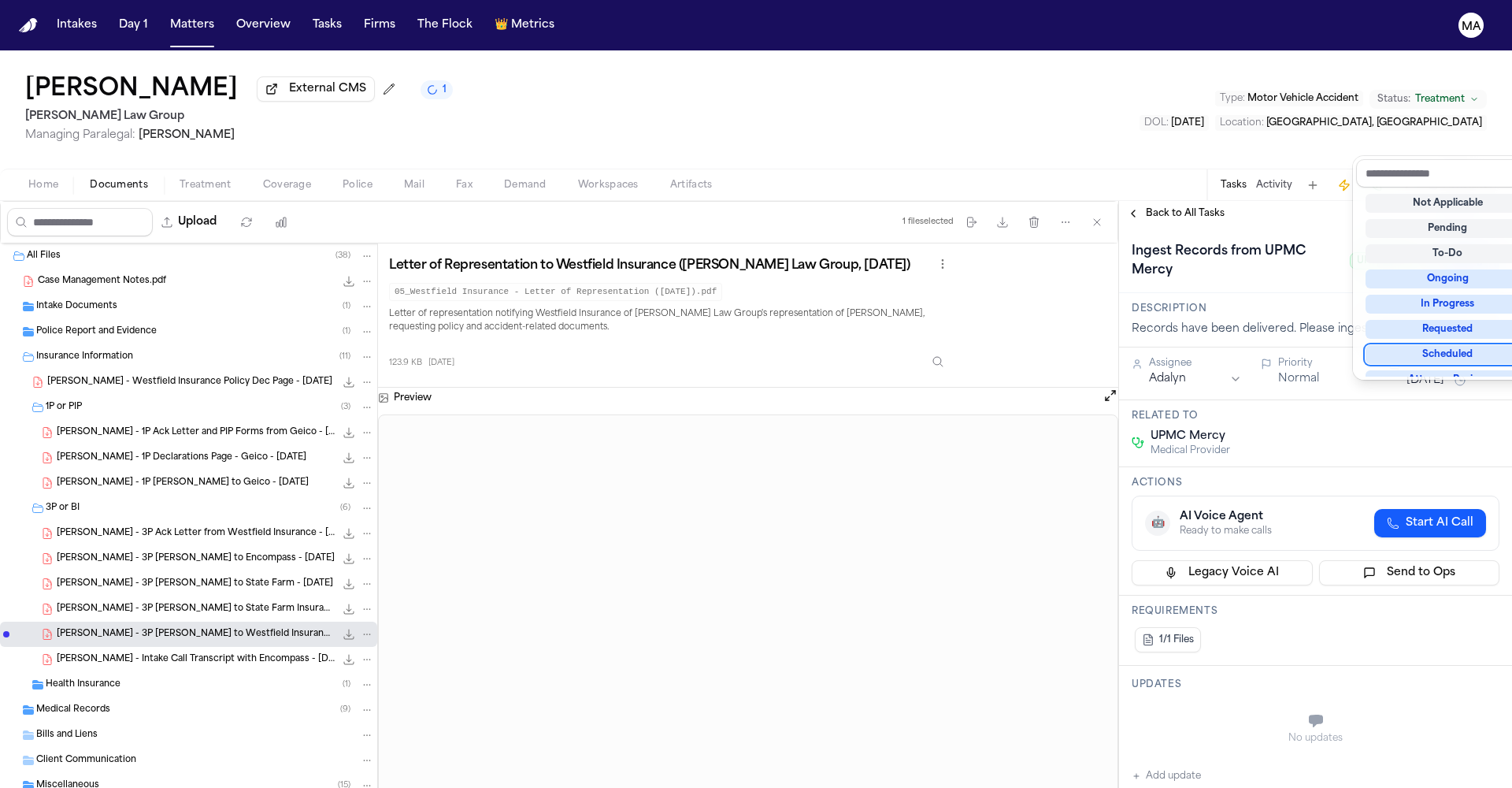
scroll to position [99, 0]
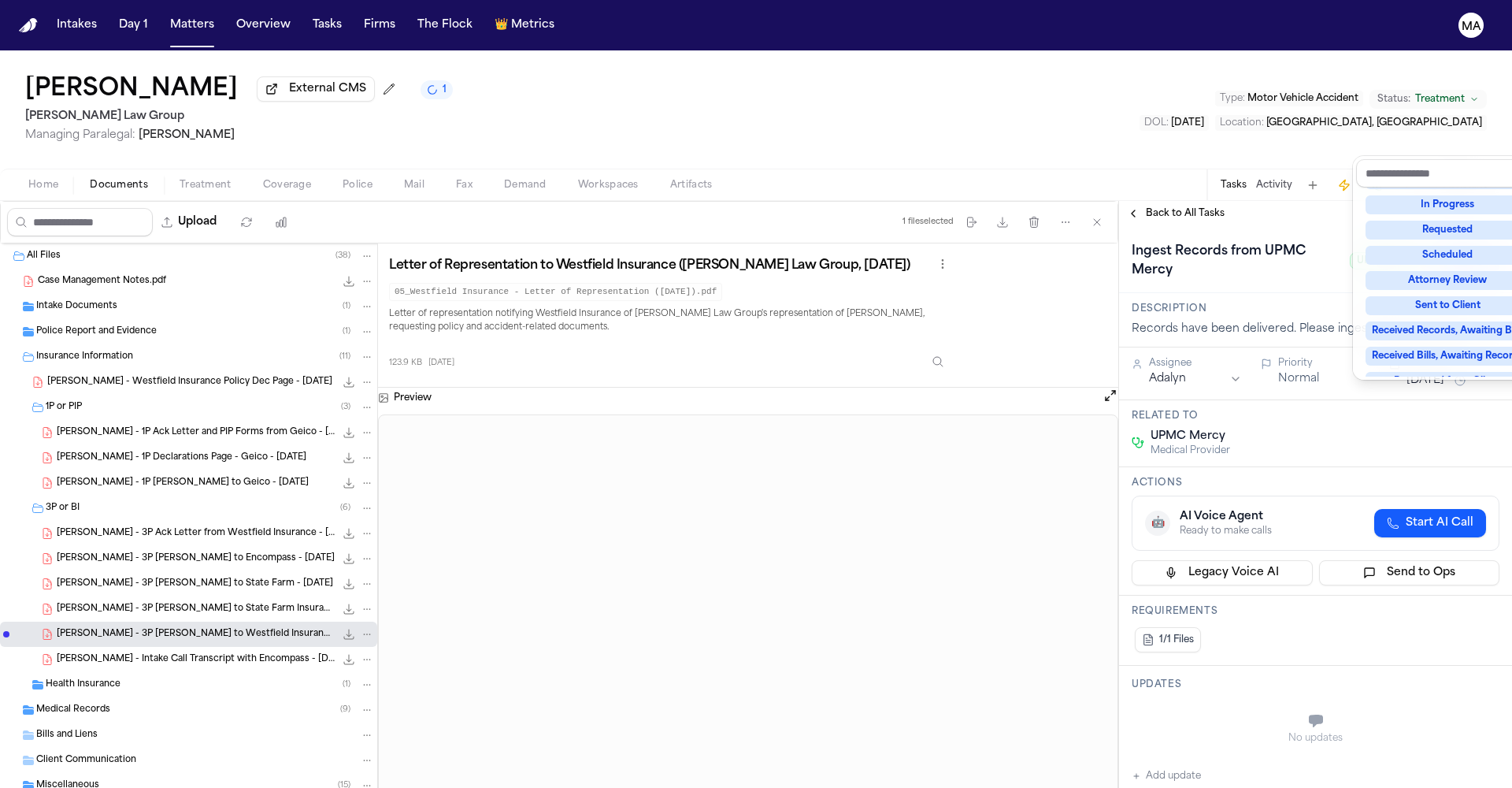
click at [1445, 447] on div "Complete" at bounding box center [1448, 456] width 165 height 19
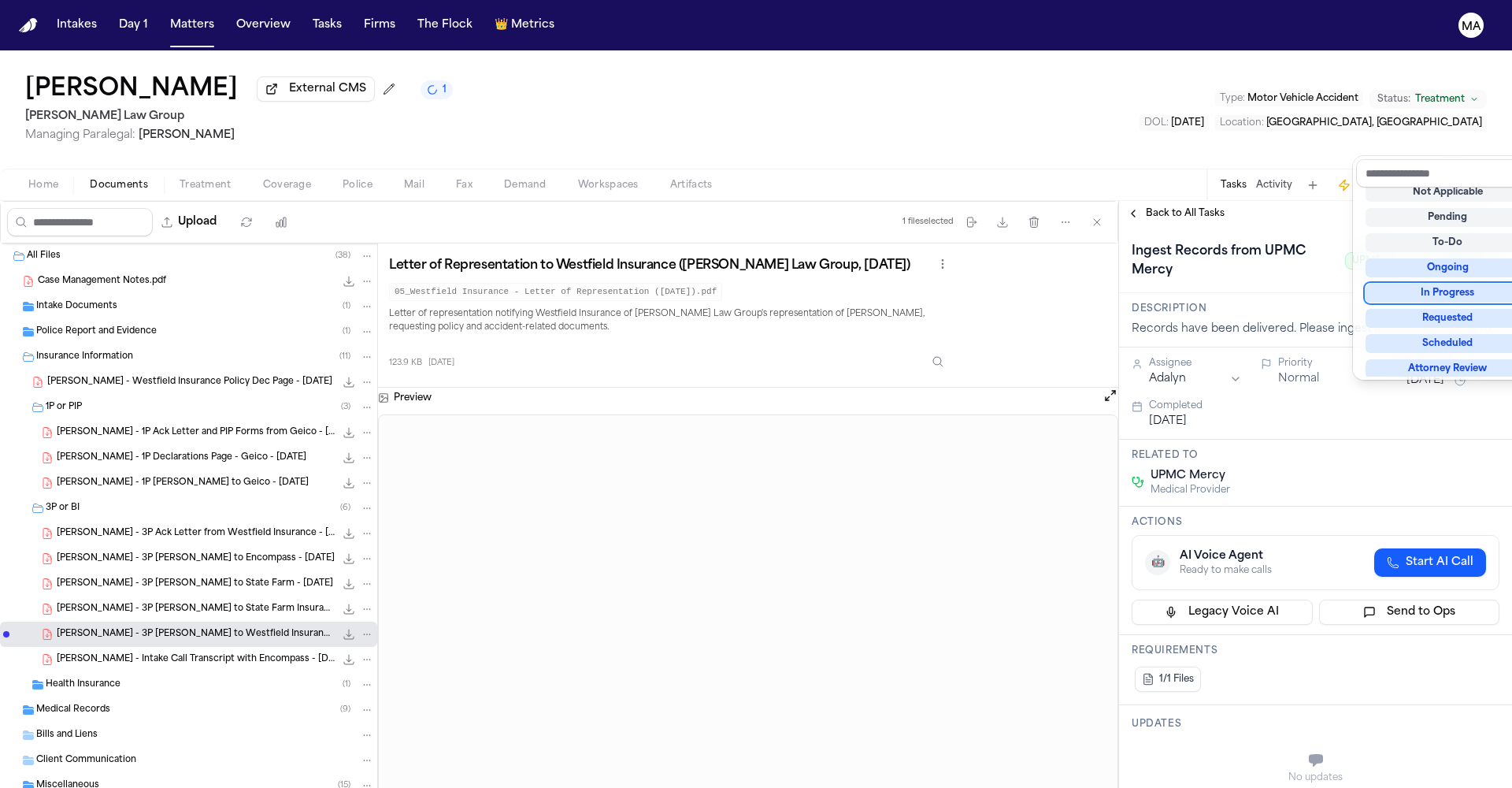
click at [1258, 107] on div "Shawn Yang External CMS 1 Romanow Law Group Managing Paralegal: Thea Feeney Typ…" at bounding box center [756, 419] width 1512 height 738
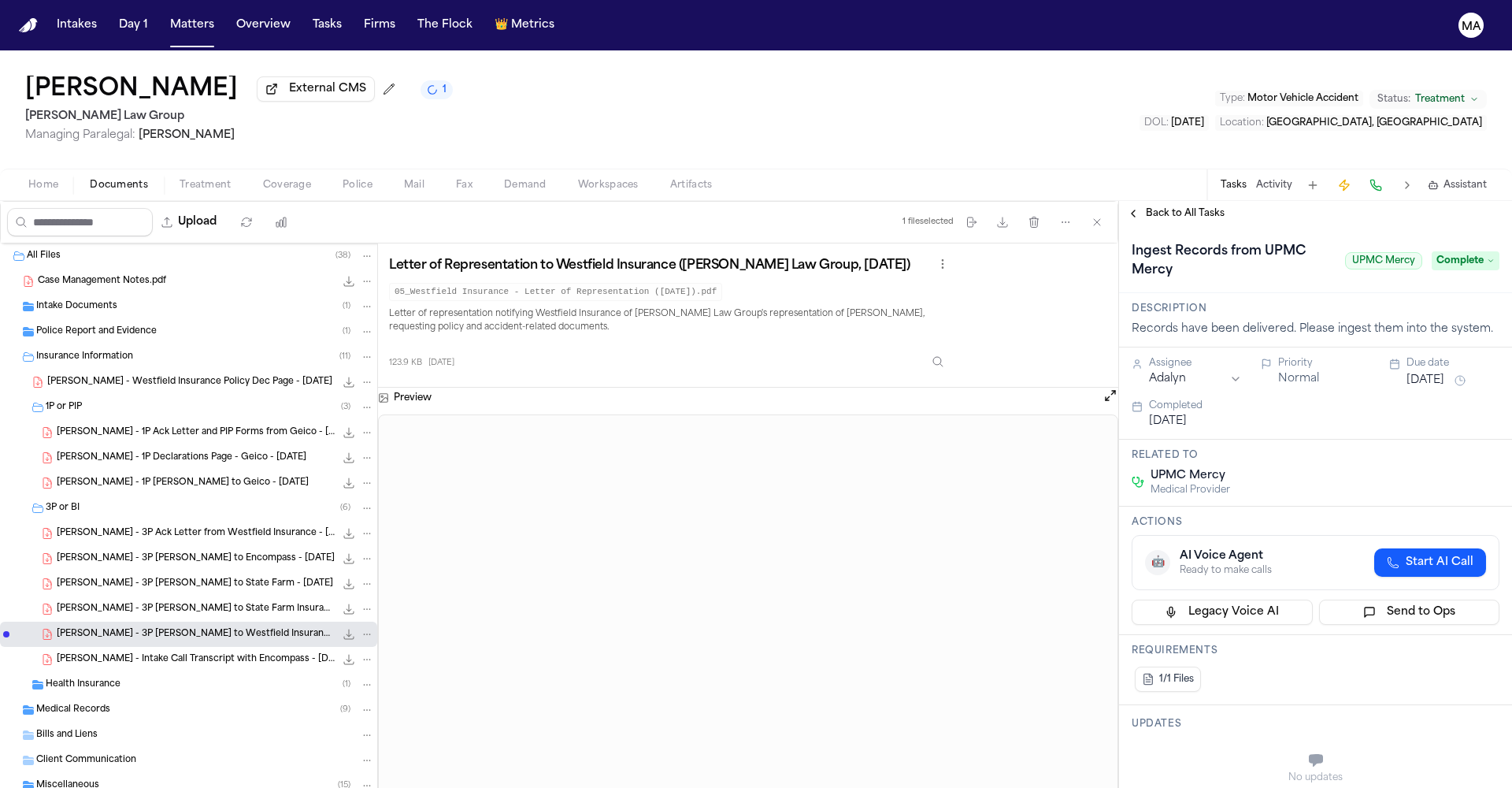
click at [1173, 207] on span "Back to All Tasks" at bounding box center [1185, 213] width 79 height 12
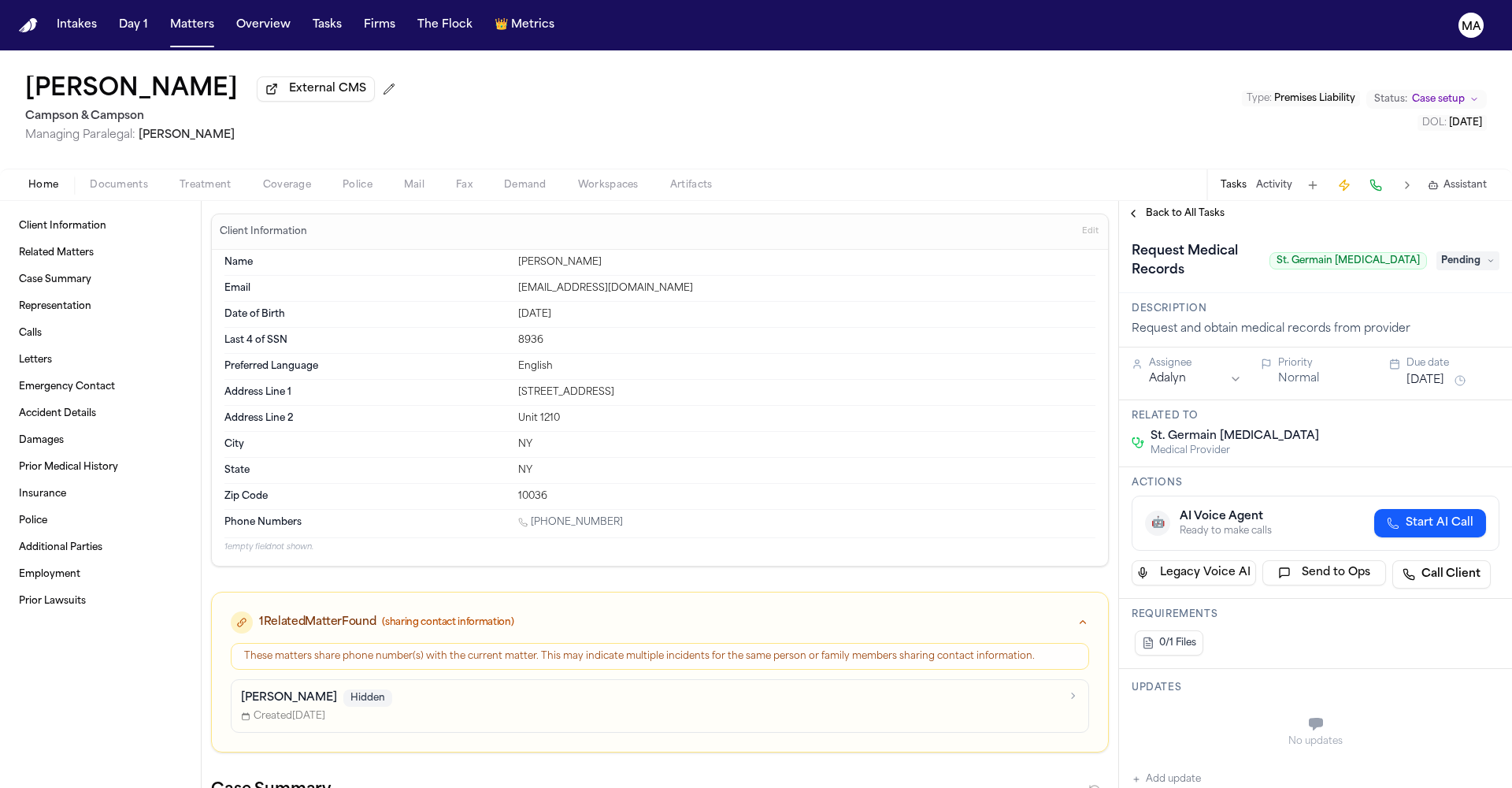
click at [1169, 201] on div "Back to All Tasks" at bounding box center [1315, 213] width 393 height 25
click at [1169, 207] on span "Back to All Tasks" at bounding box center [1185, 213] width 79 height 12
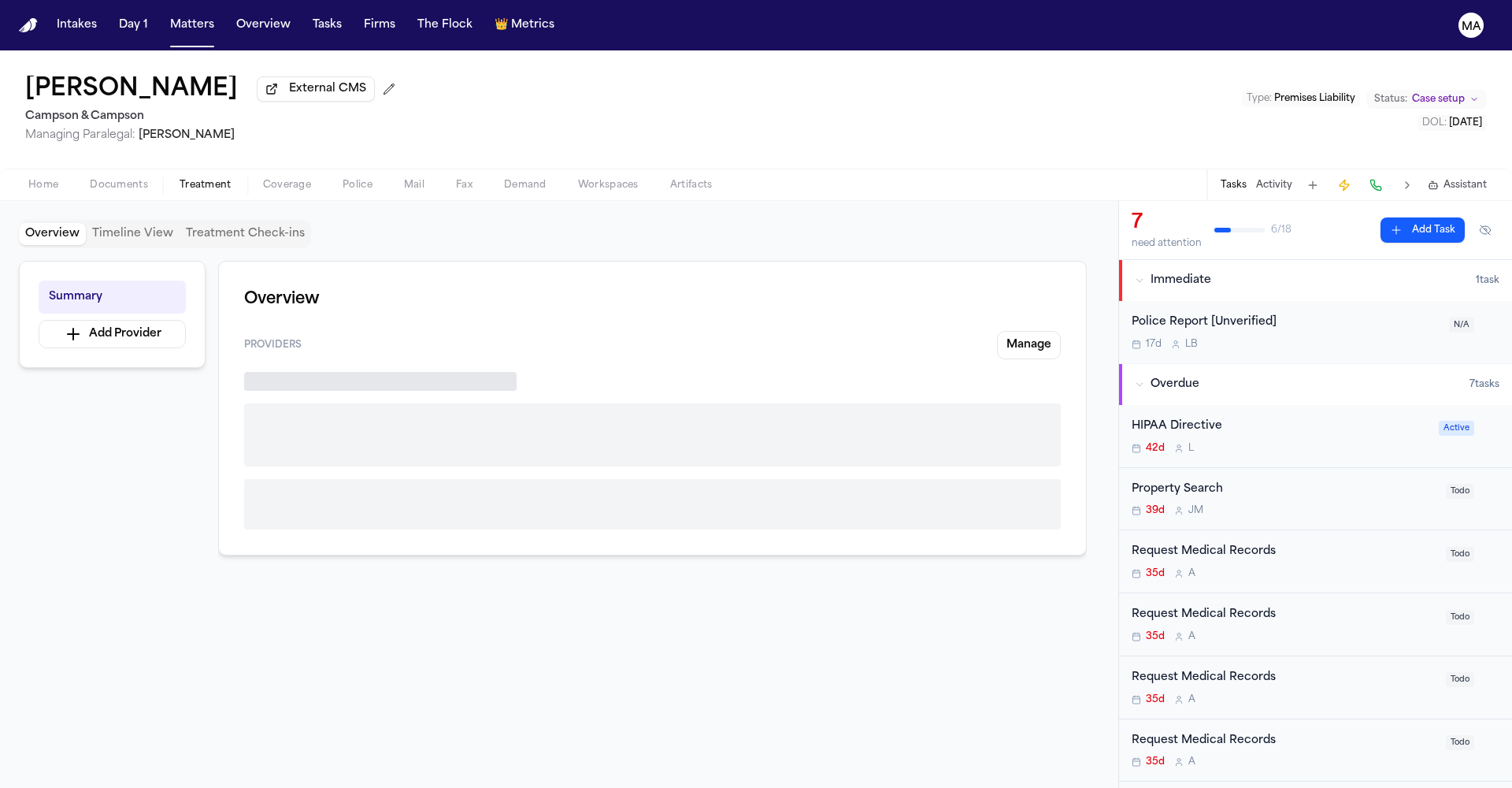
click at [180, 179] on span "Treatment" at bounding box center [205, 185] width 52 height 12
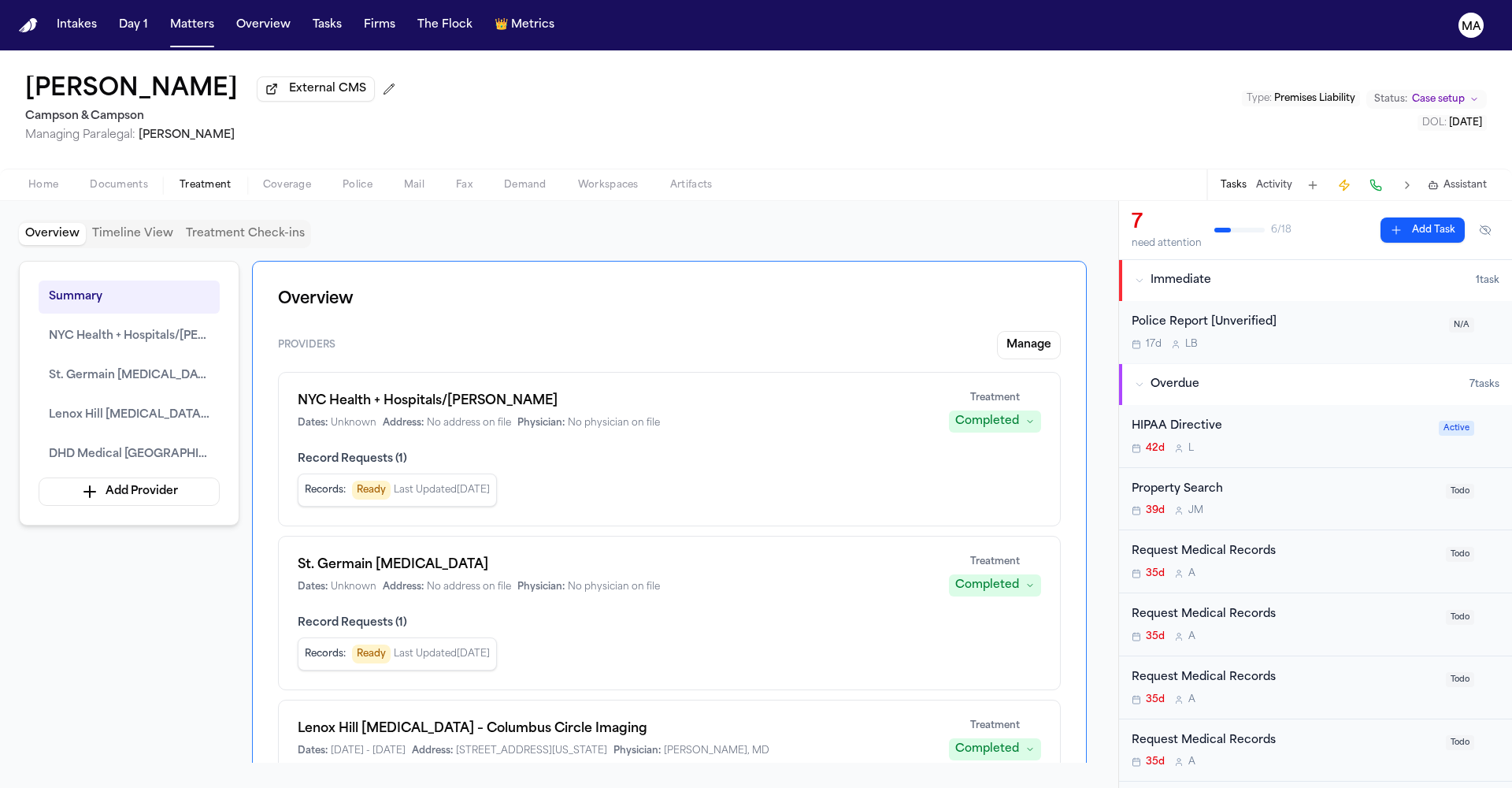
click at [1198, 543] on div "Request Medical Records" at bounding box center [1284, 552] width 305 height 18
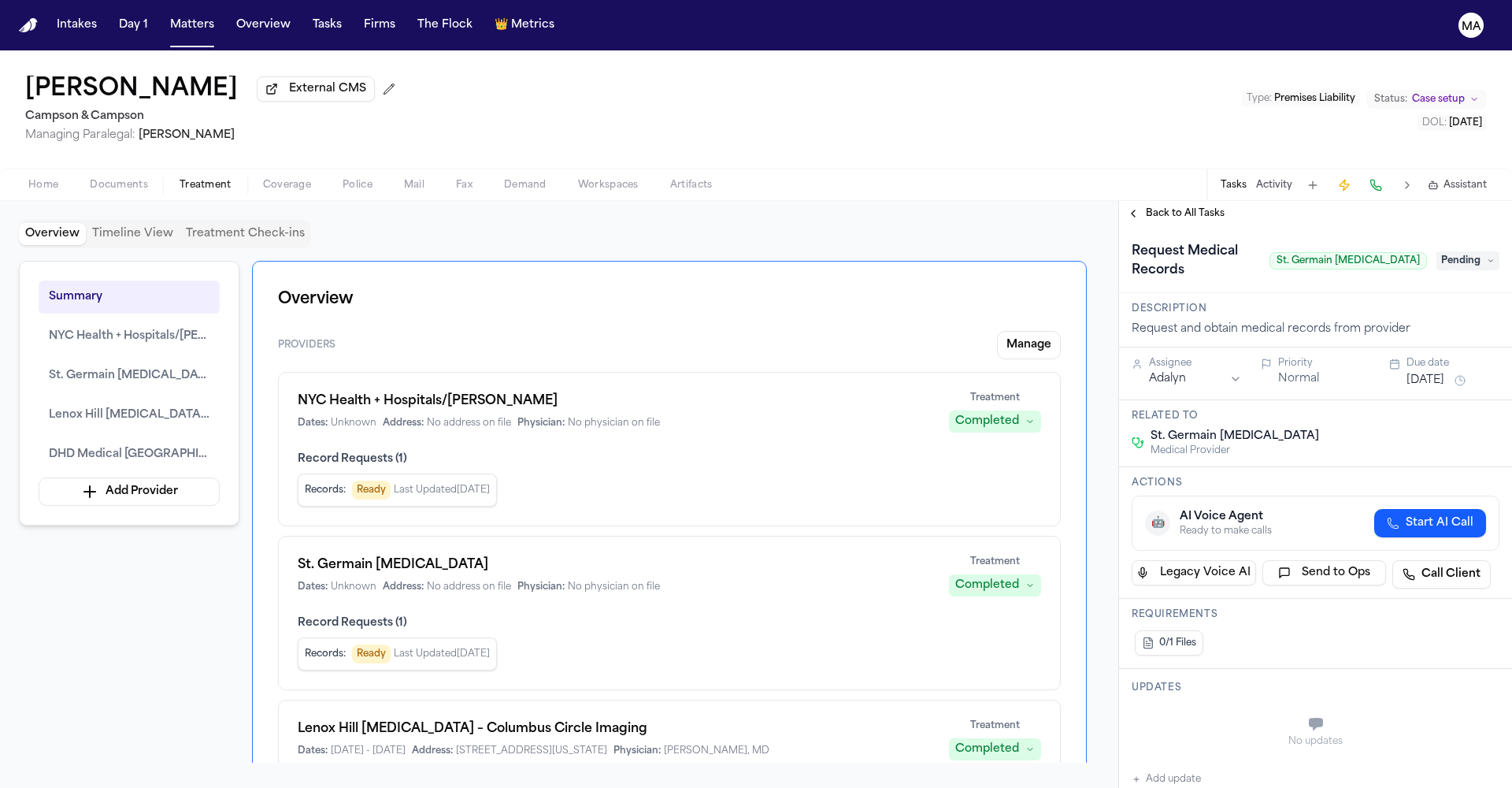
click at [1157, 207] on span "Back to All Tasks" at bounding box center [1185, 213] width 79 height 12
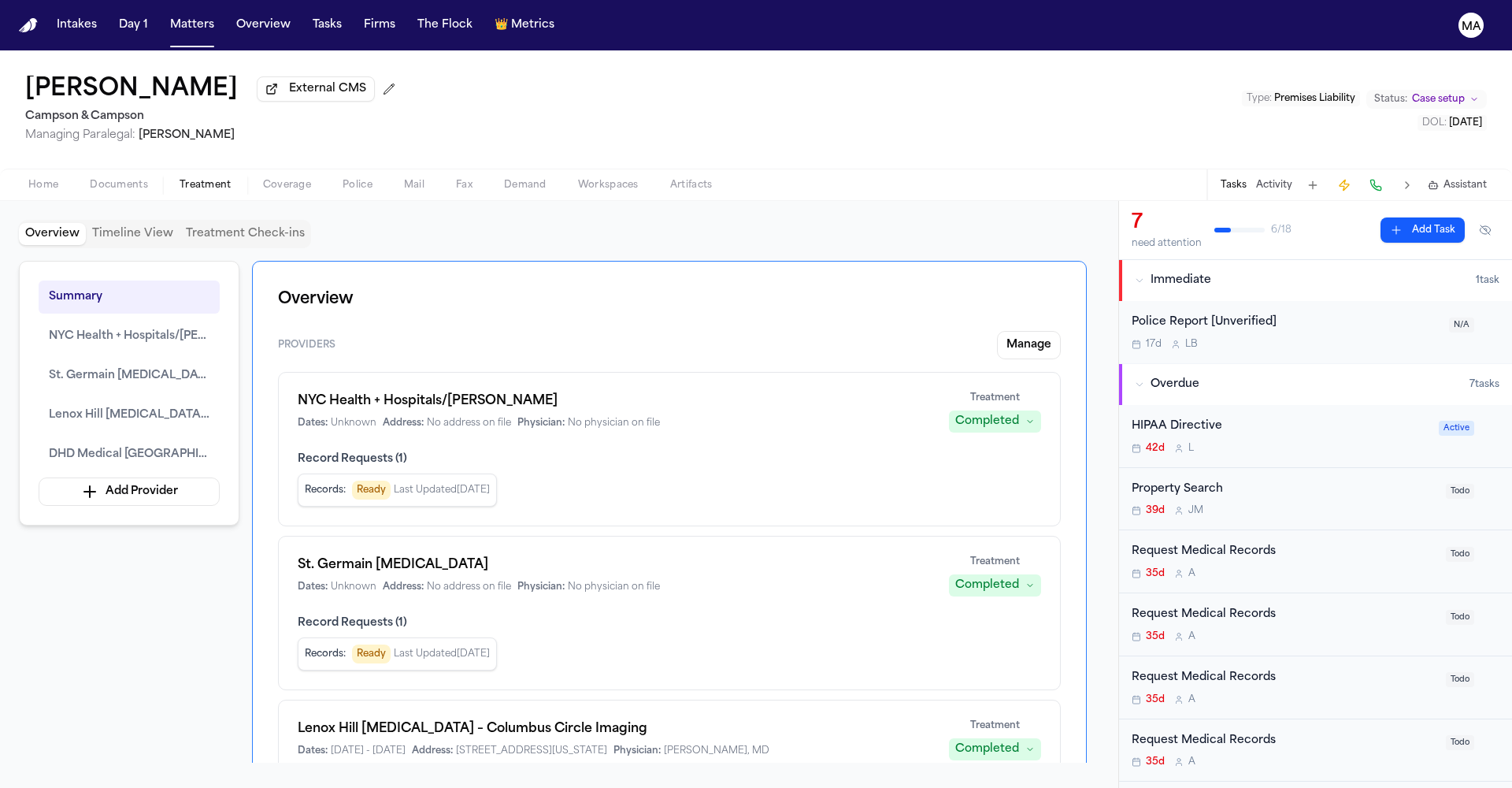
click at [1178, 606] on div "Request Medical Records" at bounding box center [1284, 614] width 305 height 18
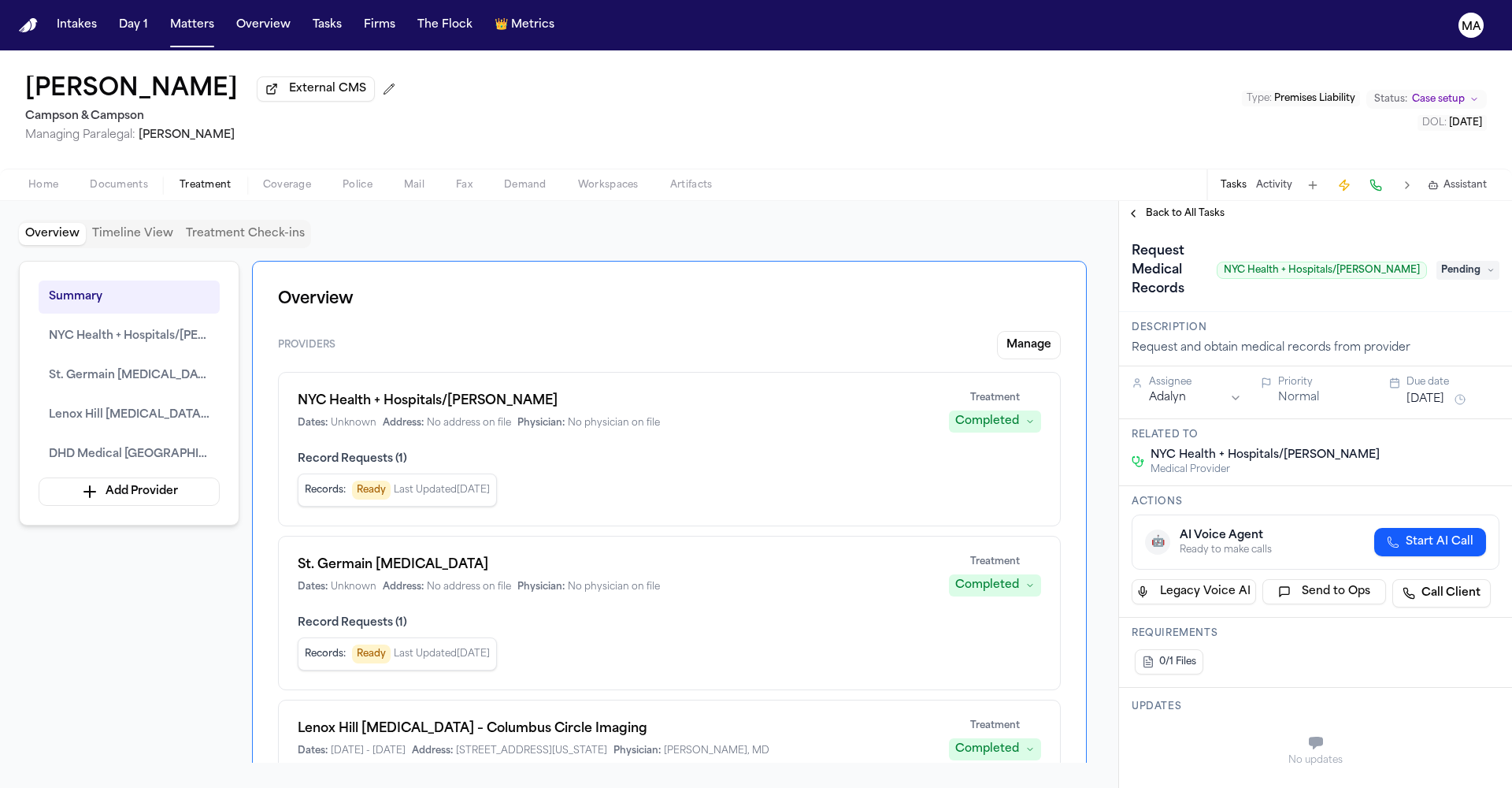
click at [1158, 207] on span "Back to All Tasks" at bounding box center [1185, 213] width 79 height 12
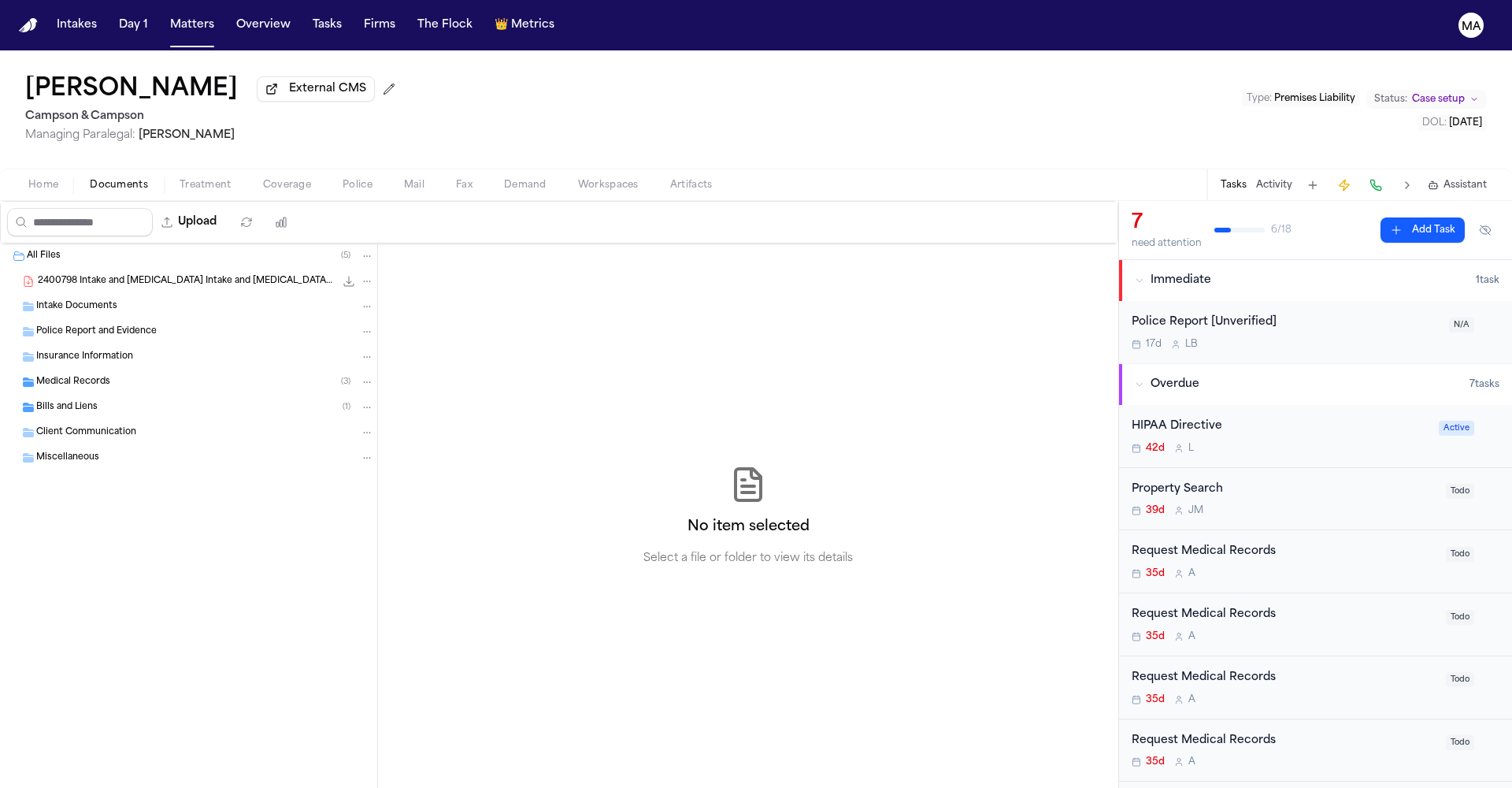
click at [89, 179] on span "Documents" at bounding box center [119, 185] width 58 height 12
click at [115, 369] on div "Medical Records ( 3 )" at bounding box center [189, 382] width 377 height 25
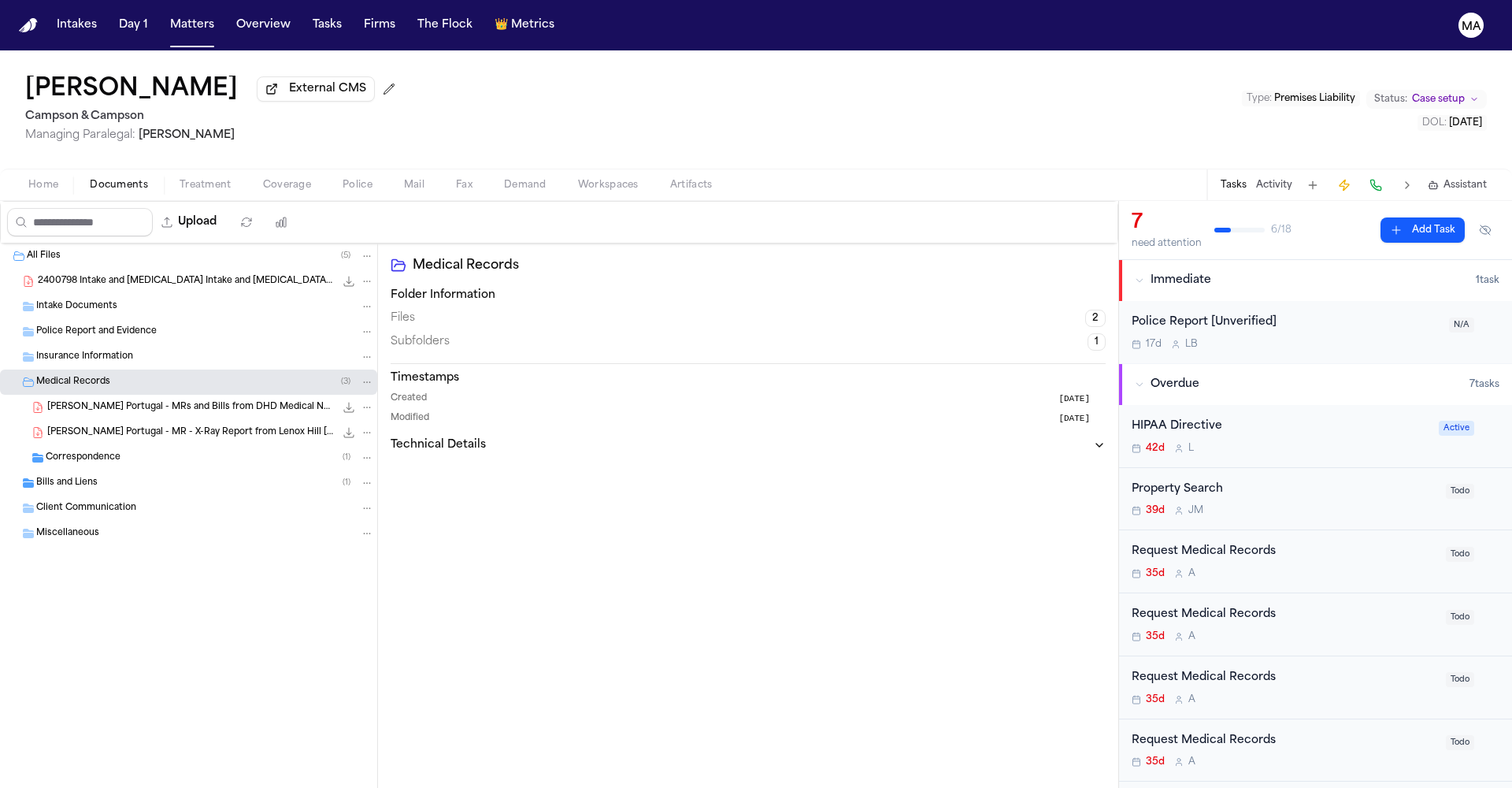
click at [125, 401] on span "J. Portugal - MRs and Bills from DHD Medical NYC and Lenox Hill Radiology - 2.2…" at bounding box center [190, 407] width 288 height 13
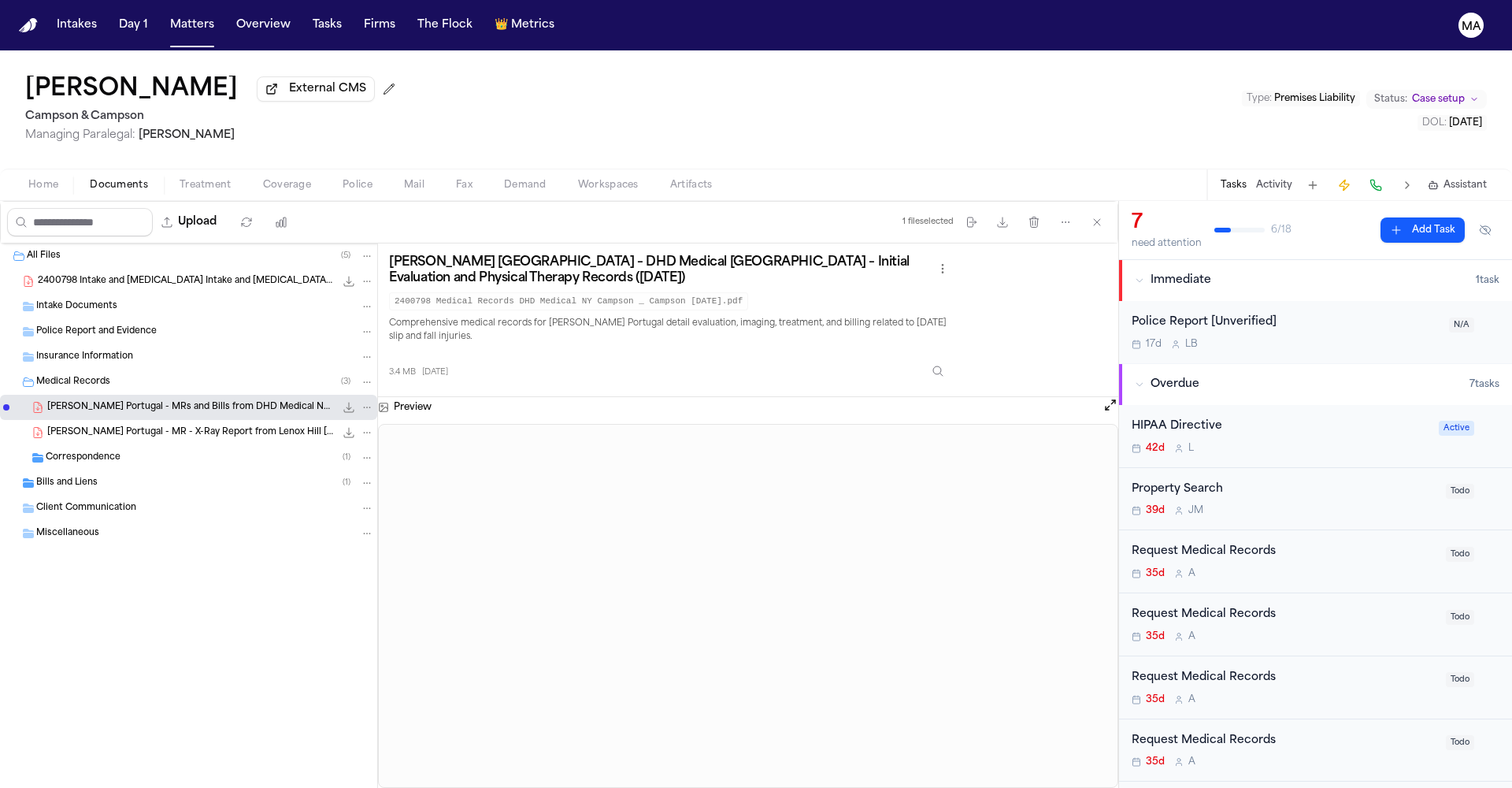
click at [1182, 543] on div "Request Medical Records" at bounding box center [1284, 552] width 305 height 18
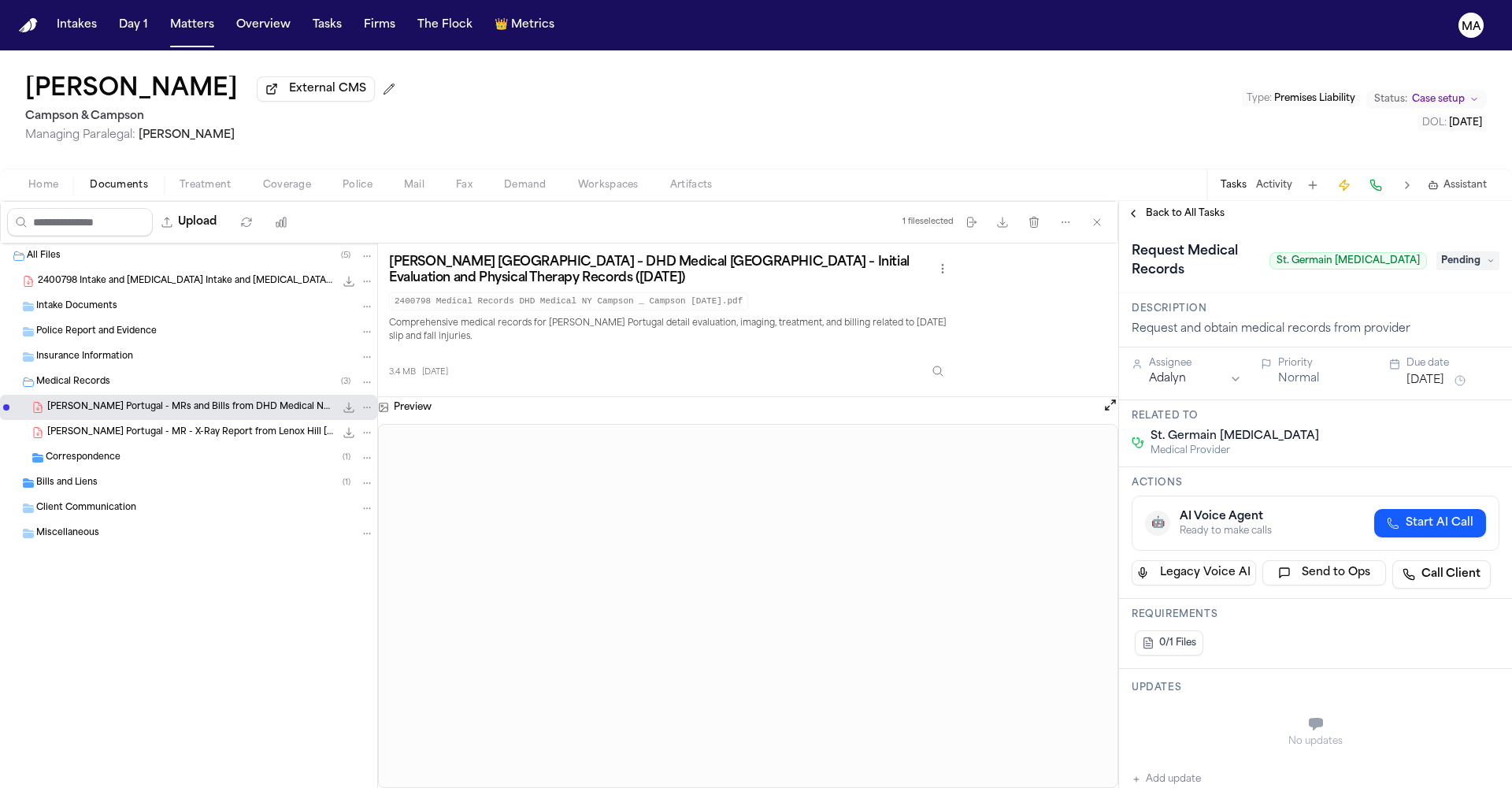
click at [1154, 207] on span "Back to All Tasks" at bounding box center [1185, 213] width 79 height 12
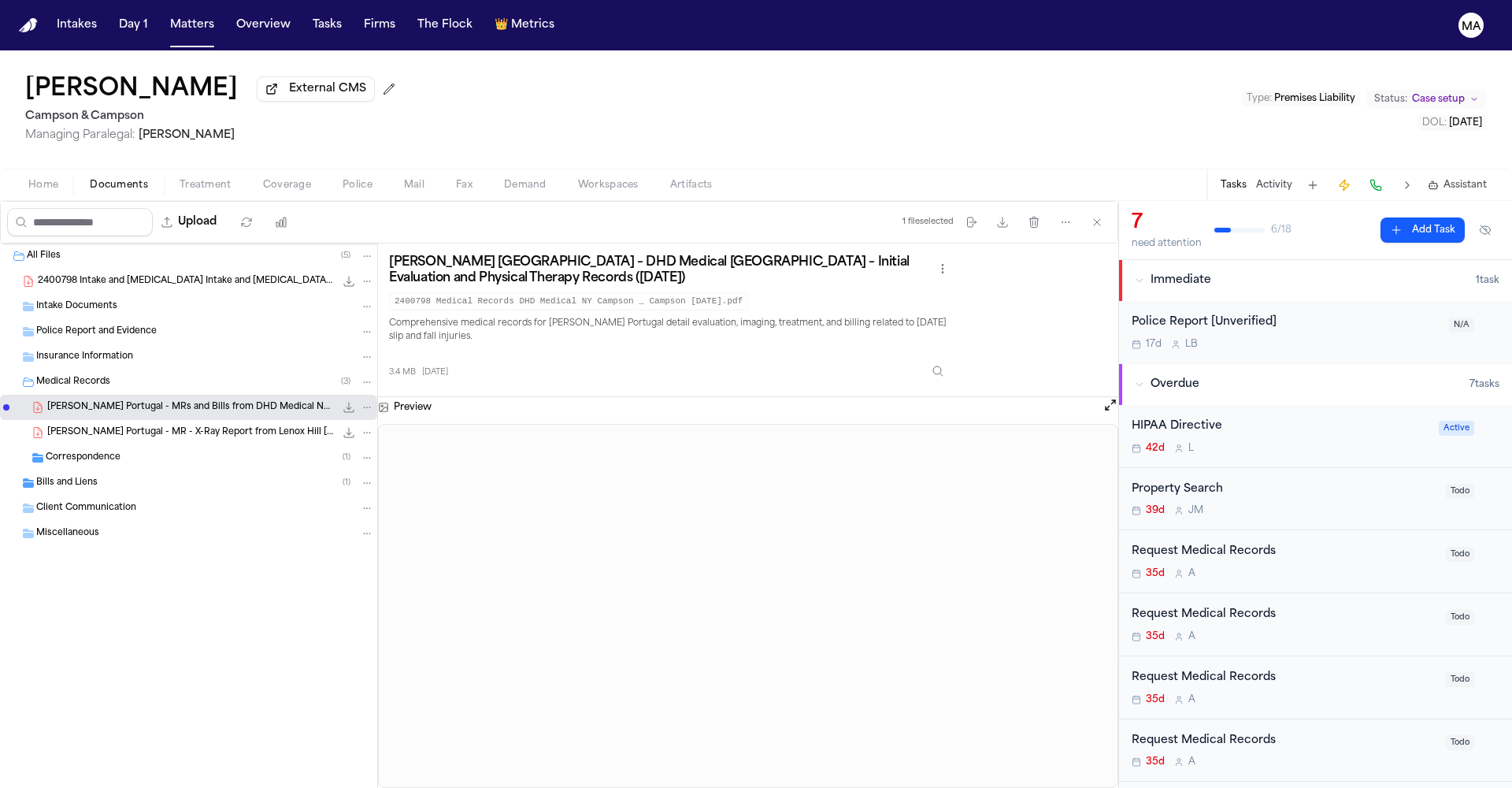
click at [1182, 606] on div "Request Medical Records 35d A" at bounding box center [1284, 624] width 305 height 37
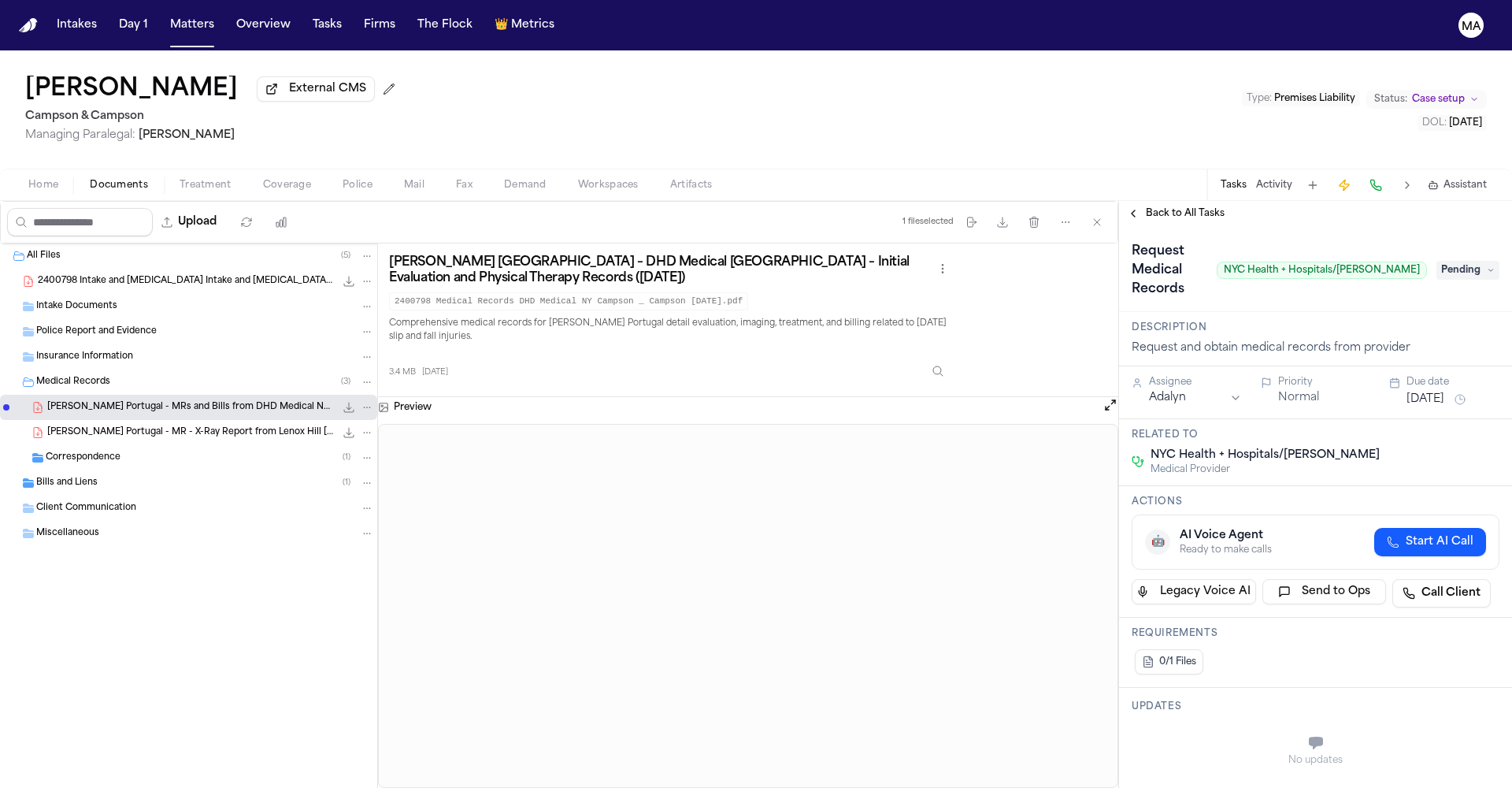
click at [1159, 207] on span "Back to All Tasks" at bounding box center [1185, 213] width 79 height 12
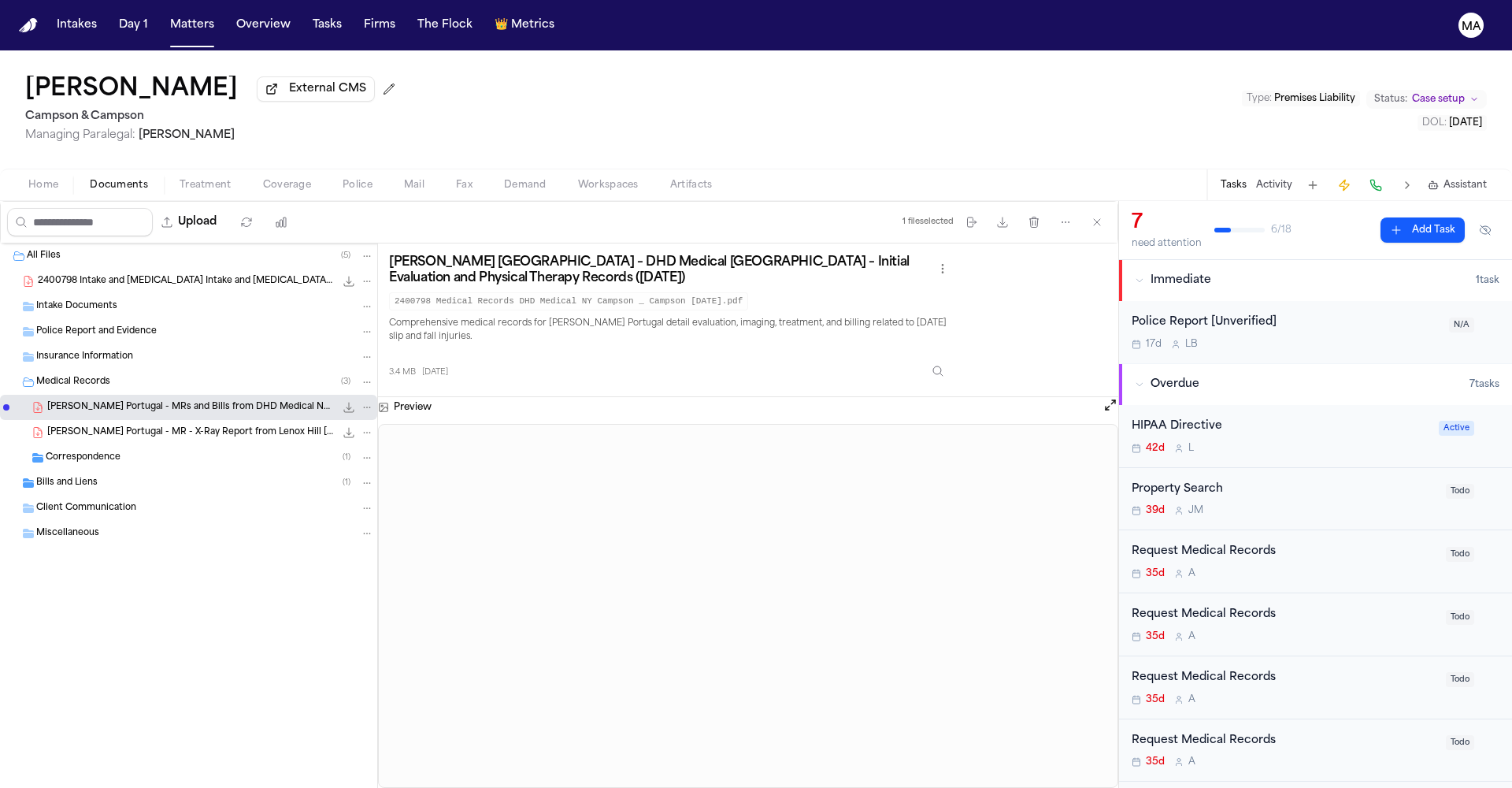
click at [1162, 668] on div "Request Medical Records" at bounding box center [1284, 677] width 305 height 18
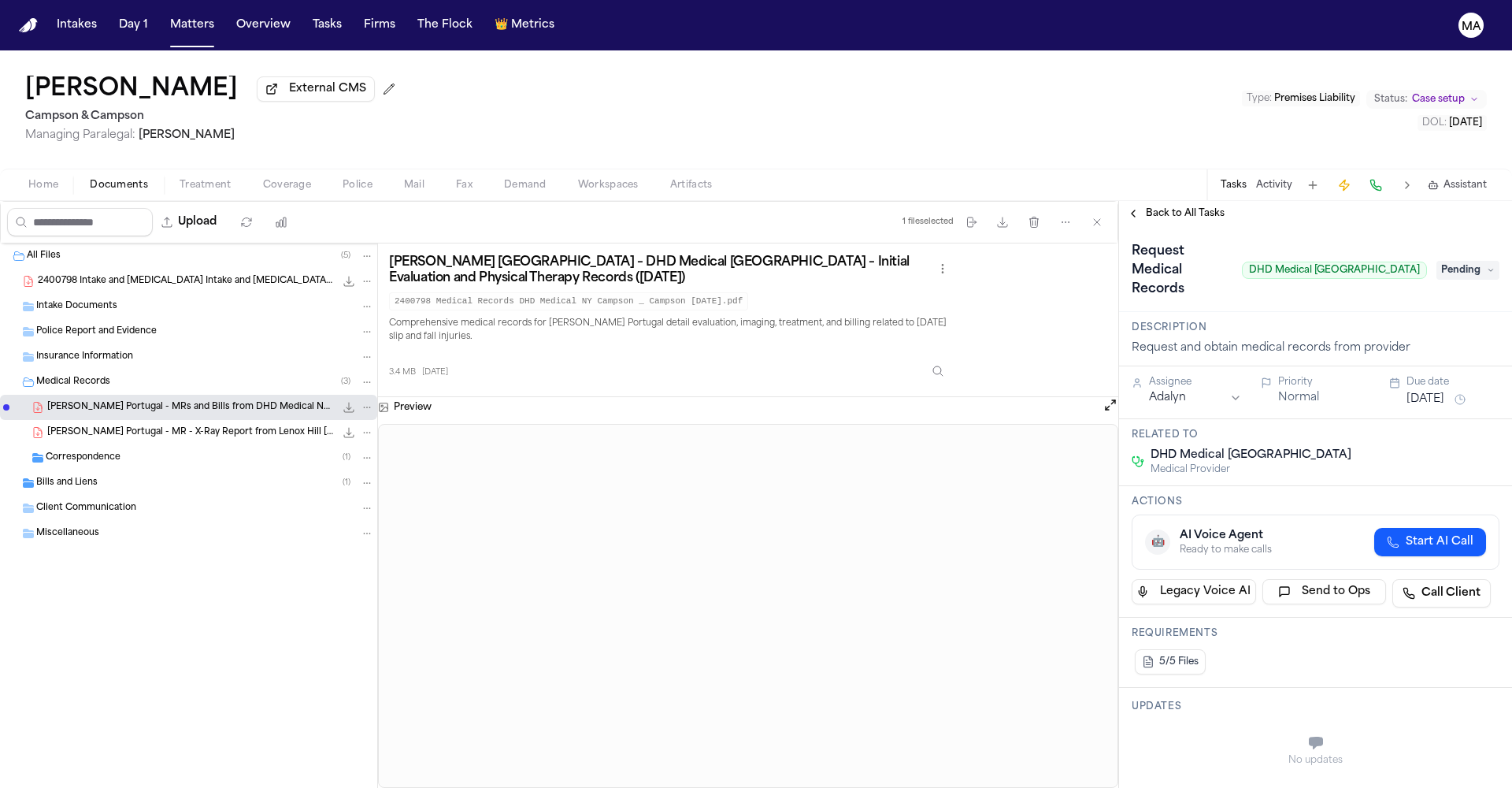
click at [1450, 261] on span "Pending" at bounding box center [1468, 270] width 63 height 19
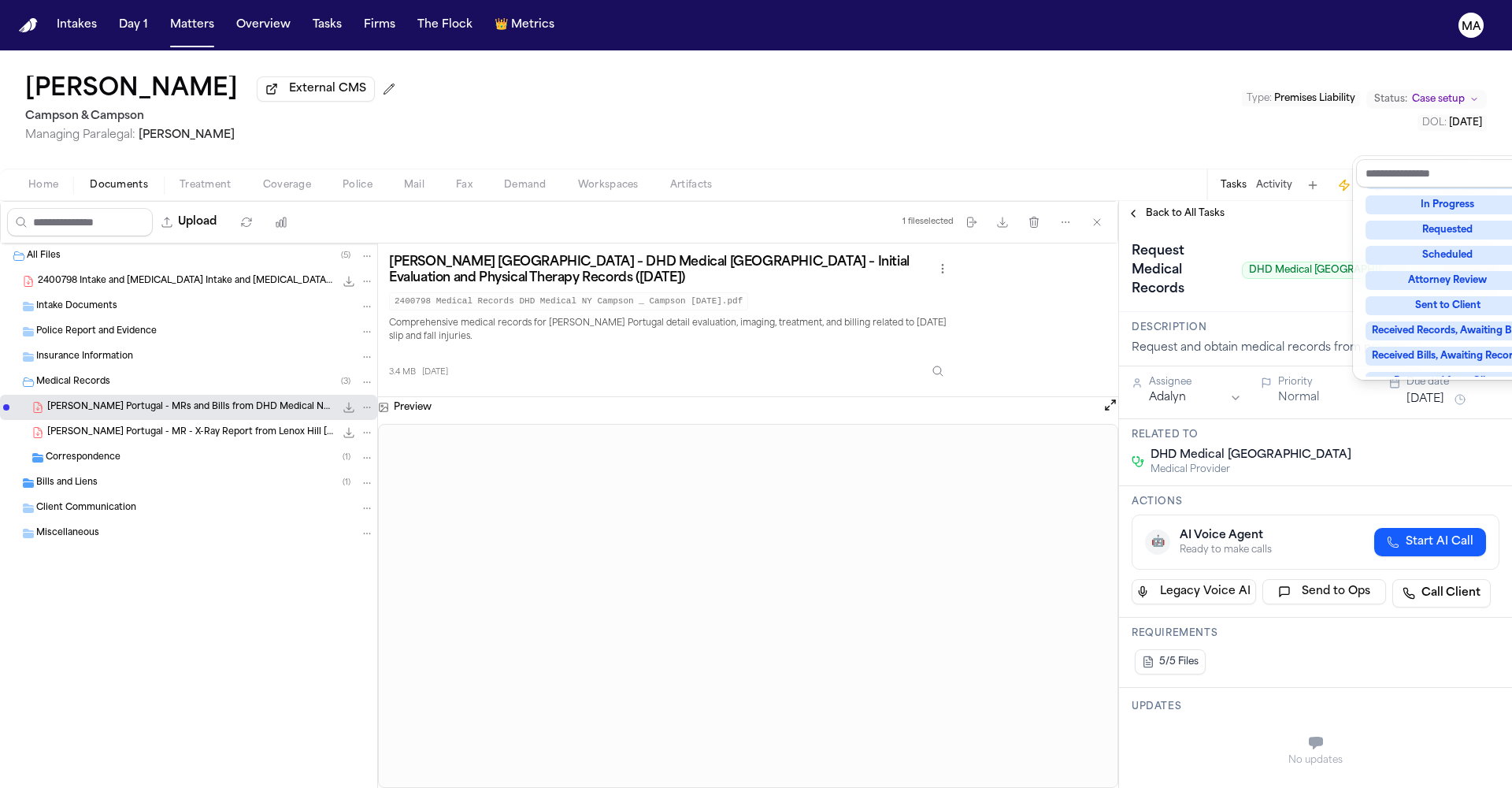
click at [1439, 447] on div "Complete" at bounding box center [1448, 456] width 165 height 19
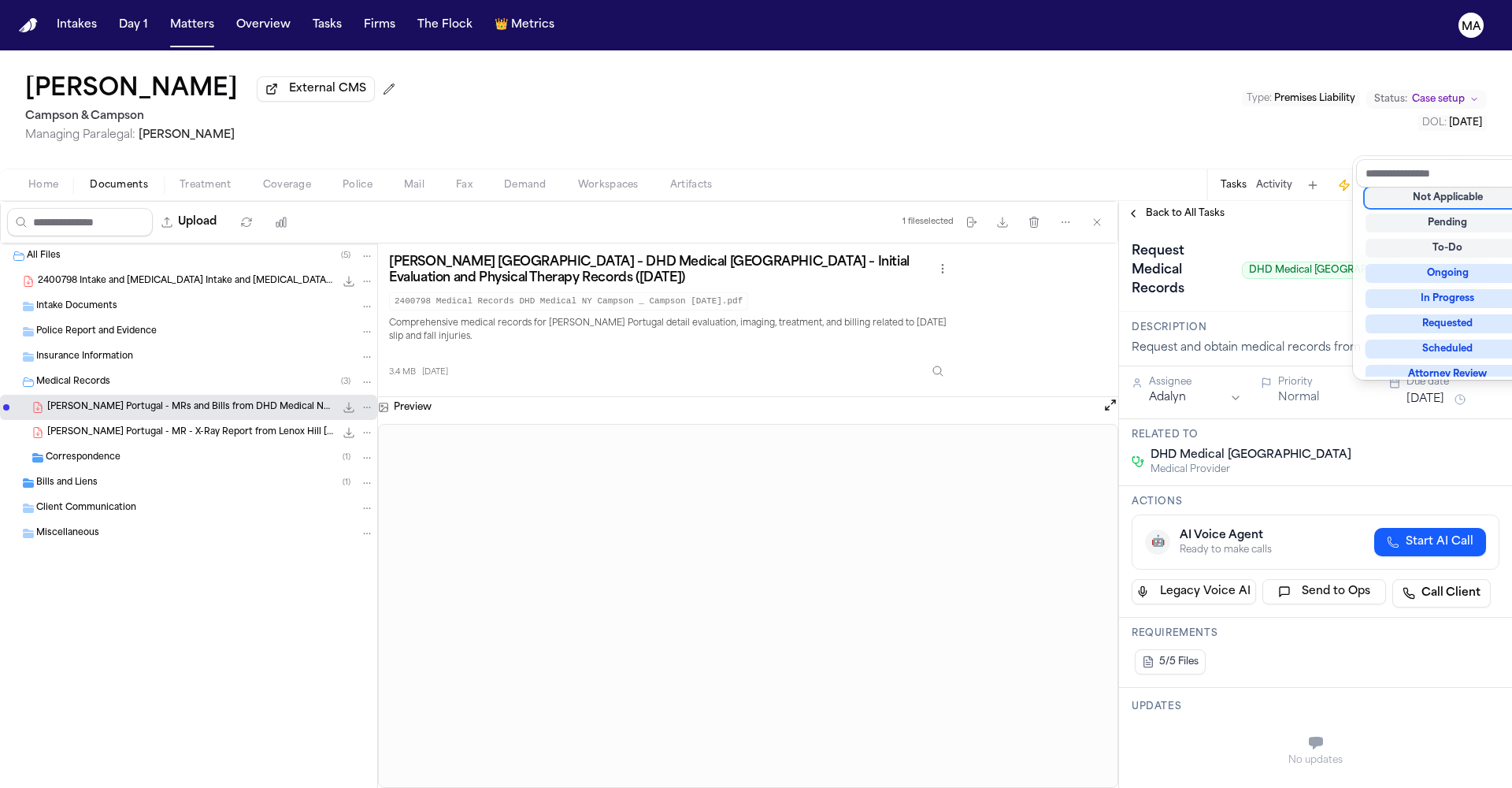
scroll to position [4, 0]
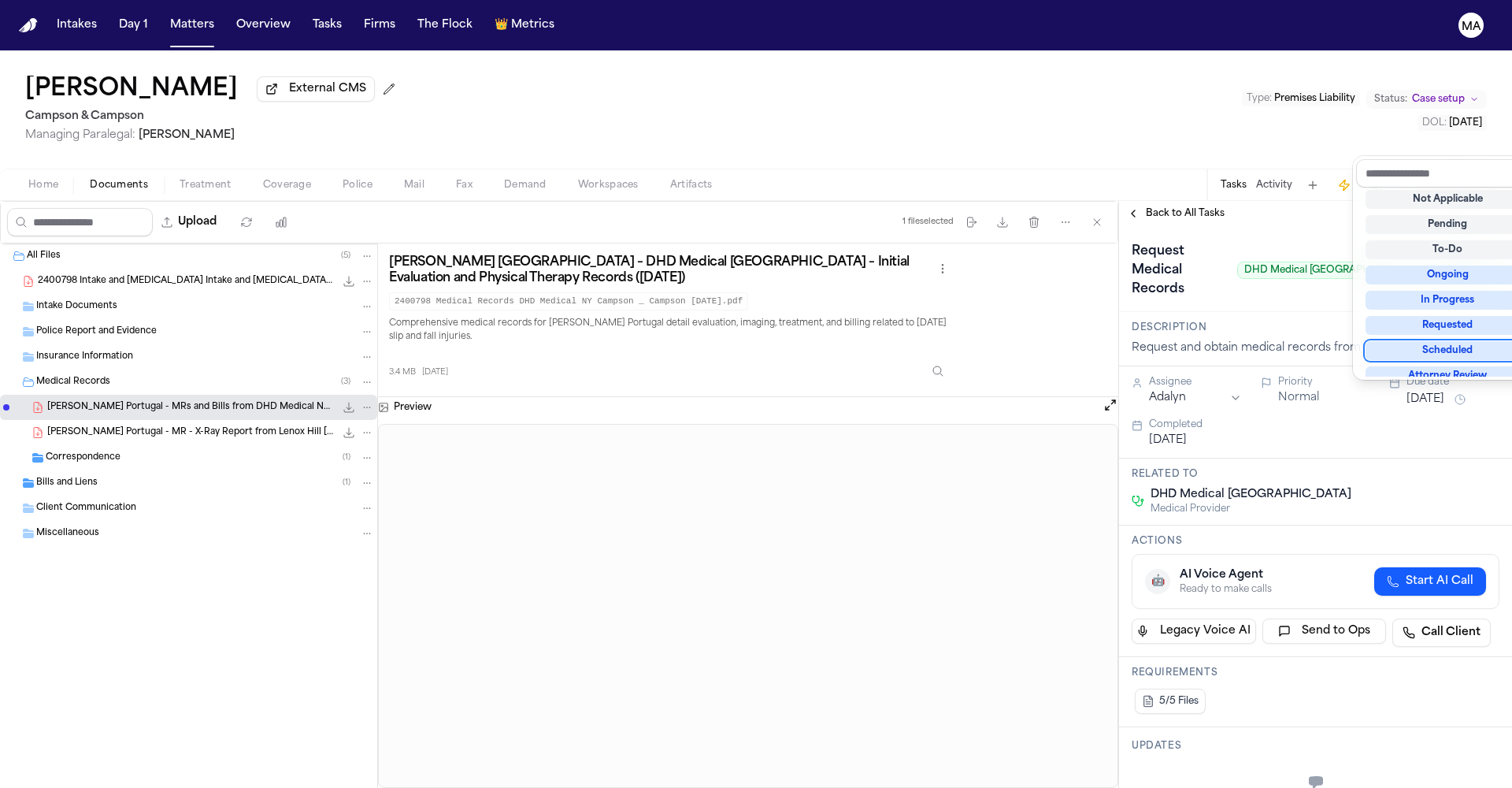
click at [1250, 104] on div "Jacqueline Portugal External CMS Campson & Campson Managing Paralegal: Jacqueli…" at bounding box center [756, 419] width 1512 height 738
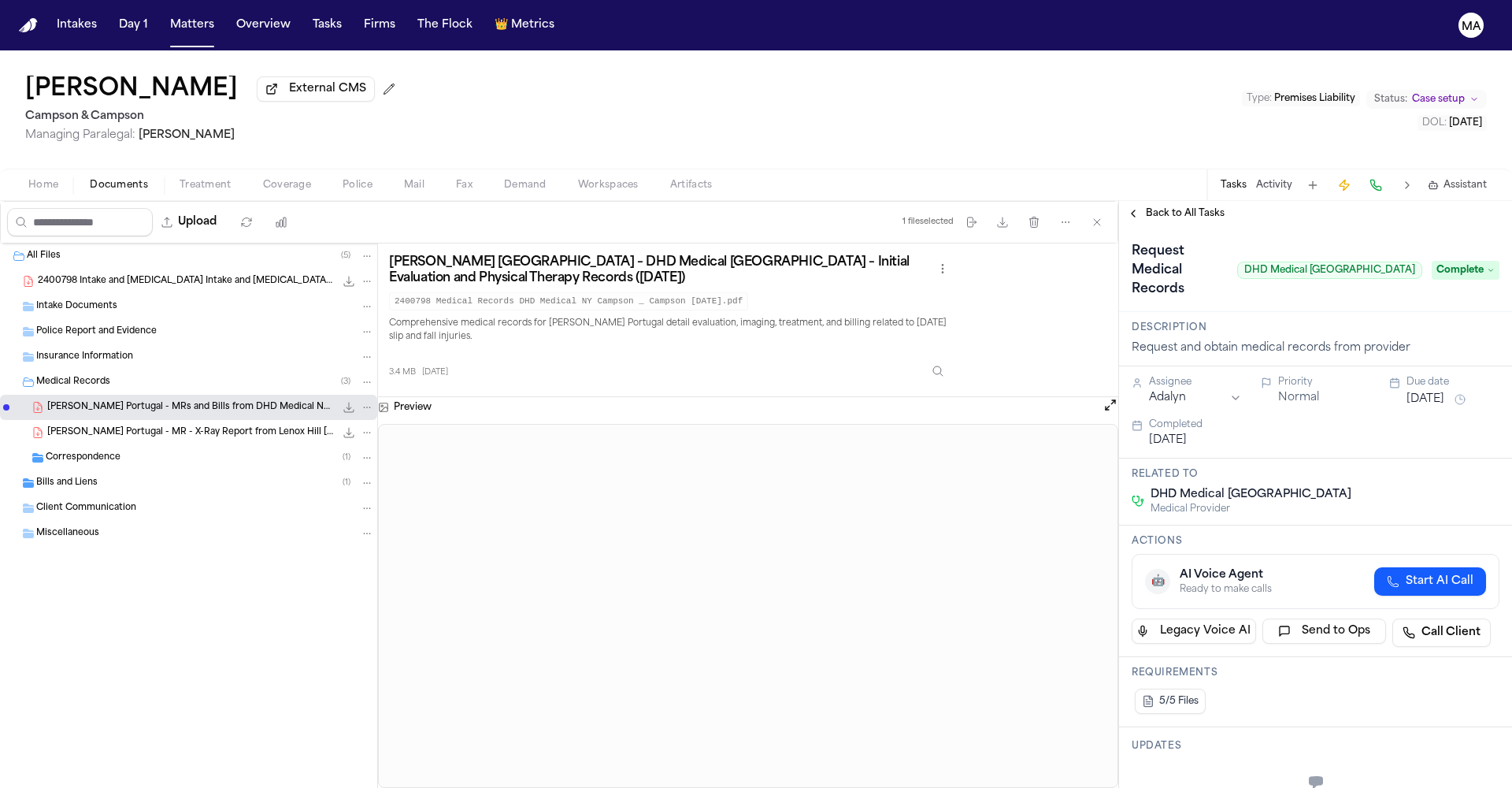
click at [1197, 207] on div "Back to All Tasks" at bounding box center [1315, 213] width 393 height 12
click at [1172, 201] on div "Back to All Tasks" at bounding box center [1315, 213] width 393 height 25
click at [1171, 207] on span "Back to All Tasks" at bounding box center [1185, 213] width 79 height 12
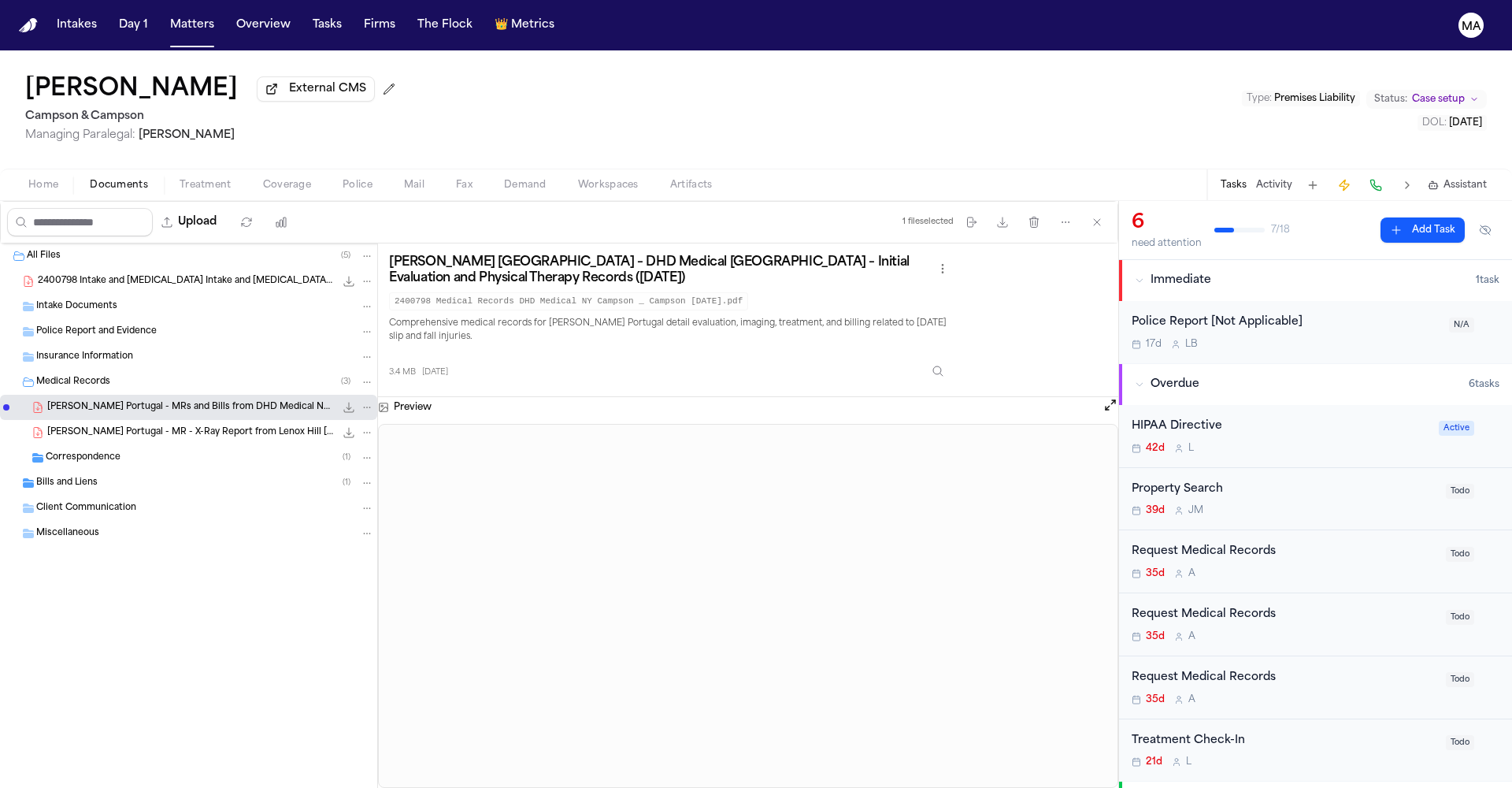
click at [1190, 543] on div "Request Medical Records" at bounding box center [1284, 552] width 305 height 18
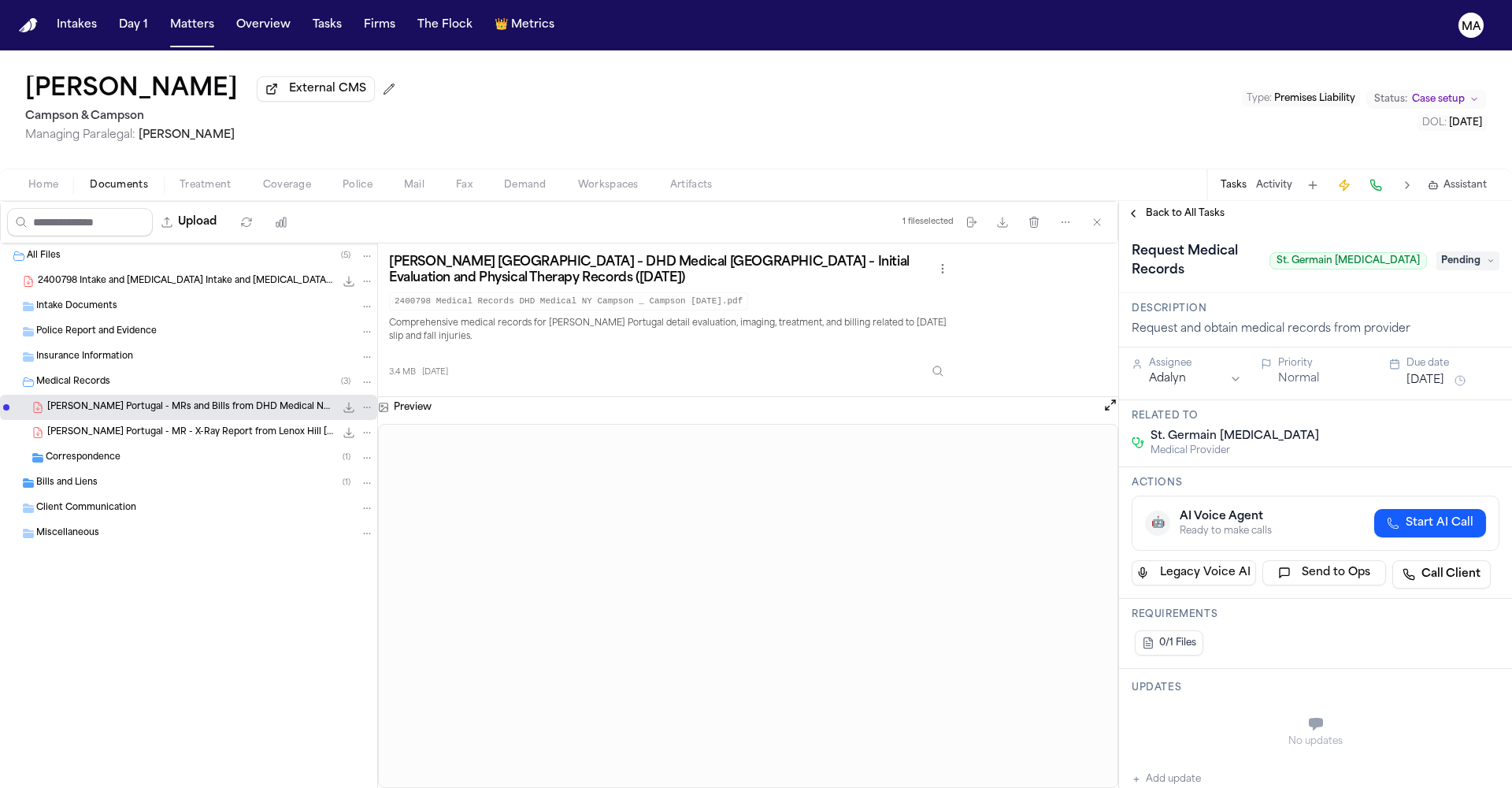
click at [1163, 207] on span "Back to All Tasks" at bounding box center [1185, 213] width 79 height 12
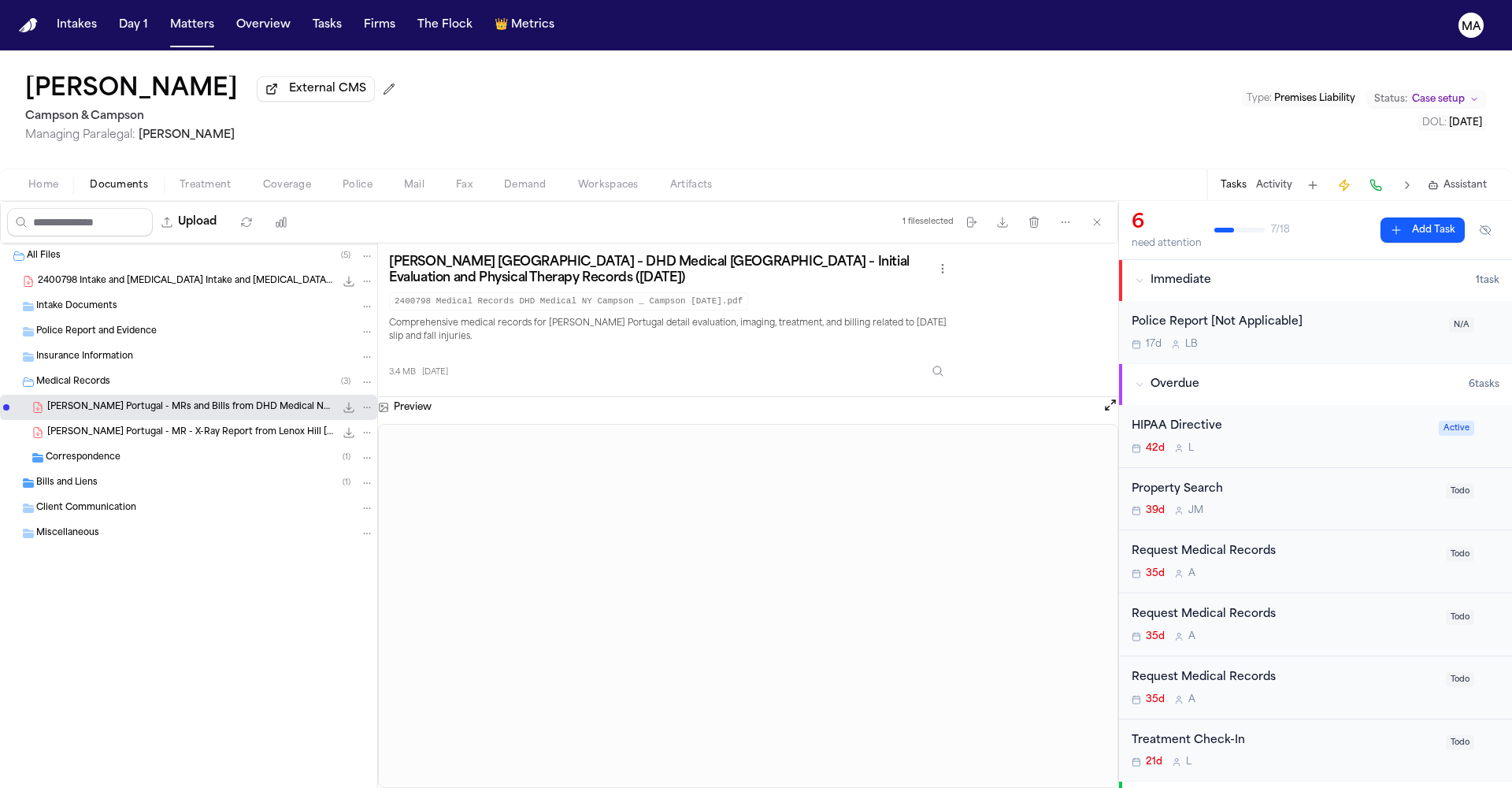
click at [89, 179] on span "Documents" at bounding box center [119, 185] width 58 height 12
click at [107, 426] on span "J. Portugal - MR - X-Ray Report from Lenox Hill Radiology - 2.8.25" at bounding box center [190, 432] width 288 height 13
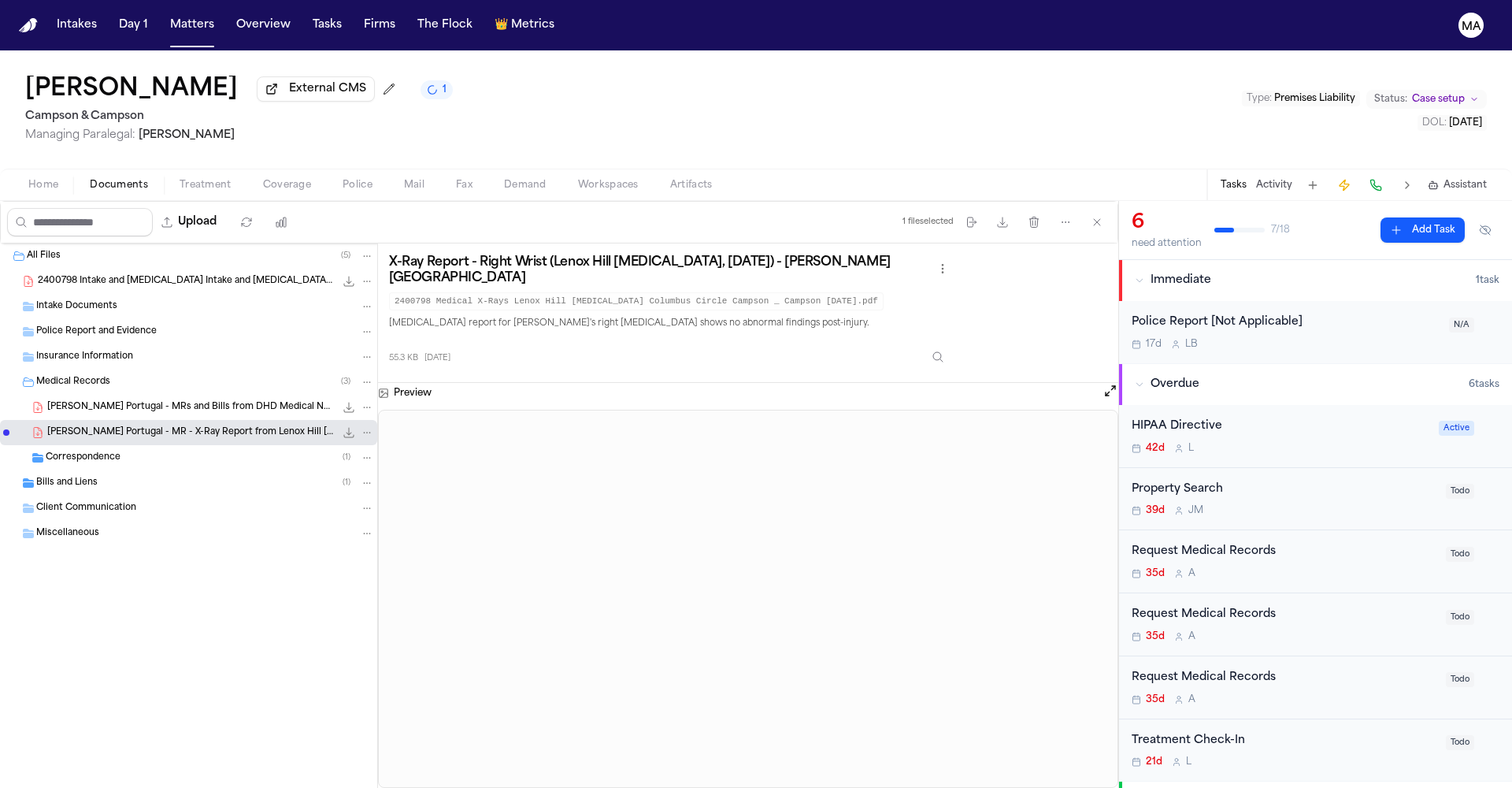
click at [89, 445] on div "Correspondence ( 1 )" at bounding box center [189, 458] width 377 height 25
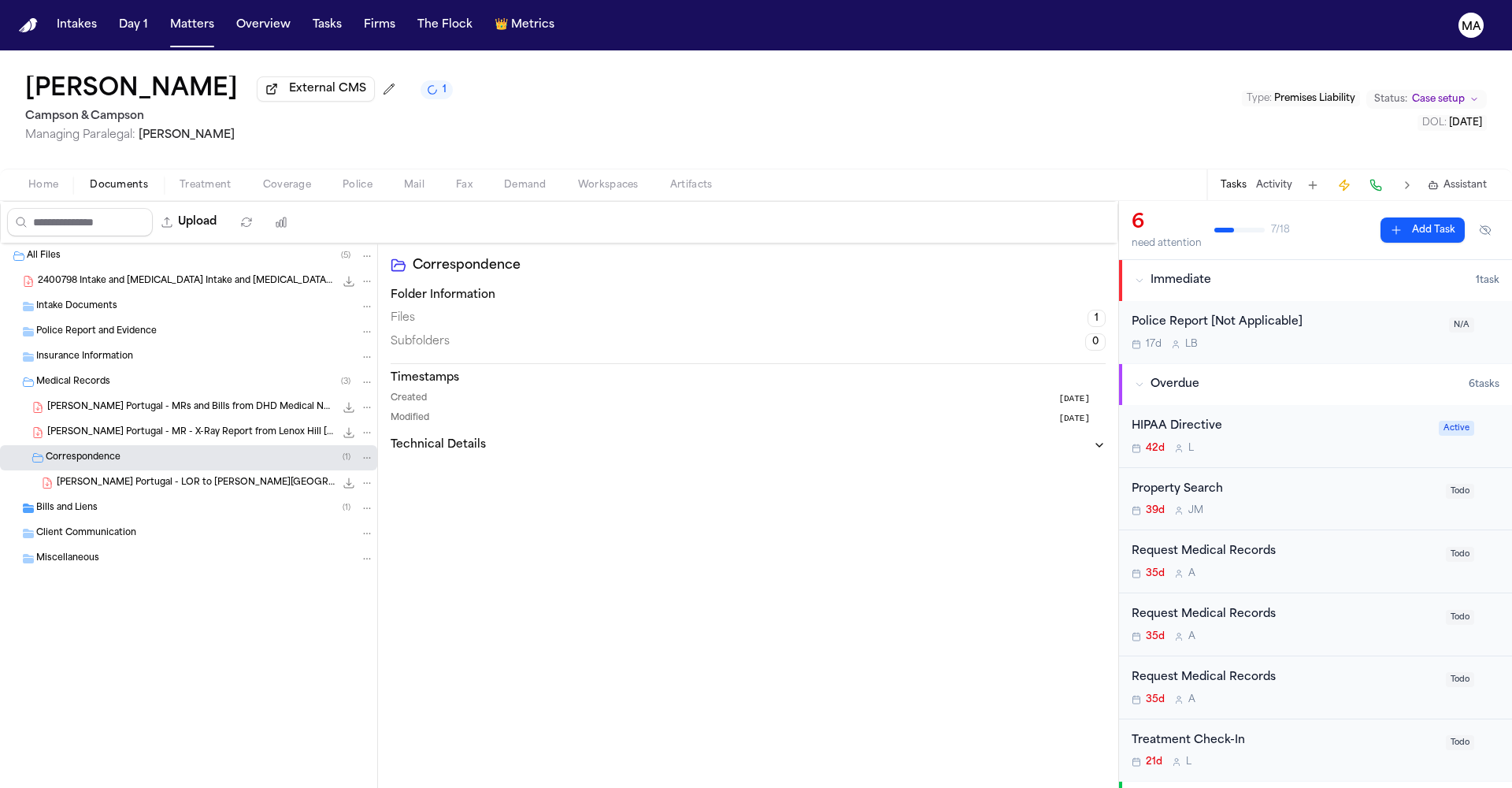
click at [124, 420] on div "J. Portugal - MR - X-Ray Report from Lenox Hill Radiology - 2.8.25 55.3 KB • PDF" at bounding box center [189, 432] width 377 height 25
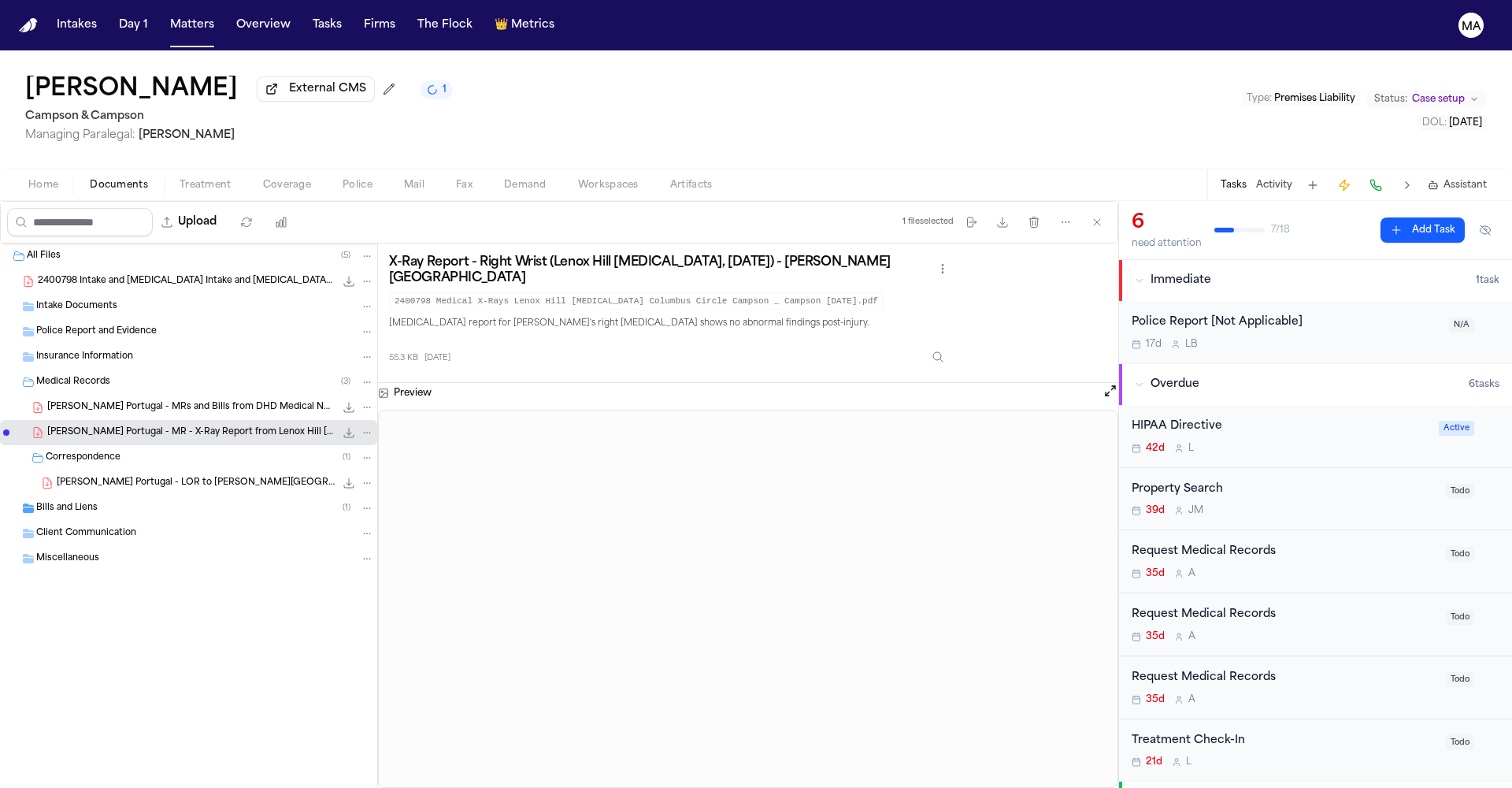
click at [1204, 543] on div "Request Medical Records 35d A" at bounding box center [1284, 561] width 305 height 37
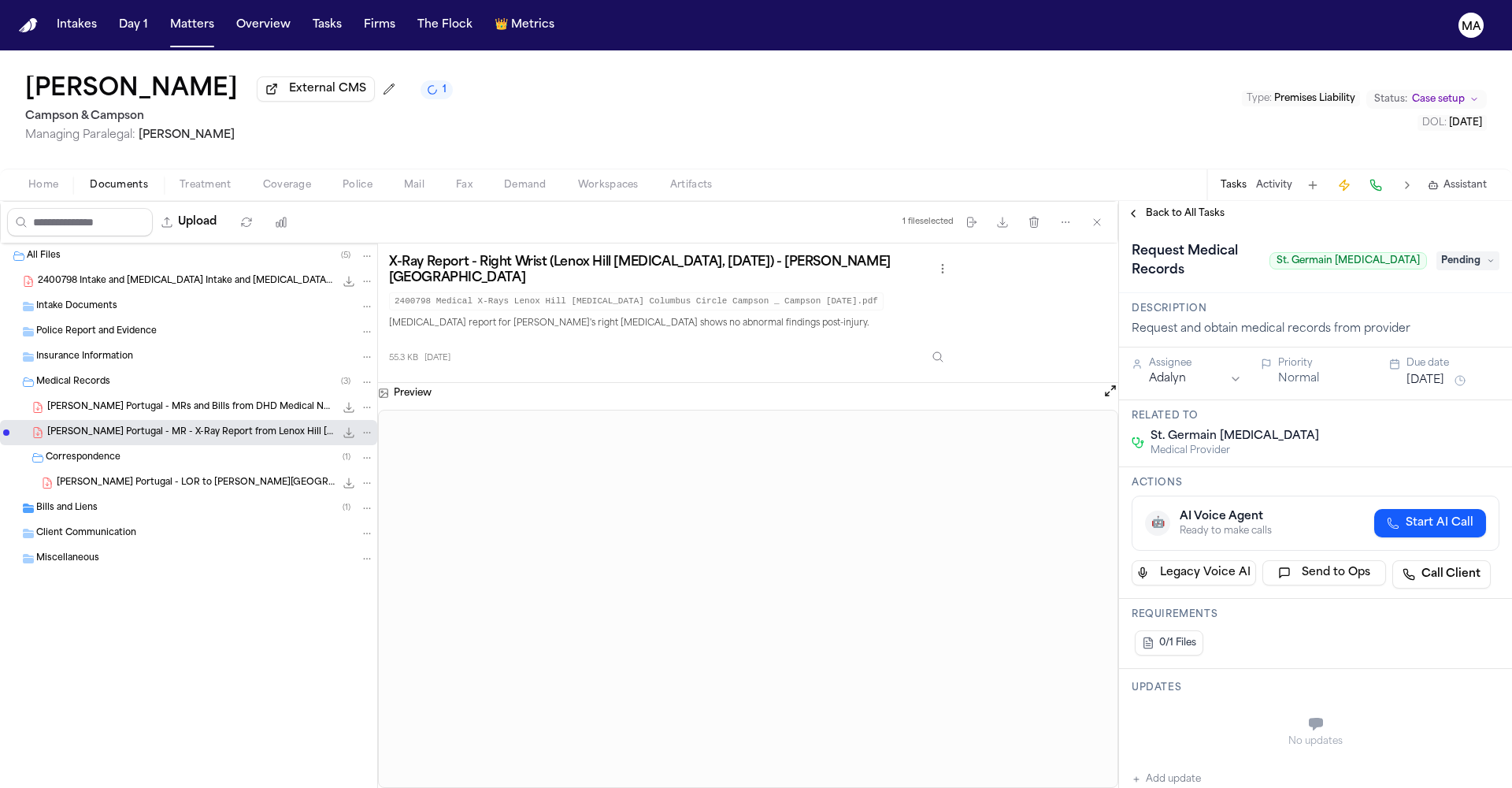
click at [1170, 207] on span "Back to All Tasks" at bounding box center [1185, 213] width 79 height 12
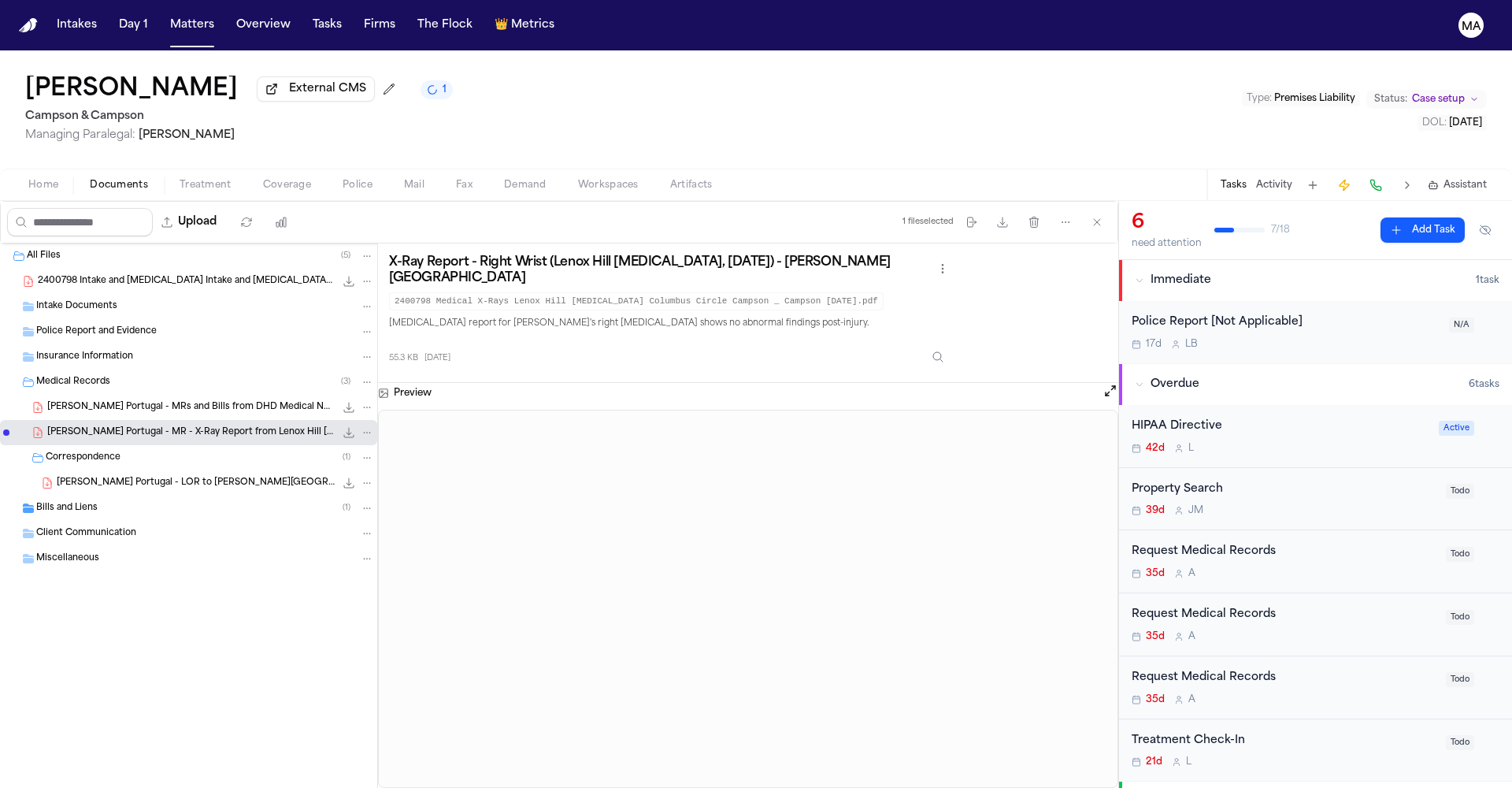
click at [1191, 606] on div "Request Medical Records" at bounding box center [1284, 614] width 305 height 18
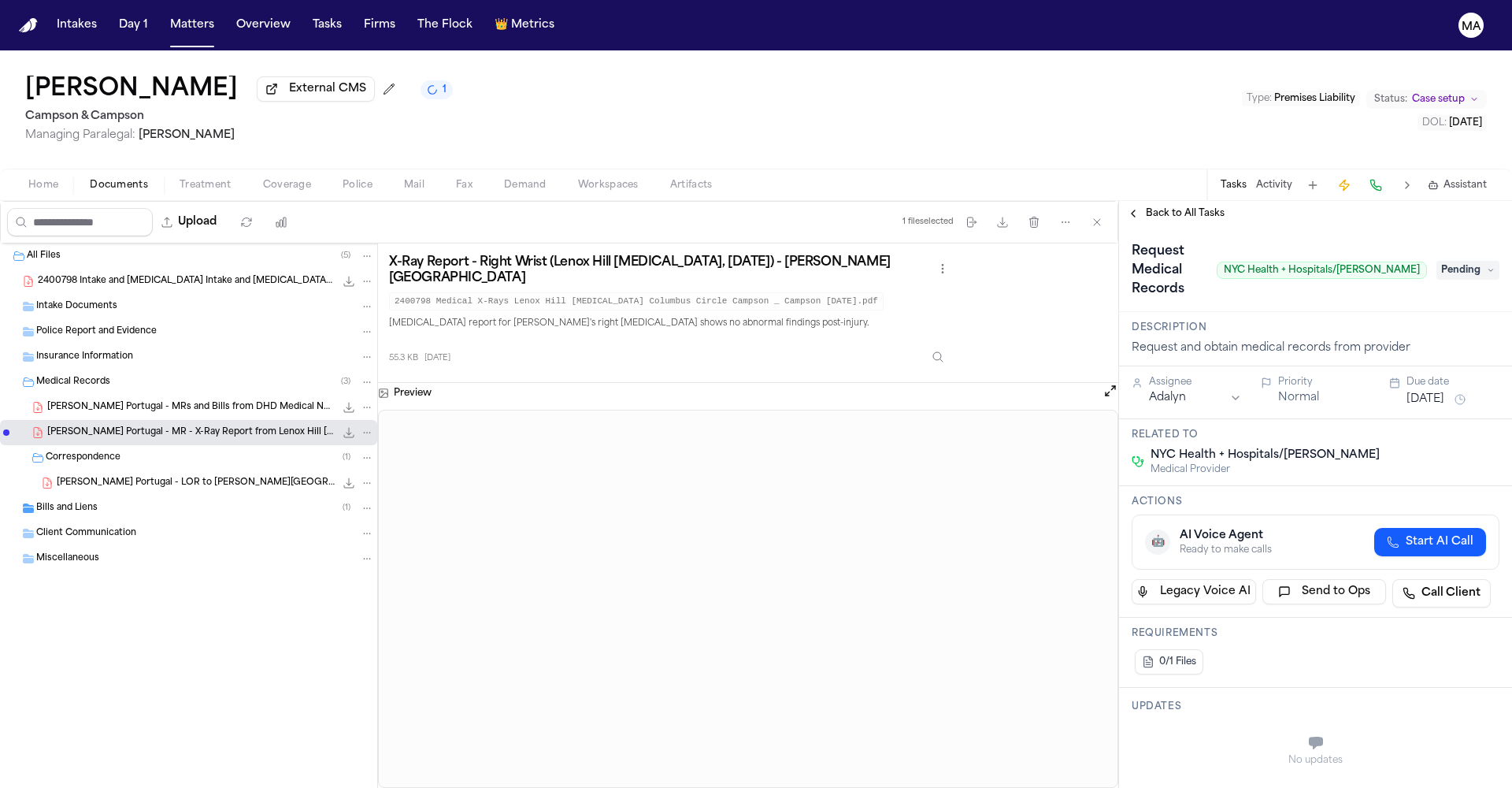
click at [1165, 207] on span "Back to All Tasks" at bounding box center [1185, 213] width 79 height 12
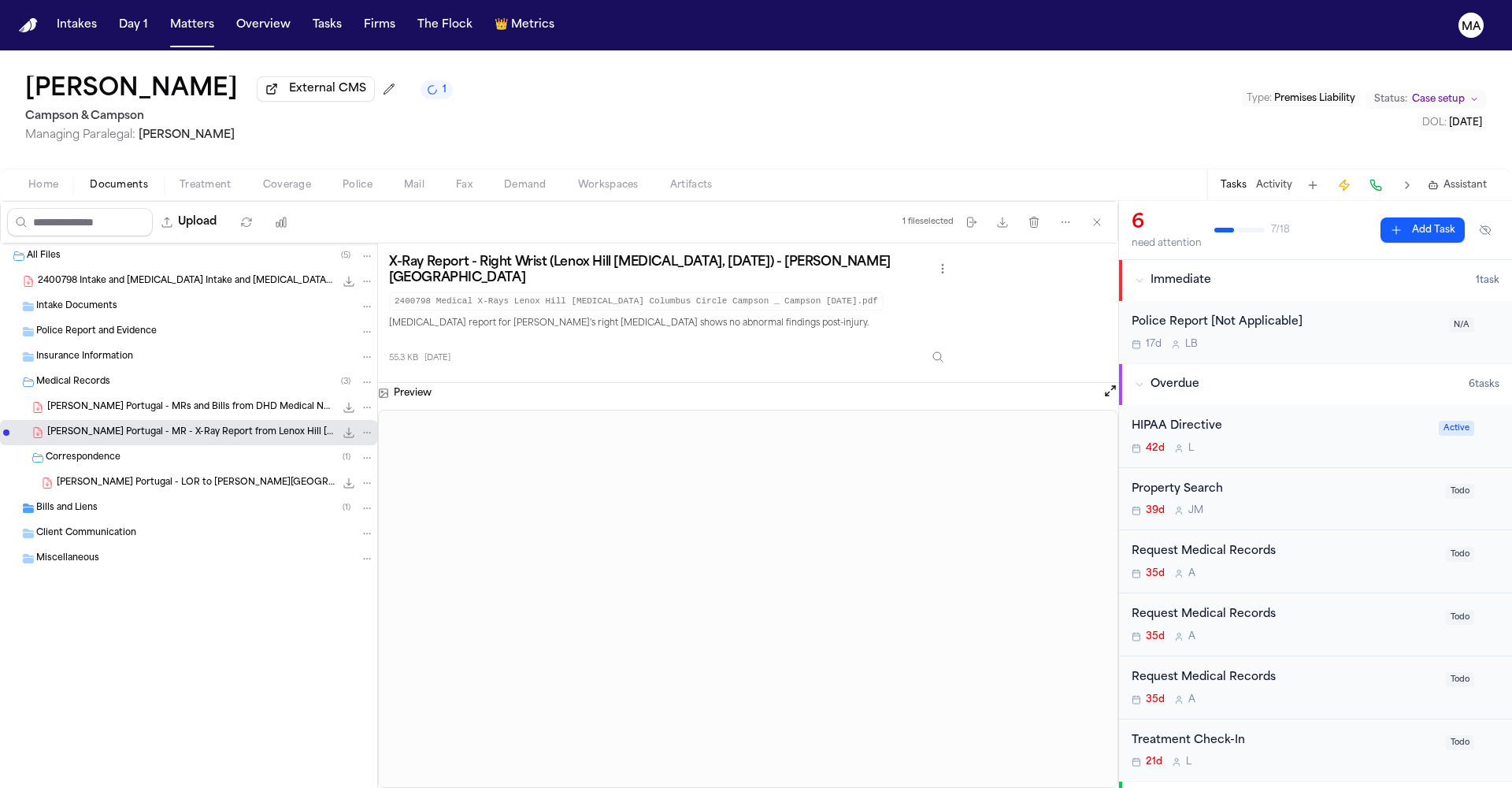
click at [1185, 668] on div "Request Medical Records" at bounding box center [1284, 677] width 305 height 18
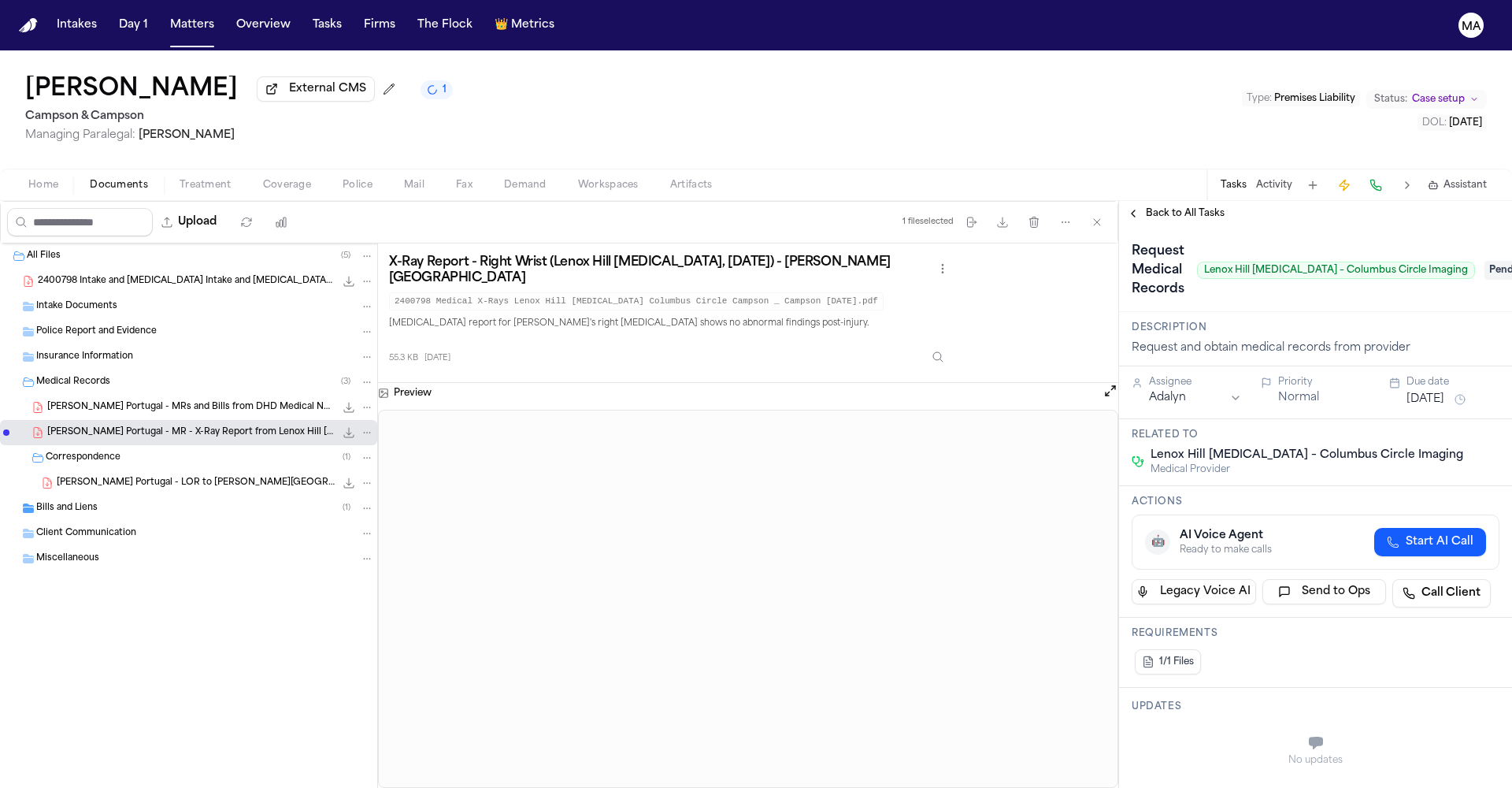
click at [1485, 261] on span "Pending" at bounding box center [1516, 270] width 63 height 19
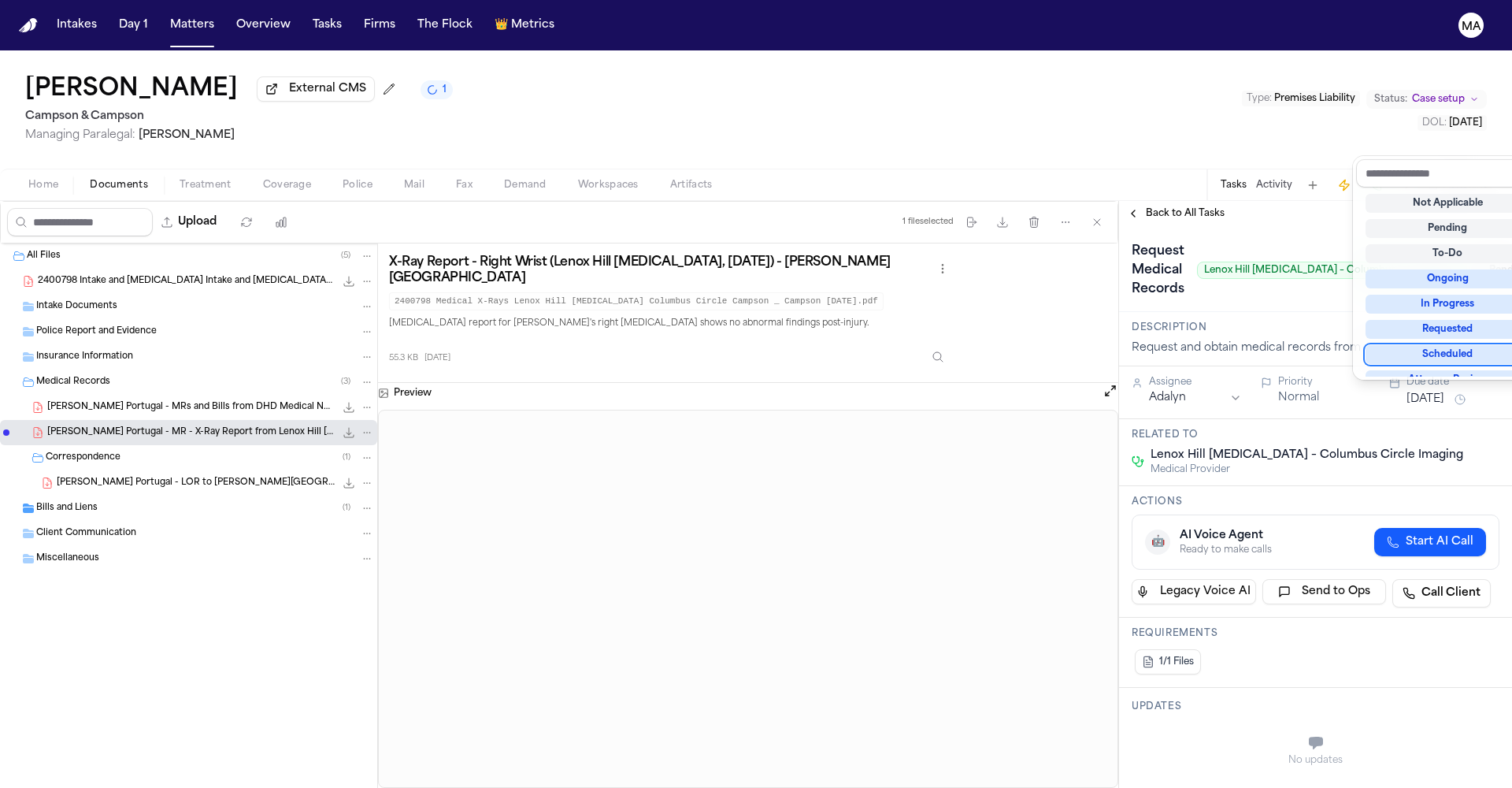
scroll to position [99, 0]
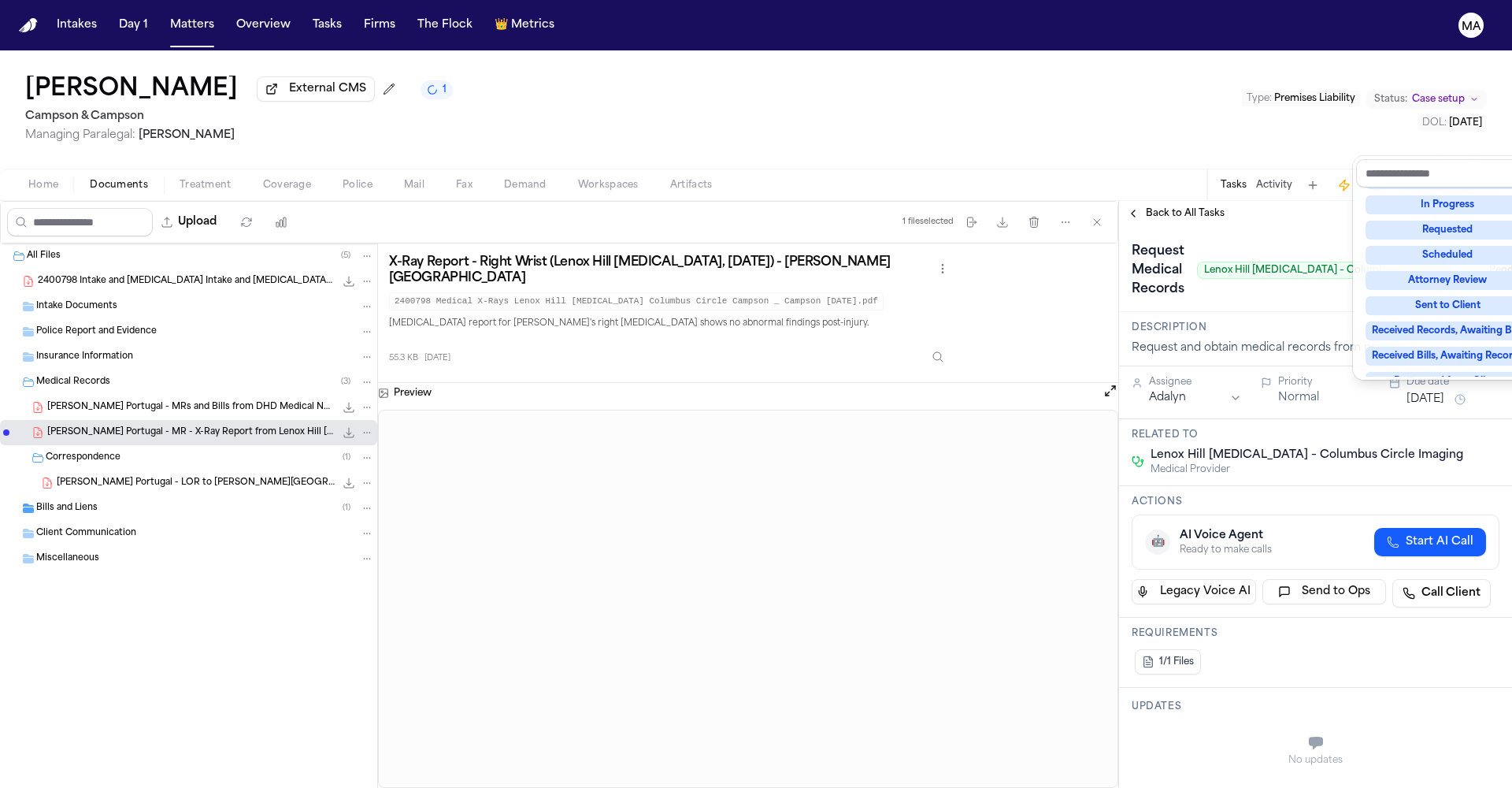
click at [1442, 447] on div "Complete" at bounding box center [1448, 456] width 165 height 19
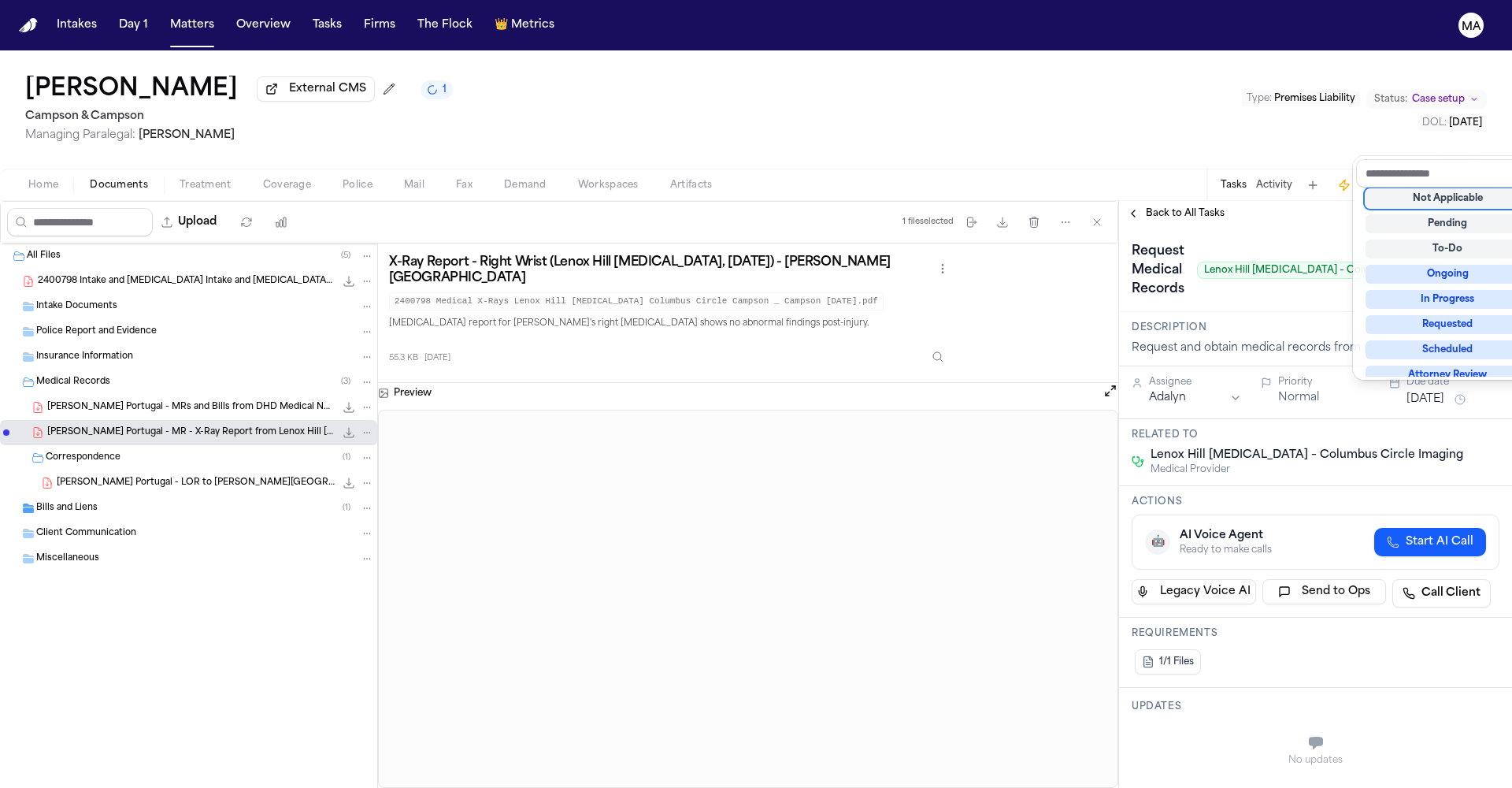
scroll to position [4, 0]
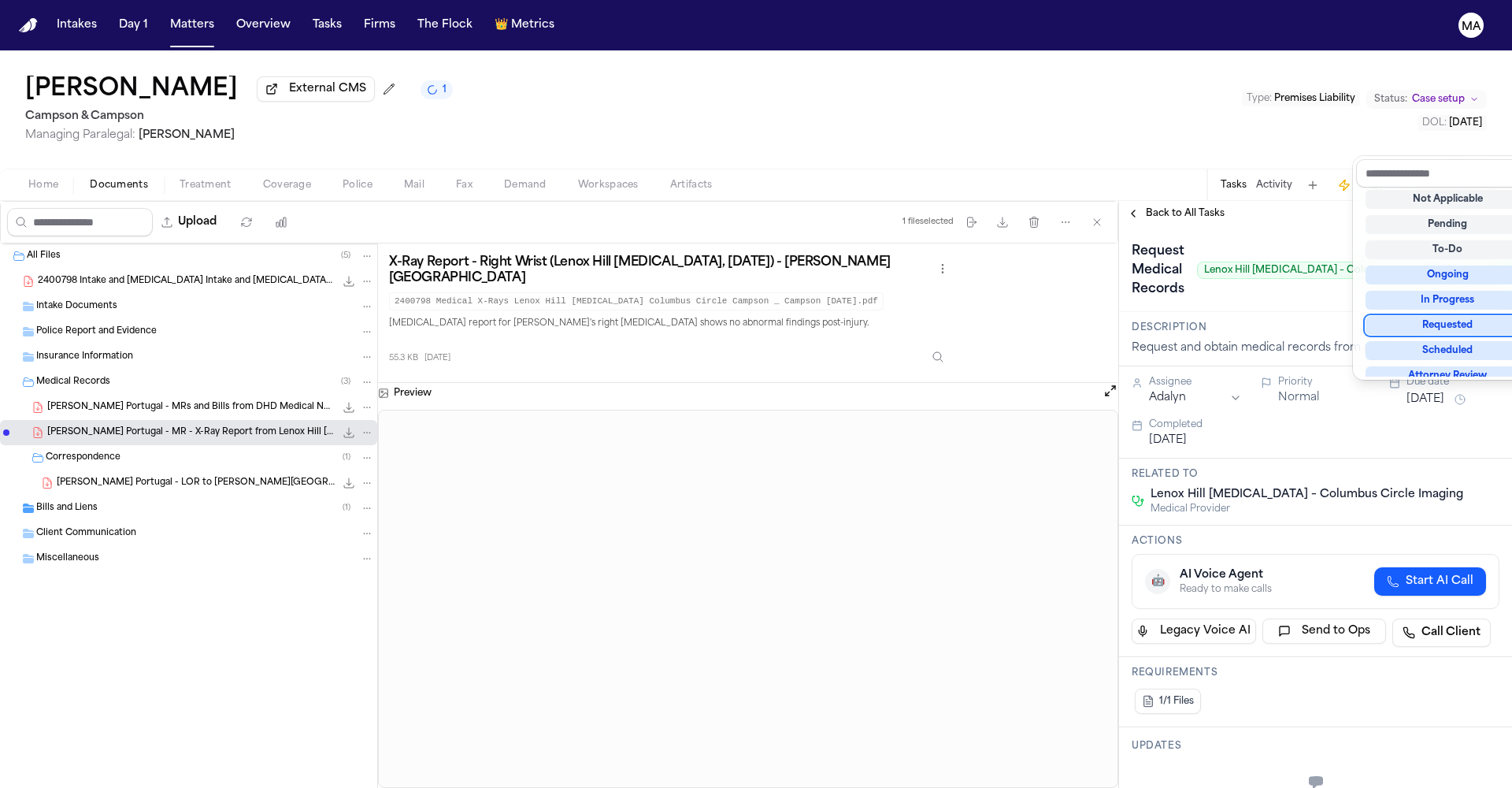
click at [1277, 112] on div "Jacqueline Portugal External CMS 1 Campson & Campson Managing Paralegal: Jacque…" at bounding box center [756, 419] width 1512 height 738
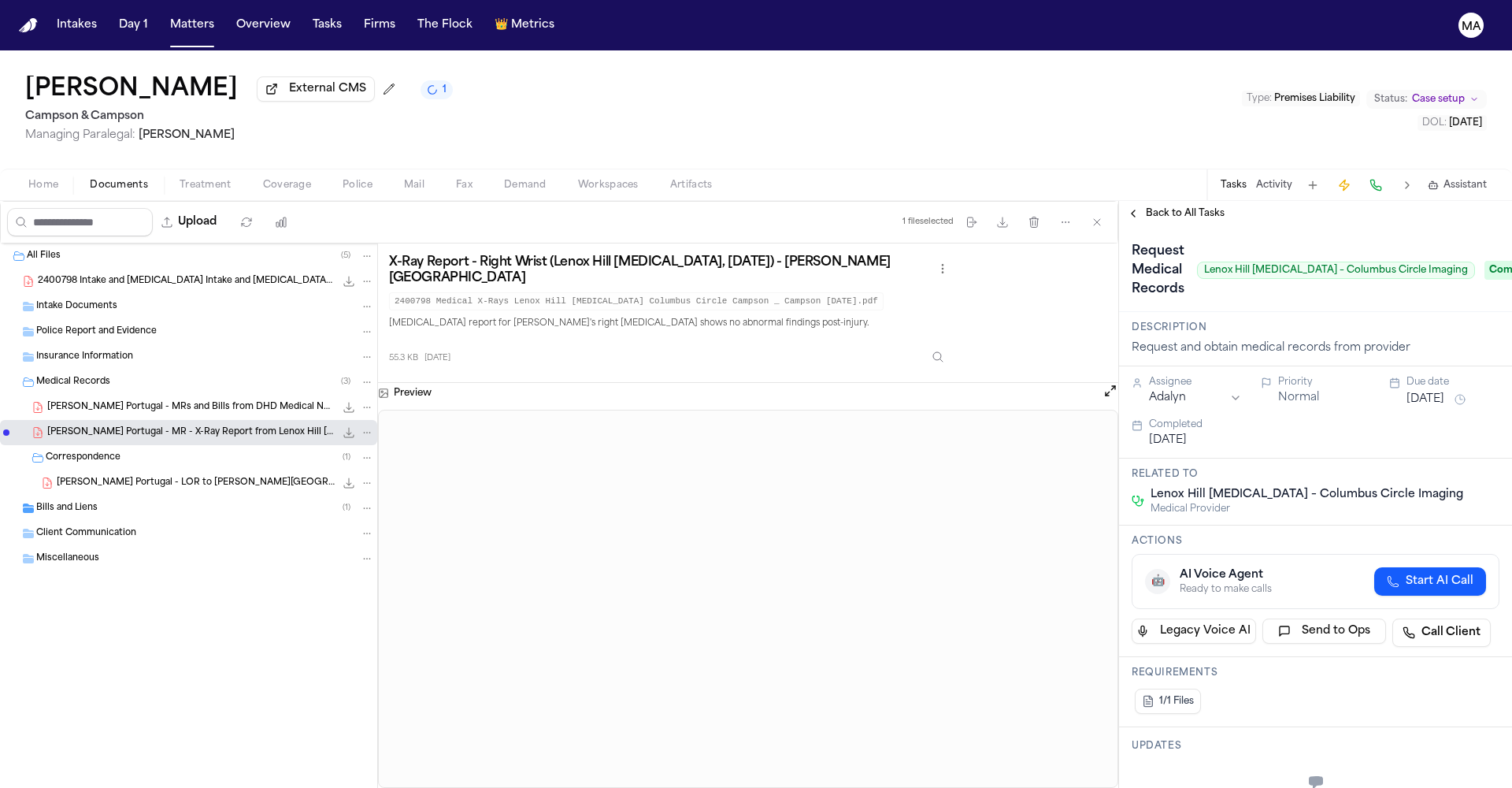
click at [1187, 207] on span "Back to All Tasks" at bounding box center [1185, 213] width 79 height 12
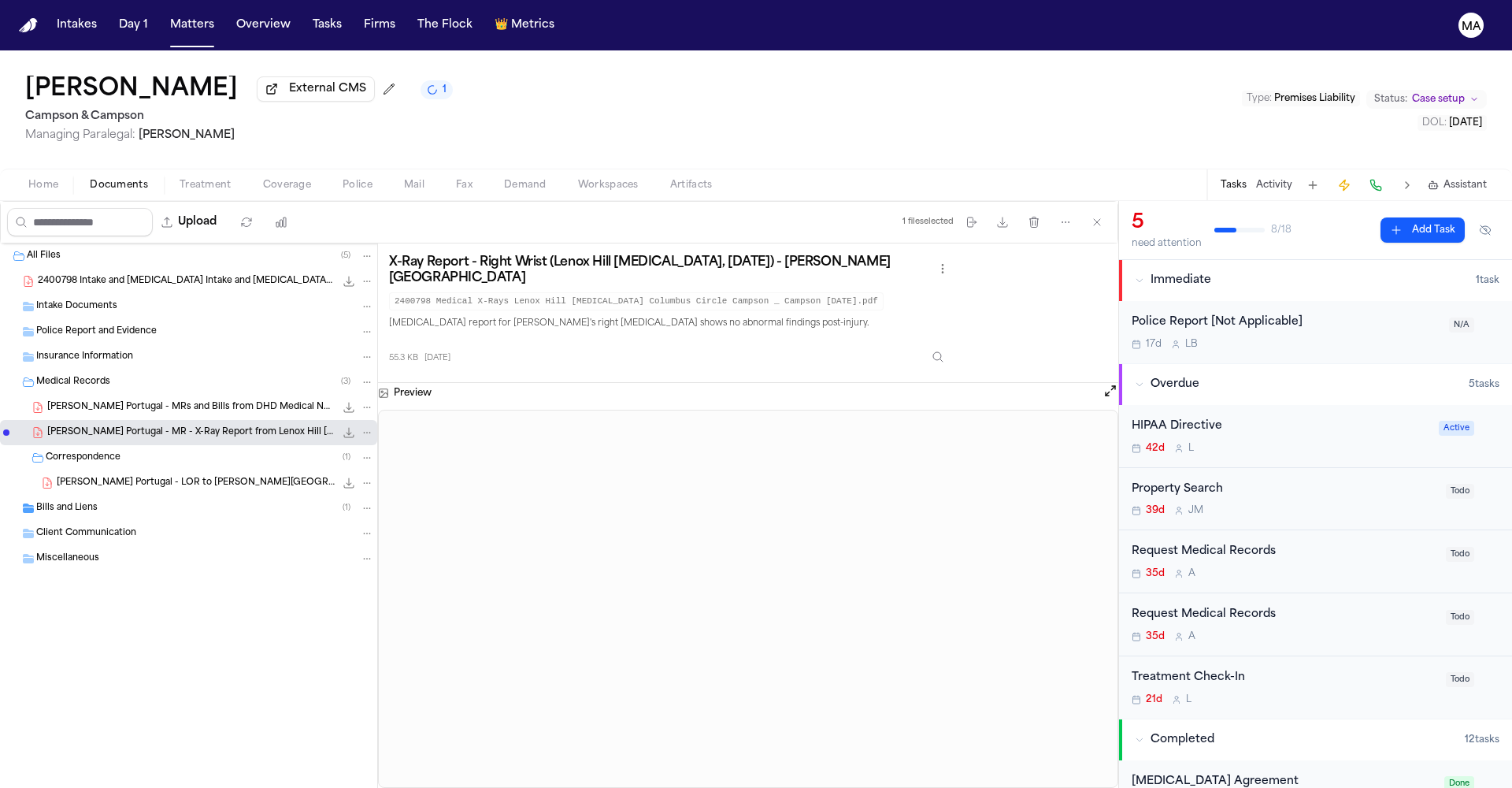
click at [1139, 75] on div "Jacqueline Portugal External CMS 1 Campson & Campson Managing Paralegal: Jacque…" at bounding box center [756, 109] width 1512 height 118
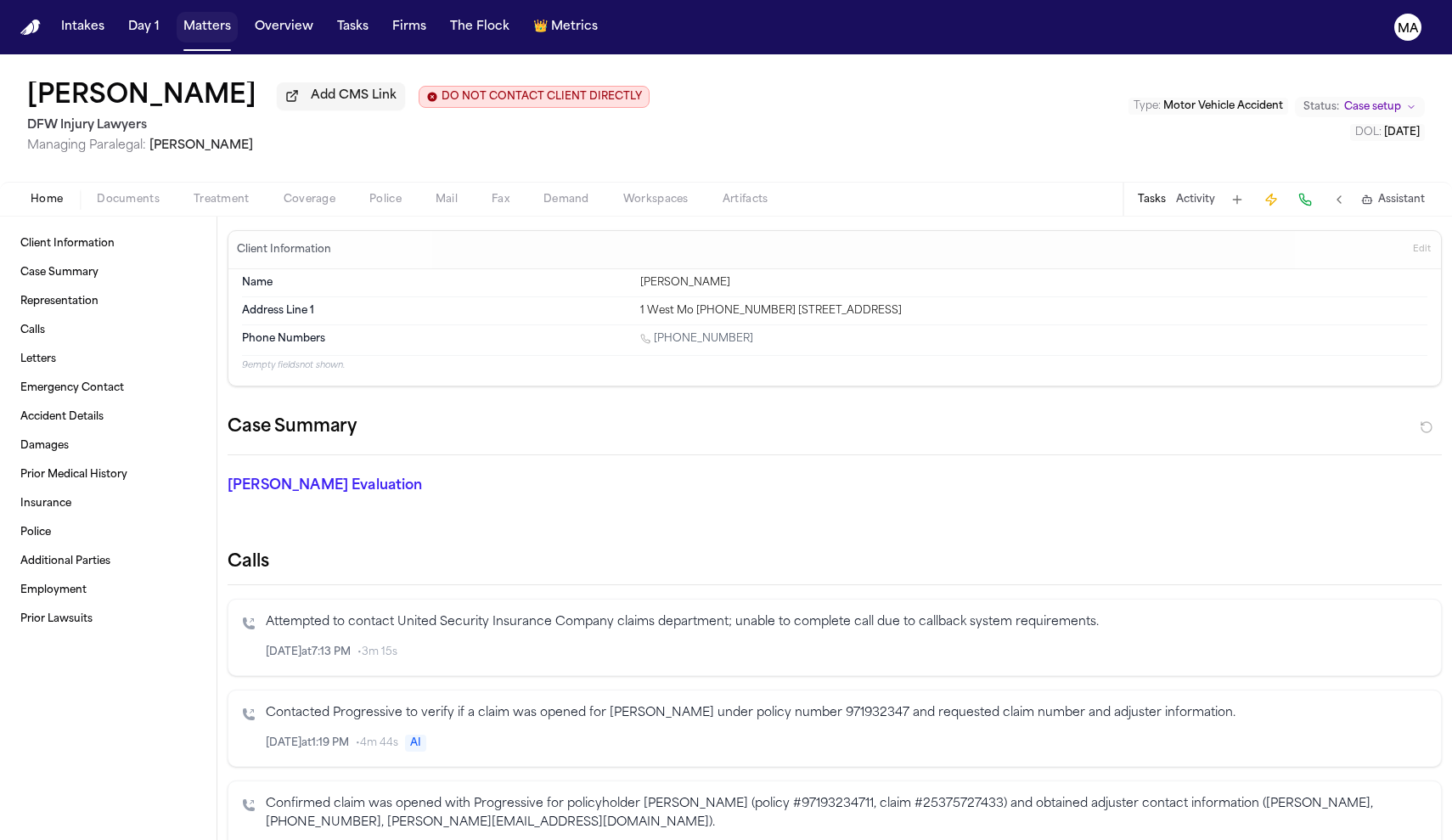
click at [177, 21] on button "Matters" at bounding box center [207, 27] width 61 height 31
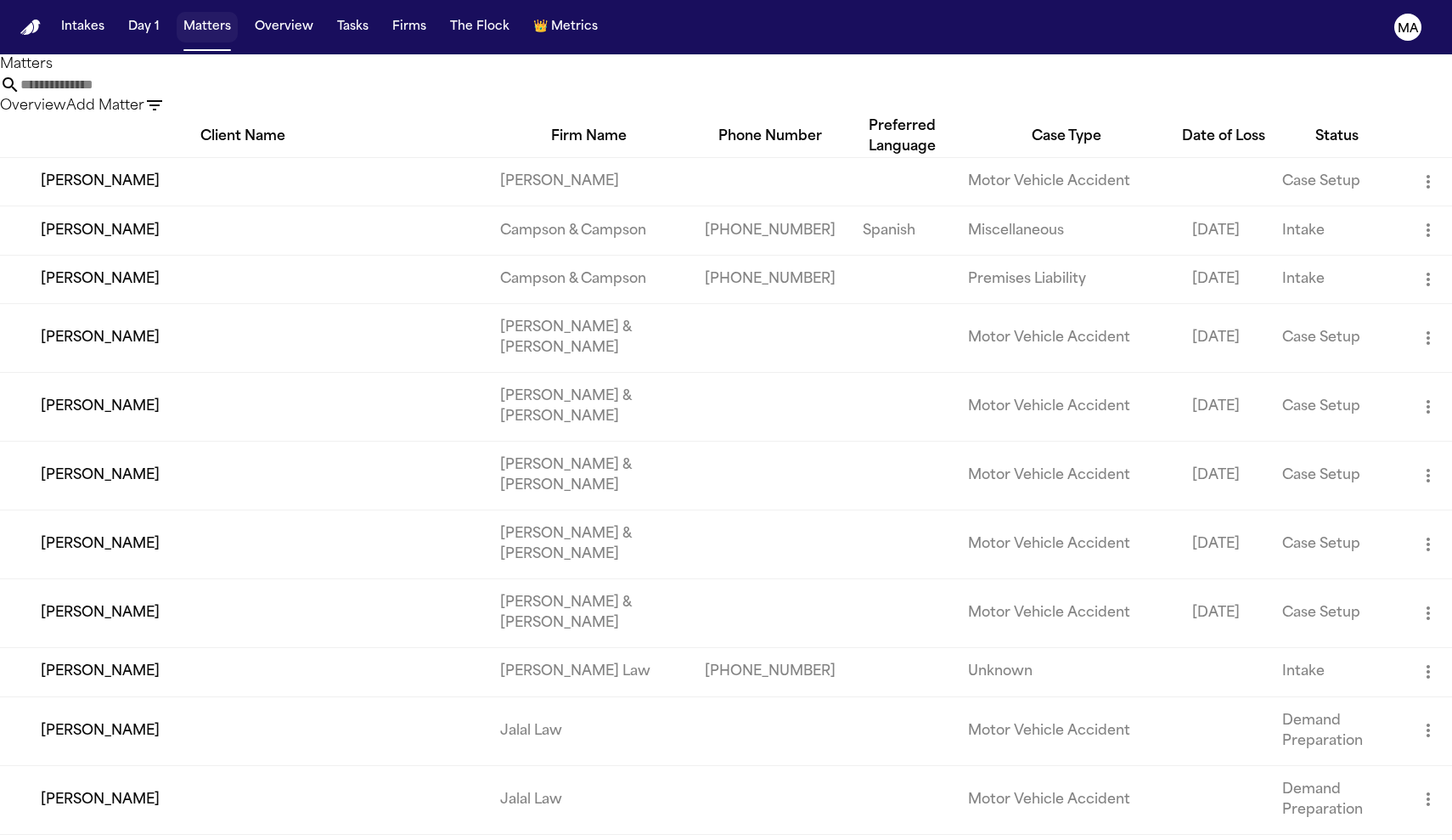
click at [177, 15] on button "Matters" at bounding box center [207, 27] width 61 height 31
click at [165, 95] on icon "button" at bounding box center [154, 105] width 20 height 20
click at [1401, 840] on div at bounding box center [726, 840] width 1452 height 0
click at [165, 95] on icon "button" at bounding box center [154, 105] width 20 height 20
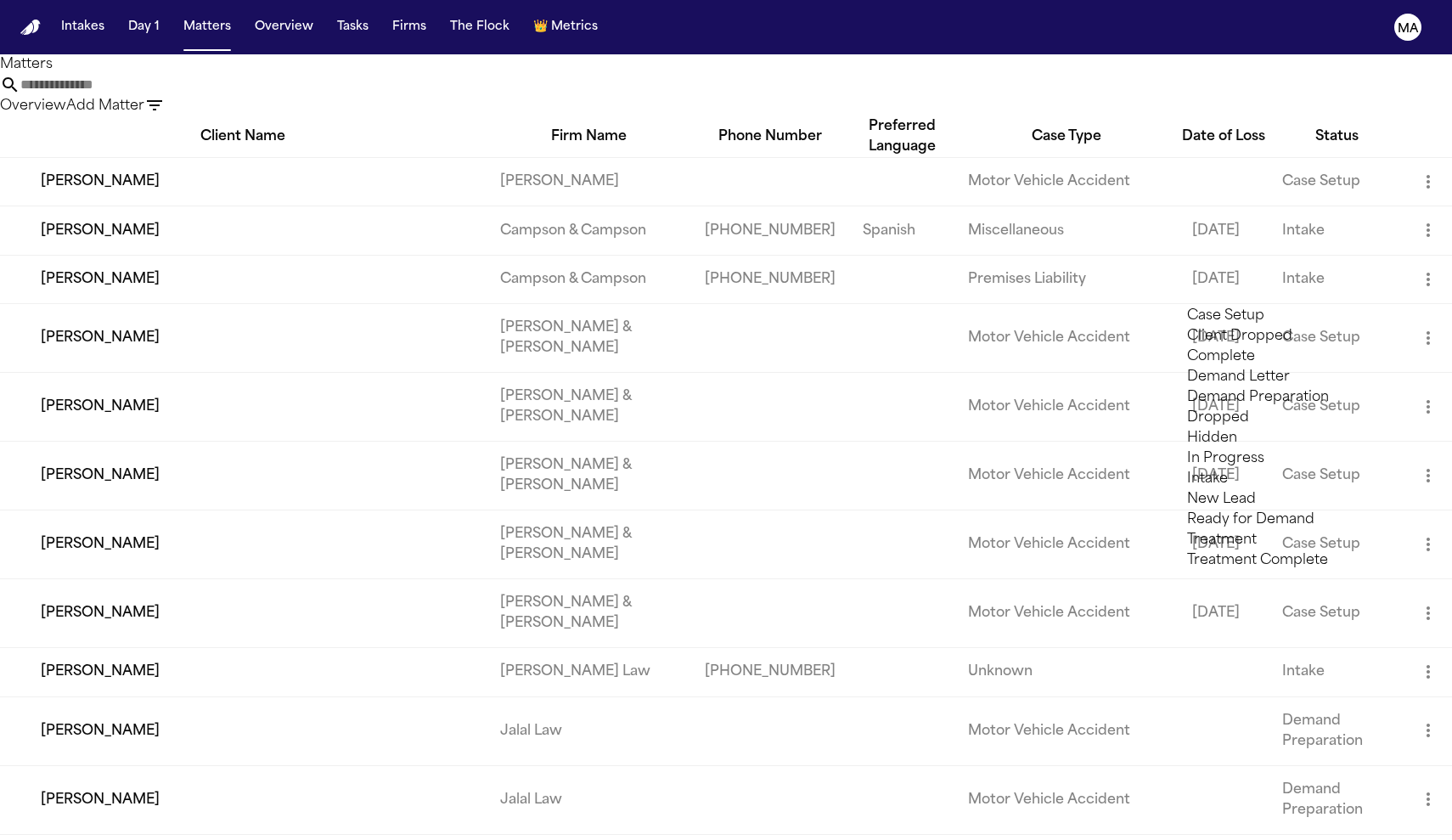
click at [1248, 405] on li "Demand Preparation" at bounding box center [1308, 397] width 242 height 20
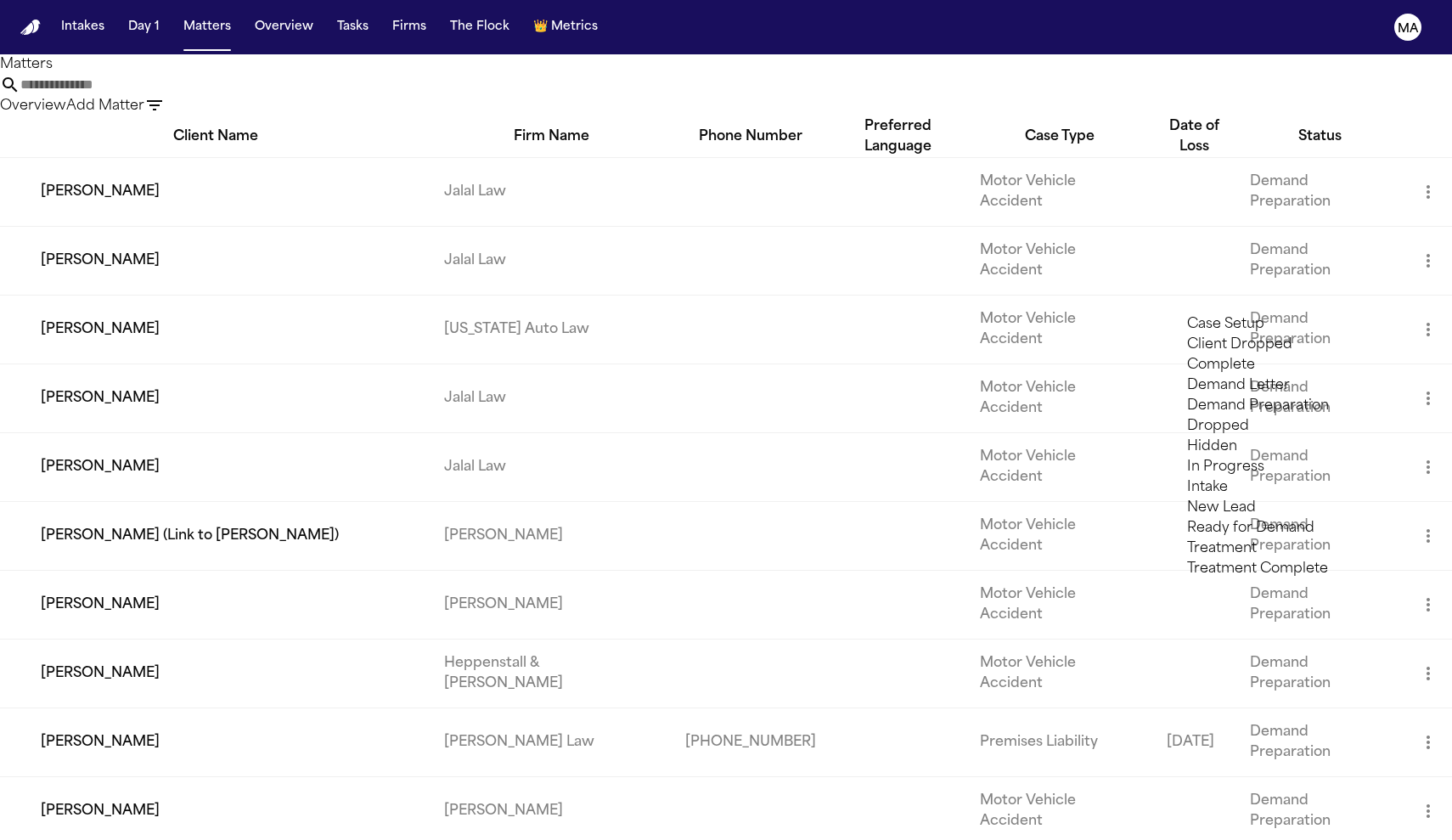
type input "*"
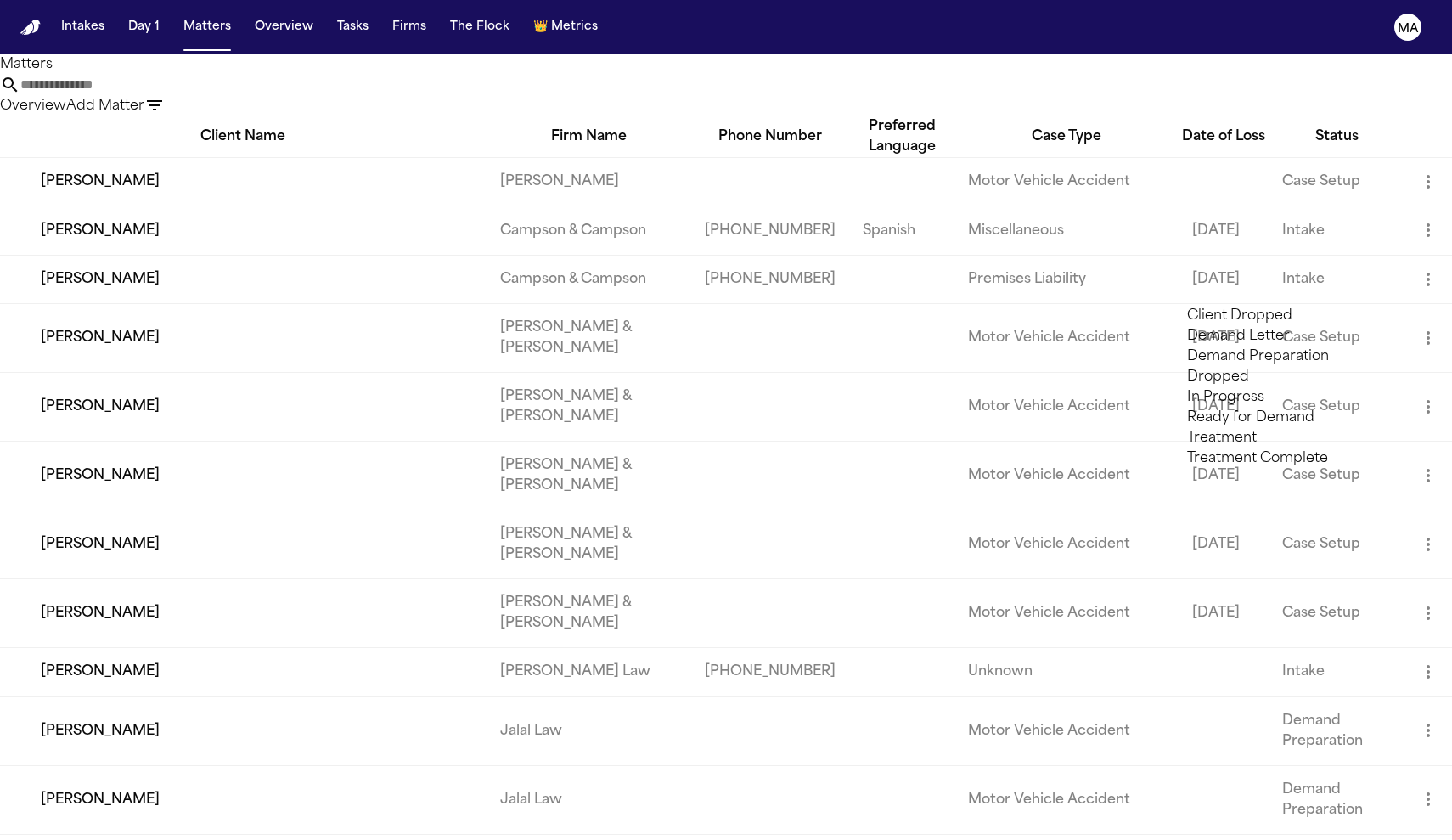
type input "****"
click at [1223, 323] on li "Ready for Demand" at bounding box center [1308, 315] width 242 height 20
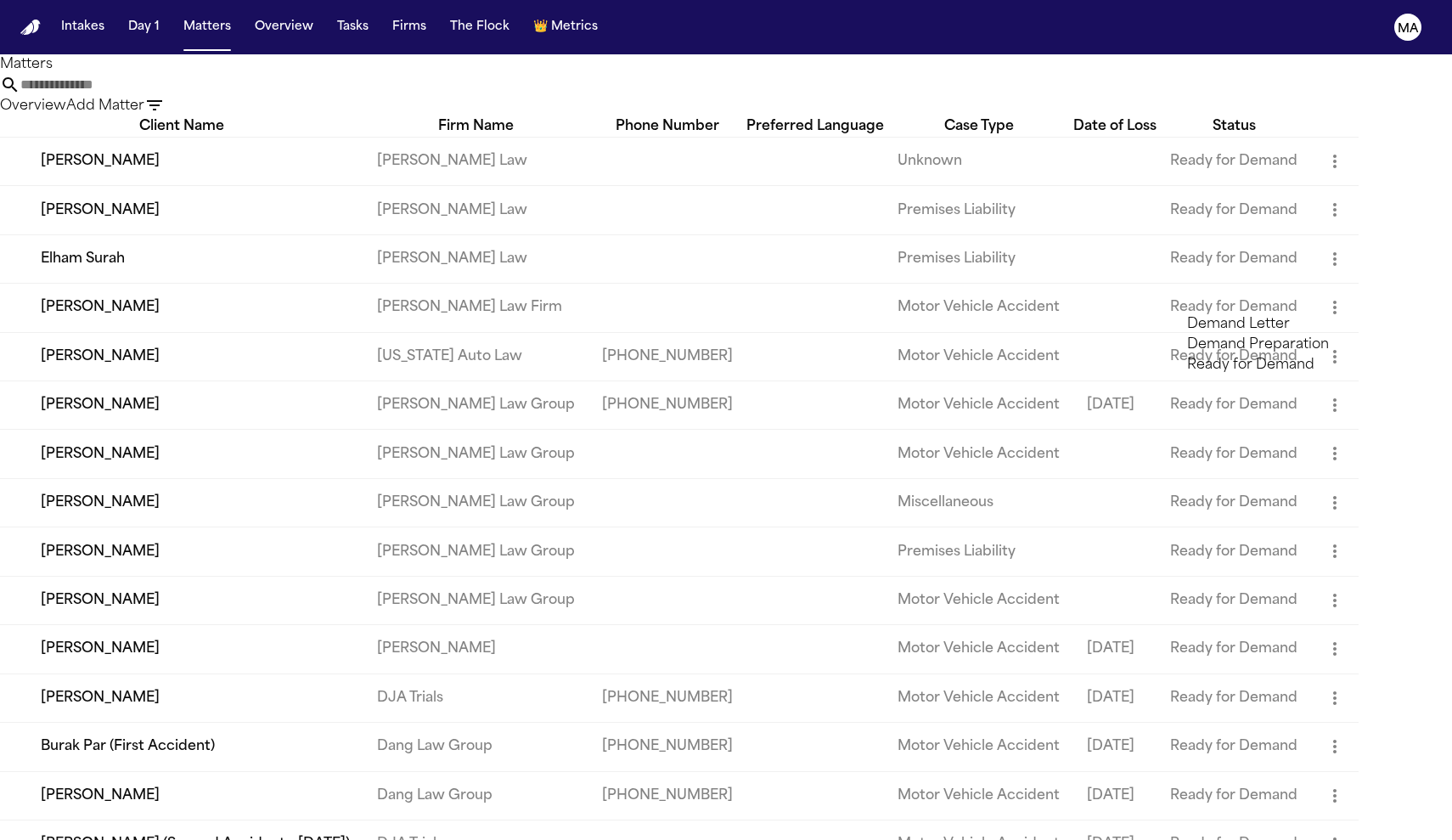
type input "******"
click at [1256, 355] on li "Demand Preparation" at bounding box center [1308, 345] width 242 height 20
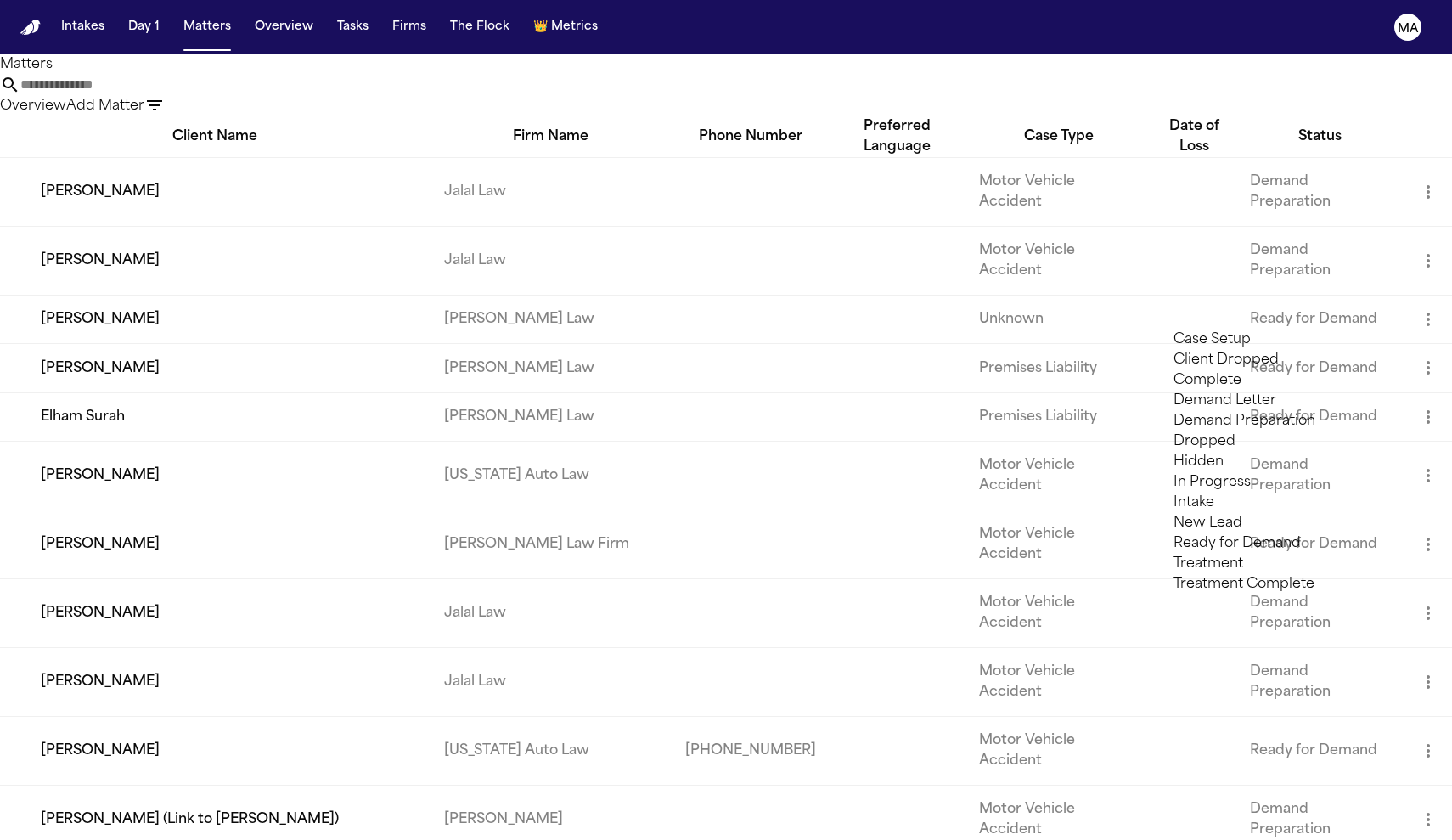
click at [887, 840] on div at bounding box center [726, 840] width 1452 height 0
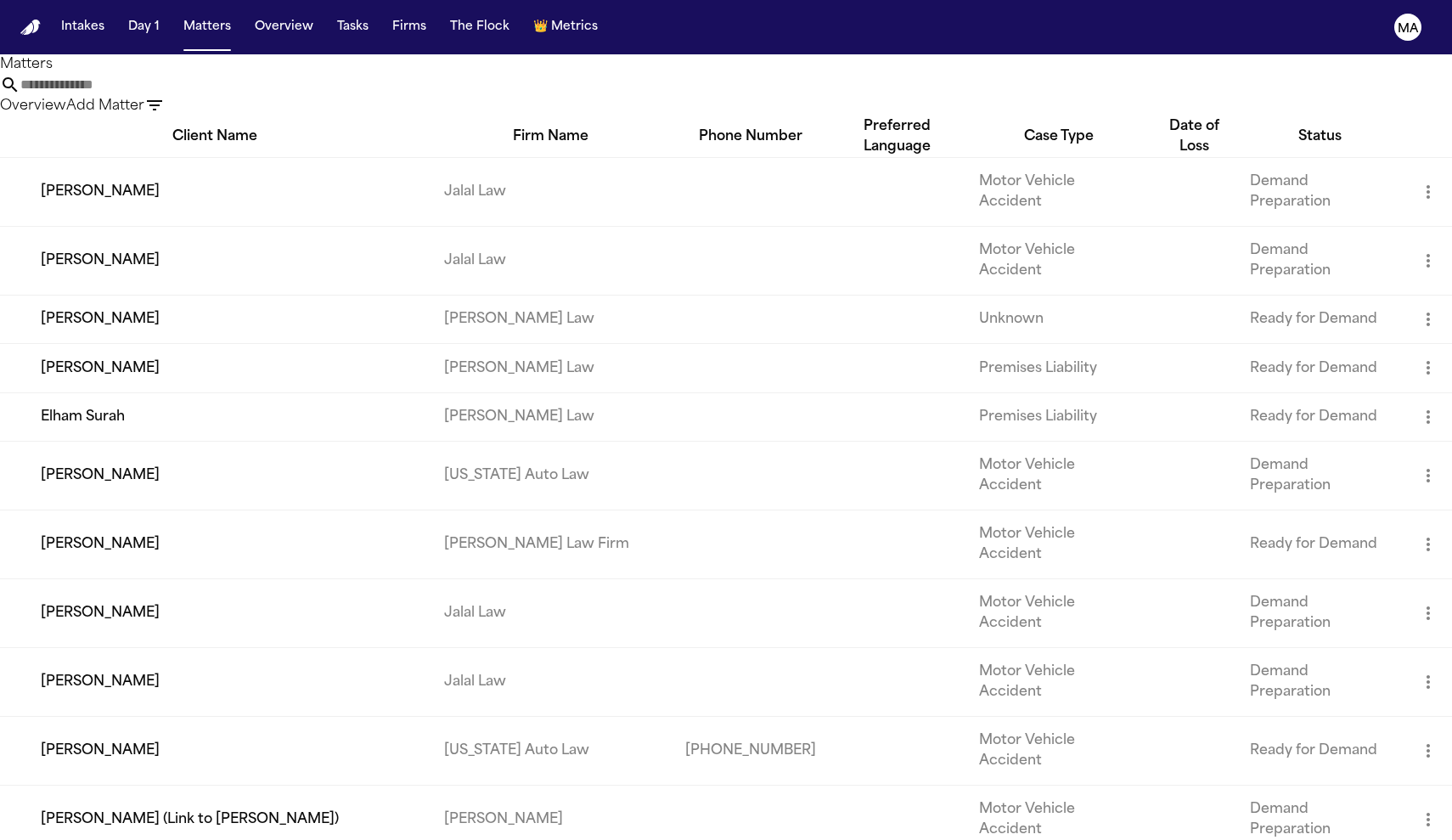
click at [165, 95] on icon "button" at bounding box center [154, 105] width 20 height 20
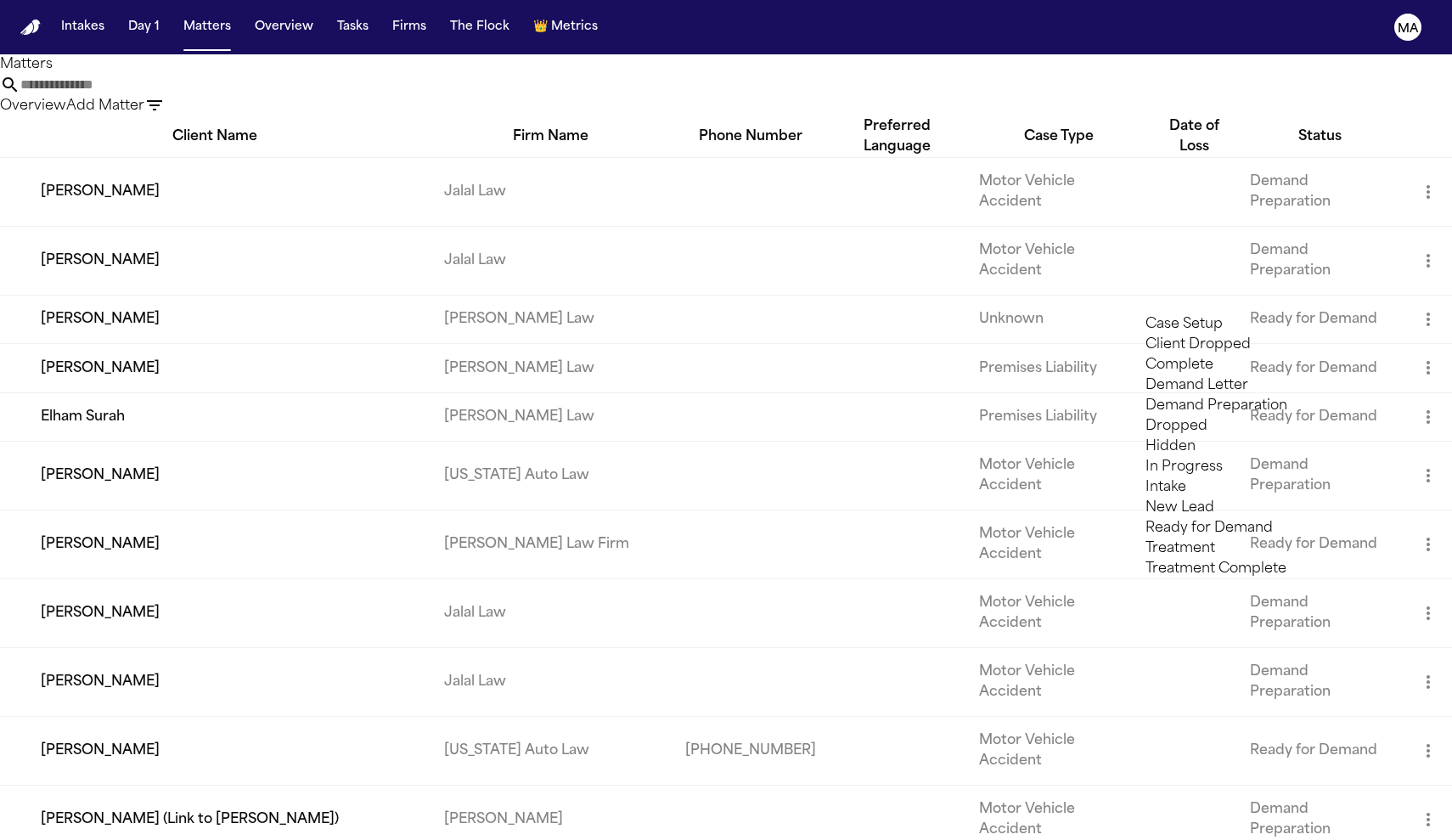
click at [565, 840] on div at bounding box center [726, 840] width 1452 height 0
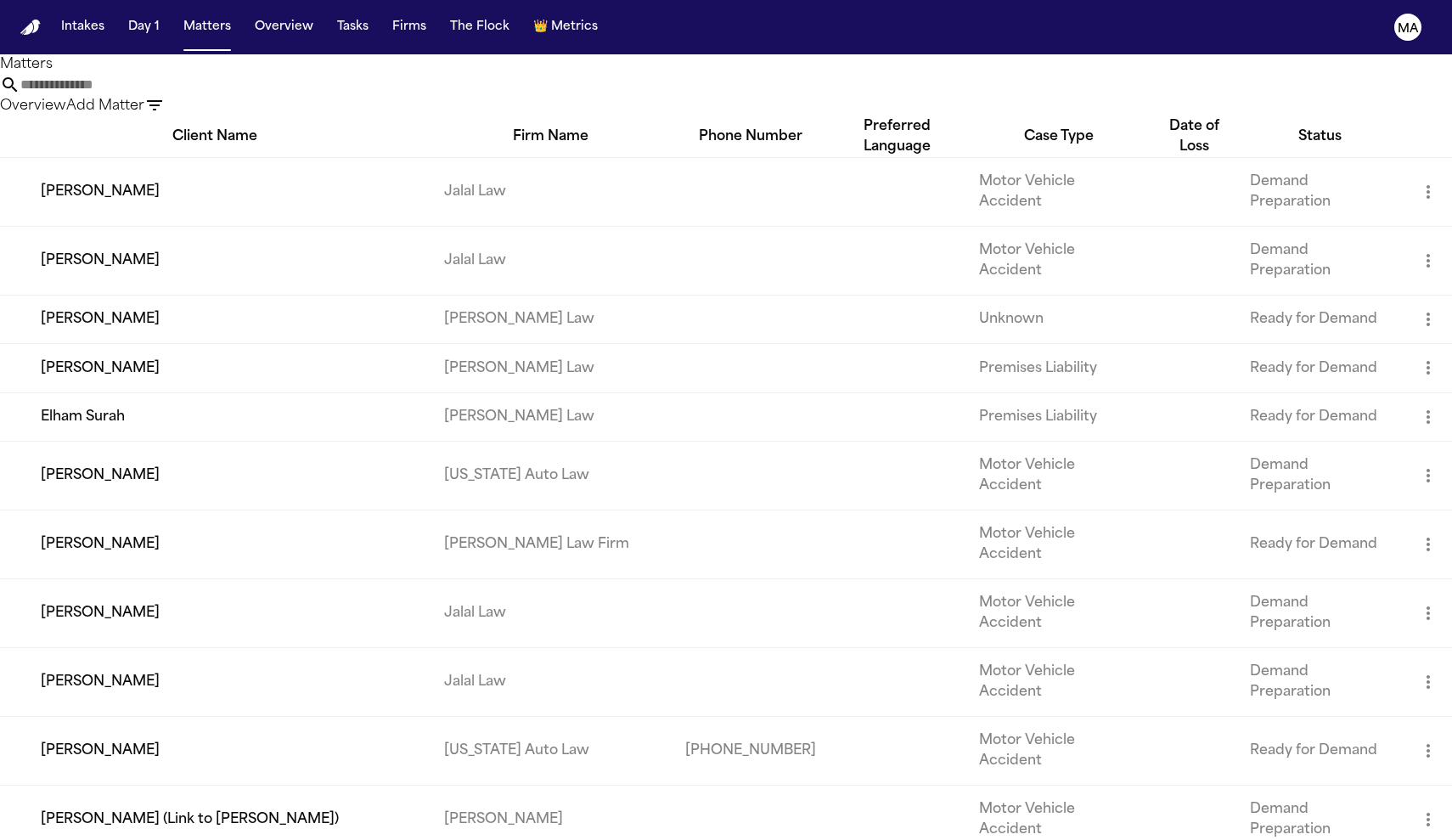
click at [165, 95] on icon "button" at bounding box center [154, 105] width 20 height 20
click at [495, 840] on div at bounding box center [726, 840] width 1452 height 0
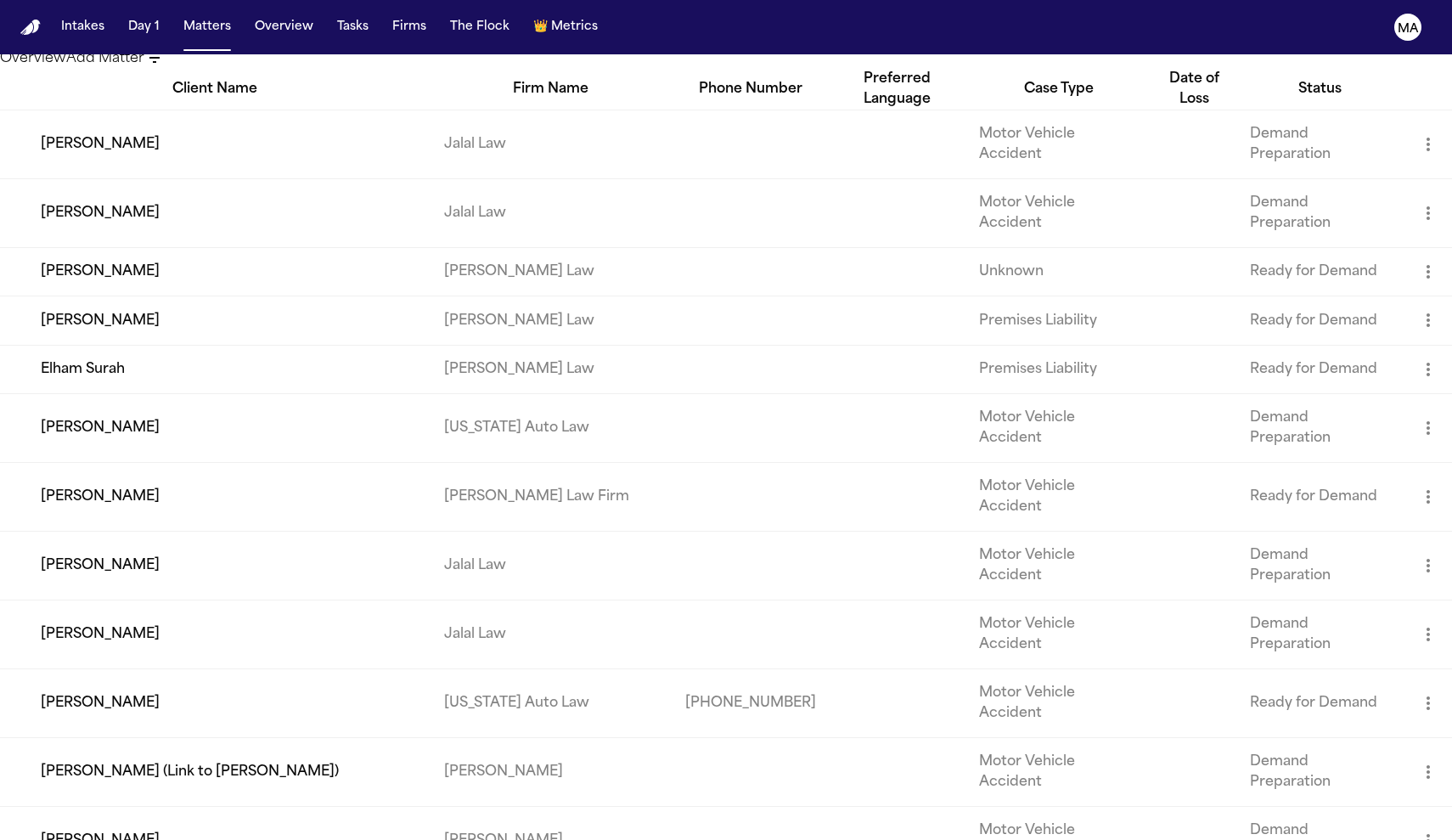
scroll to position [85, 0]
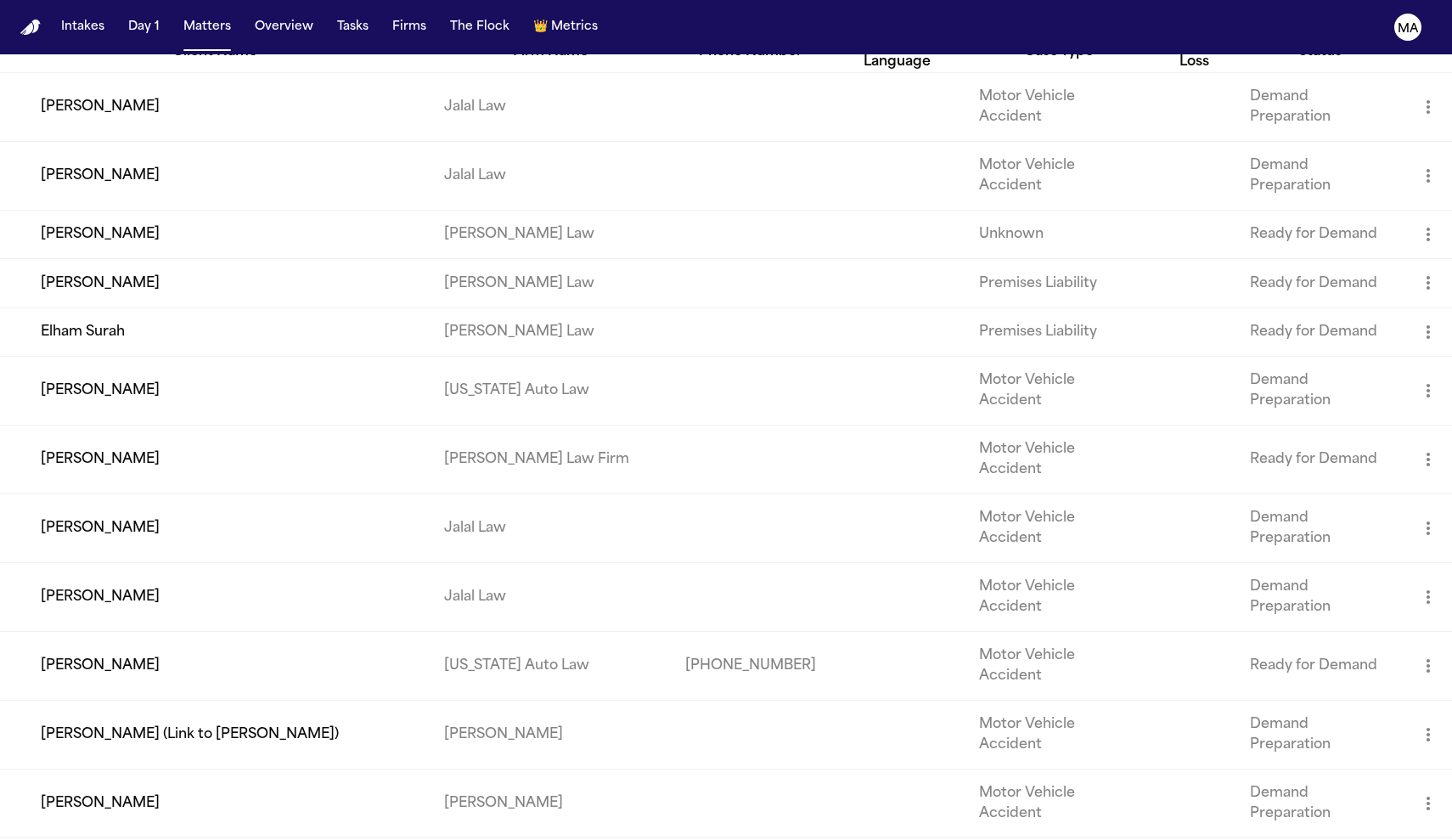
click at [106, 632] on td "[PERSON_NAME]" at bounding box center [215, 666] width 431 height 69
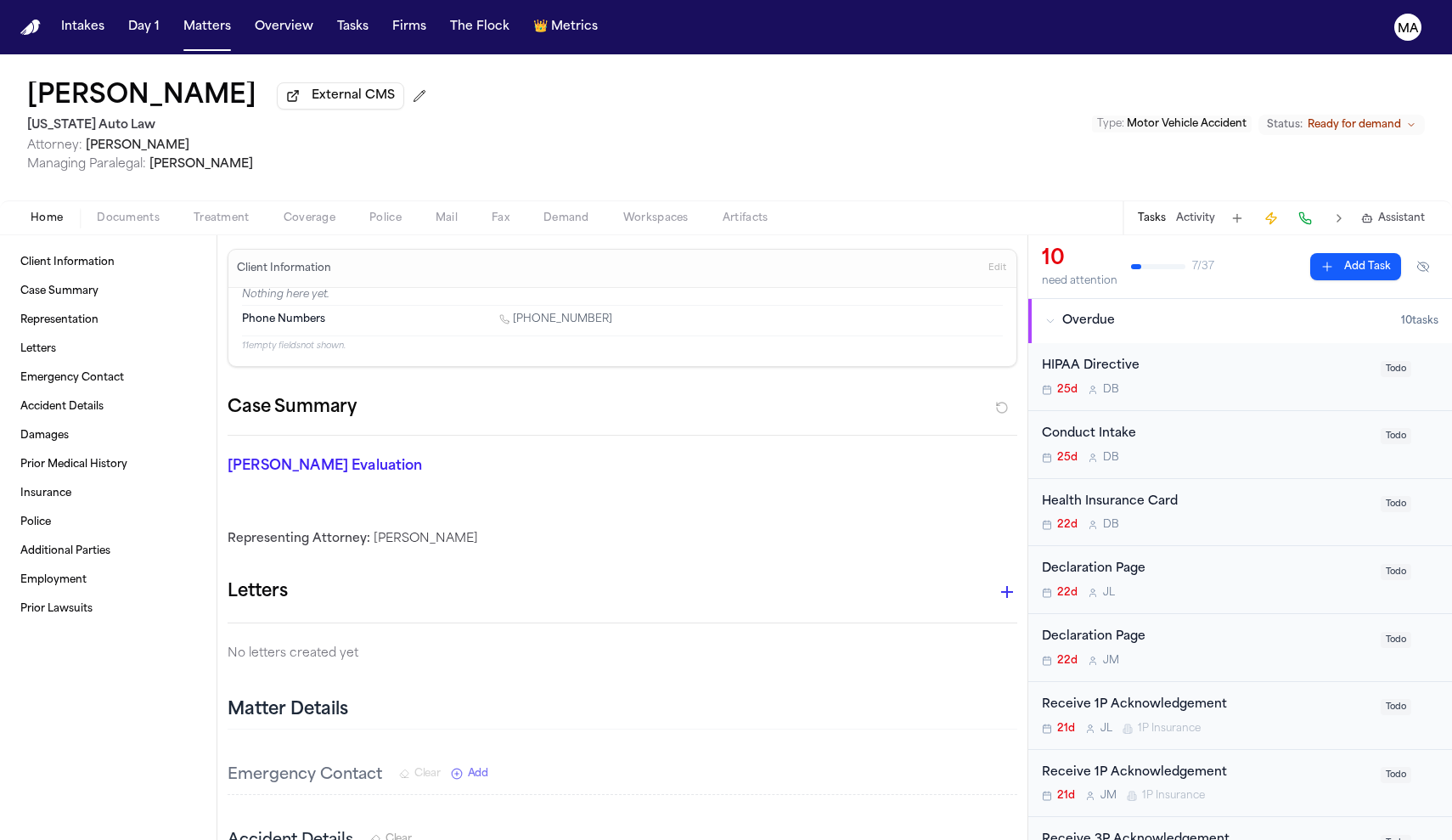
click at [543, 212] on span "Demand" at bounding box center [566, 219] width 46 height 13
select select "**********"
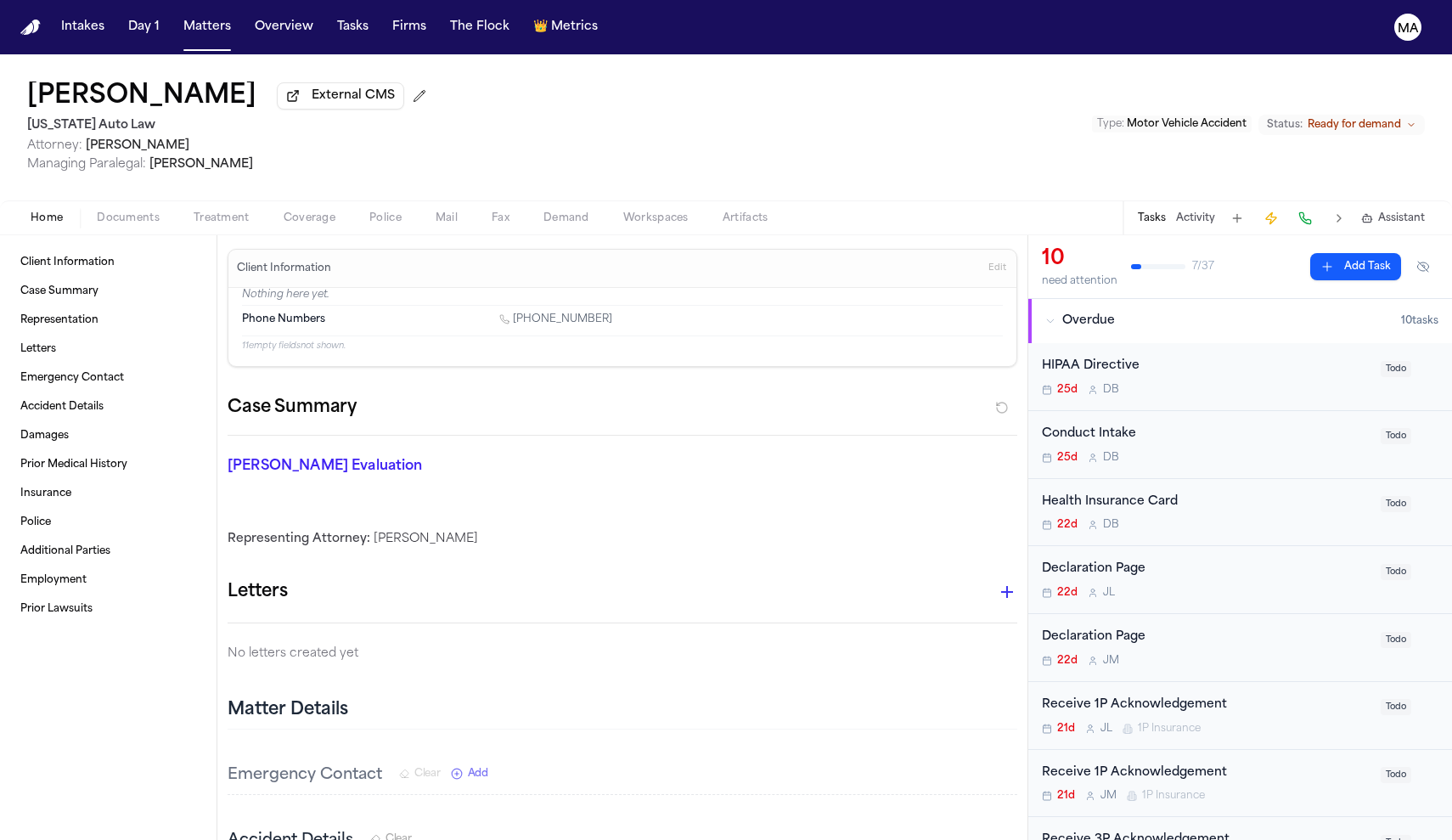
select select "**********"
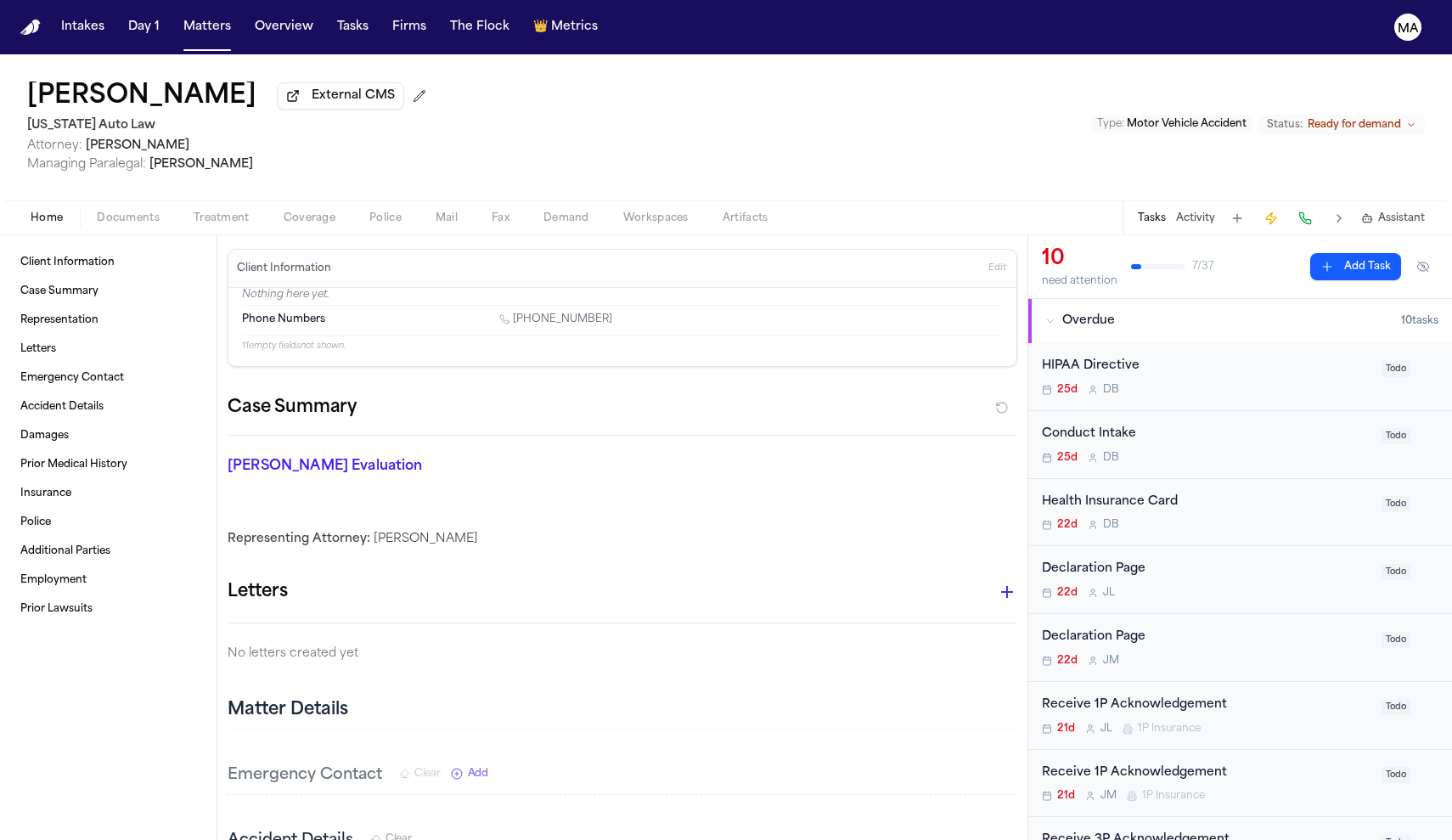
select select "**********"
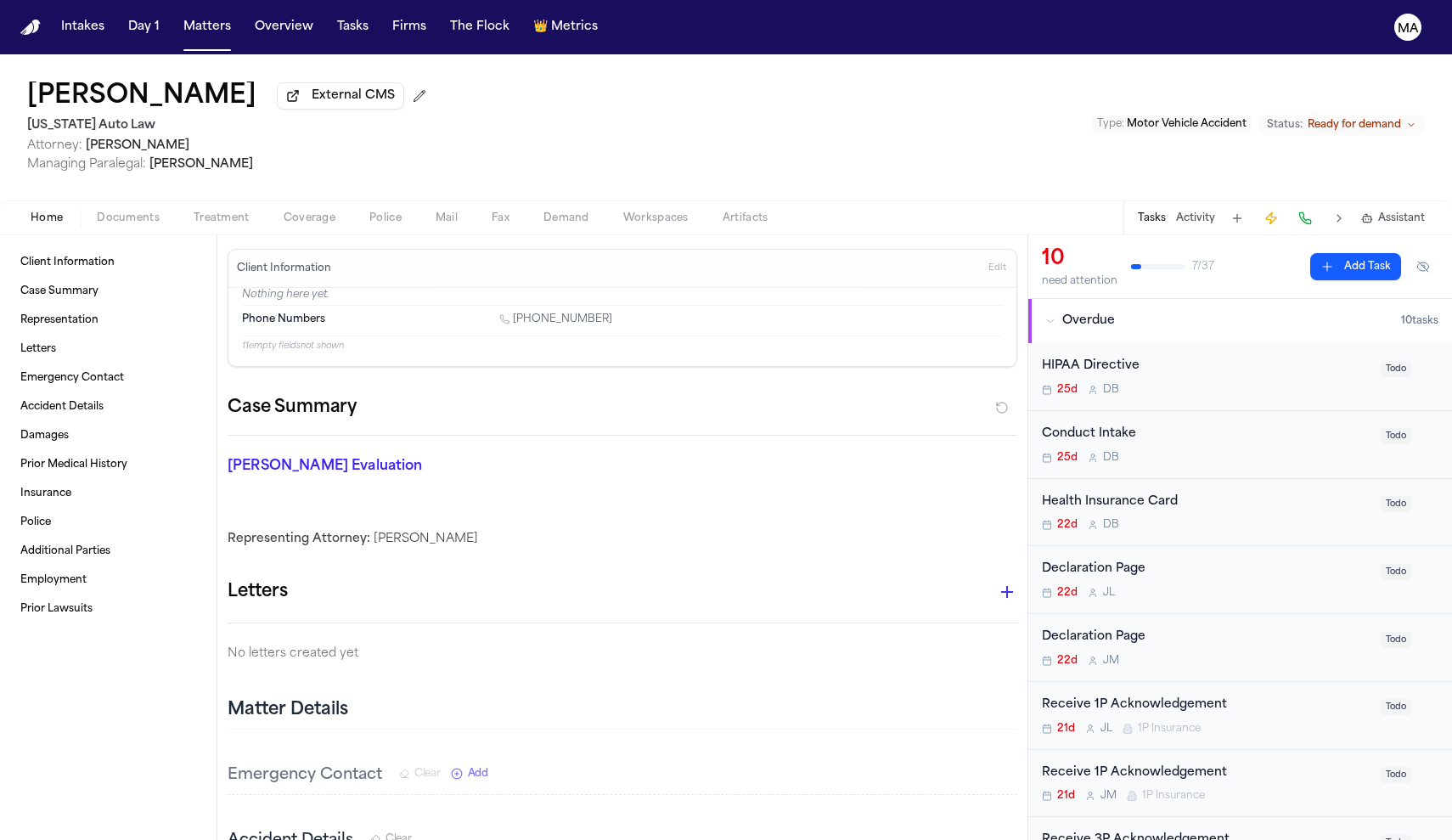
select select "**********"
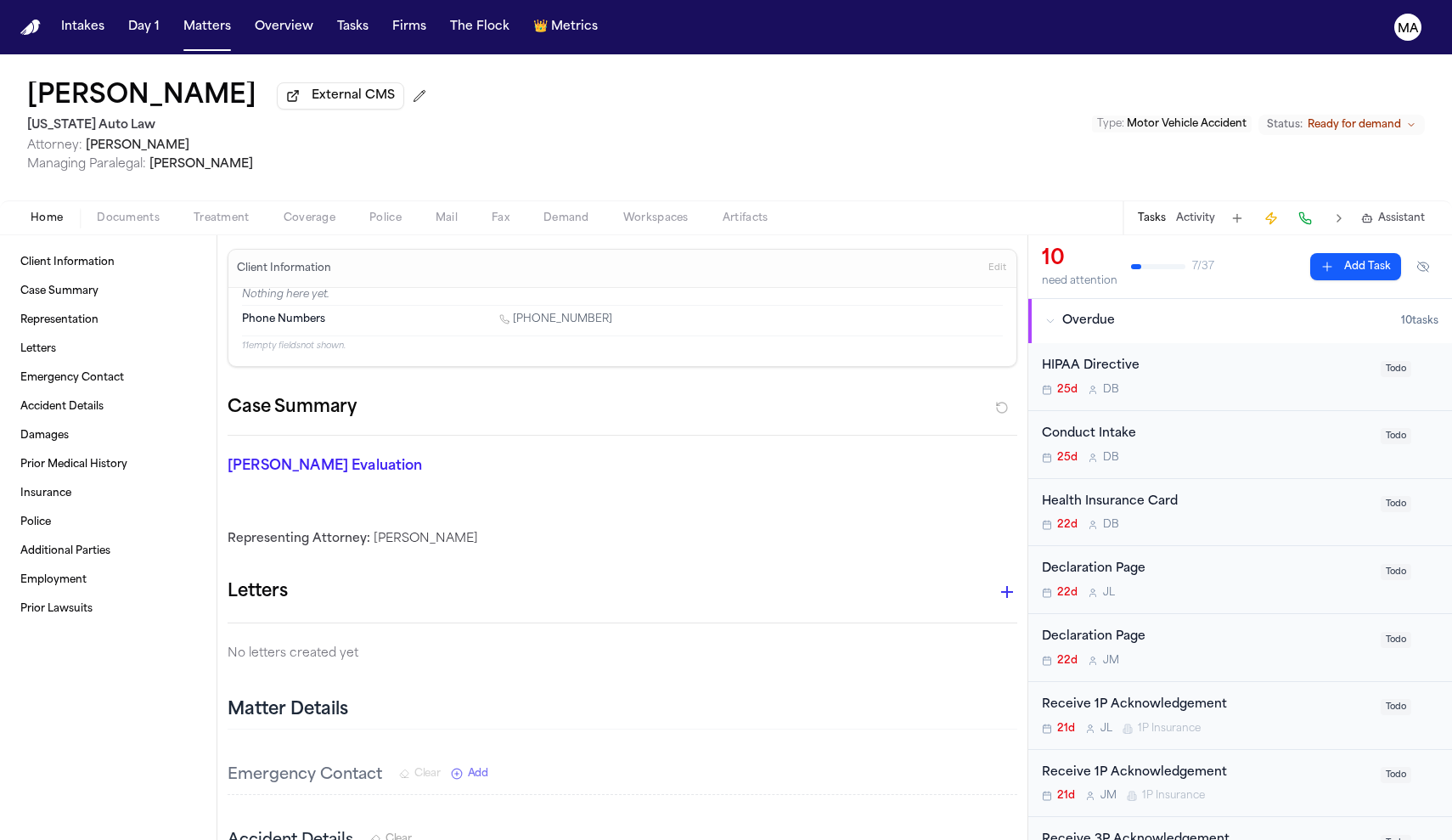
select select "**********"
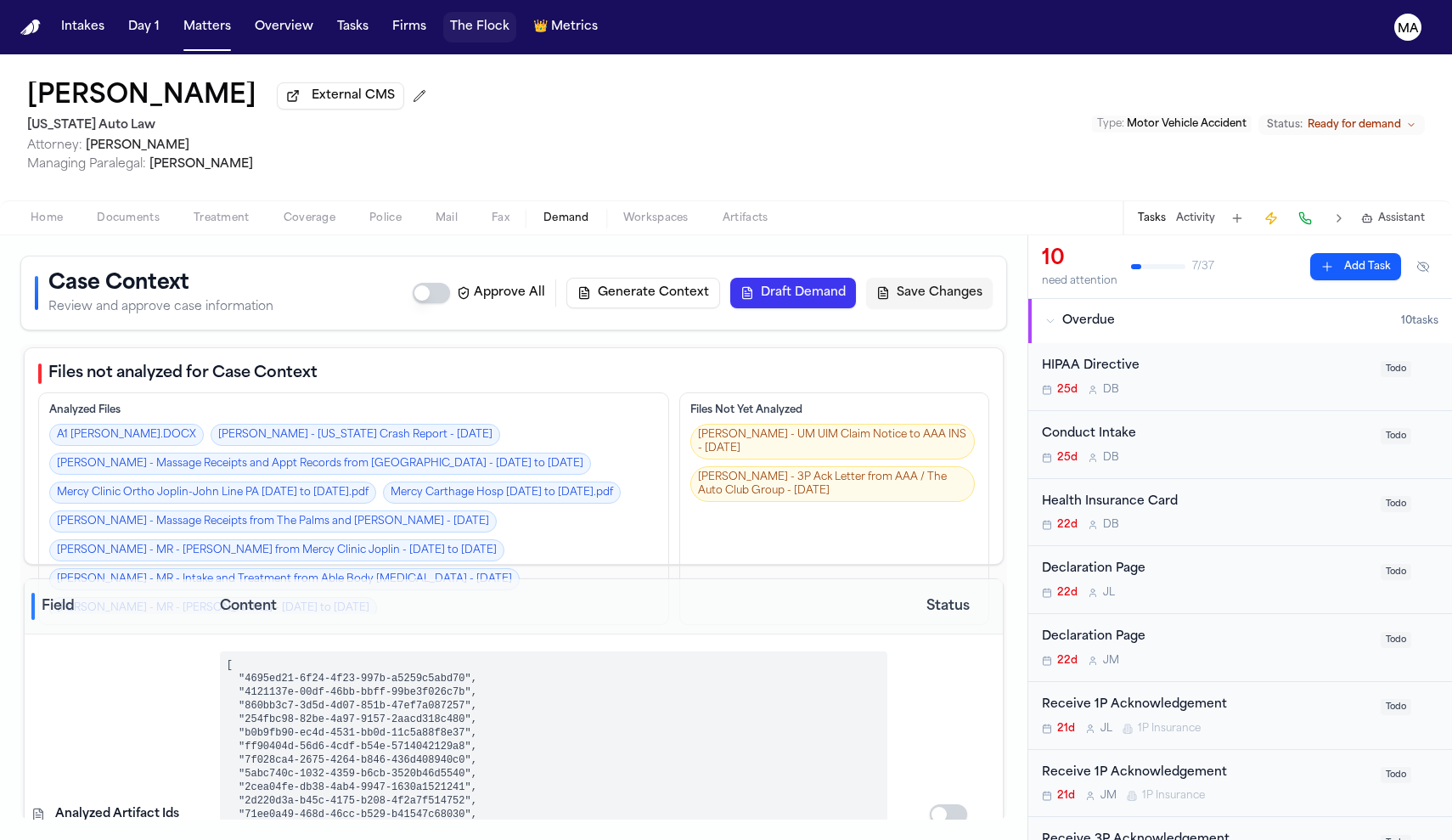
click at [443, 15] on button "The Flock" at bounding box center [479, 27] width 74 height 31
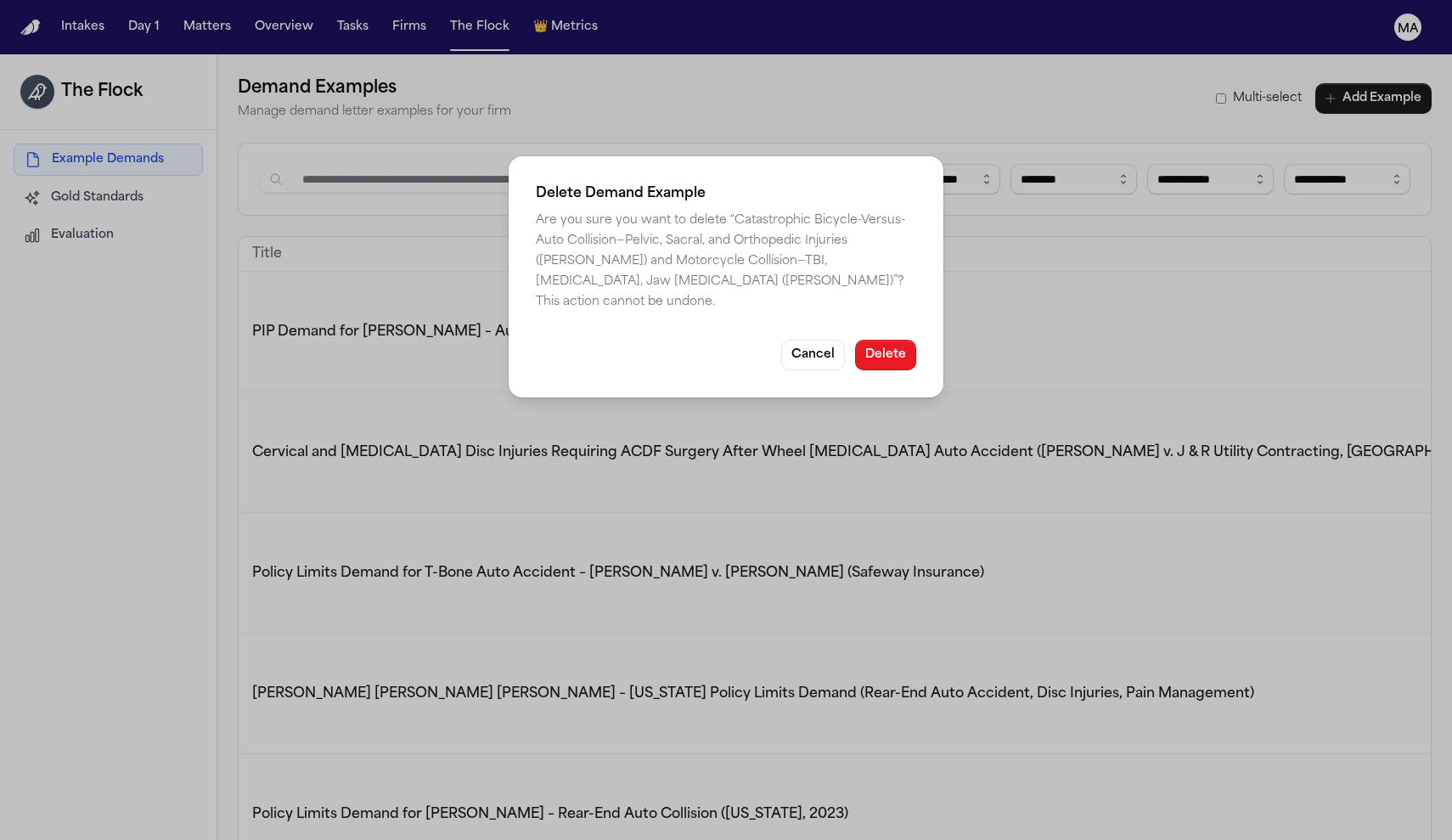
click at [855, 340] on button "Delete" at bounding box center [886, 355] width 61 height 31
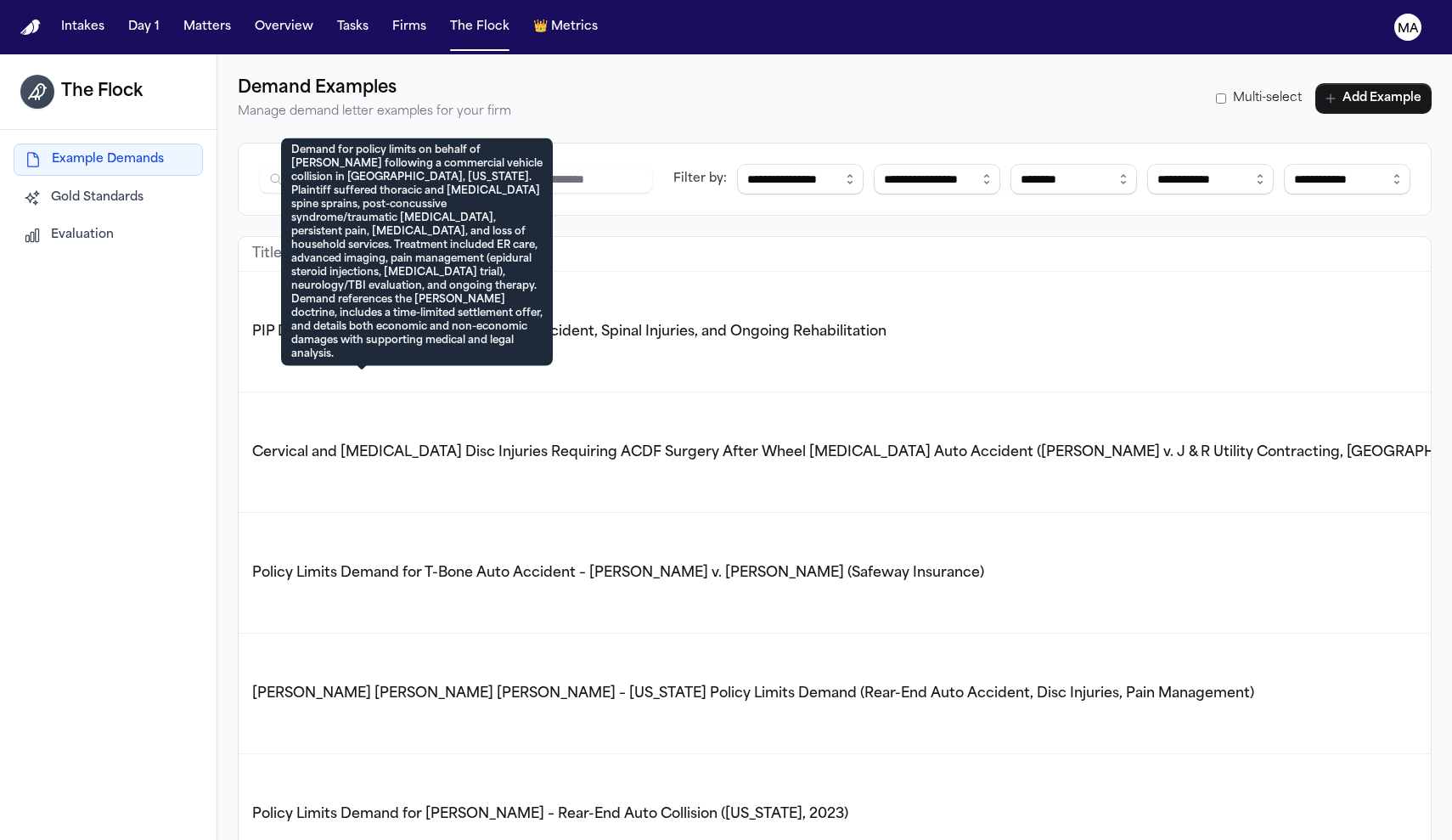
click at [92, 328] on div "The Flock Example Demands Gold Standards Evaluation" at bounding box center [109, 474] width 218 height 840
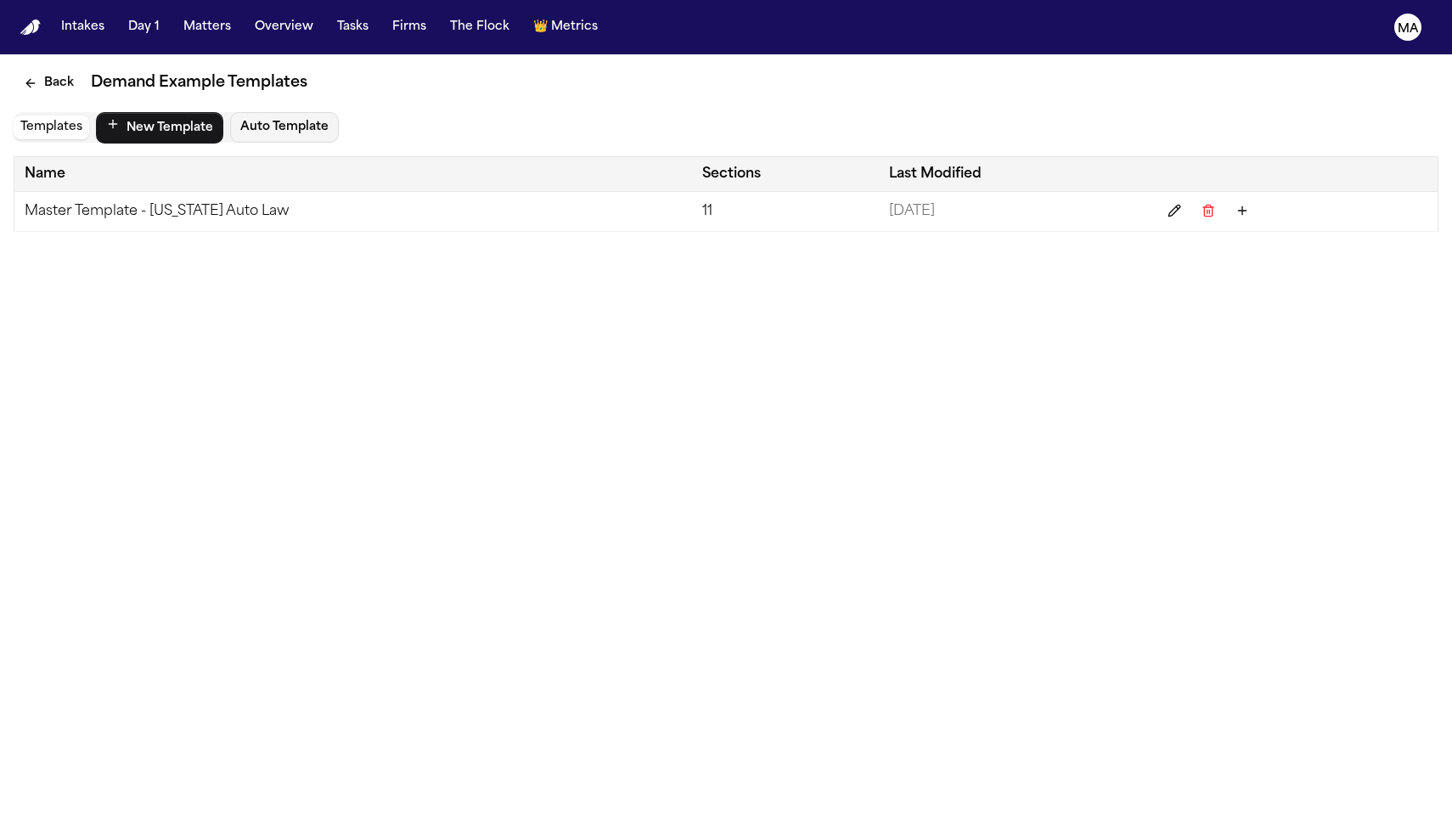
click at [124, 192] on td "Master Template - [US_STATE] Auto Law" at bounding box center [353, 212] width 678 height 40
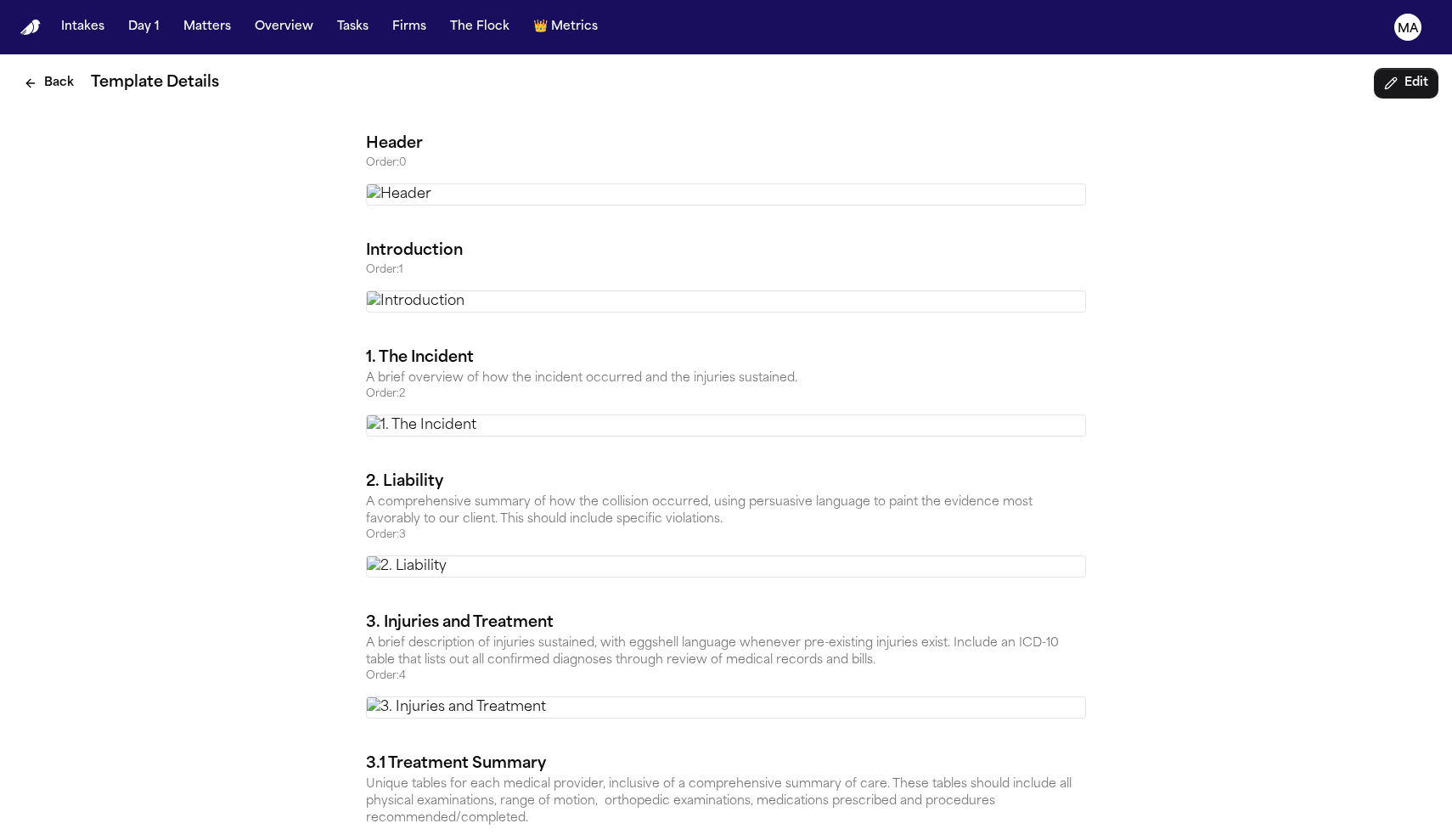
click at [1398, 76] on icon "Edit template" at bounding box center [1391, 83] width 13 height 13
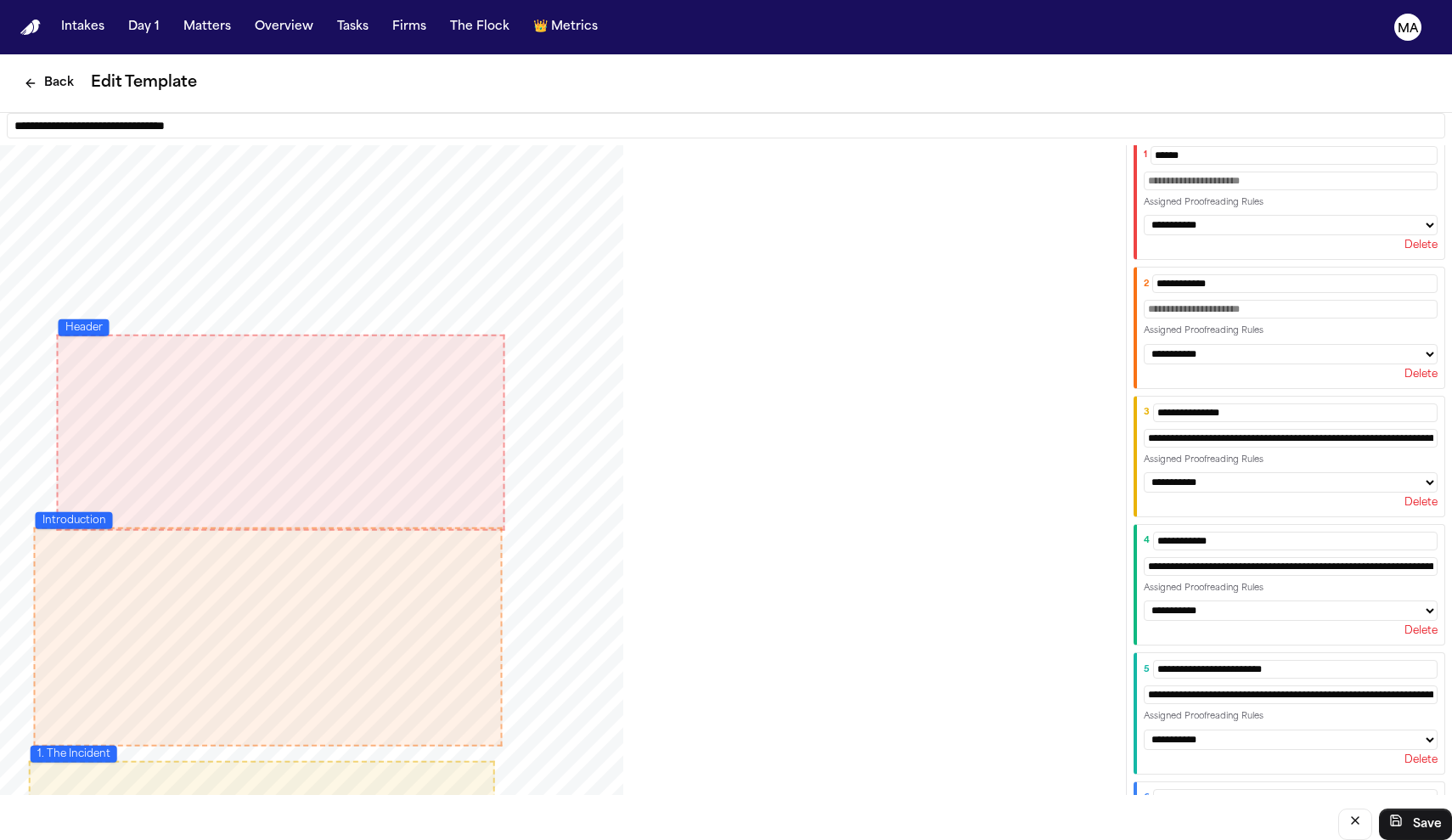
scroll to position [34, 0]
select select "***"
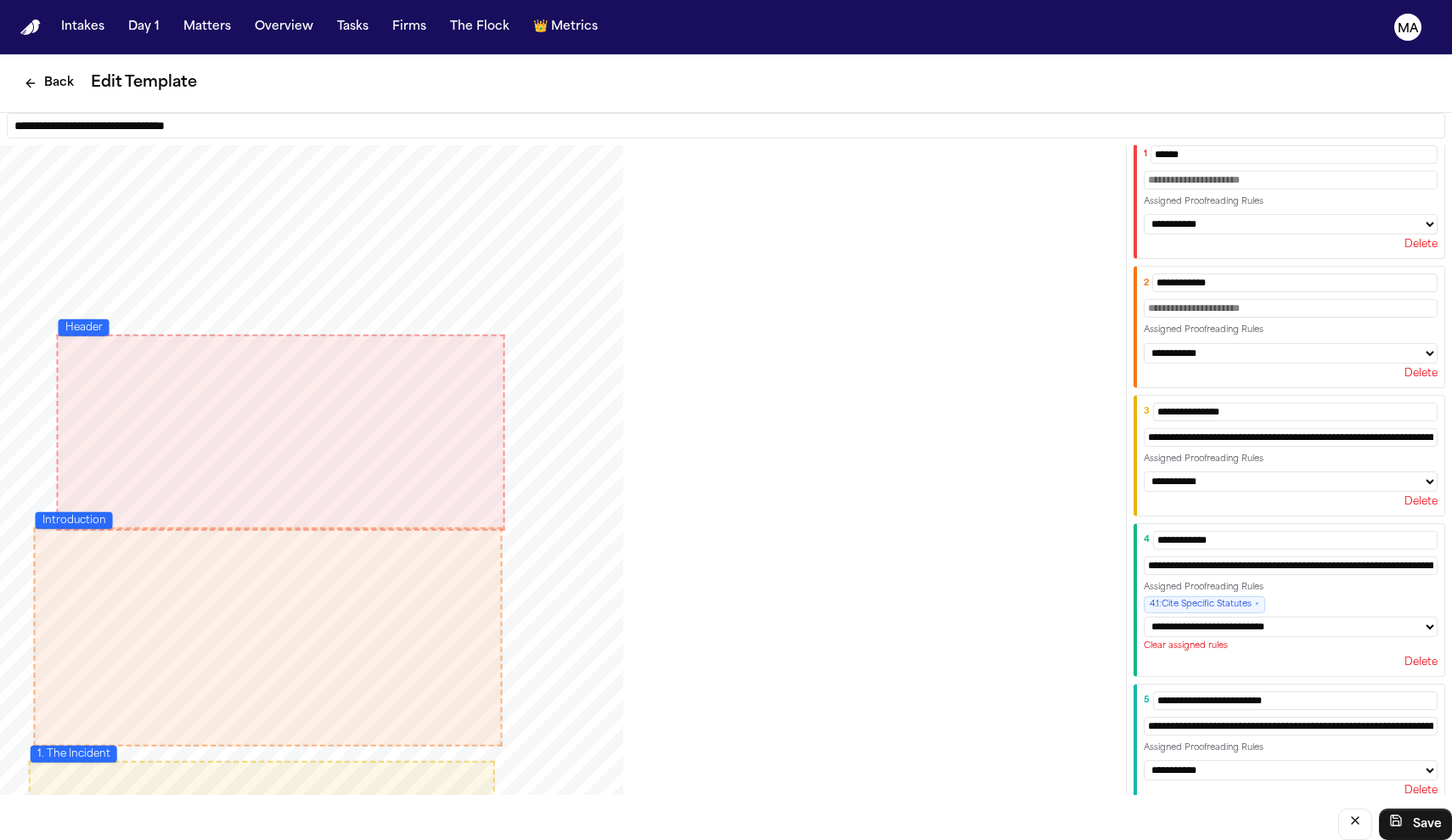
click at [1095, 529] on div "PDF viewport" at bounding box center [557, 548] width 1113 height 807
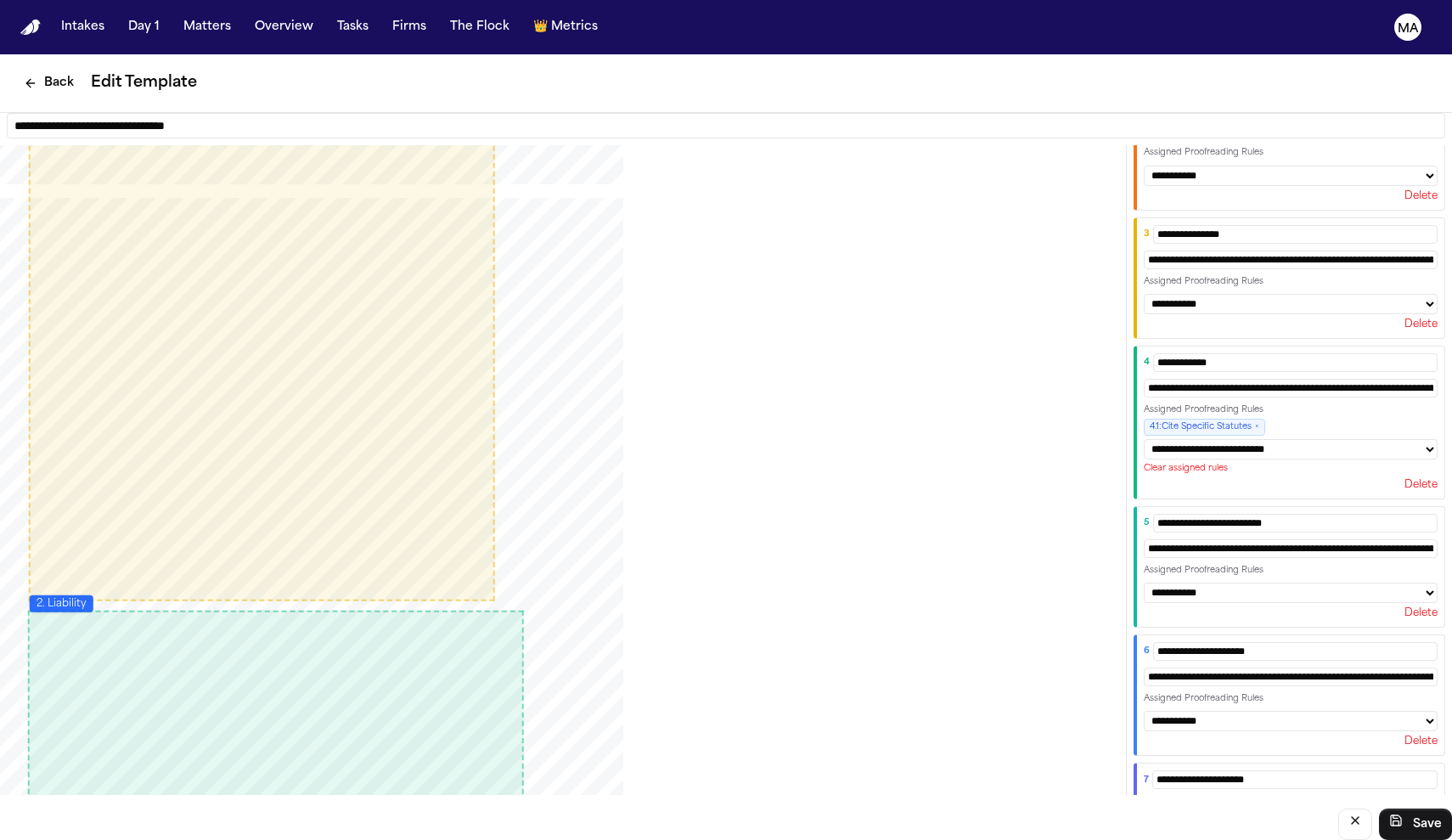
scroll to position [223, 0]
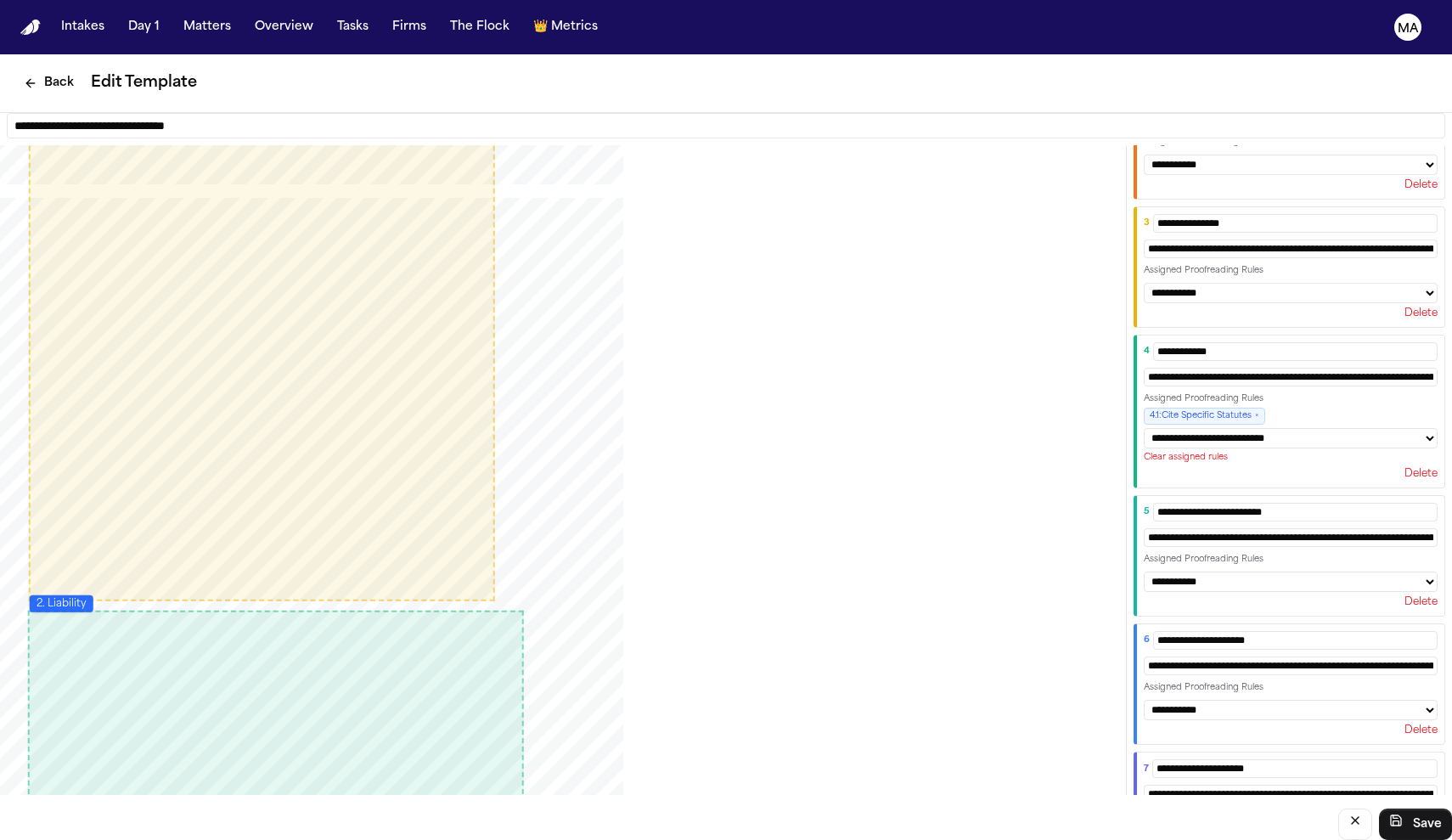
click at [1333, 657] on input "**********" at bounding box center [1291, 666] width 294 height 19
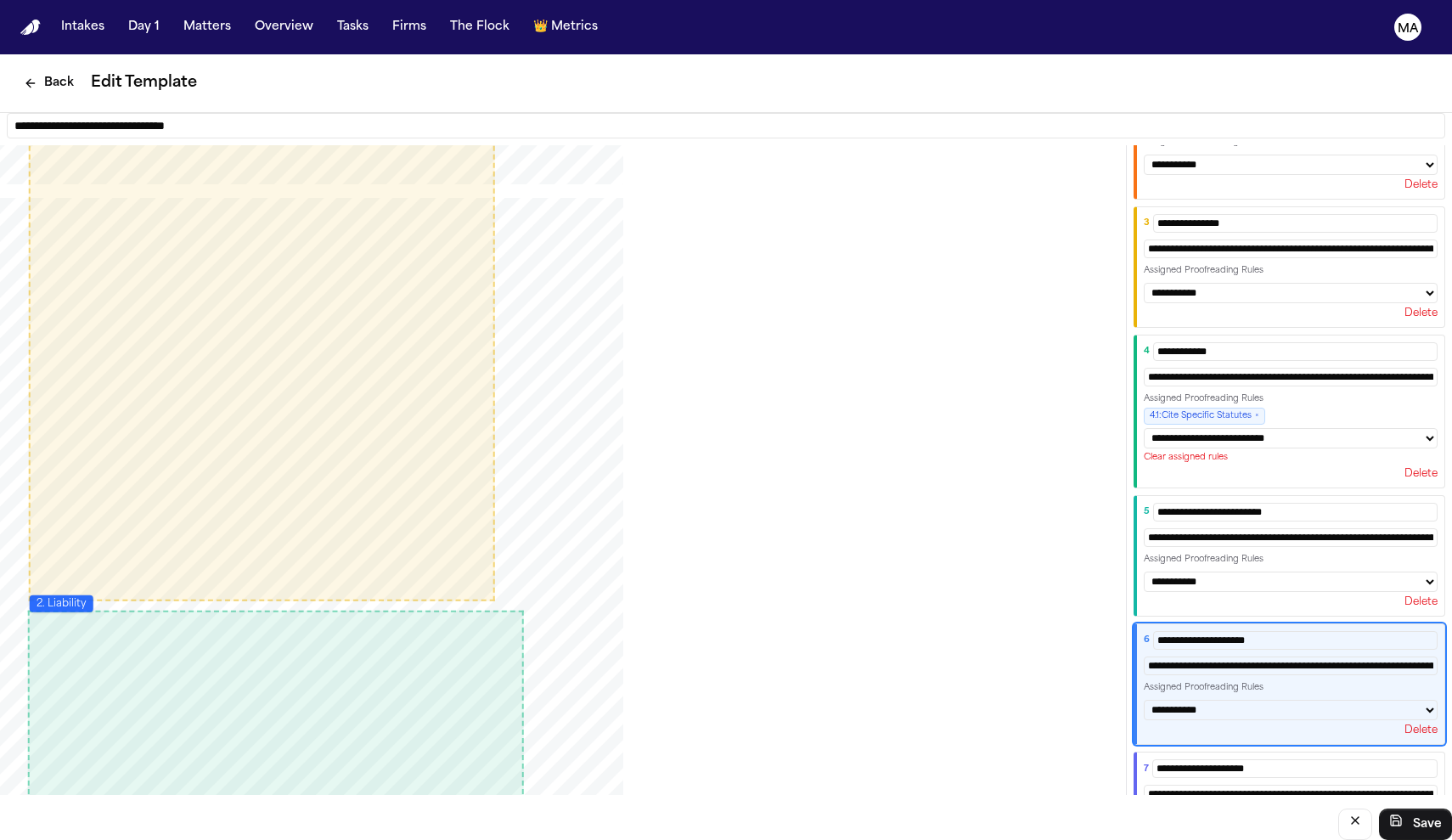
click at [1379, 657] on input "**********" at bounding box center [1291, 666] width 294 height 19
click at [1113, 539] on div "PDF viewport" at bounding box center [557, 600] width 1113 height 807
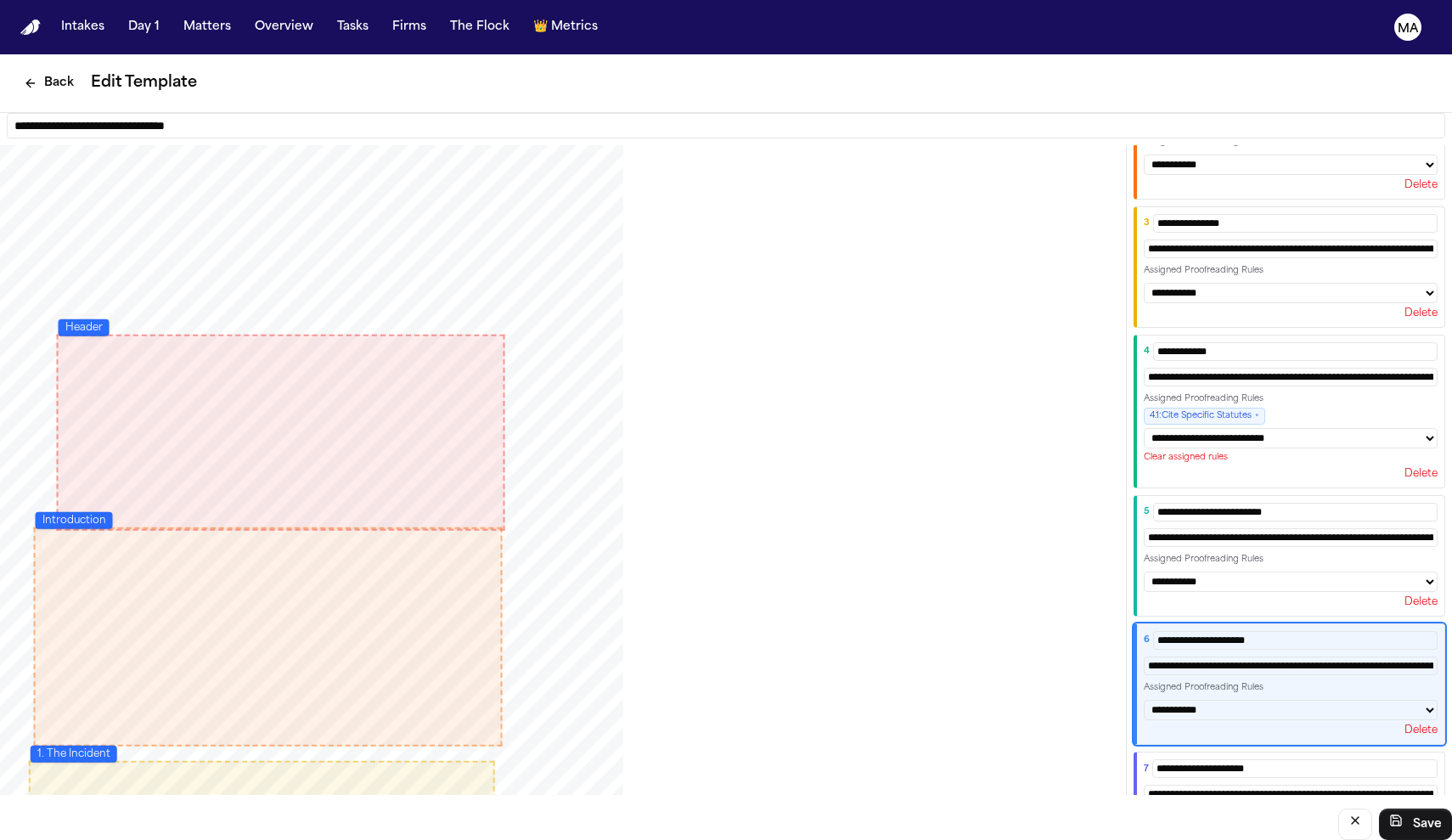
scroll to position [0, 0]
click at [27, 68] on button "Back" at bounding box center [49, 83] width 71 height 31
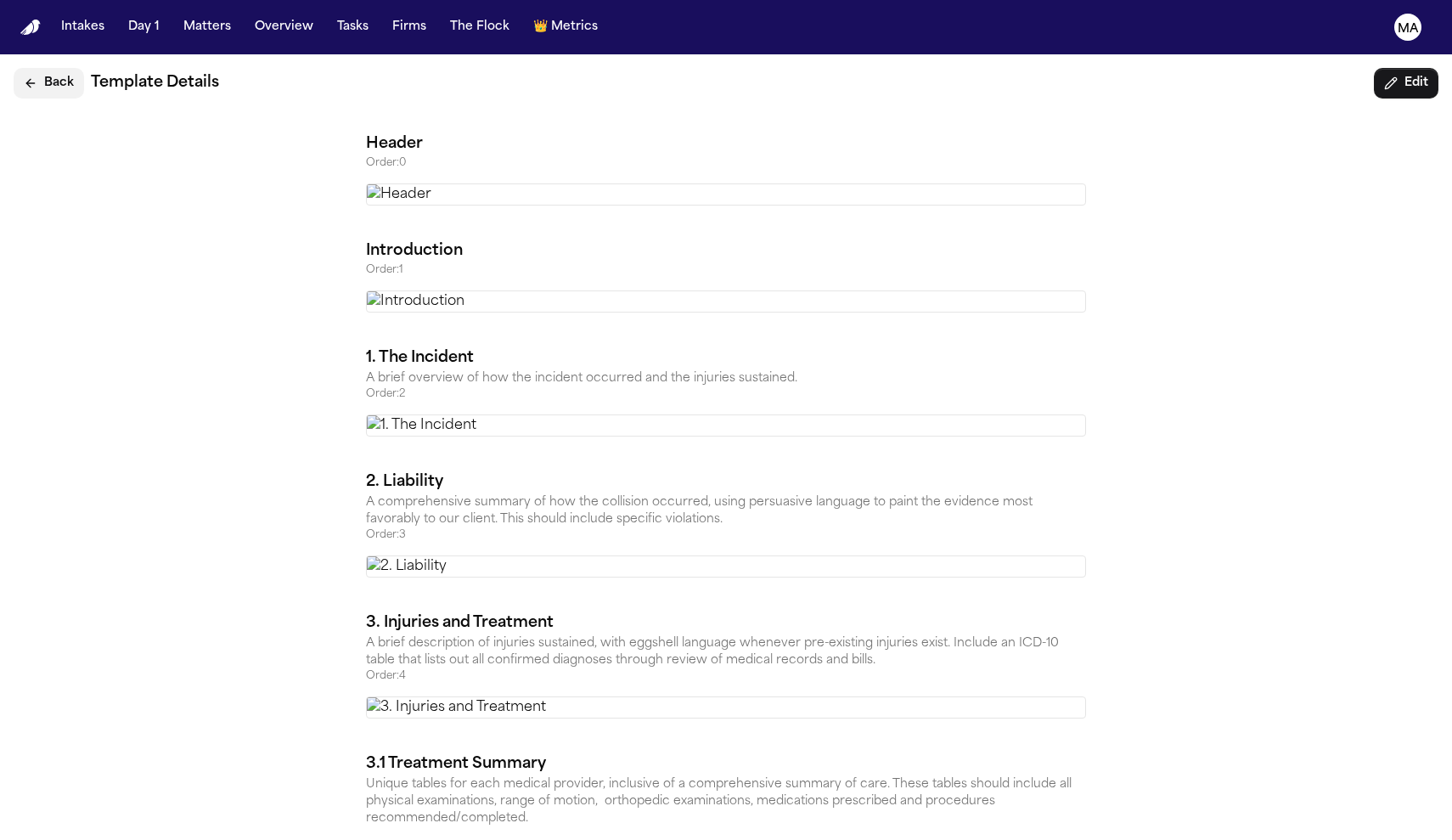
click at [31, 68] on button "Back" at bounding box center [49, 83] width 71 height 31
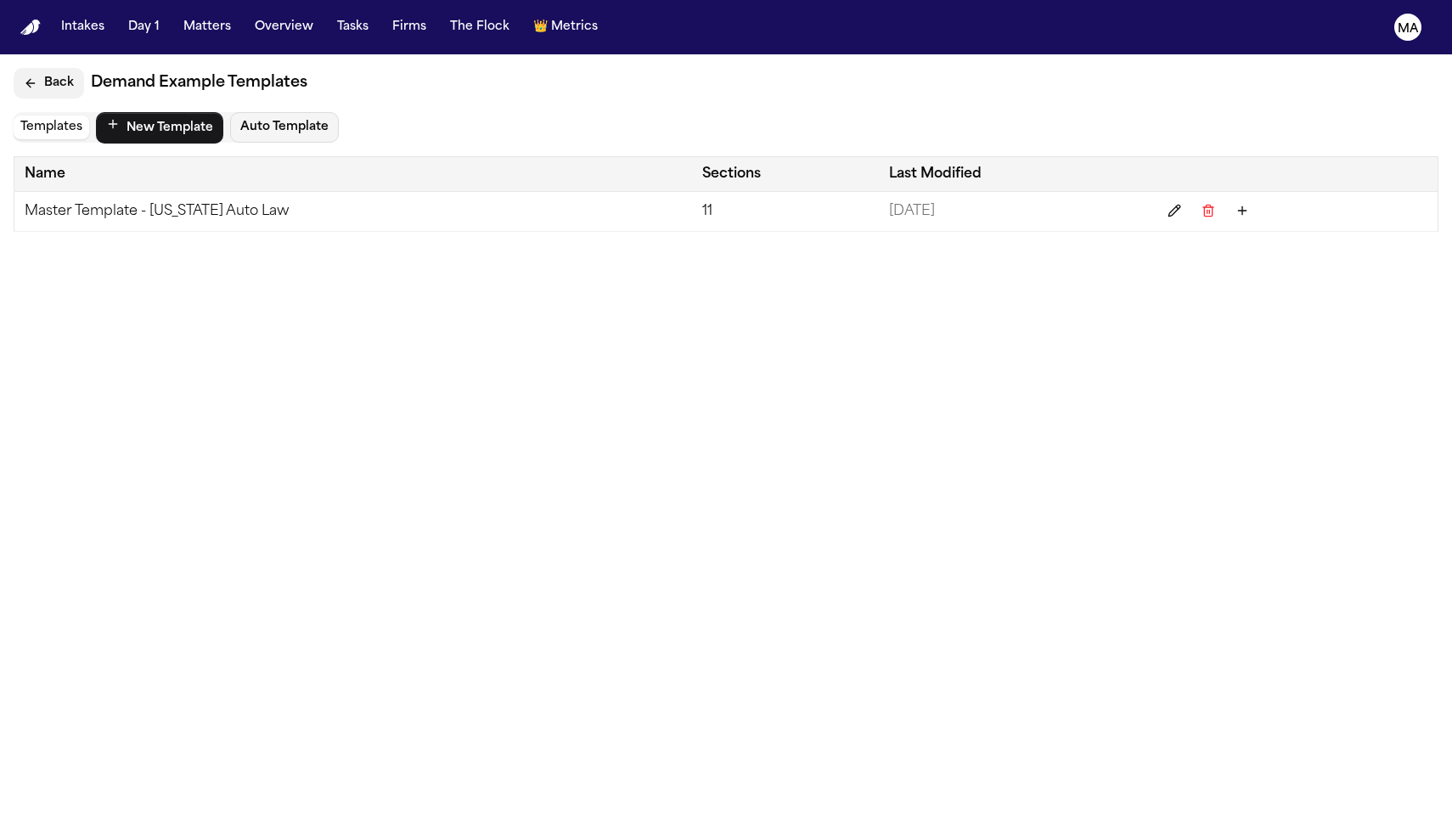
click at [34, 68] on button "Back" at bounding box center [49, 83] width 71 height 31
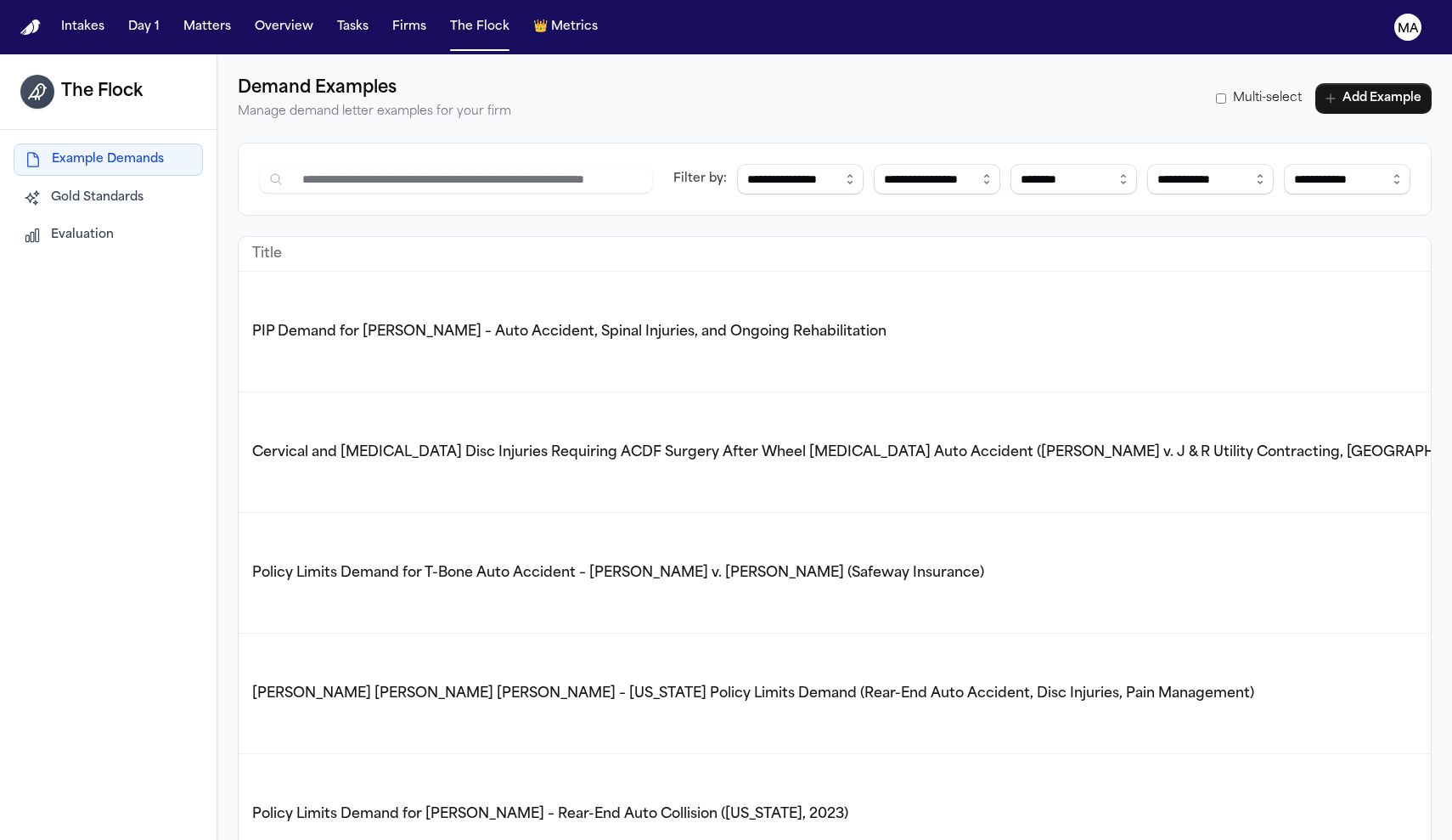
click at [78, 189] on span "Gold Standards" at bounding box center [96, 198] width 93 height 17
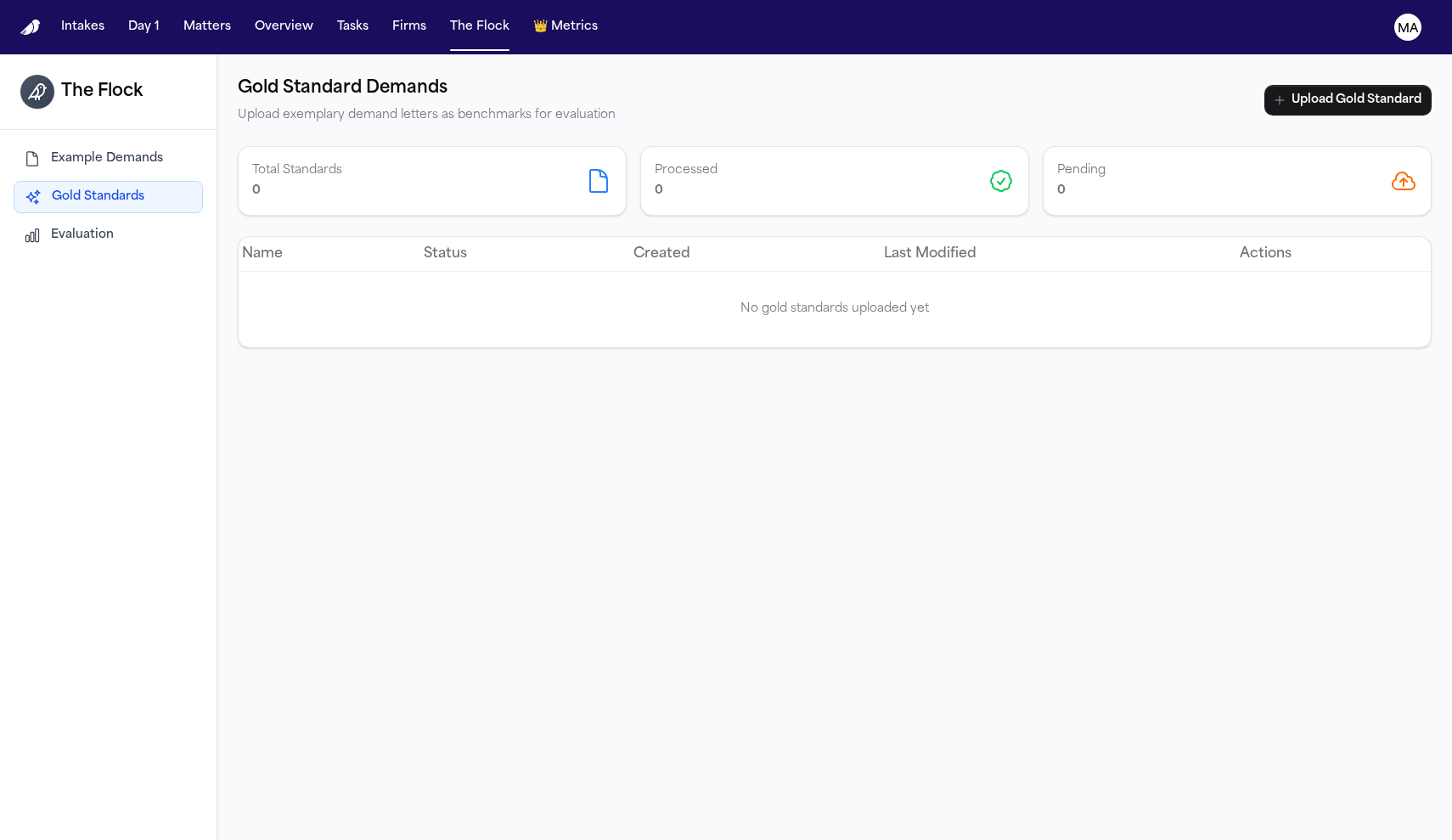
click at [62, 150] on span "Example Demands" at bounding box center [106, 158] width 112 height 17
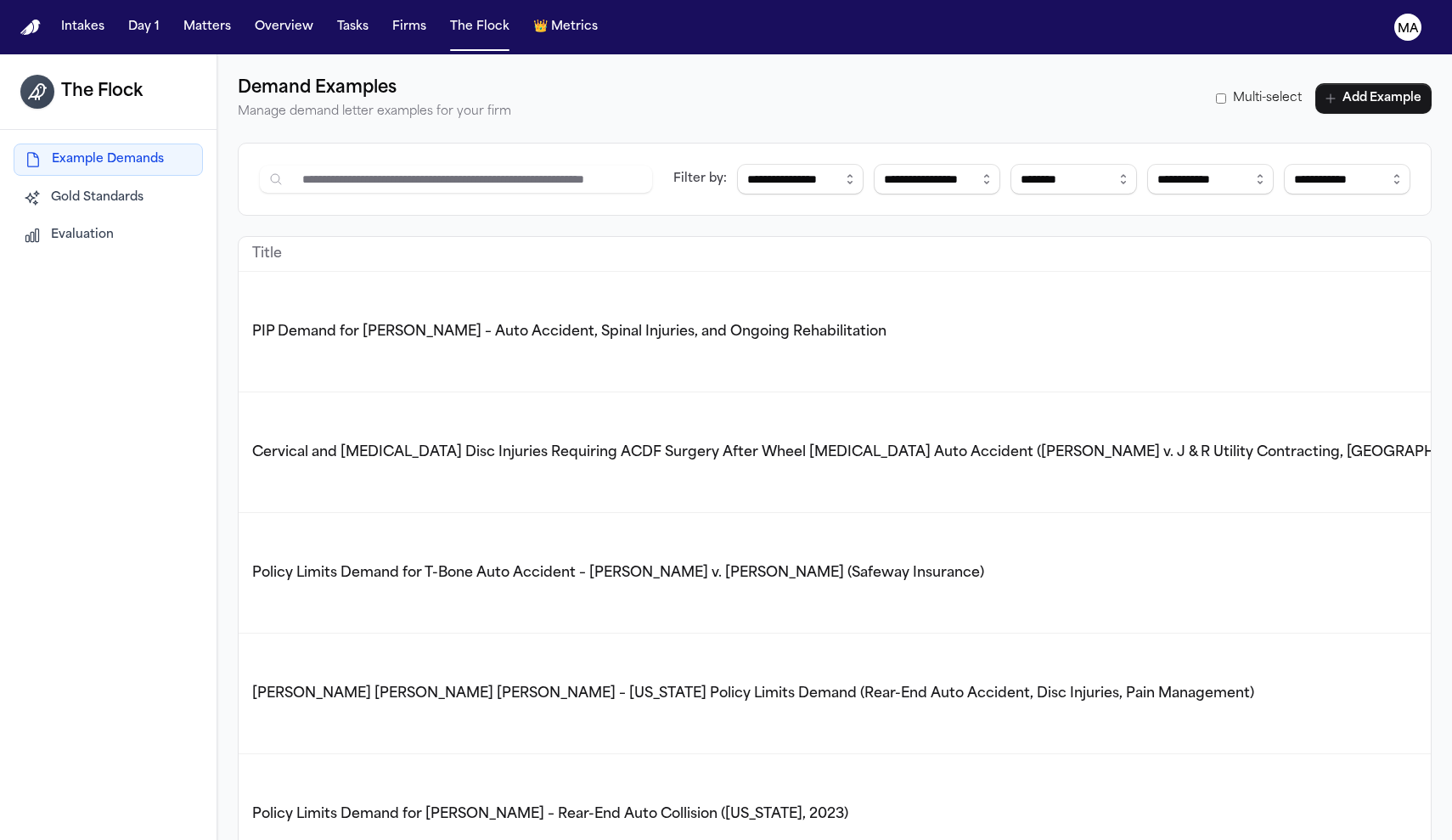
click at [548, 142] on div "**********" at bounding box center [834, 178] width 1194 height 74
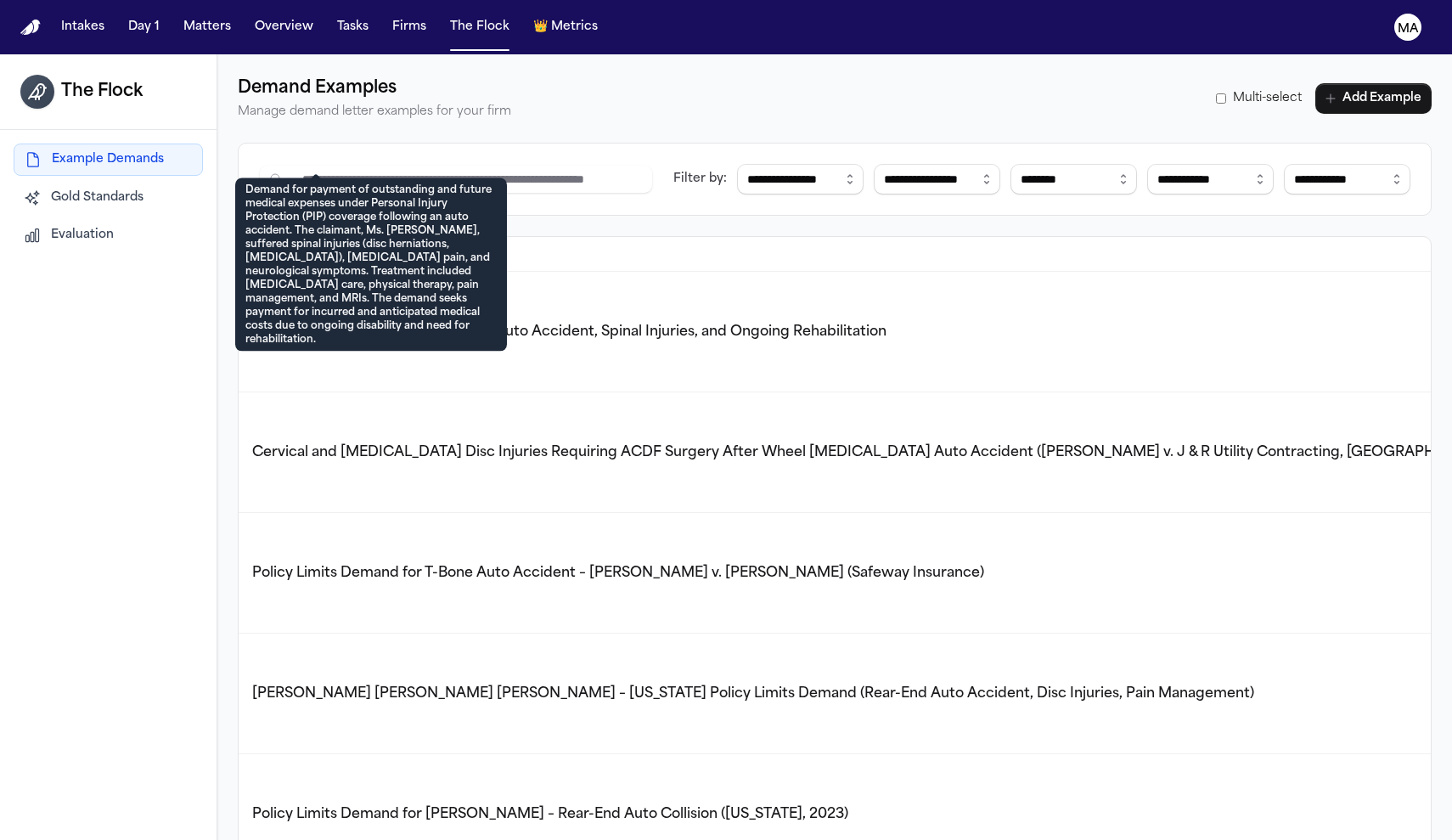
click at [429, 326] on span "PIP Demand for [PERSON_NAME] – Auto Accident, Spinal Injuries, and Ongoing Reha…" at bounding box center [569, 332] width 635 height 13
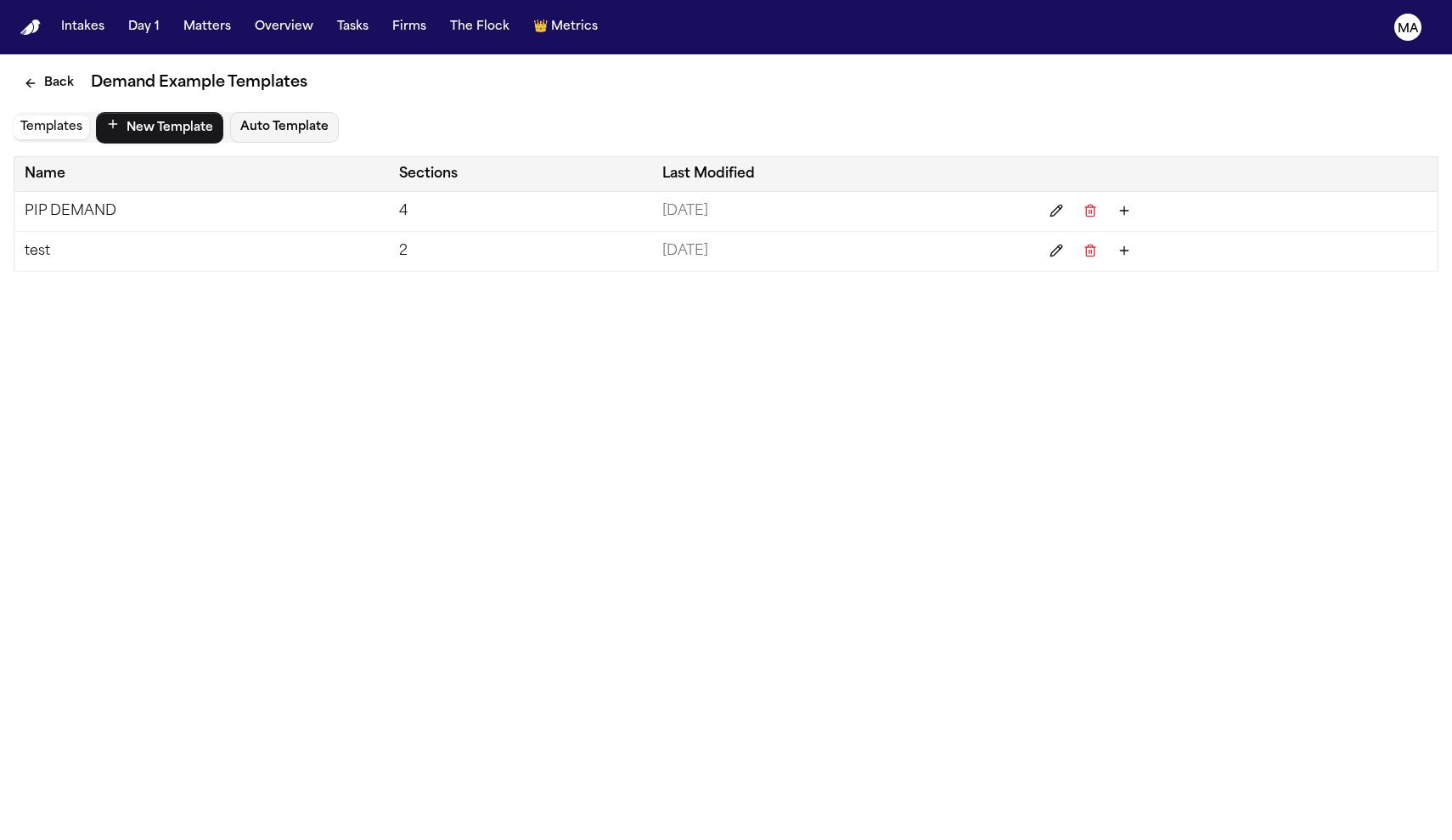
click at [74, 192] on td "PIP DEMAND" at bounding box center [201, 212] width 375 height 40
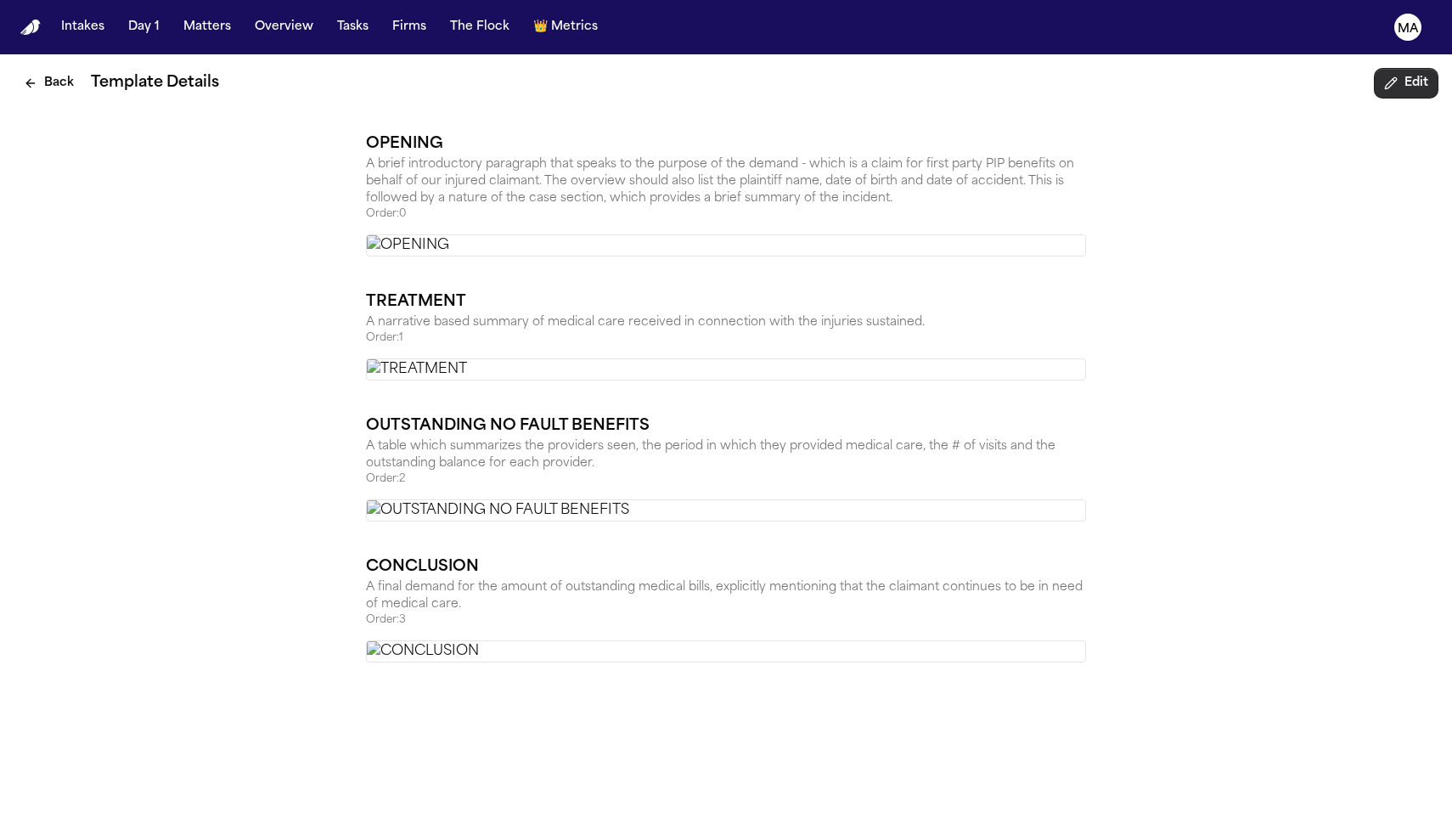
click at [1398, 76] on icon "Edit template" at bounding box center [1391, 83] width 13 height 13
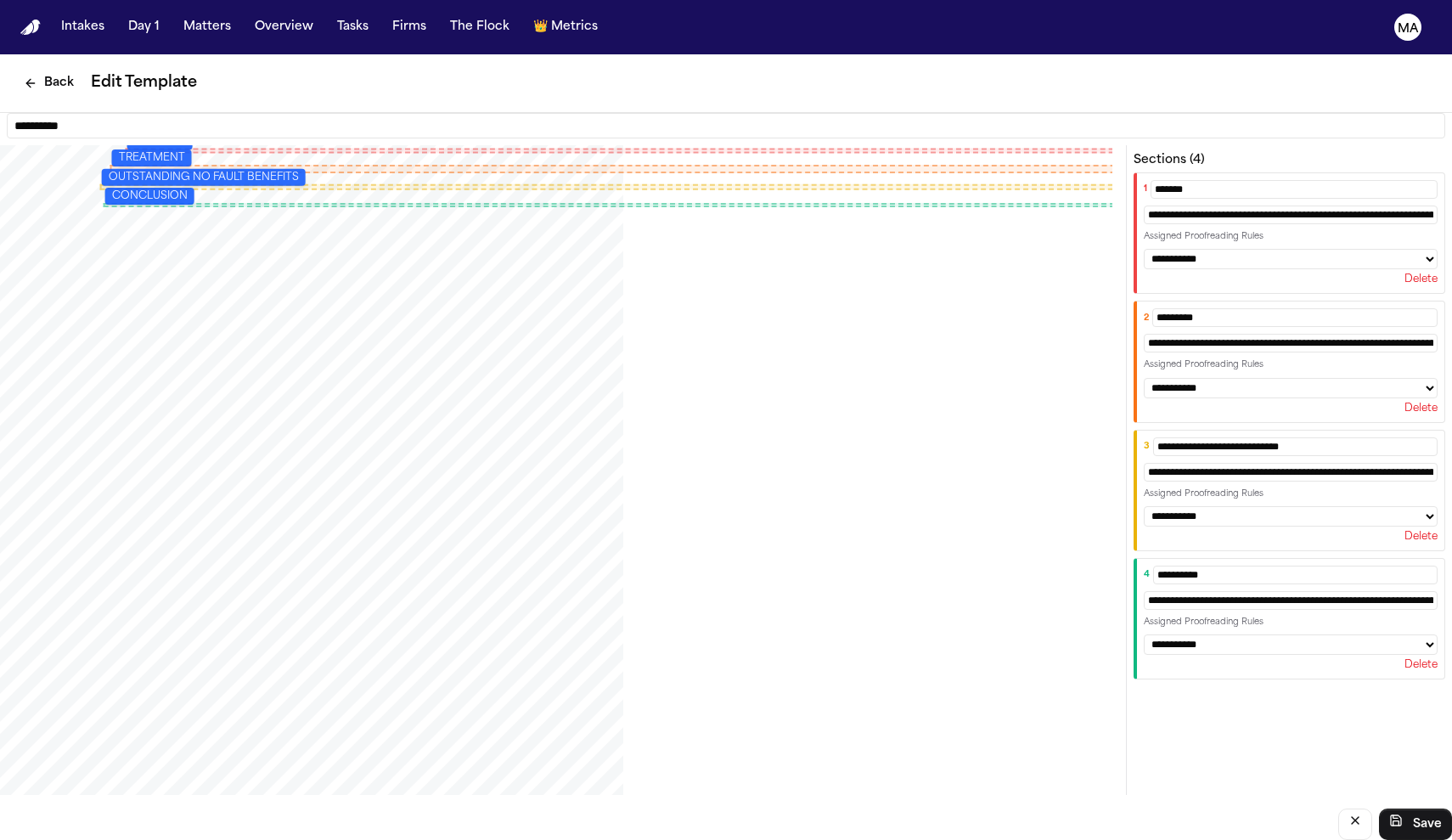
click at [766, 320] on div "PDF viewport" at bounding box center [557, 548] width 1113 height 807
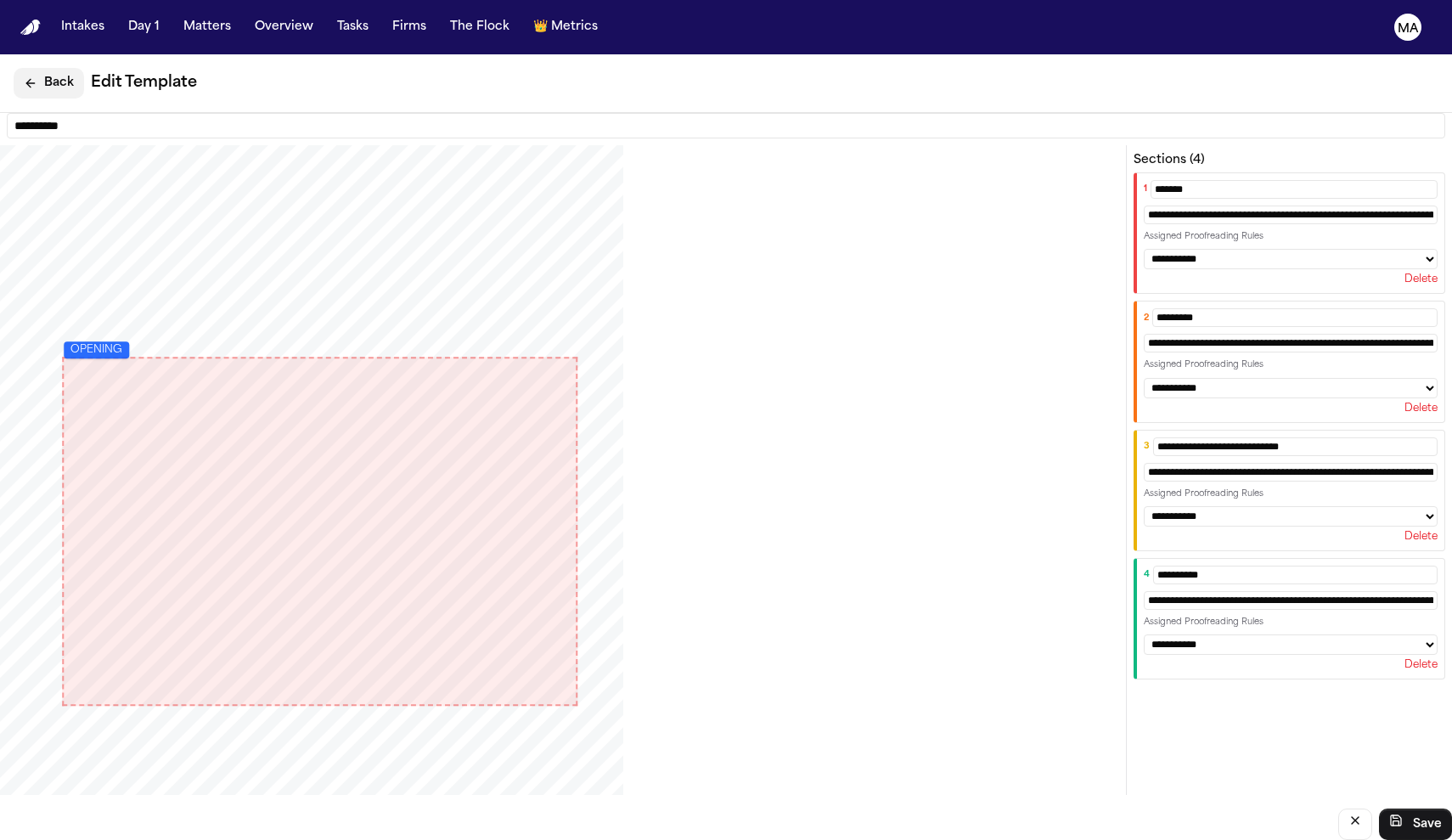
click at [34, 68] on button "Back" at bounding box center [49, 83] width 71 height 31
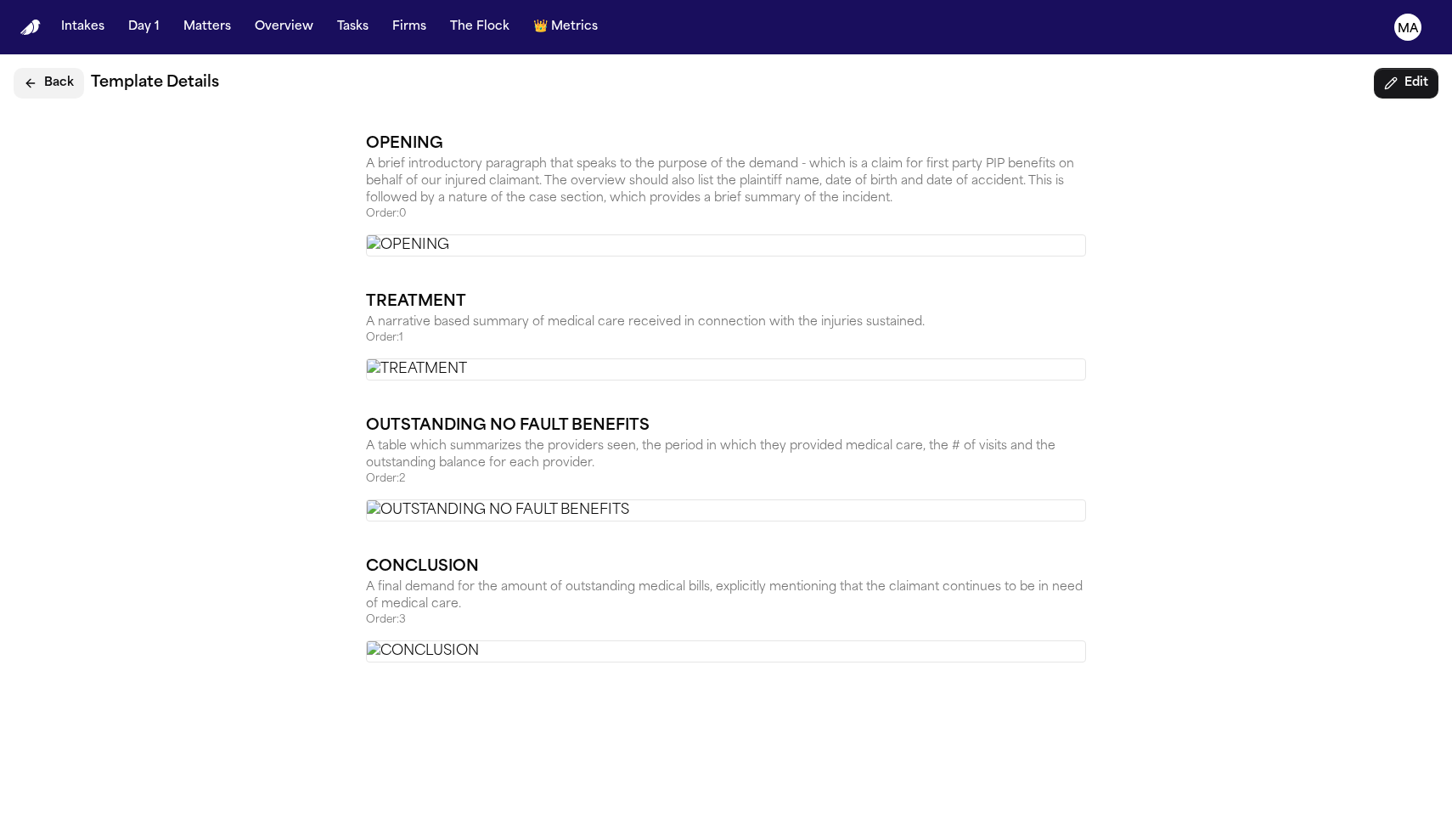
click at [27, 68] on button "Back" at bounding box center [49, 83] width 71 height 31
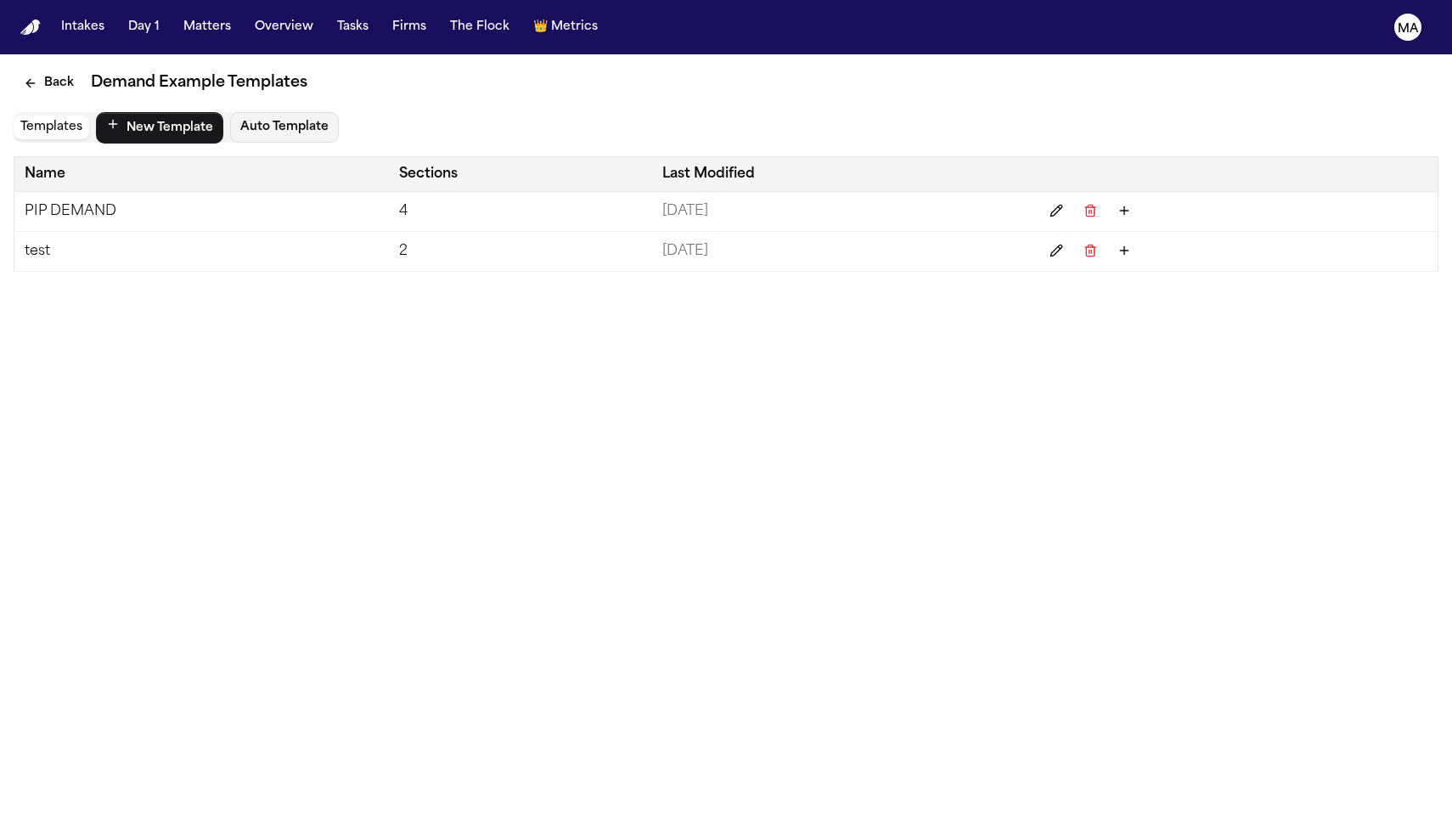
click at [286, 197] on main "Back Demand Example Templates Templates New Template Auto Template Name Section…" at bounding box center [726, 447] width 1452 height 786
click at [177, 11] on button "Matters" at bounding box center [207, 27] width 61 height 31
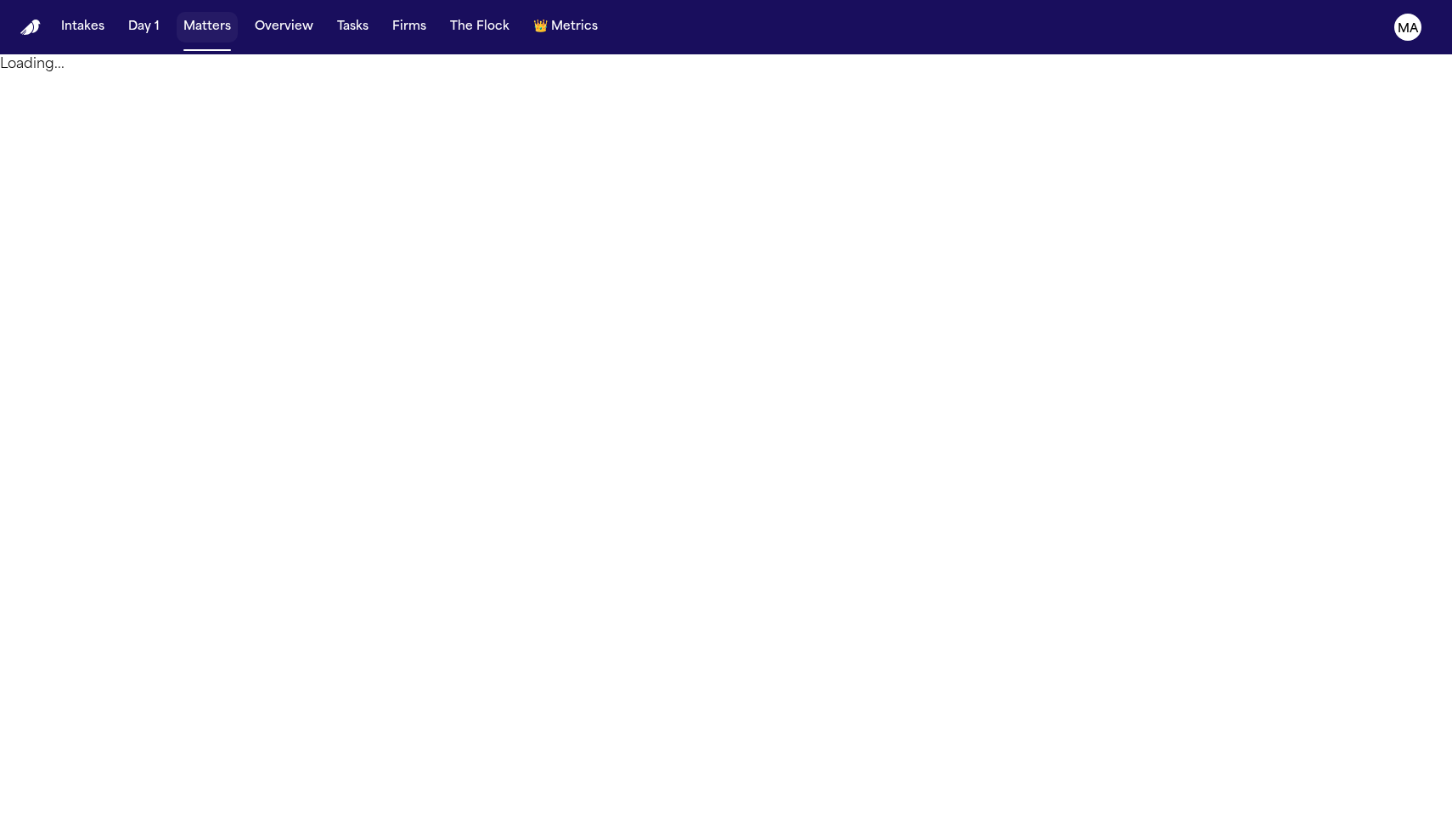
click at [177, 16] on button "Matters" at bounding box center [207, 27] width 61 height 31
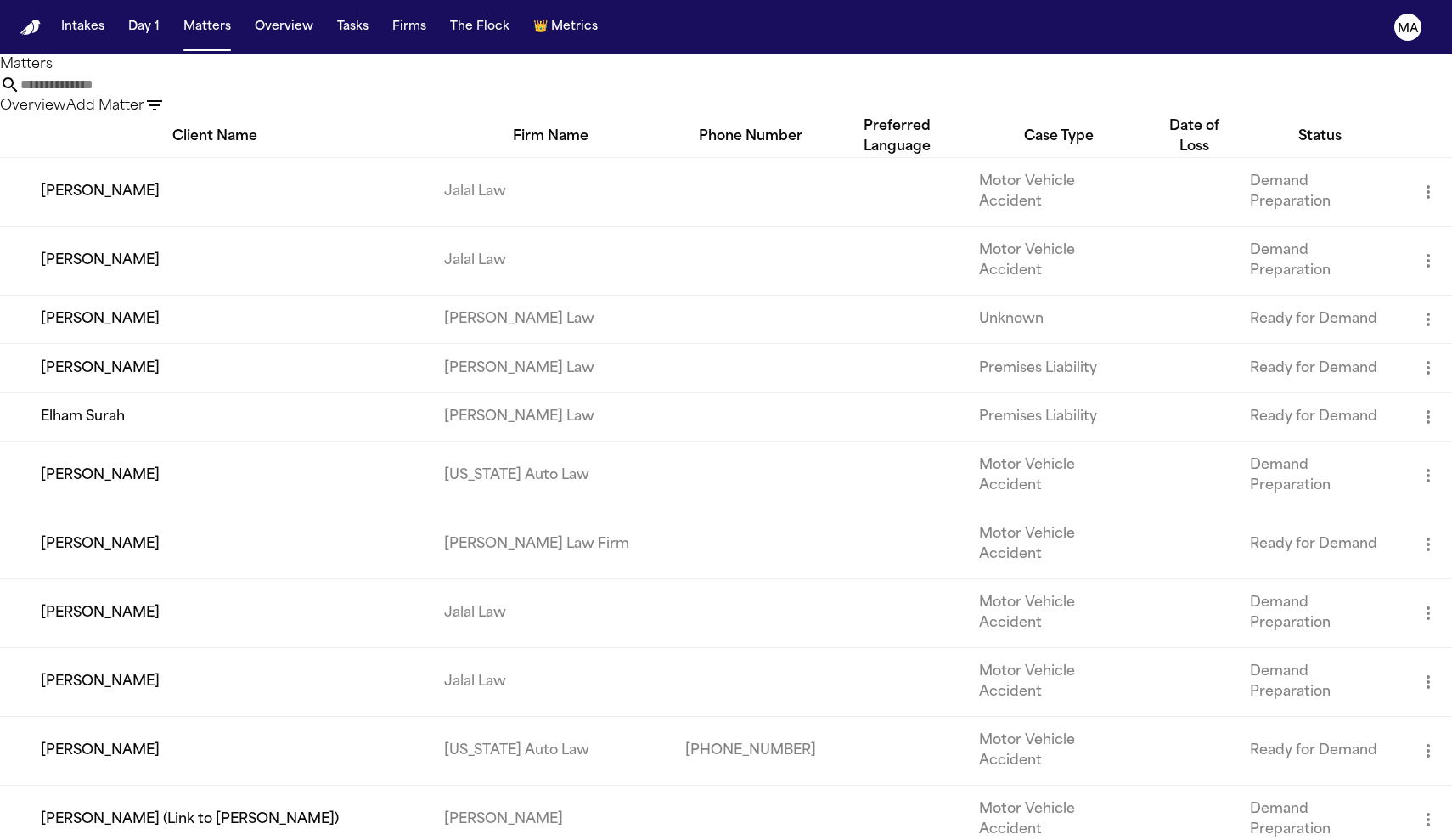
click at [83, 442] on td "[PERSON_NAME]" at bounding box center [215, 476] width 431 height 69
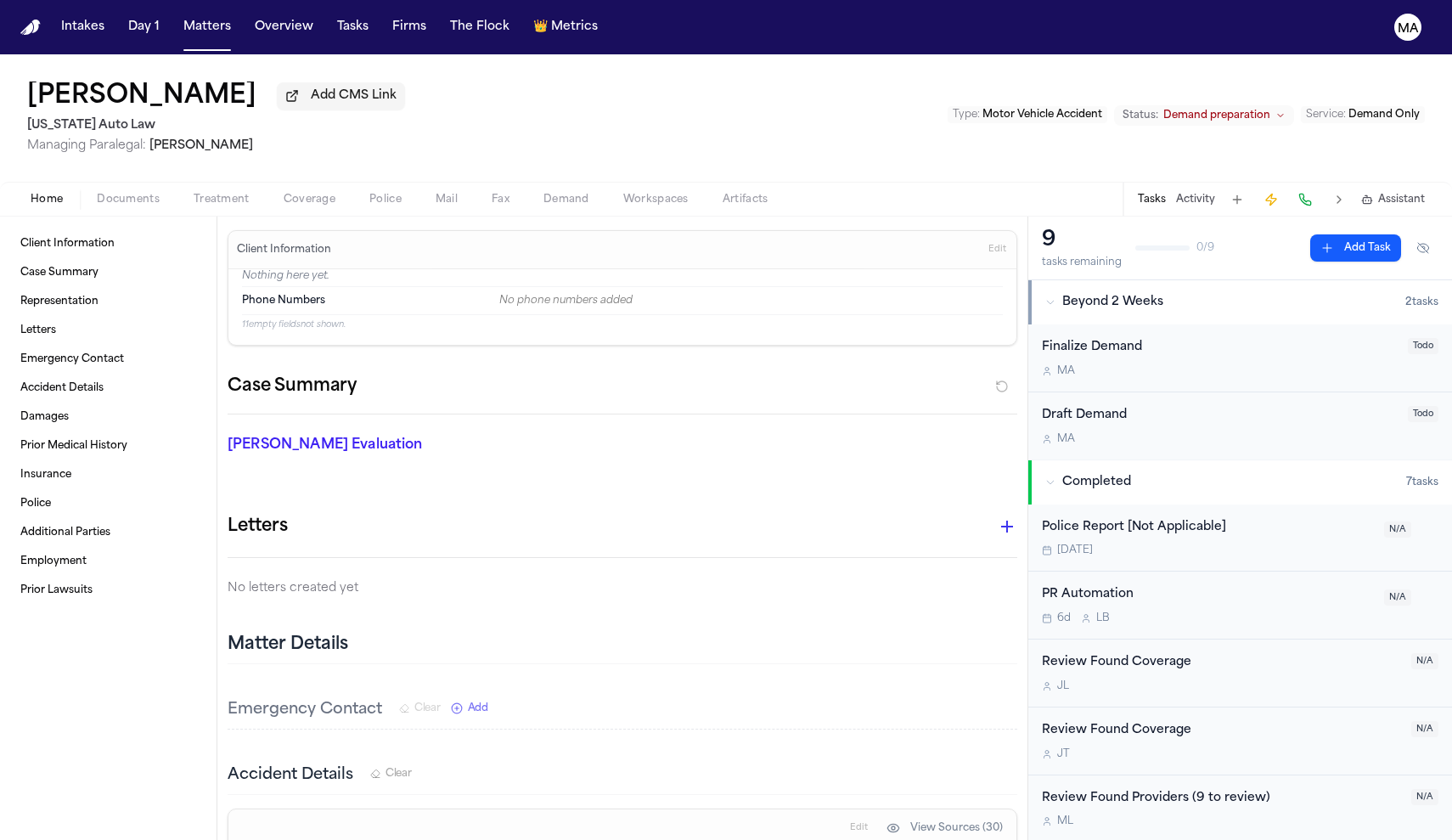
drag, startPoint x: 17, startPoint y: 85, endPoint x: 180, endPoint y: 85, distance: 163.0
click at [180, 137] on span "Managing Paralegal: [PERSON_NAME]" at bounding box center [216, 146] width 378 height 17
drag, startPoint x: 172, startPoint y: 84, endPoint x: 97, endPoint y: 82, distance: 75.0
click at [150, 139] on span "[PERSON_NAME]" at bounding box center [201, 145] width 104 height 12
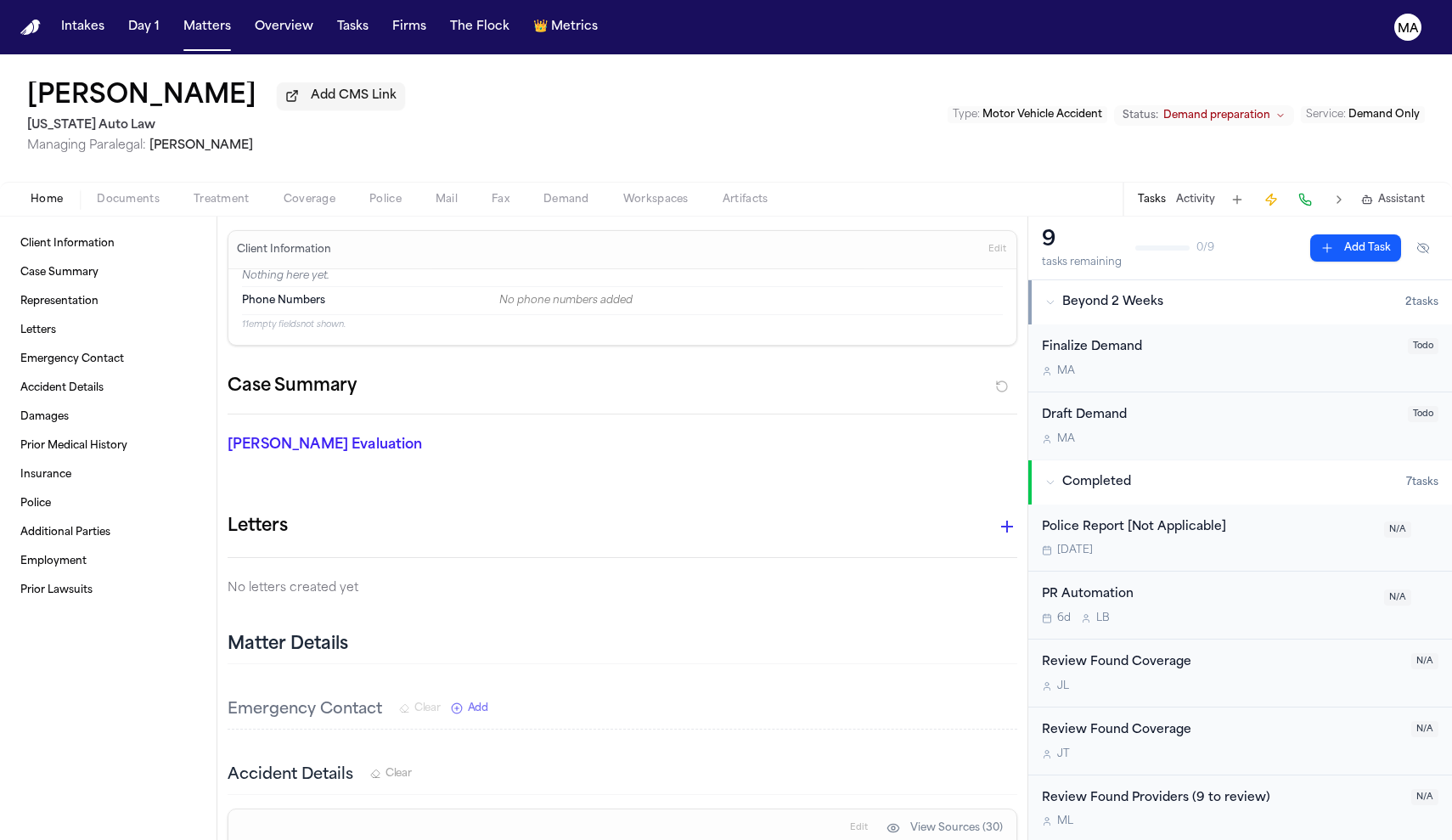
click at [195, 137] on span "Managing Paralegal: [PERSON_NAME]" at bounding box center [216, 146] width 378 height 17
click at [177, 17] on button "Matters" at bounding box center [207, 27] width 61 height 31
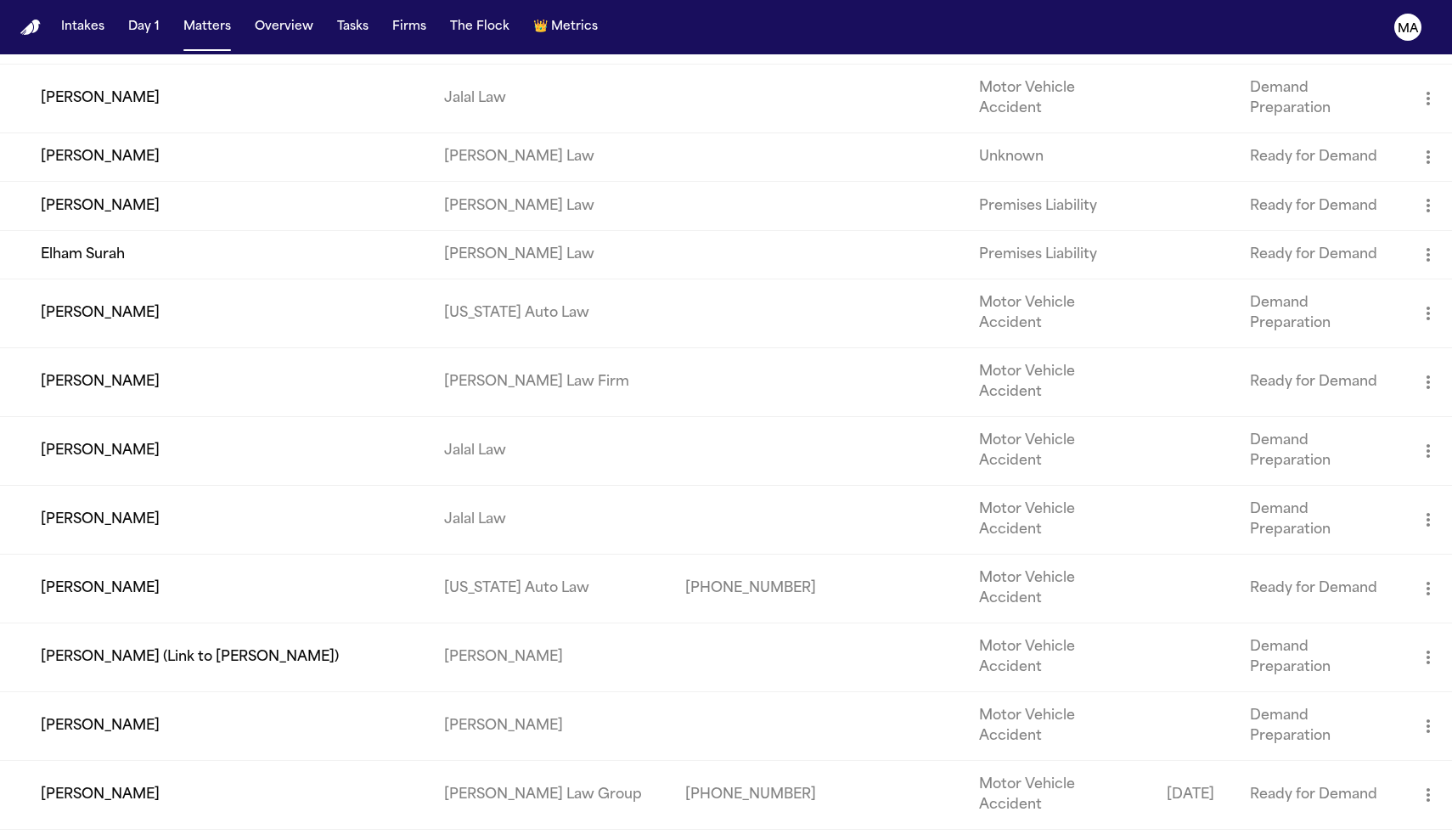
scroll to position [331, 0]
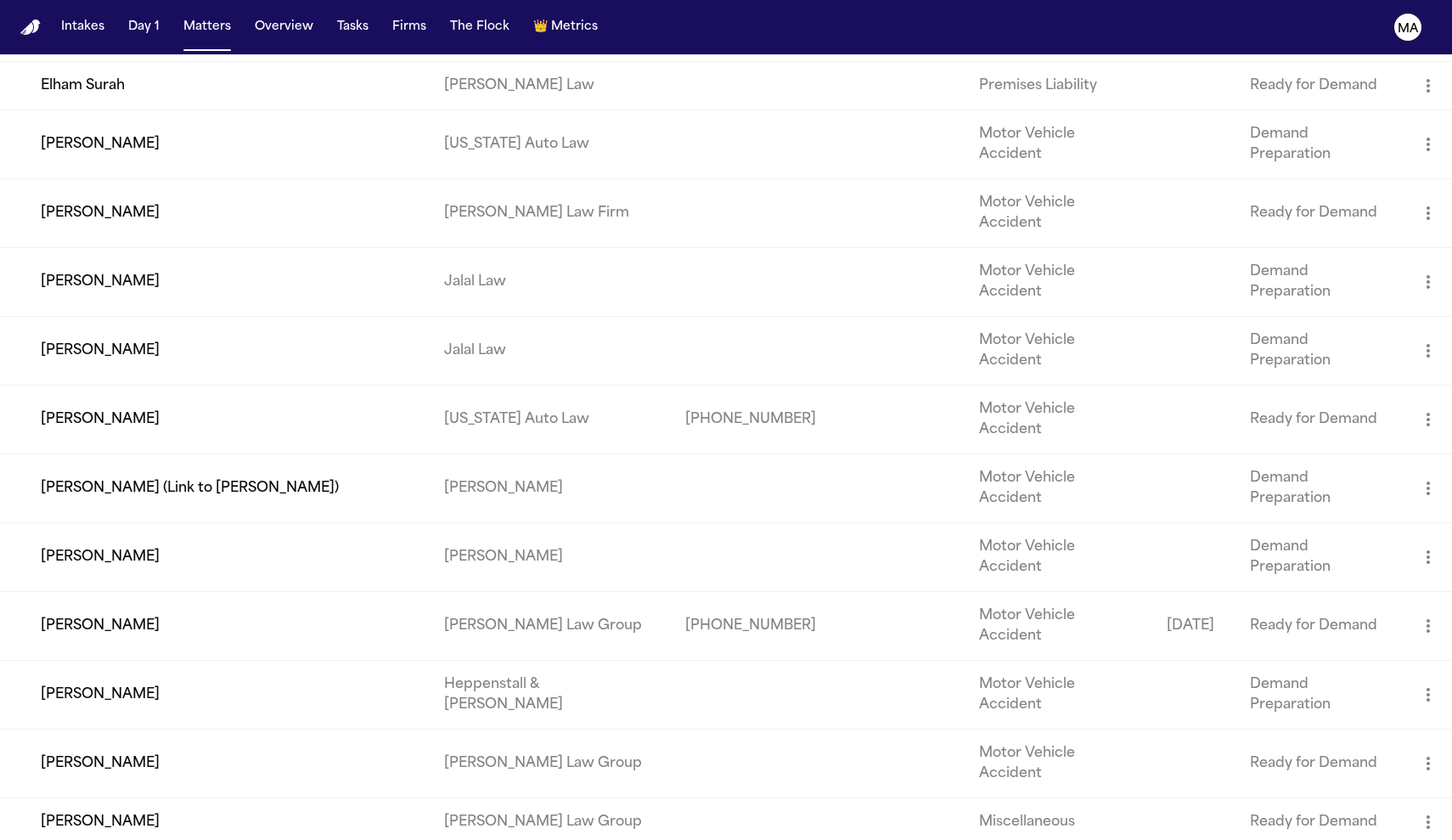
click at [70, 386] on td "[PERSON_NAME]" at bounding box center [215, 420] width 431 height 69
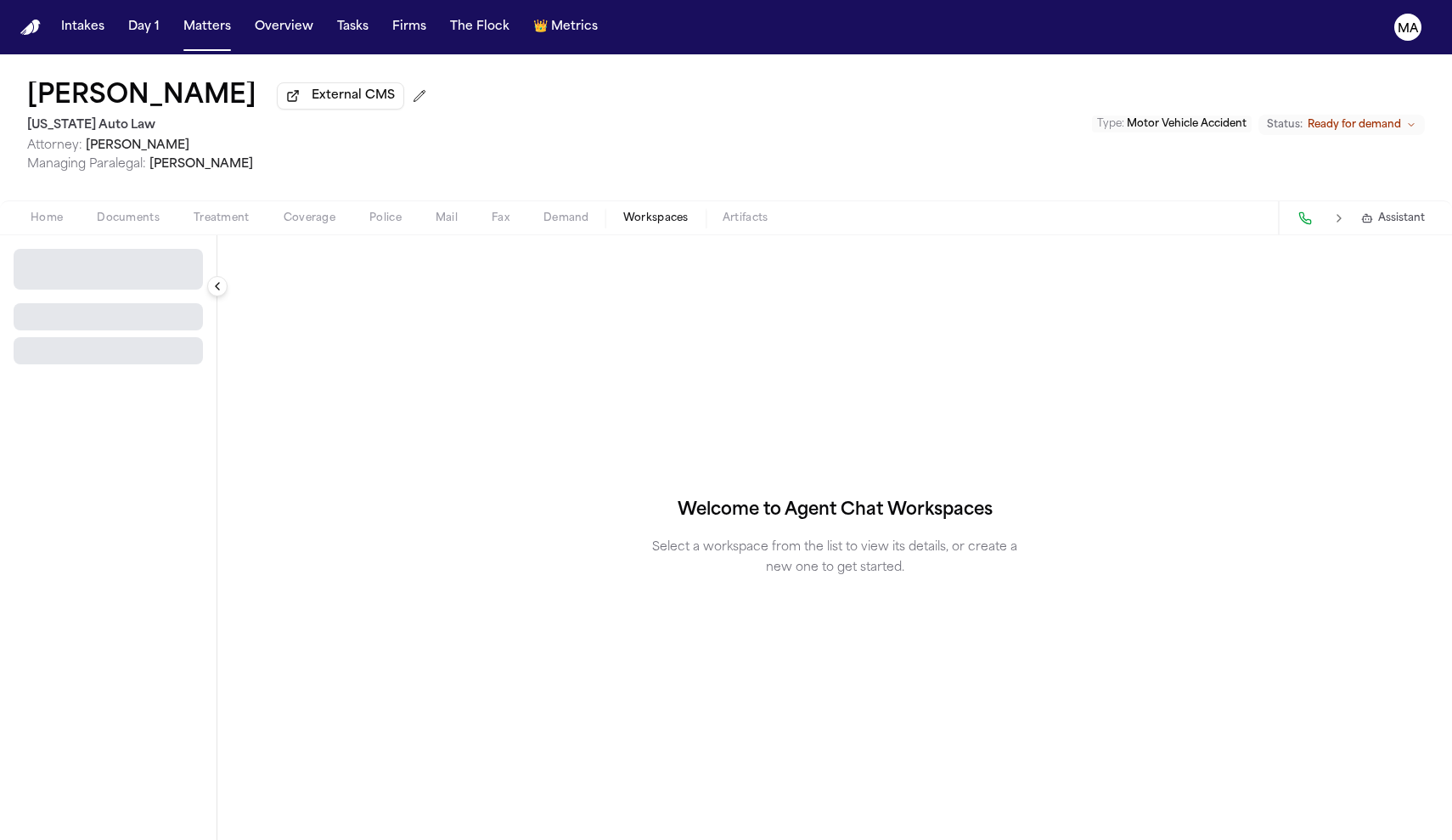
click at [623, 212] on span "Workspaces" at bounding box center [656, 219] width 66 height 13
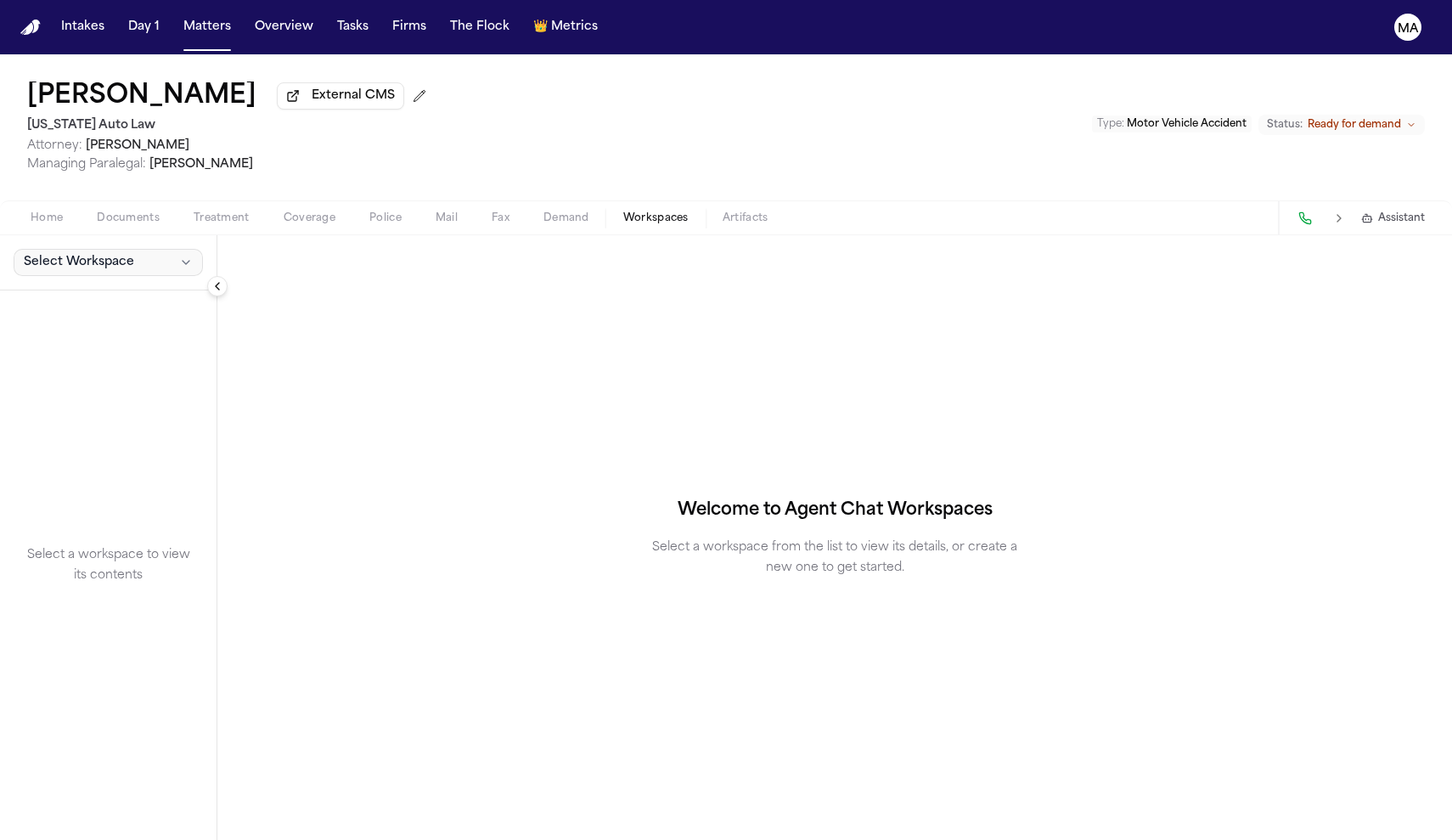
click at [82, 254] on span "Select Workspace" at bounding box center [79, 262] width 111 height 17
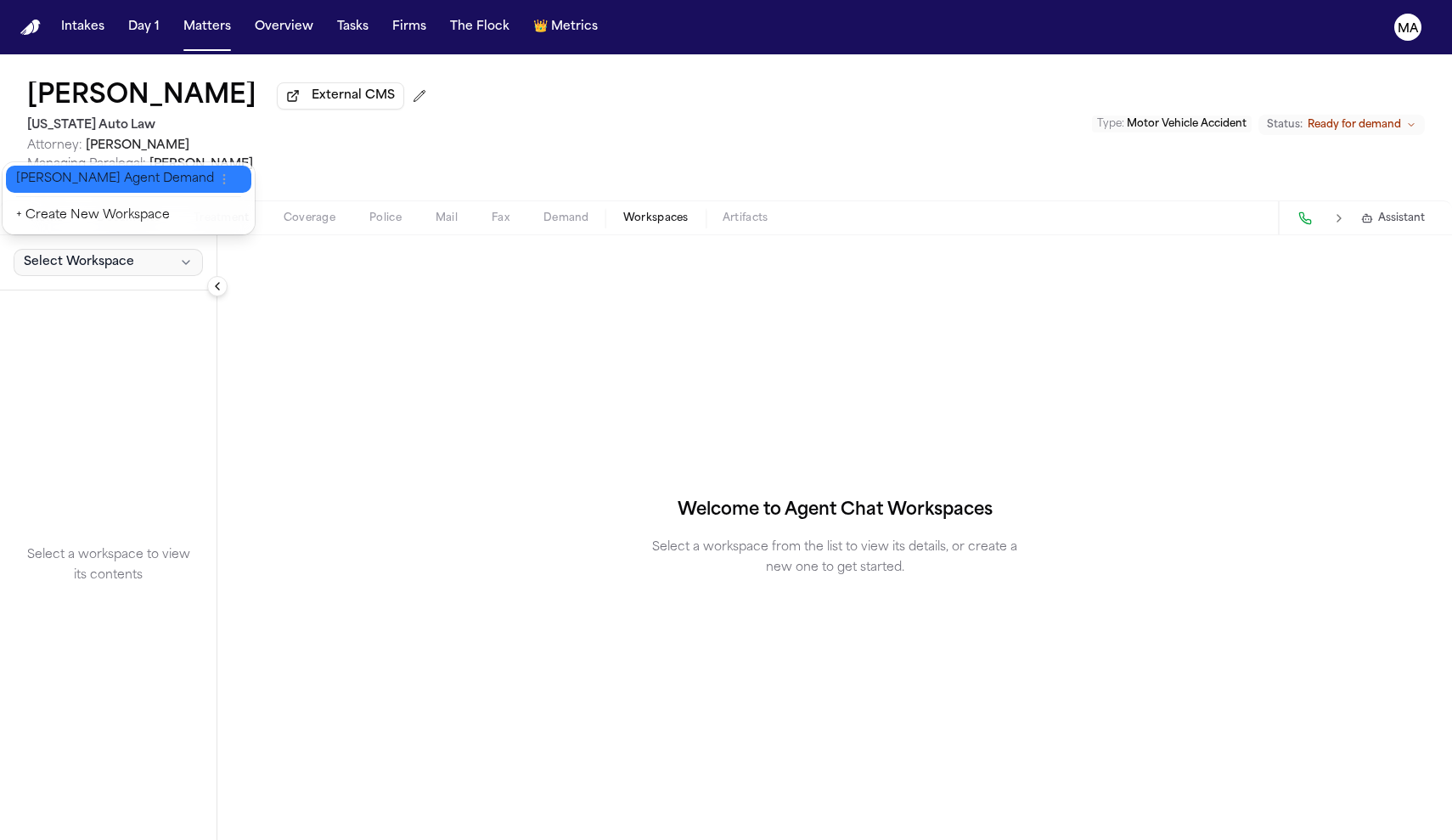
click at [65, 174] on span "[PERSON_NAME] Agent Demand" at bounding box center [115, 179] width 198 height 17
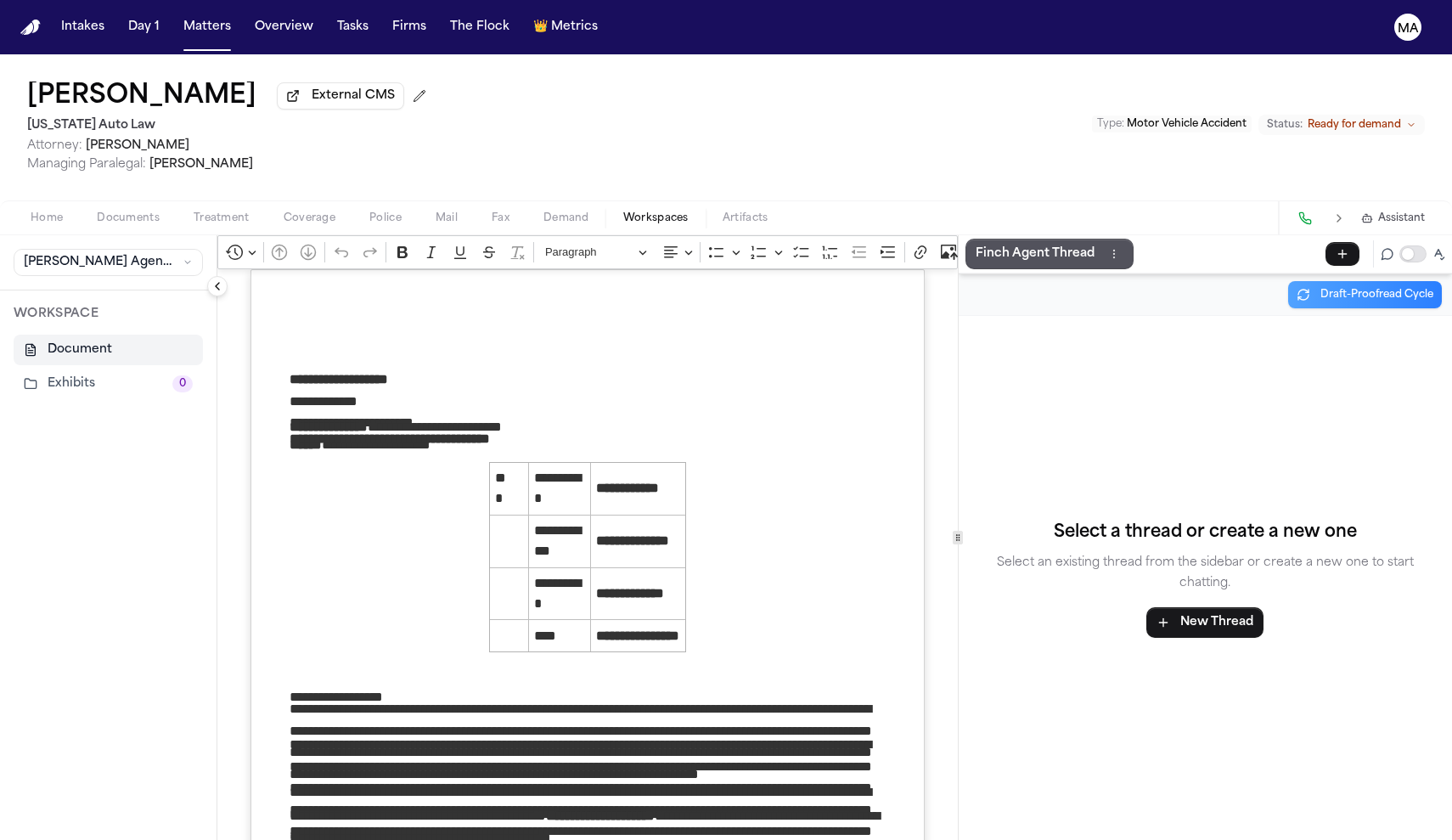
click at [51, 368] on button "Exhibits 0" at bounding box center [108, 384] width 189 height 31
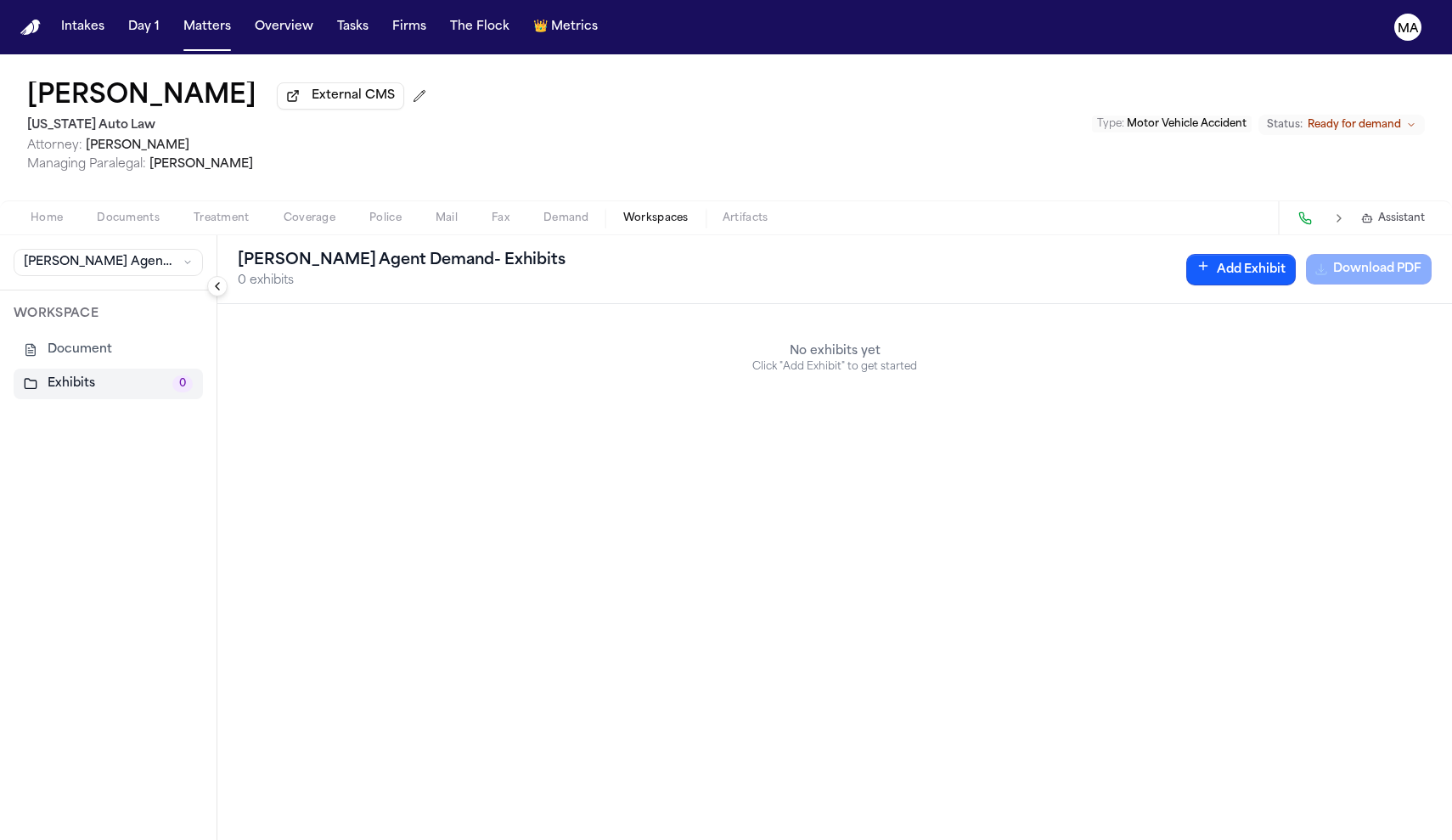
click at [43, 335] on button "Document" at bounding box center [108, 350] width 189 height 31
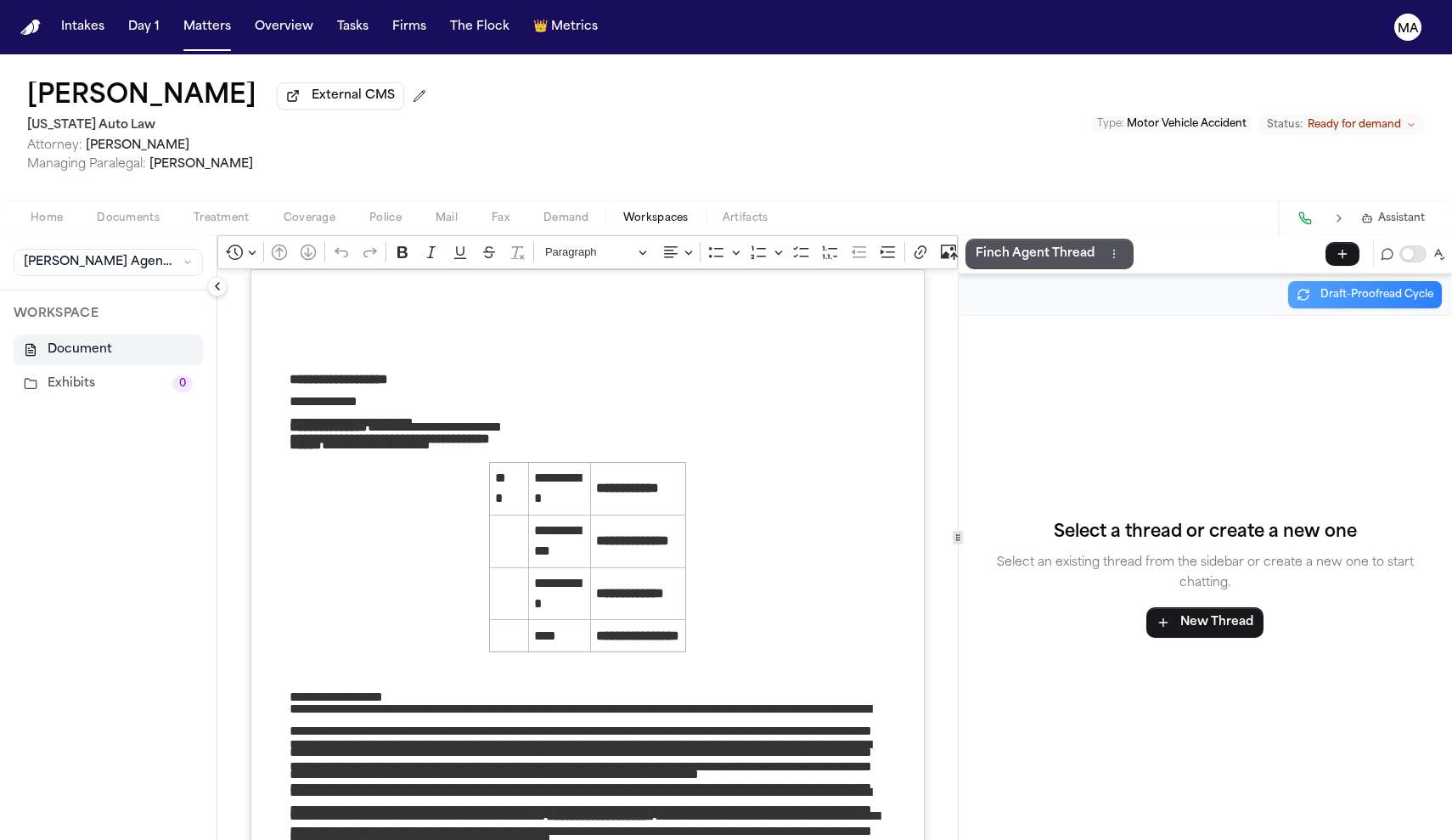
click at [46, 368] on button "Exhibits 0" at bounding box center [108, 384] width 189 height 31
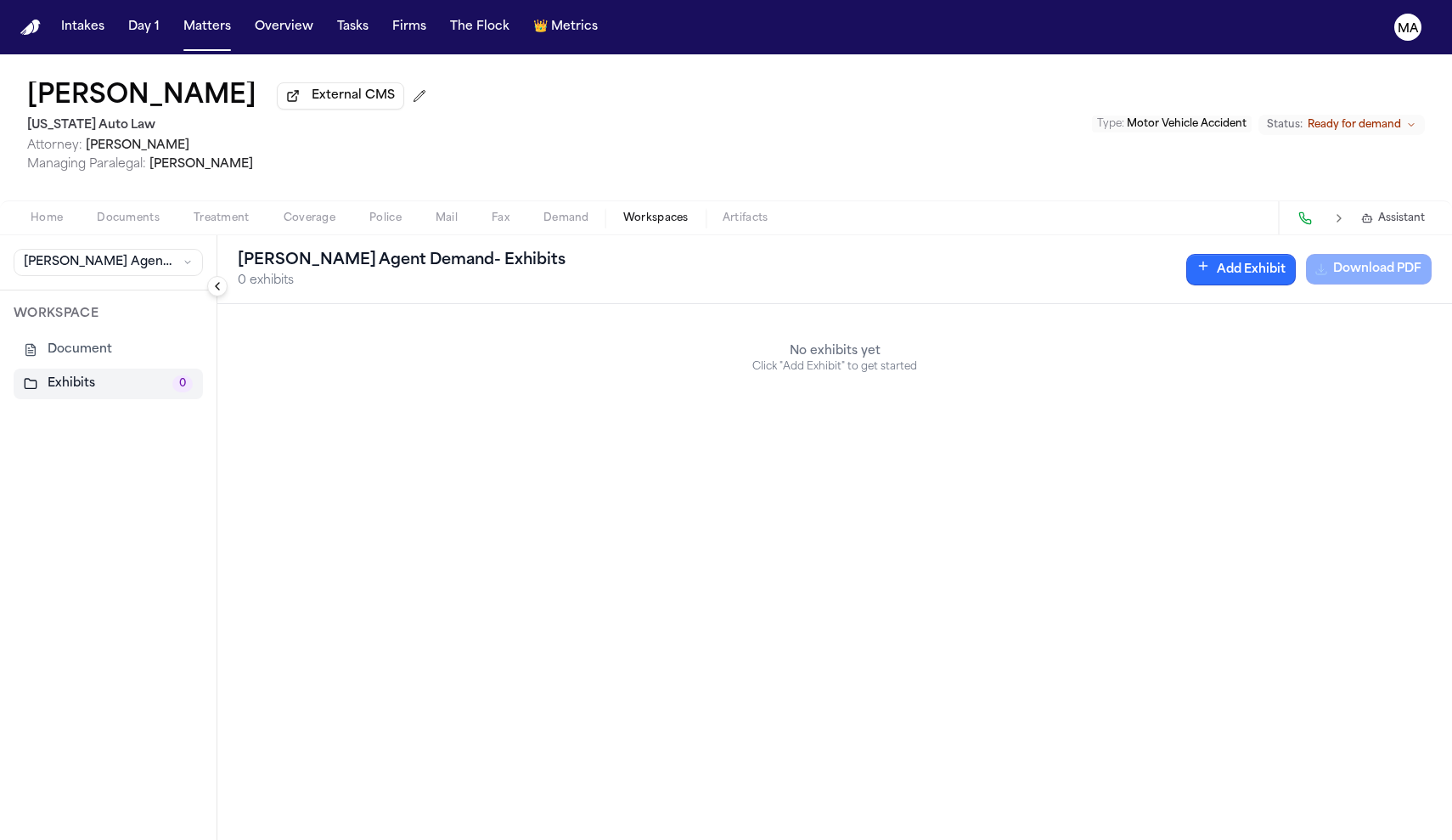
click at [1296, 254] on button "Add Exhibit" at bounding box center [1241, 269] width 110 height 32
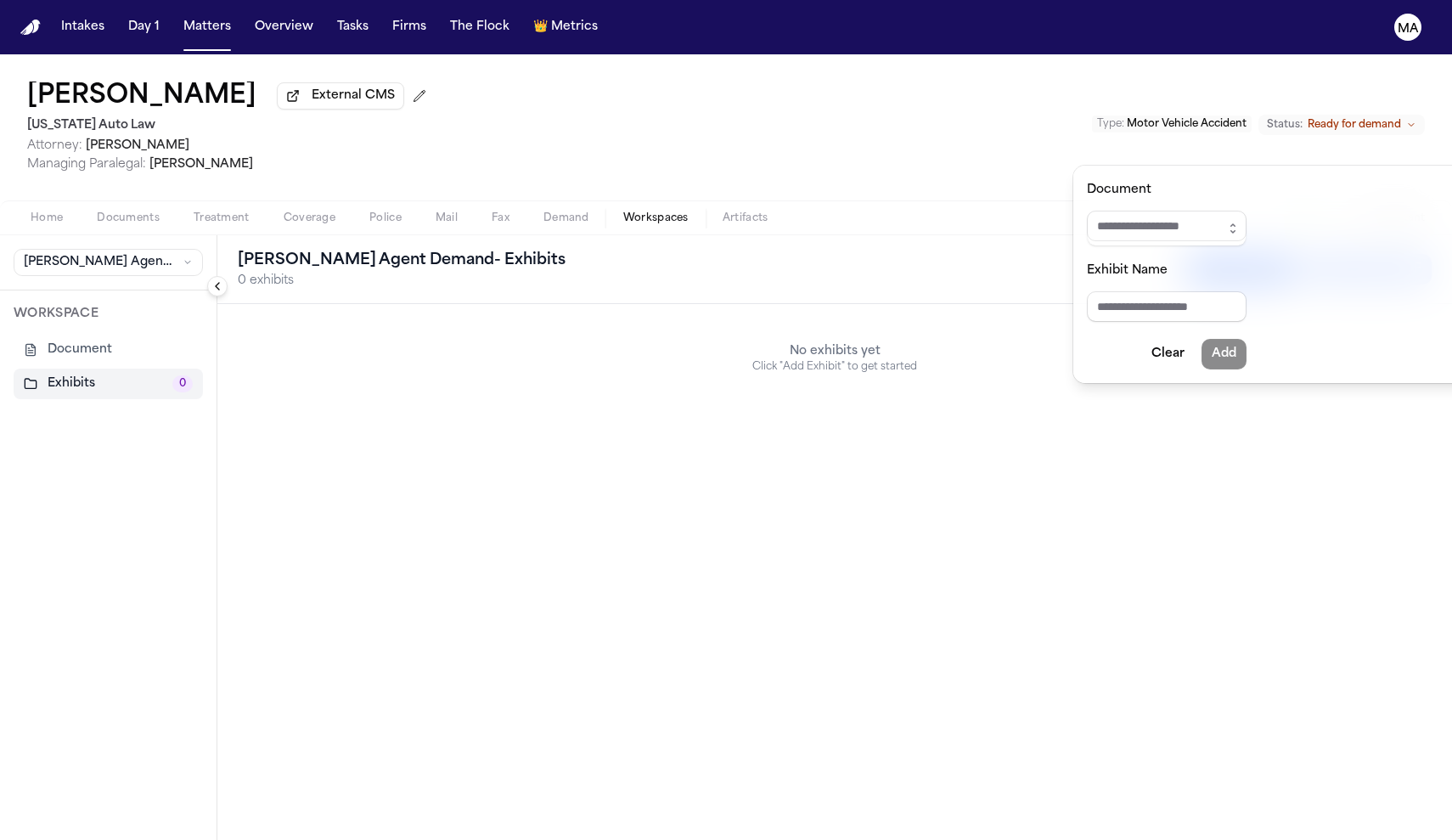
click at [1186, 212] on span at bounding box center [1167, 228] width 159 height 35
click at [1227, 221] on icon "button" at bounding box center [1233, 228] width 13 height 13
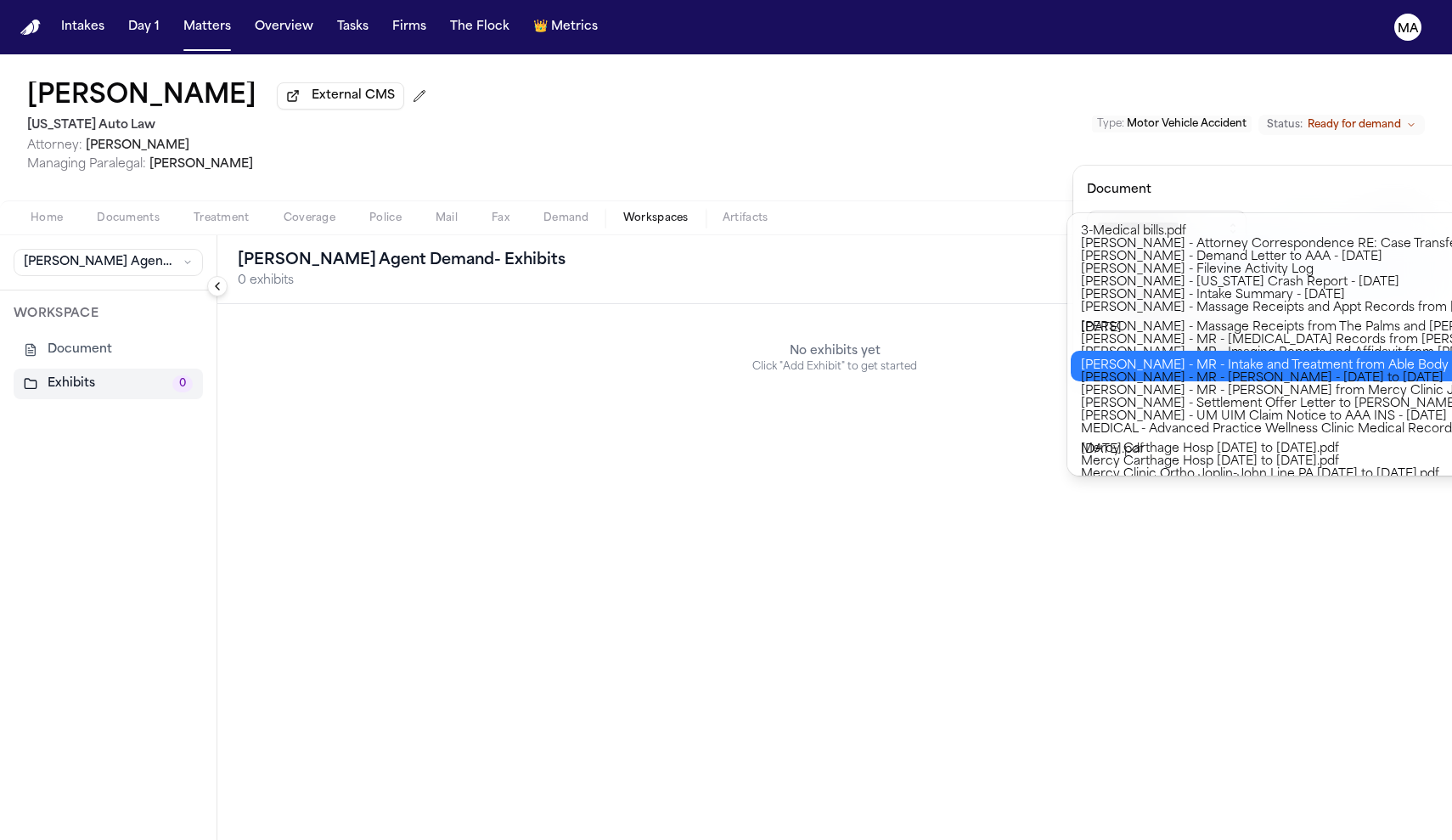
type input "**********"
click at [1174, 351] on body "**********" at bounding box center [726, 420] width 1452 height 840
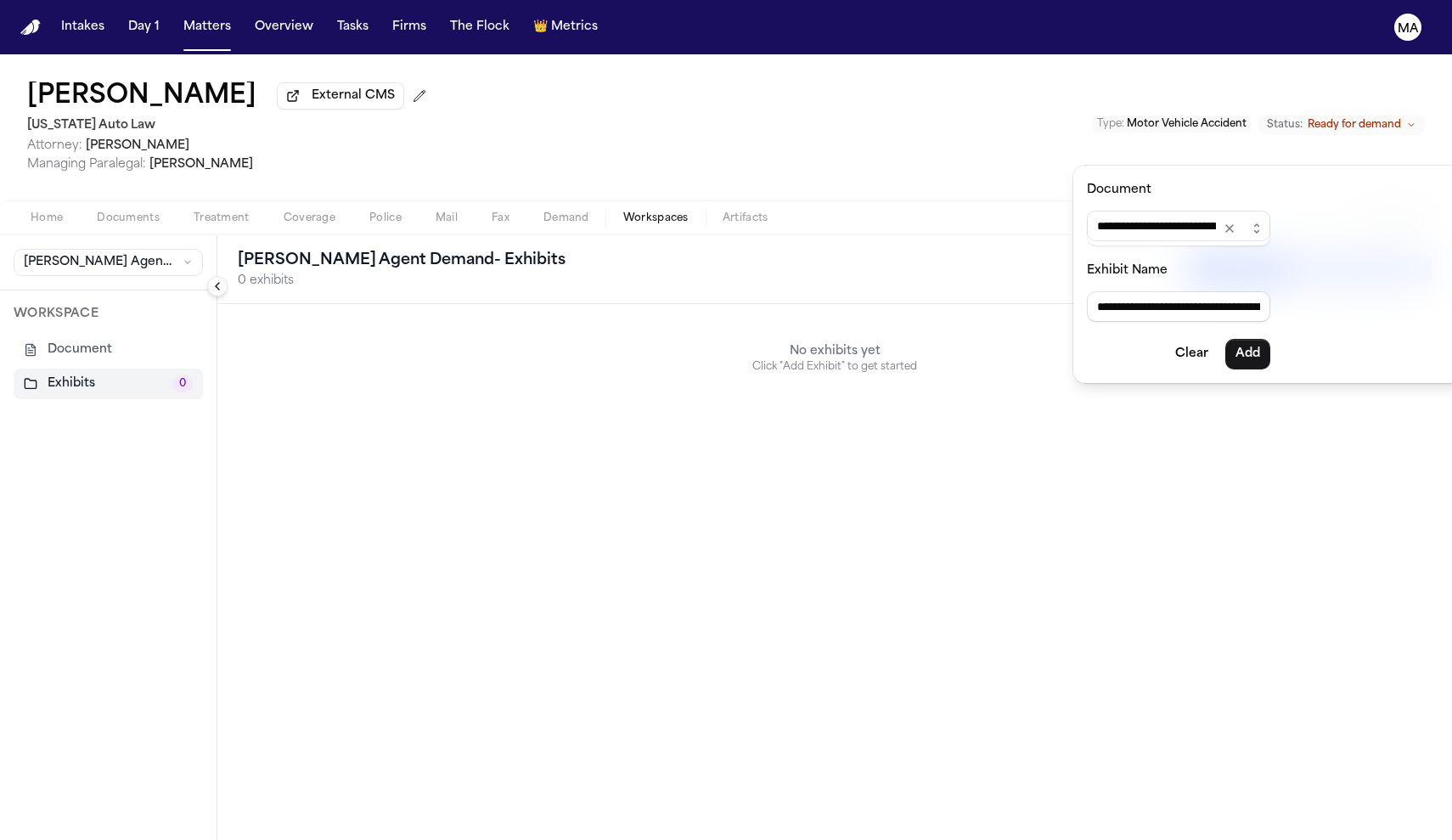
drag, startPoint x: 1086, startPoint y: 259, endPoint x: 1302, endPoint y: 269, distance: 216.2
click at [1302, 269] on div "**********" at bounding box center [1399, 274] width 652 height 218
type input "******"
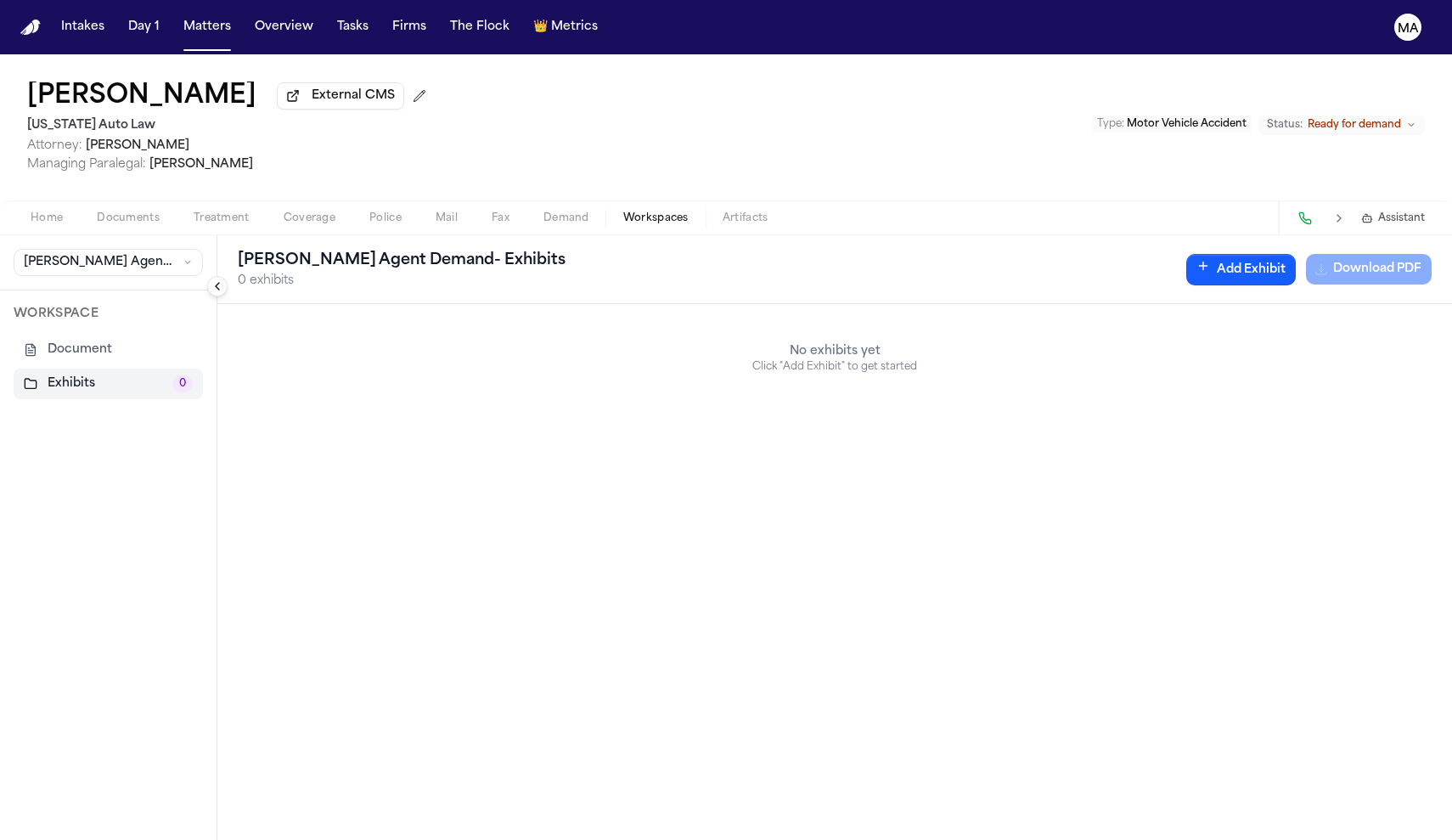
click at [1412, 304] on div "No exhibits yet Click "Add Exhibit" to get started" at bounding box center [835, 359] width 1235 height 109
click at [1296, 254] on button "Add Exhibit" at bounding box center [1241, 269] width 110 height 32
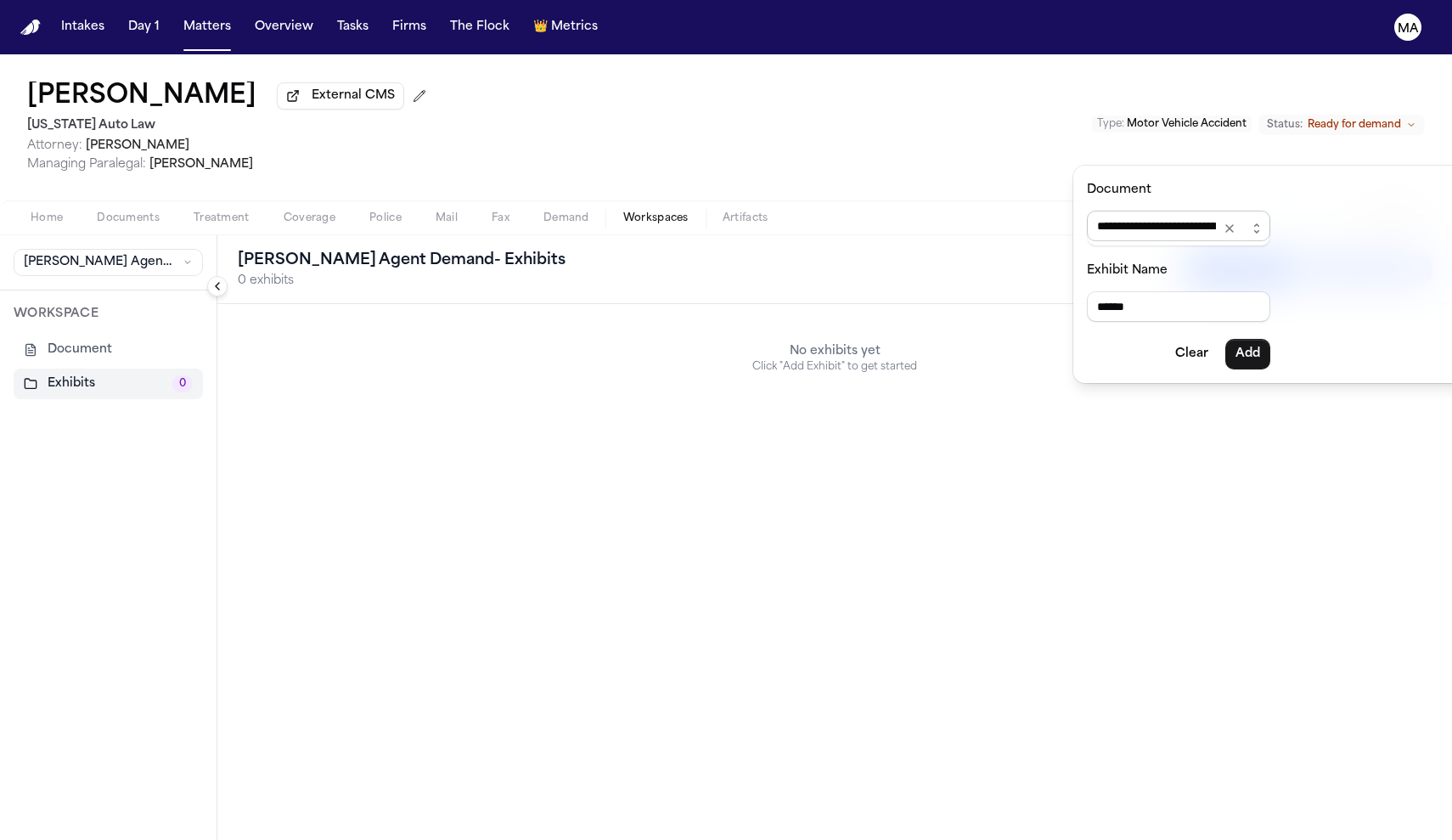
click at [1153, 211] on input "**********" at bounding box center [1179, 226] width 183 height 31
click at [1195, 213] on span "**********" at bounding box center [1179, 228] width 183 height 35
click at [1223, 221] on icon "Clear selection" at bounding box center [1230, 228] width 13 height 13
click at [1227, 221] on icon "button" at bounding box center [1233, 228] width 13 height 13
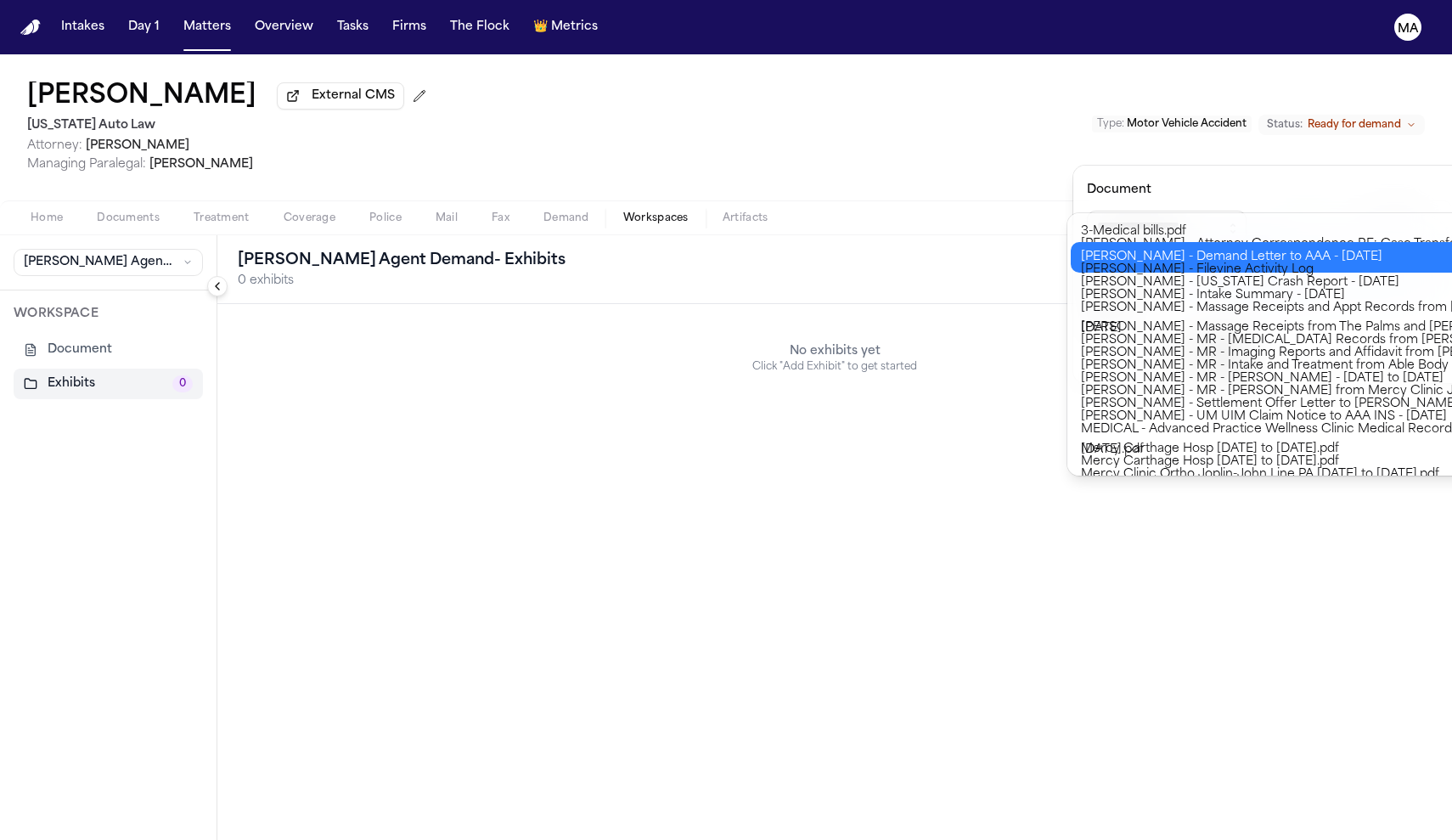
type input "**********"
click at [1167, 840] on div "**********" at bounding box center [726, 840] width 1452 height 0
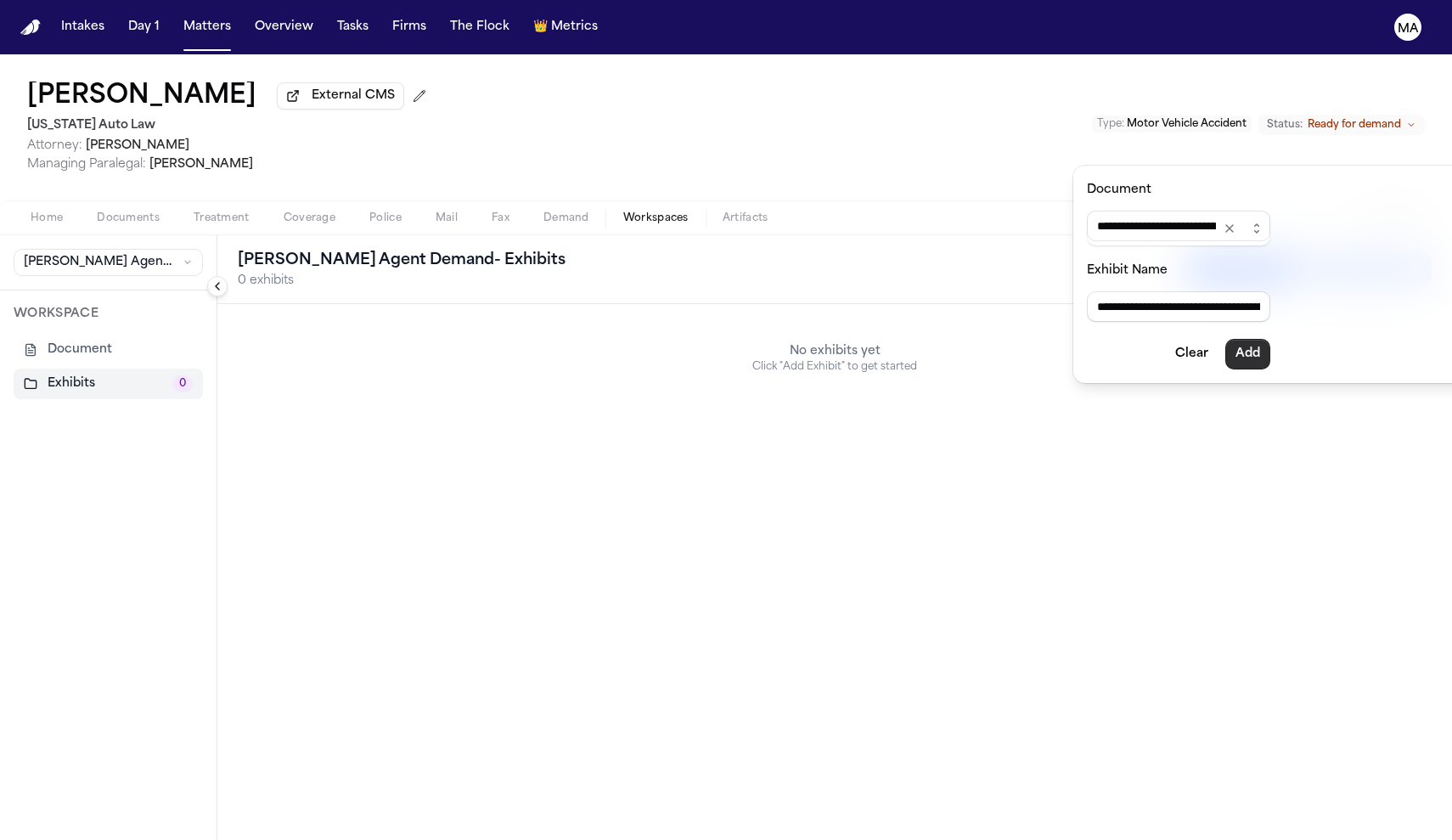
click at [1226, 339] on button "Add" at bounding box center [1248, 354] width 45 height 31
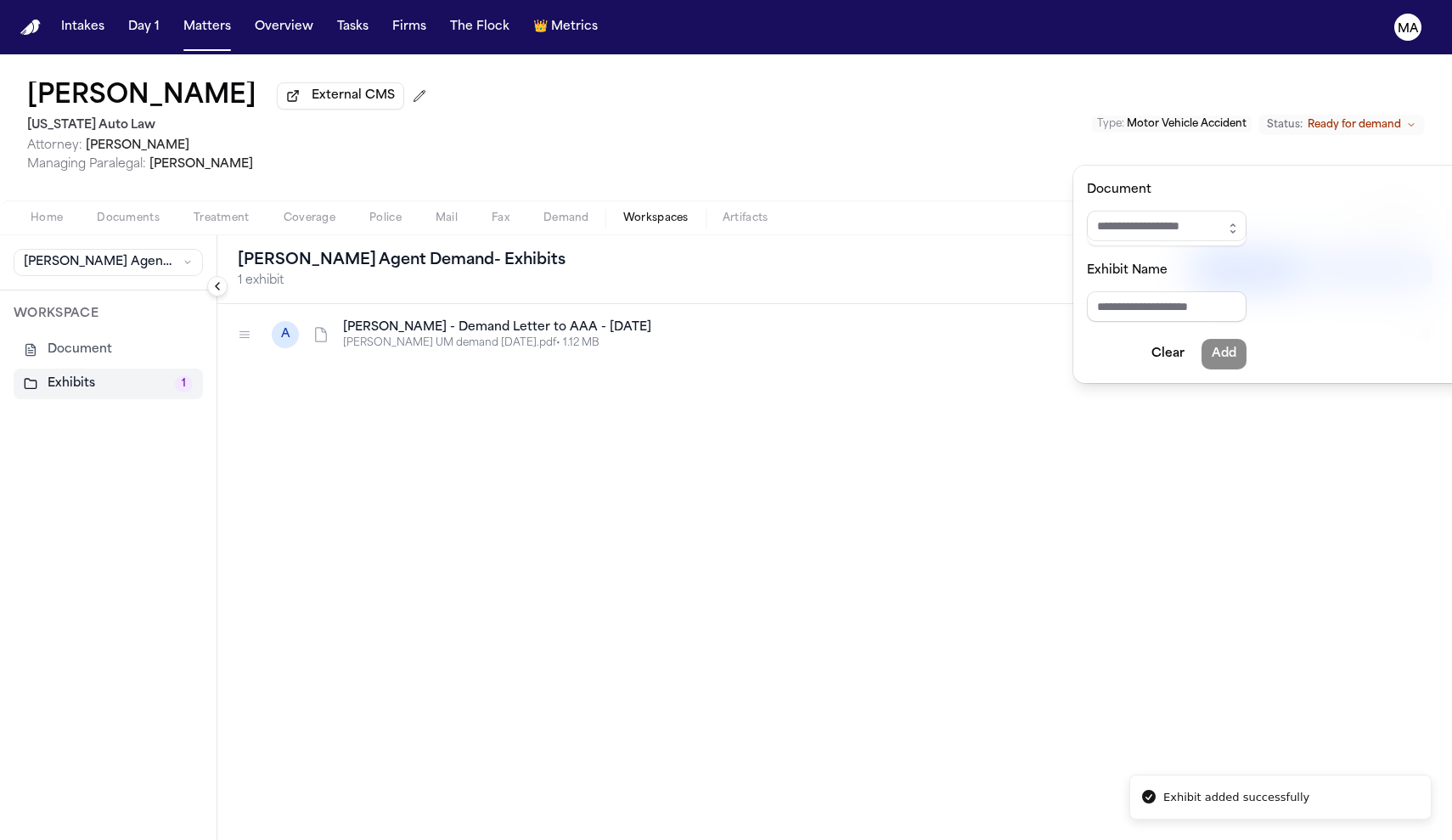
click at [417, 267] on div "[PERSON_NAME] Agent Demand - Exhibits 1 exhibit Add Exhibit Generating... A [PE…" at bounding box center [835, 536] width 1235 height 604
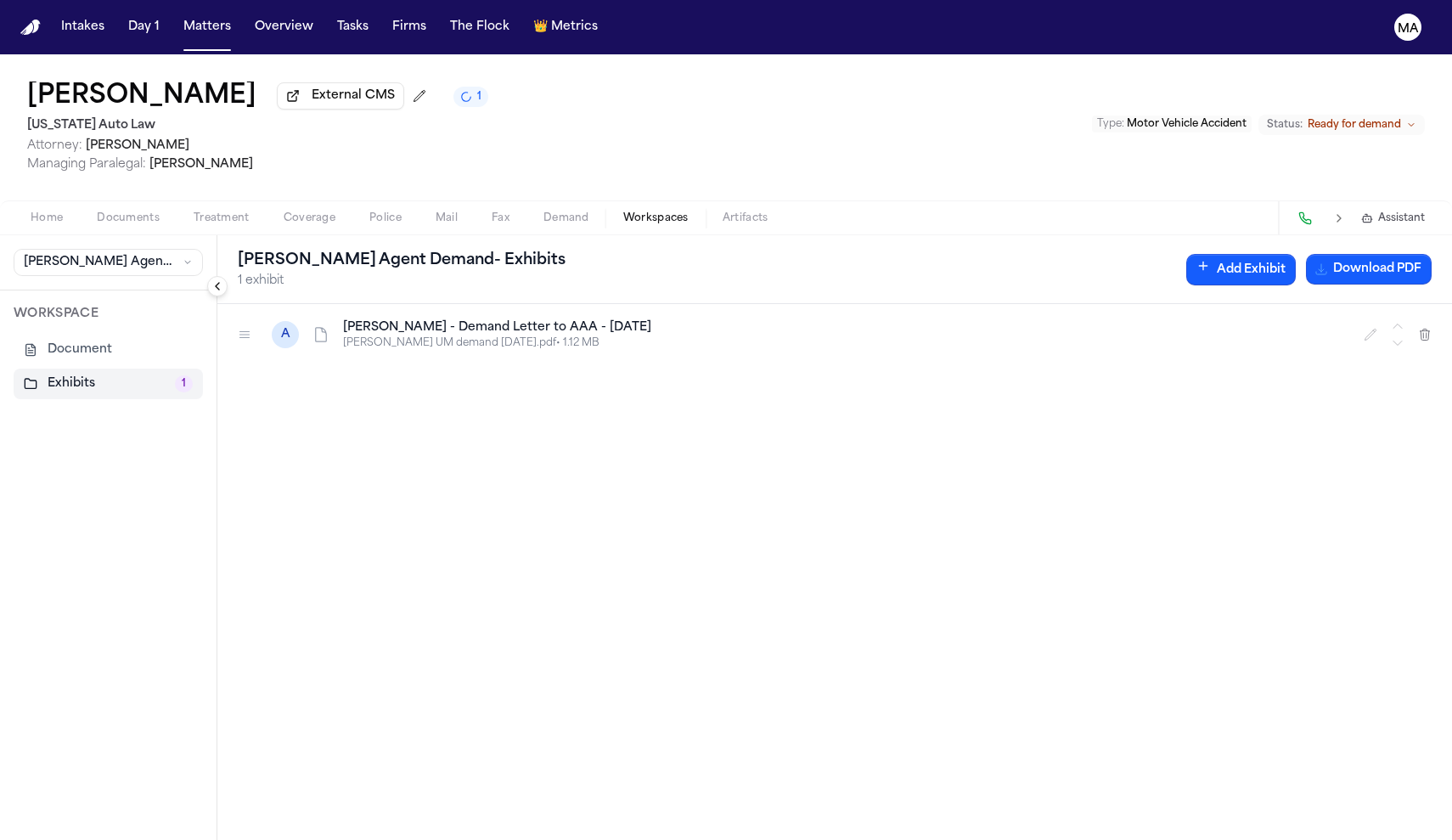
drag, startPoint x: 1441, startPoint y: 192, endPoint x: 1354, endPoint y: 280, distance: 123.7
click at [1354, 304] on div "A [PERSON_NAME] - Demand Letter to AAA - [DATE] [PERSON_NAME] UM demand [DATE].…" at bounding box center [835, 572] width 1235 height 536
click at [1296, 254] on button "Add Exhibit" at bounding box center [1241, 269] width 110 height 32
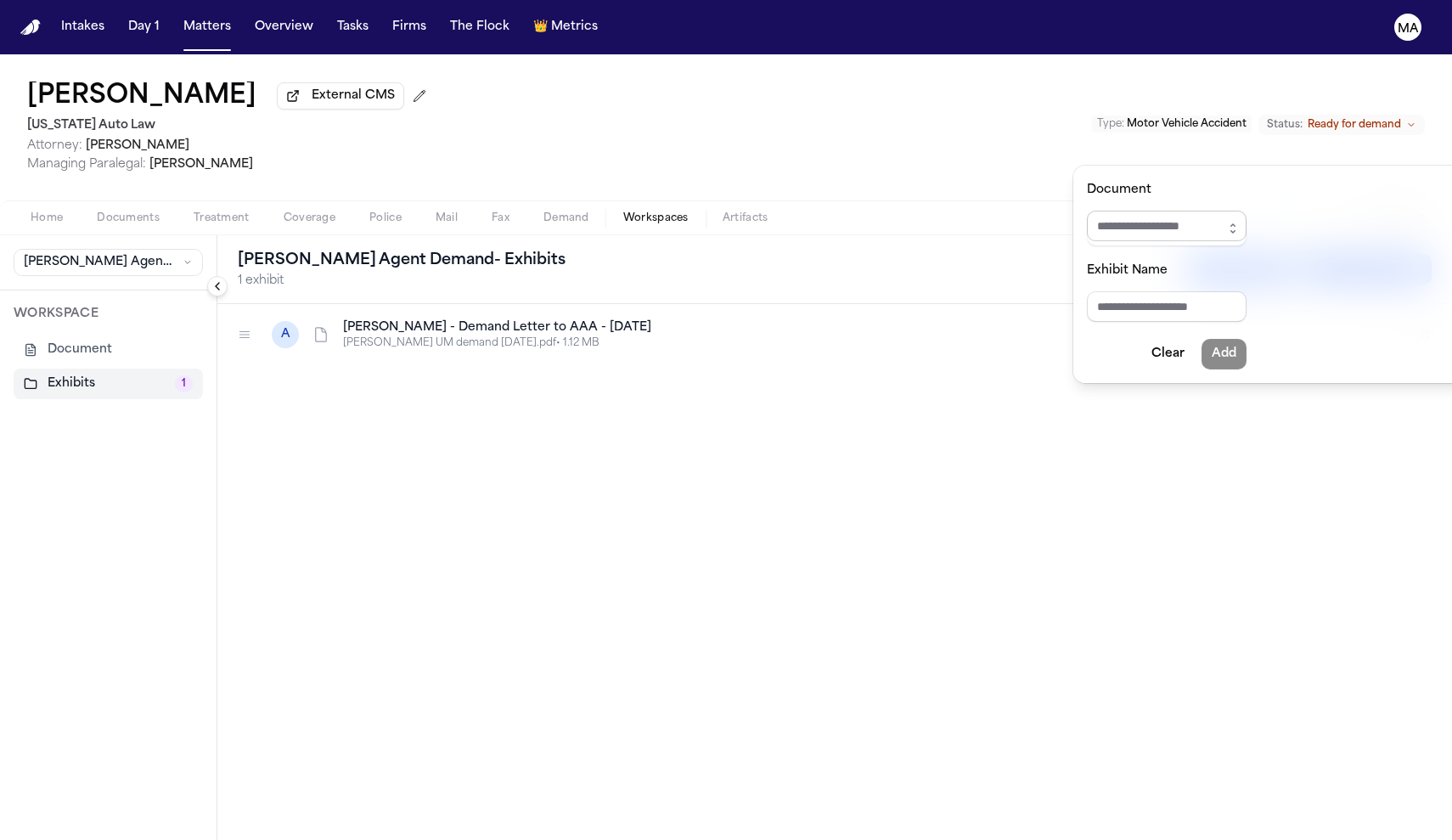
click at [1167, 211] on input "Document" at bounding box center [1167, 226] width 159 height 31
click at [1220, 211] on button "button" at bounding box center [1233, 228] width 27 height 35
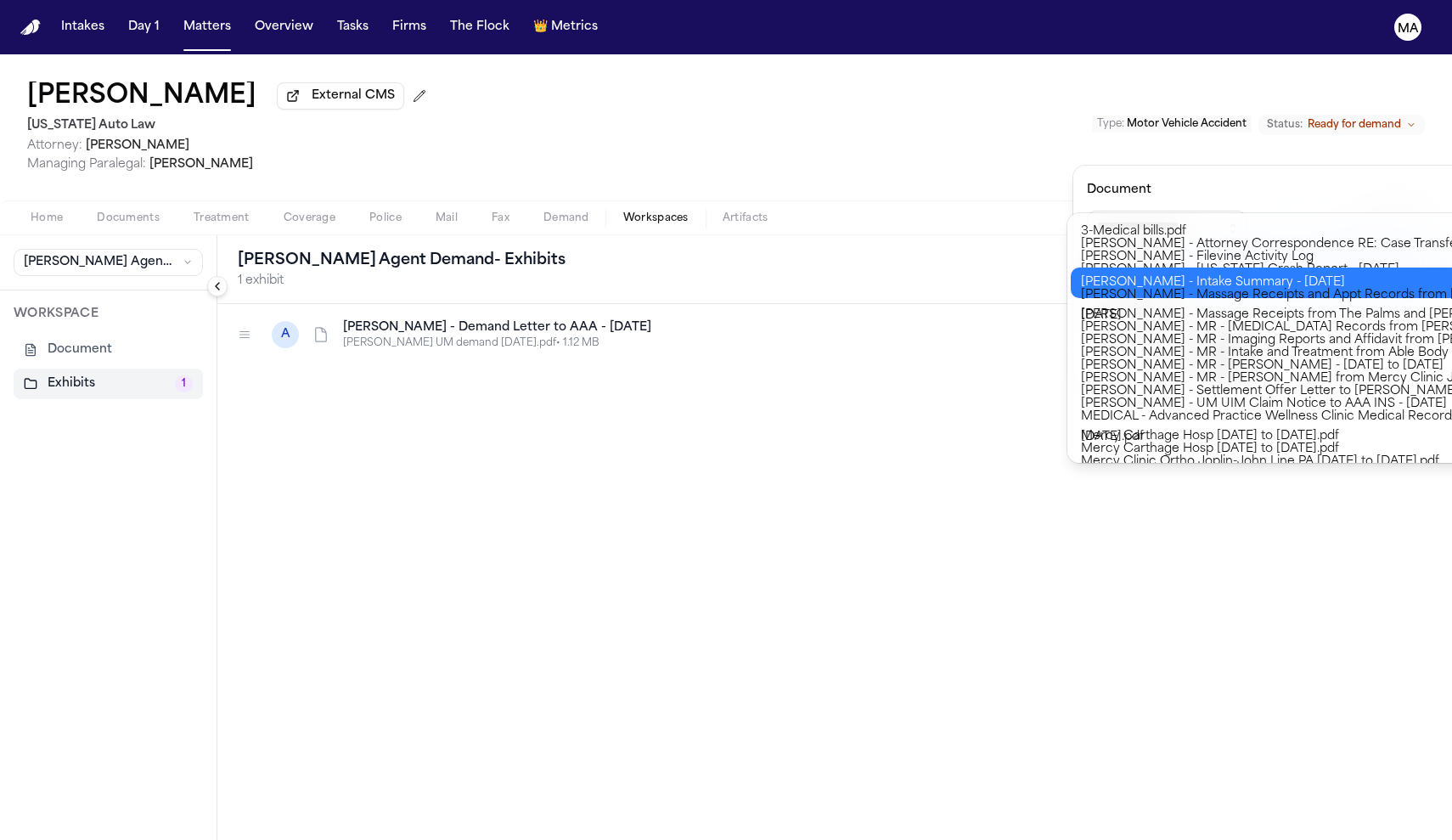
type input "**********"
click at [1131, 840] on div "**********" at bounding box center [726, 840] width 1452 height 0
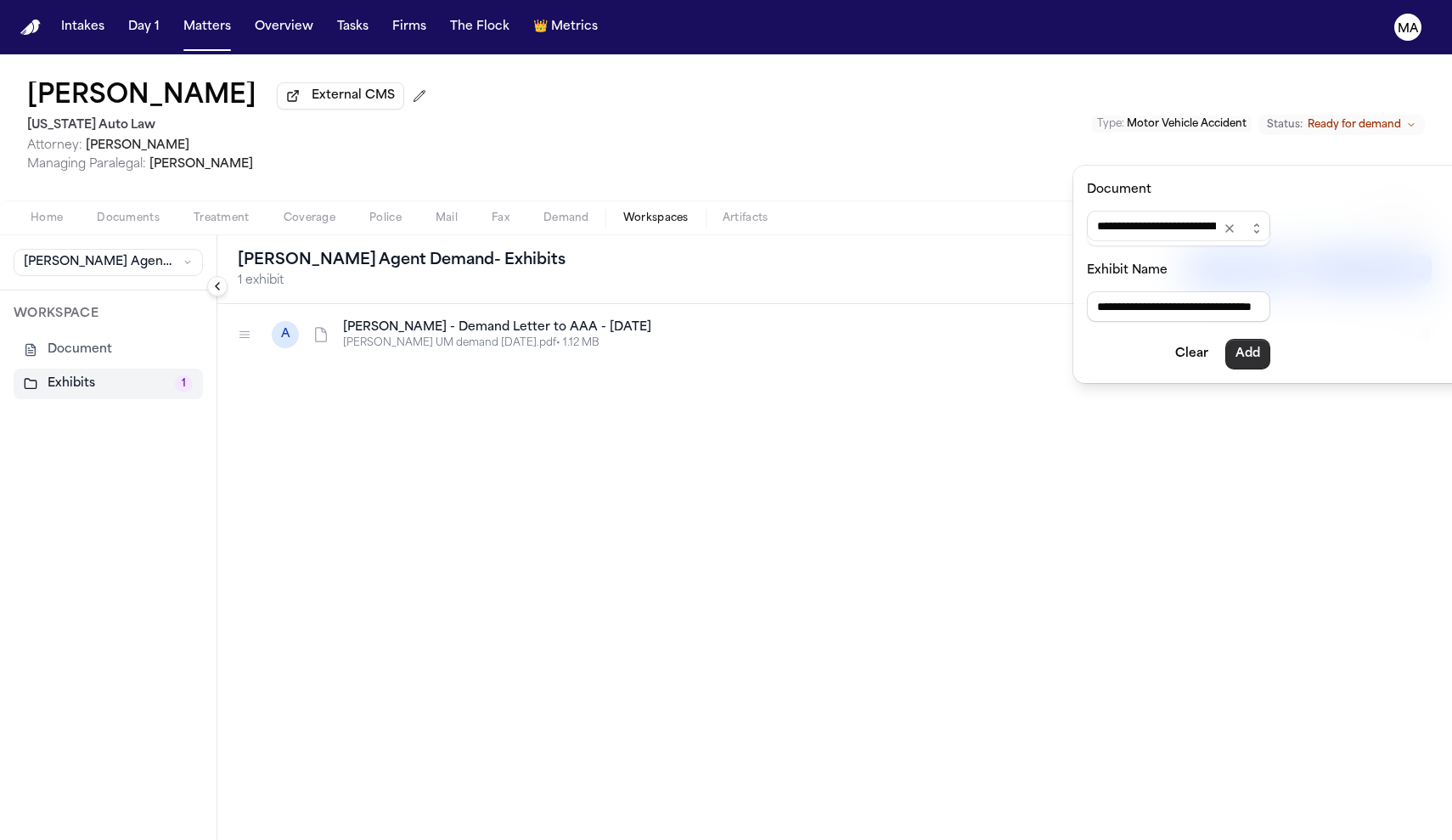
click at [1226, 339] on button "Add" at bounding box center [1248, 354] width 45 height 31
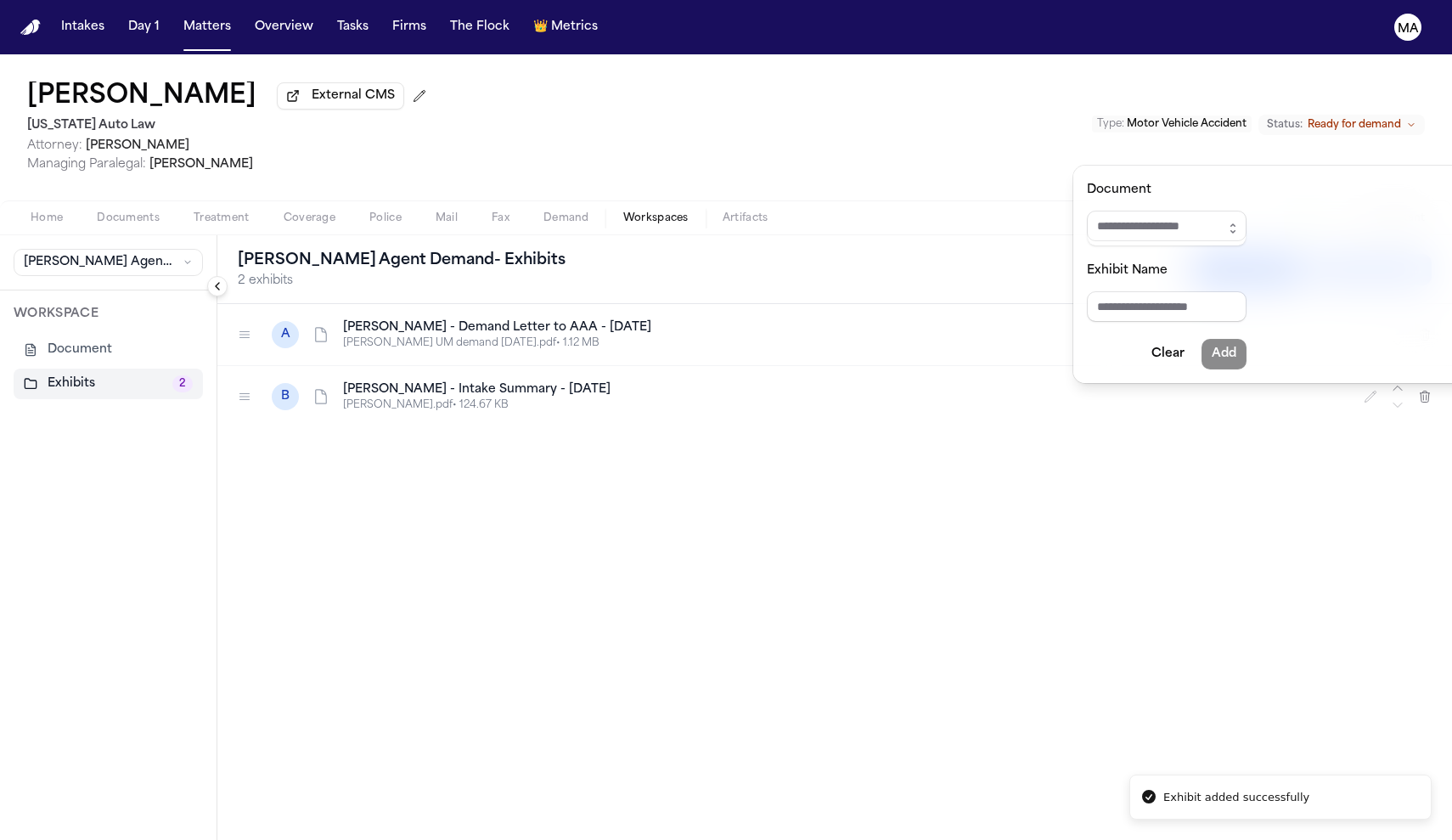
click at [319, 320] on div "[PERSON_NAME] Agent Demand - Exhibits 2 exhibits Add Exhibit Generating... A [P…" at bounding box center [835, 536] width 1235 height 604
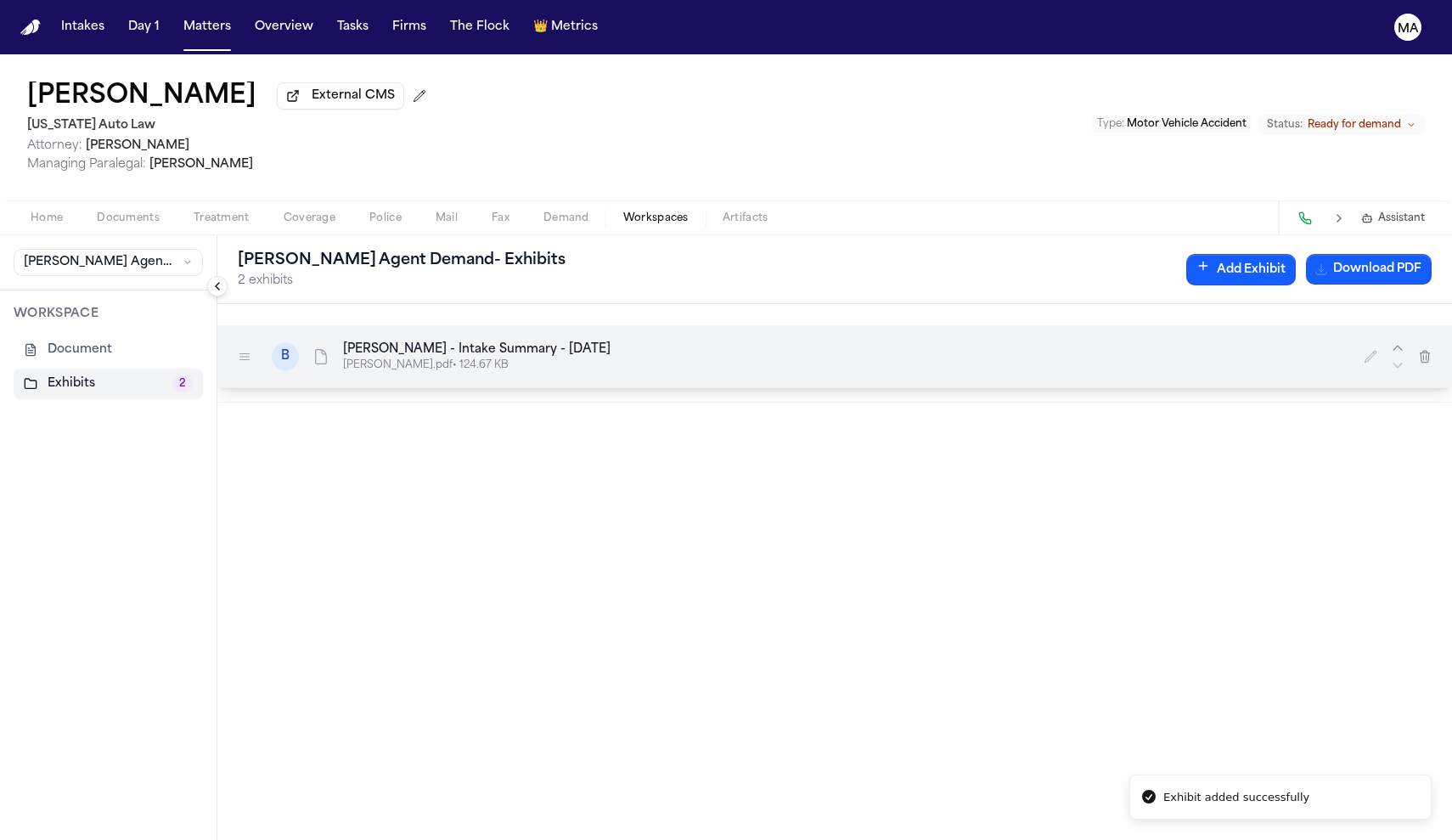
drag, startPoint x: 136, startPoint y: 233, endPoint x: 136, endPoint y: 193, distance: 40.0
click at [231, 343] on div at bounding box center [244, 356] width 27 height 28
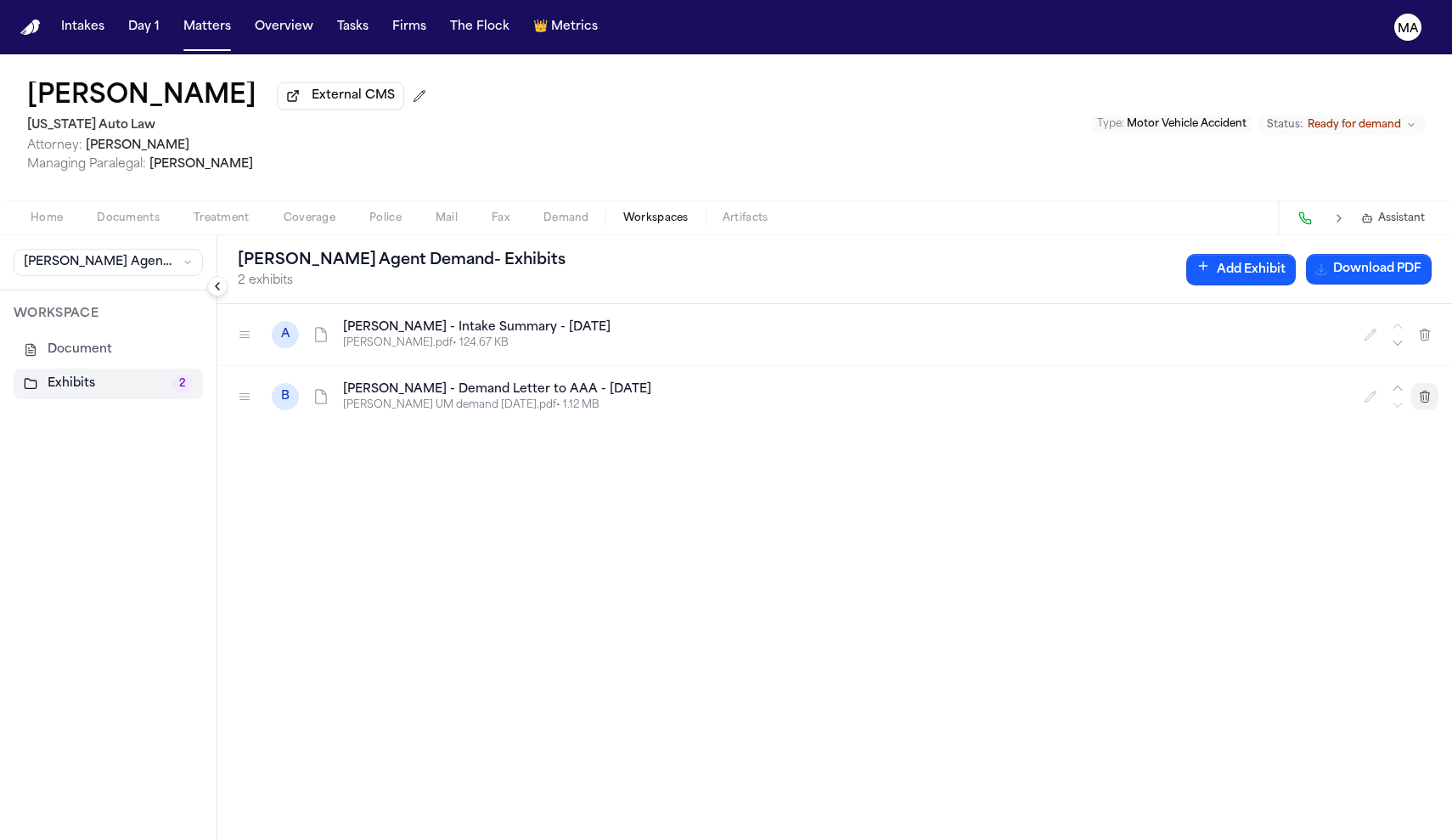
click at [1432, 389] on icon "button" at bounding box center [1425, 396] width 13 height 13
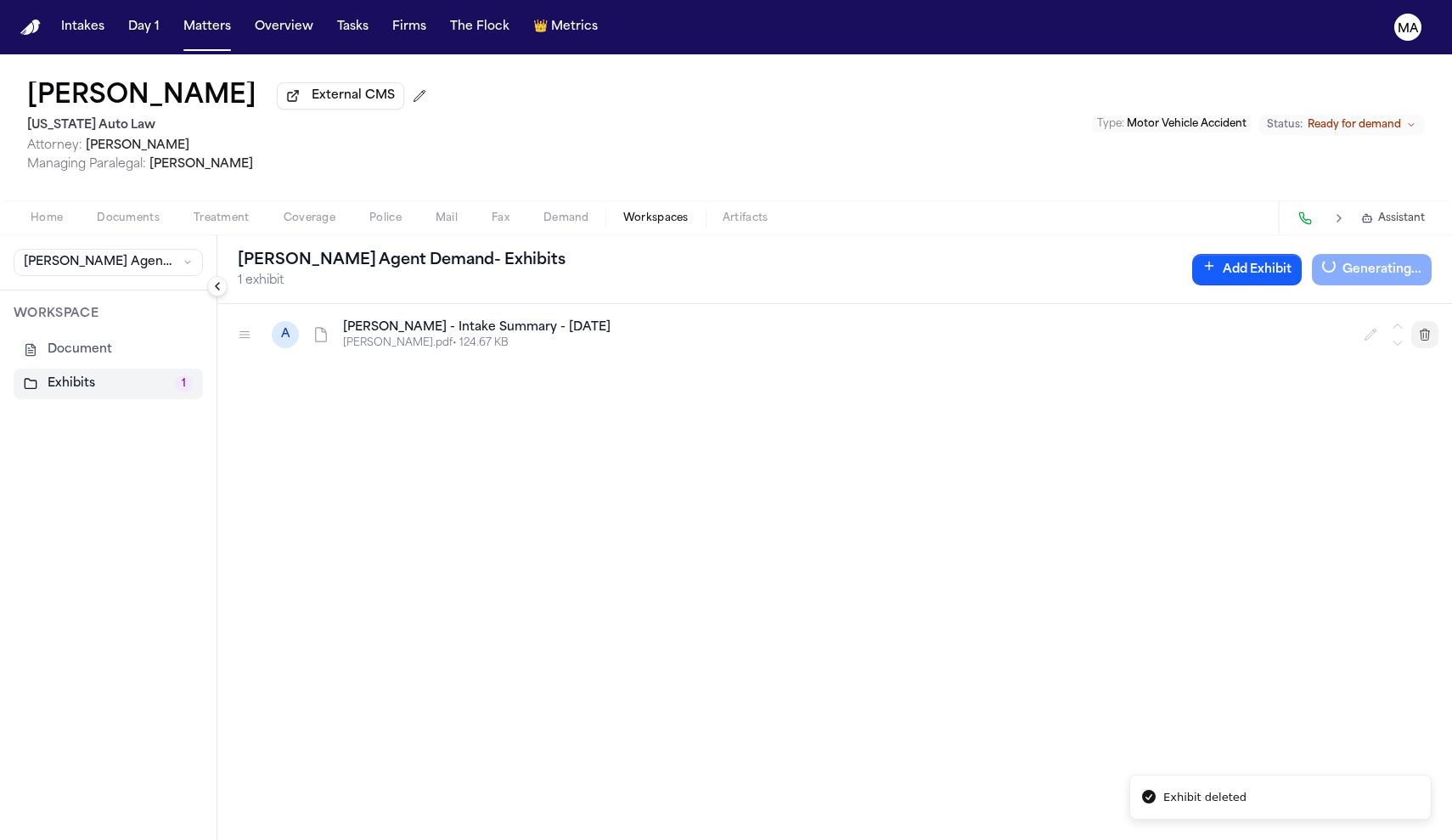
click at [1430, 328] on icon "button" at bounding box center [1426, 334] width 10 height 11
click at [177, 12] on button "Matters" at bounding box center [207, 27] width 61 height 31
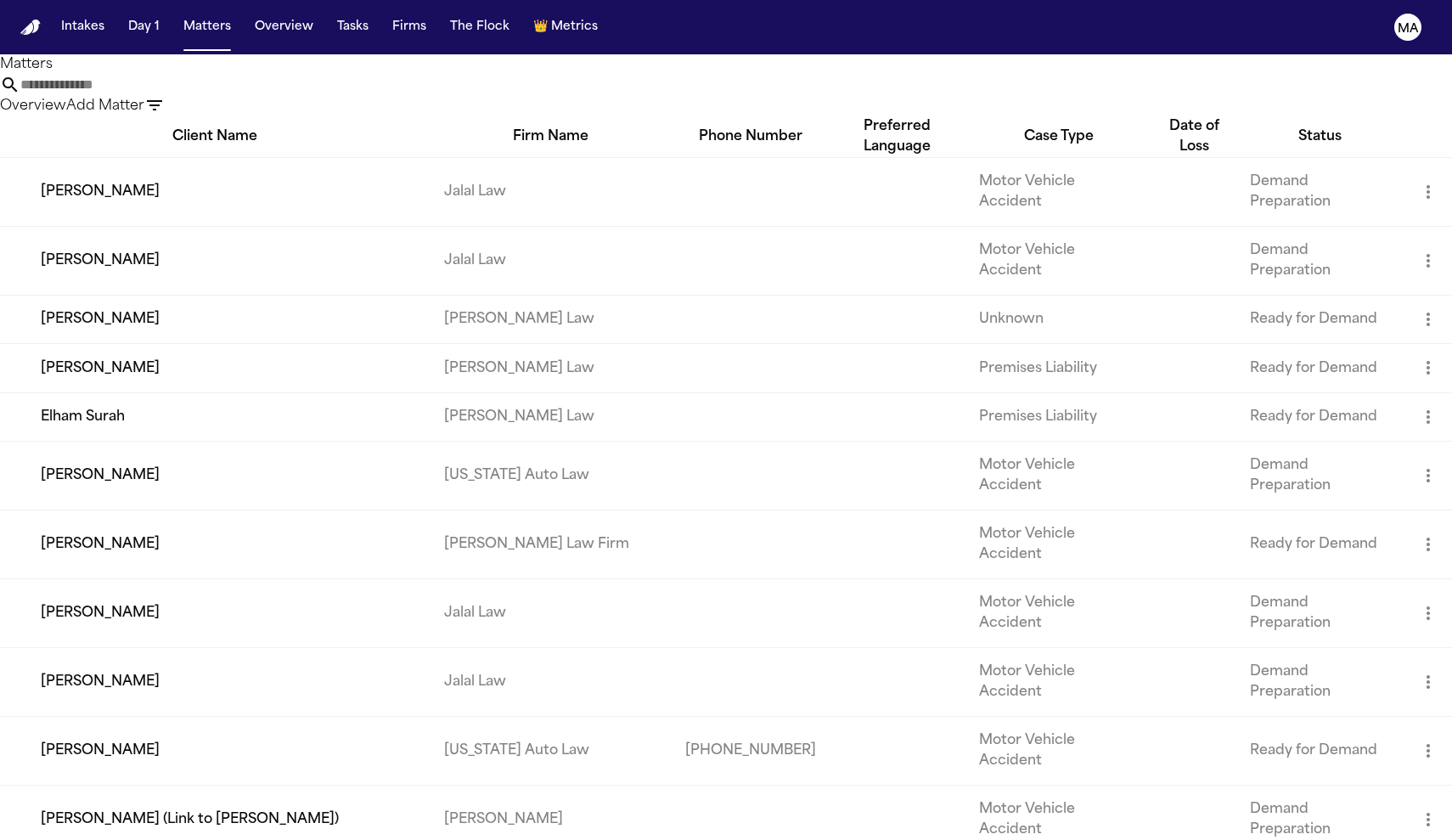
click at [165, 95] on icon "button" at bounding box center [154, 105] width 20 height 20
click at [558, 840] on div at bounding box center [726, 840] width 1452 height 0
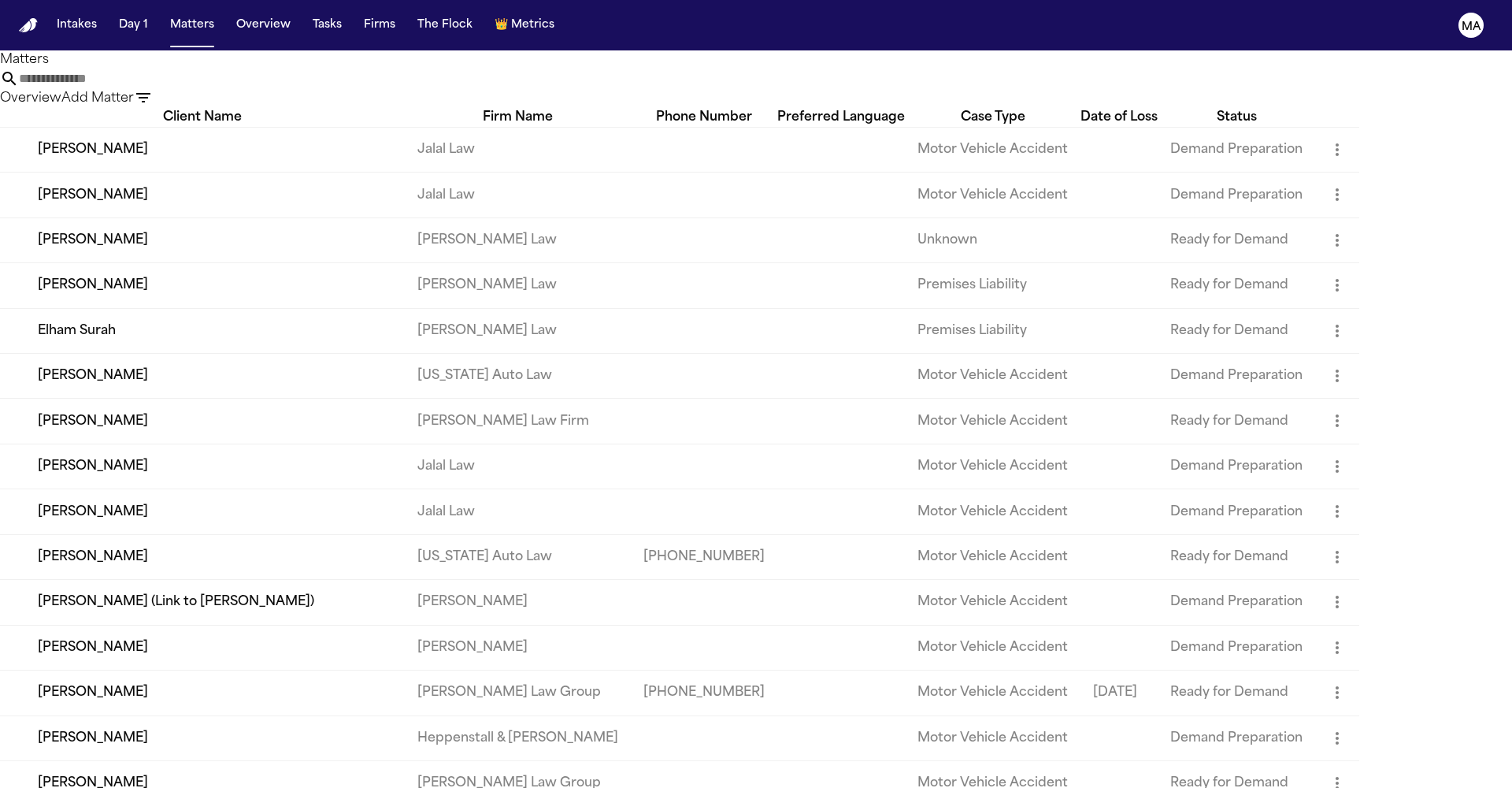
click at [913, 50] on div "Matters Overview Add Matter" at bounding box center [756, 79] width 1512 height 58
